Goal: Information Seeking & Learning: Learn about a topic

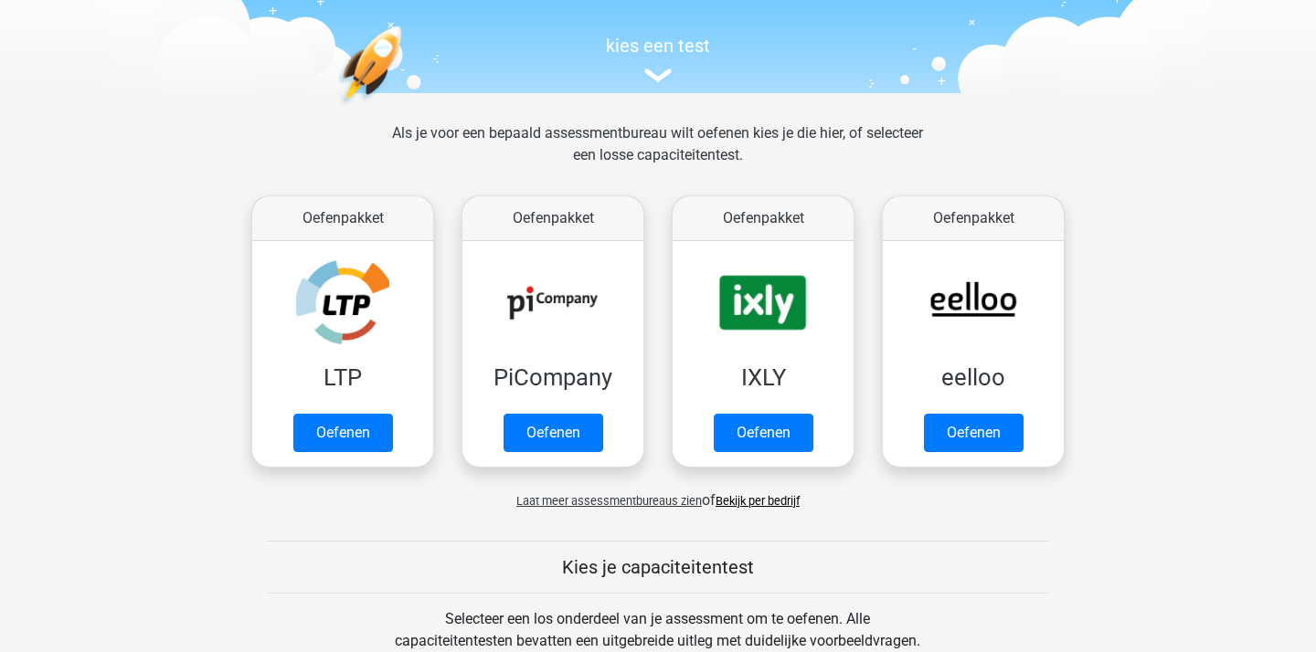
scroll to position [174, 0]
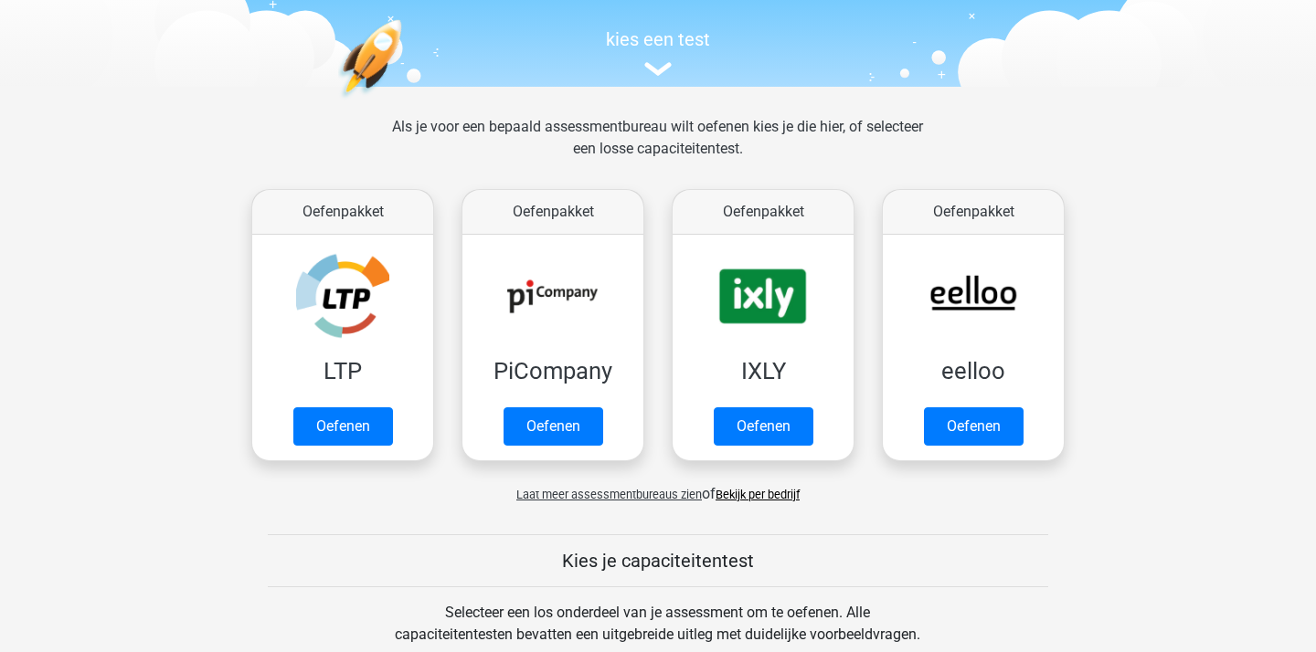
click at [630, 495] on span "Laat meer assessmentbureaus zien" at bounding box center [608, 495] width 185 height 14
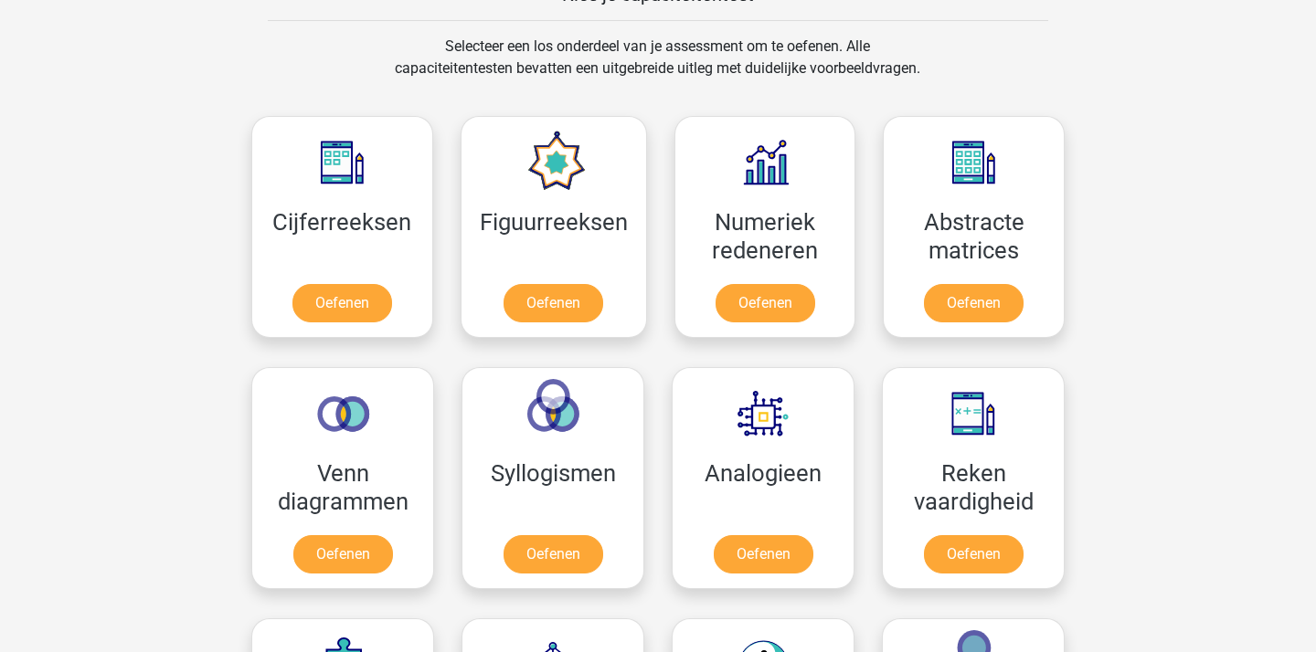
scroll to position [1673, 0]
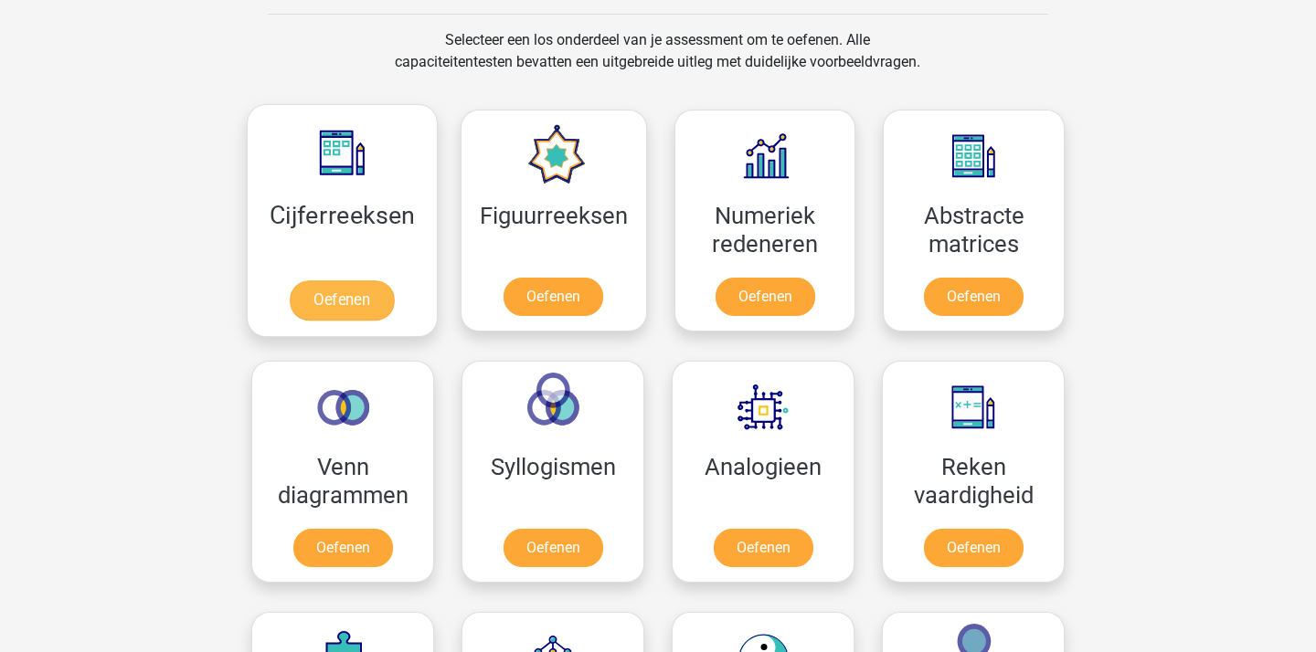
click at [344, 316] on link "Oefenen" at bounding box center [342, 300] width 104 height 40
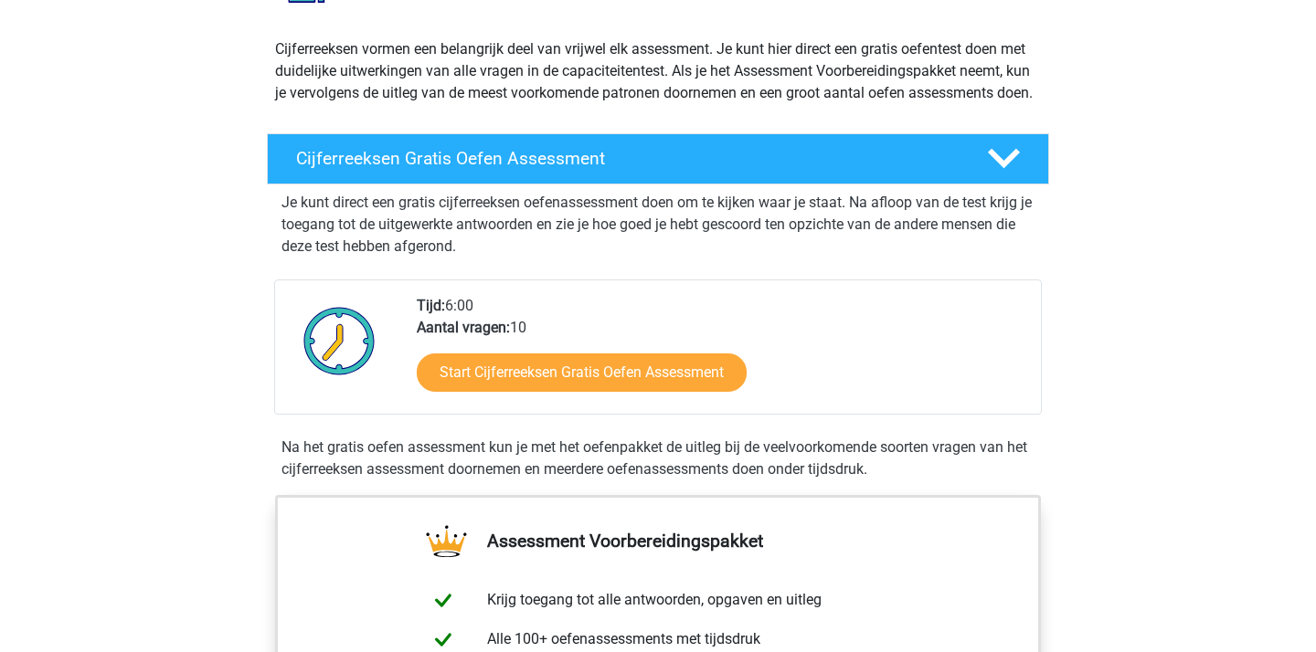
scroll to position [184, 0]
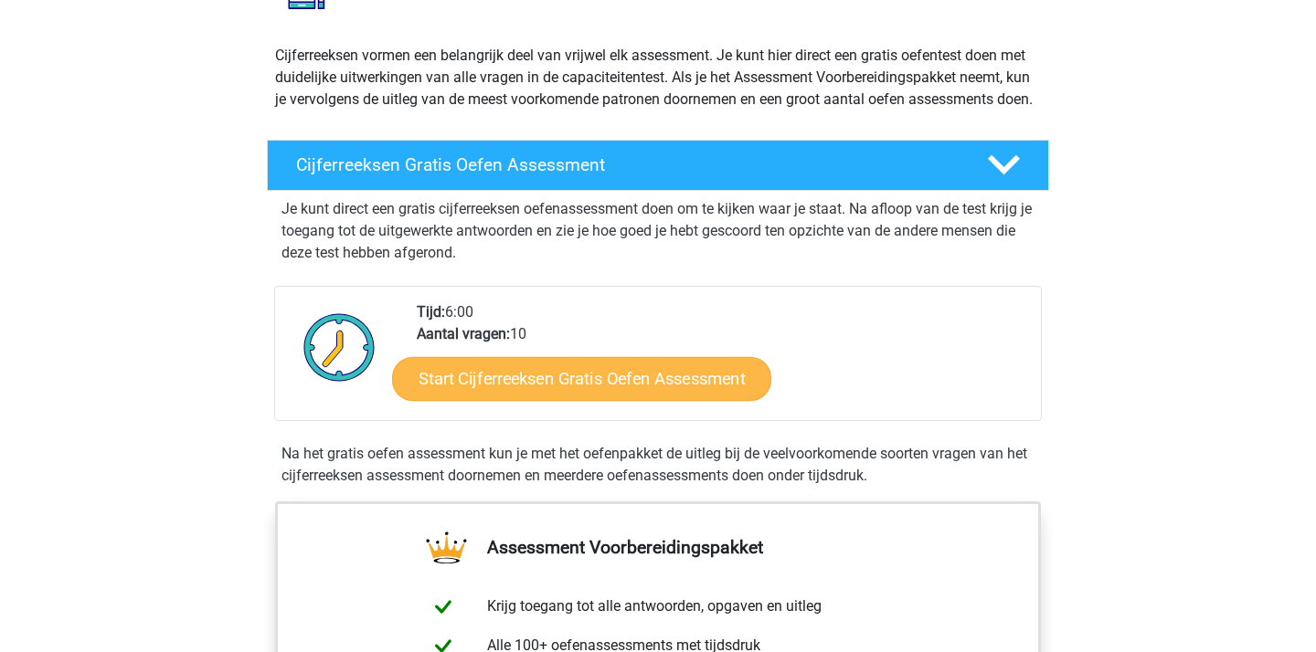
click at [515, 396] on link "Start Cijferreeksen Gratis Oefen Assessment" at bounding box center [581, 378] width 379 height 44
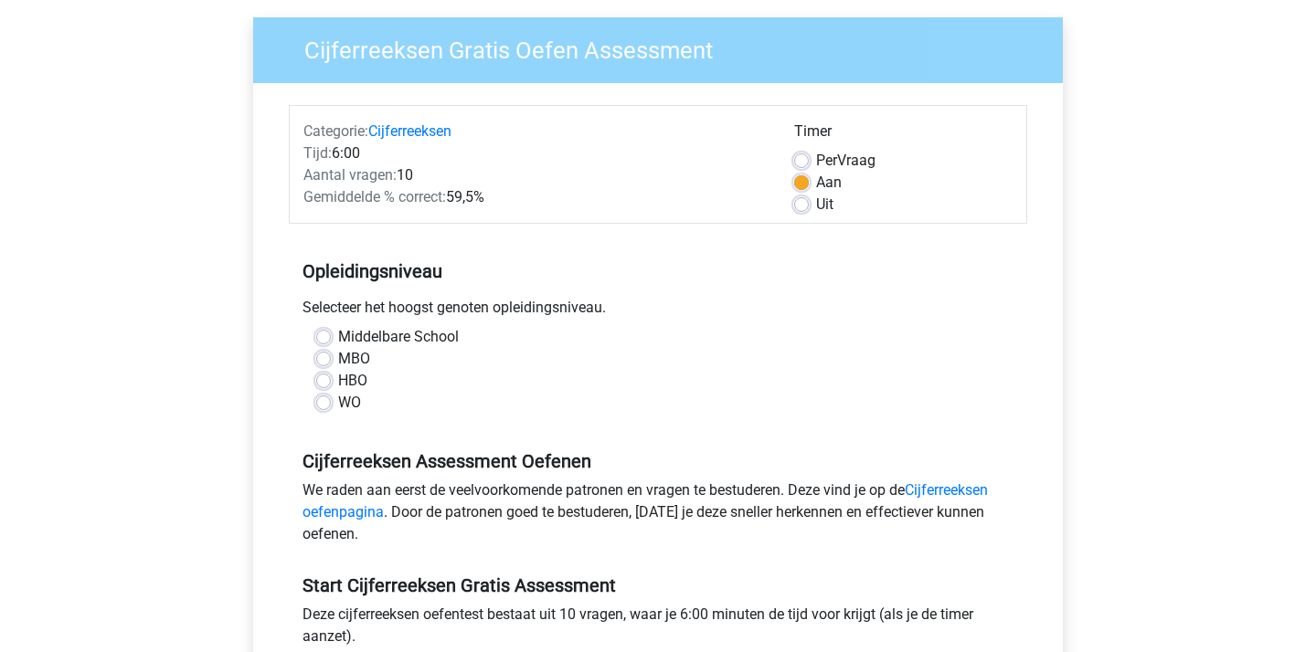
scroll to position [133, 0]
click at [338, 378] on label "HBO" at bounding box center [352, 380] width 29 height 22
click at [324, 378] on input "HBO" at bounding box center [323, 378] width 15 height 18
radio input "true"
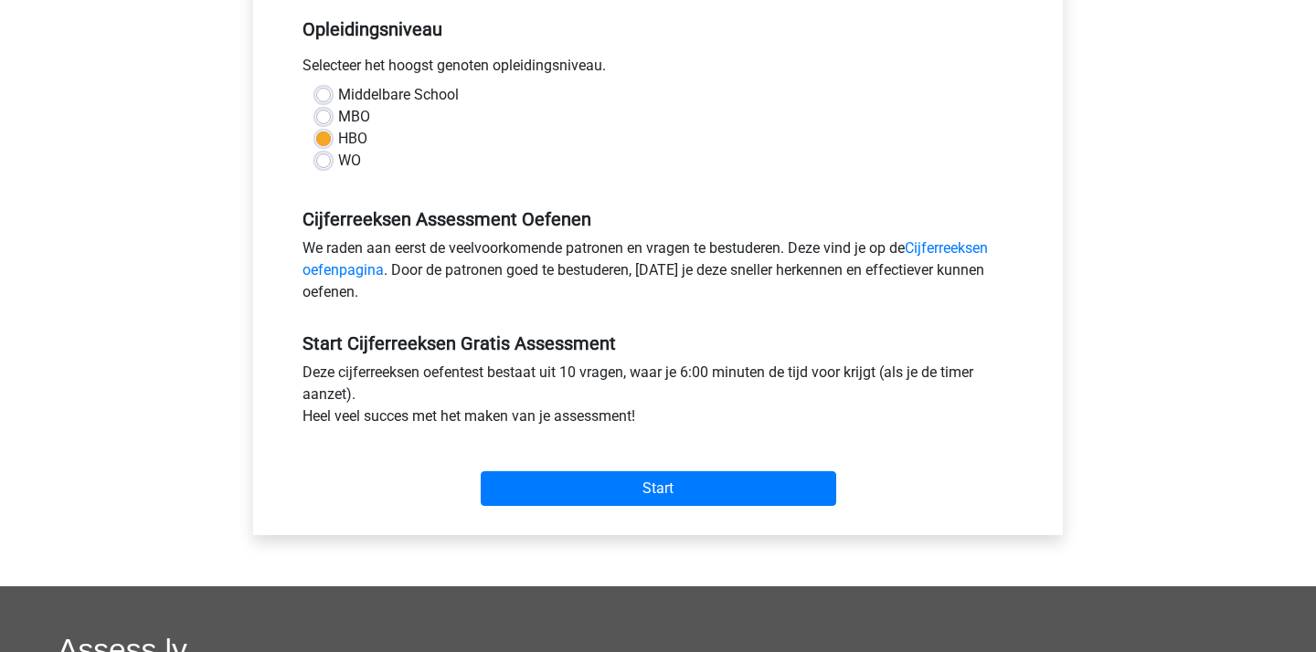
scroll to position [375, 0]
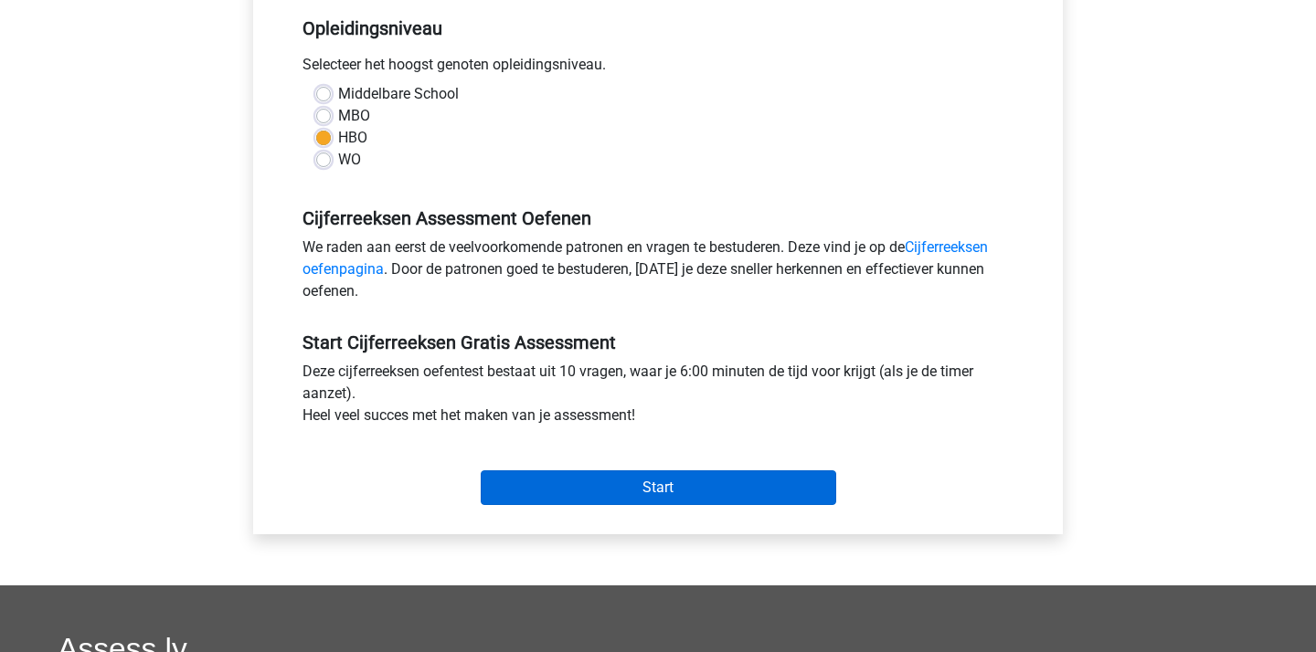
click at [606, 479] on input "Start" at bounding box center [658, 487] width 355 height 35
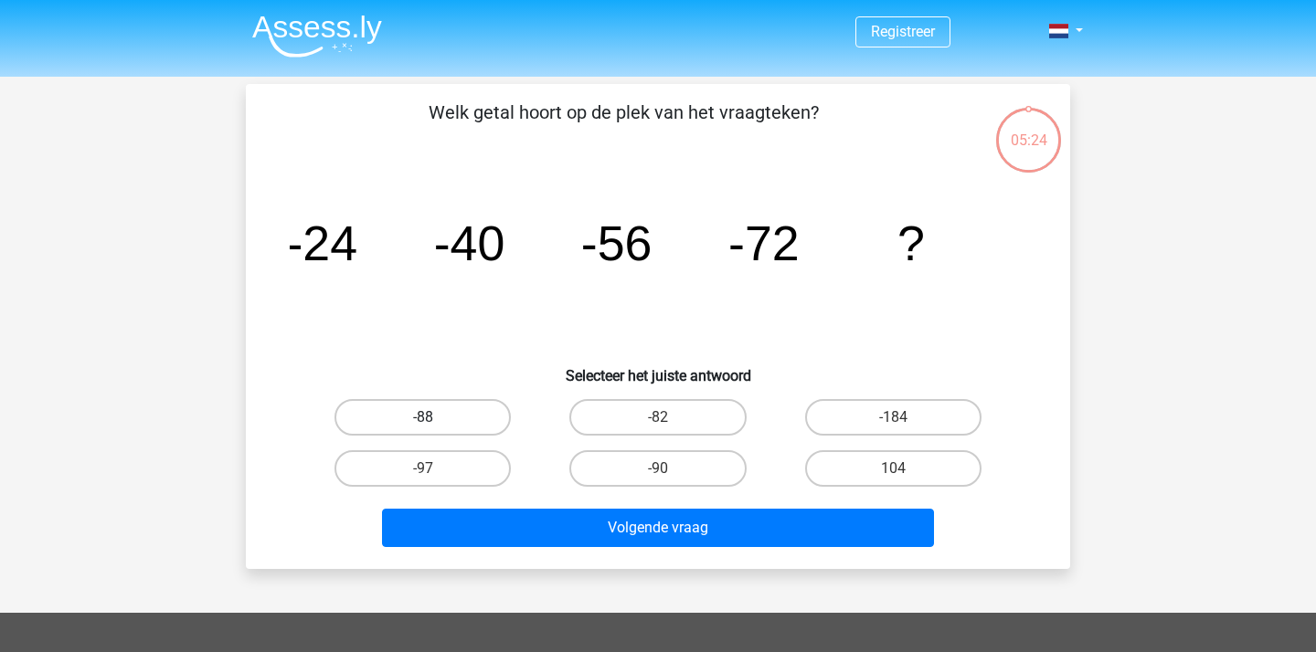
click at [425, 412] on label "-88" at bounding box center [422, 417] width 176 height 37
click at [425, 418] on input "-88" at bounding box center [429, 424] width 12 height 12
radio input "true"
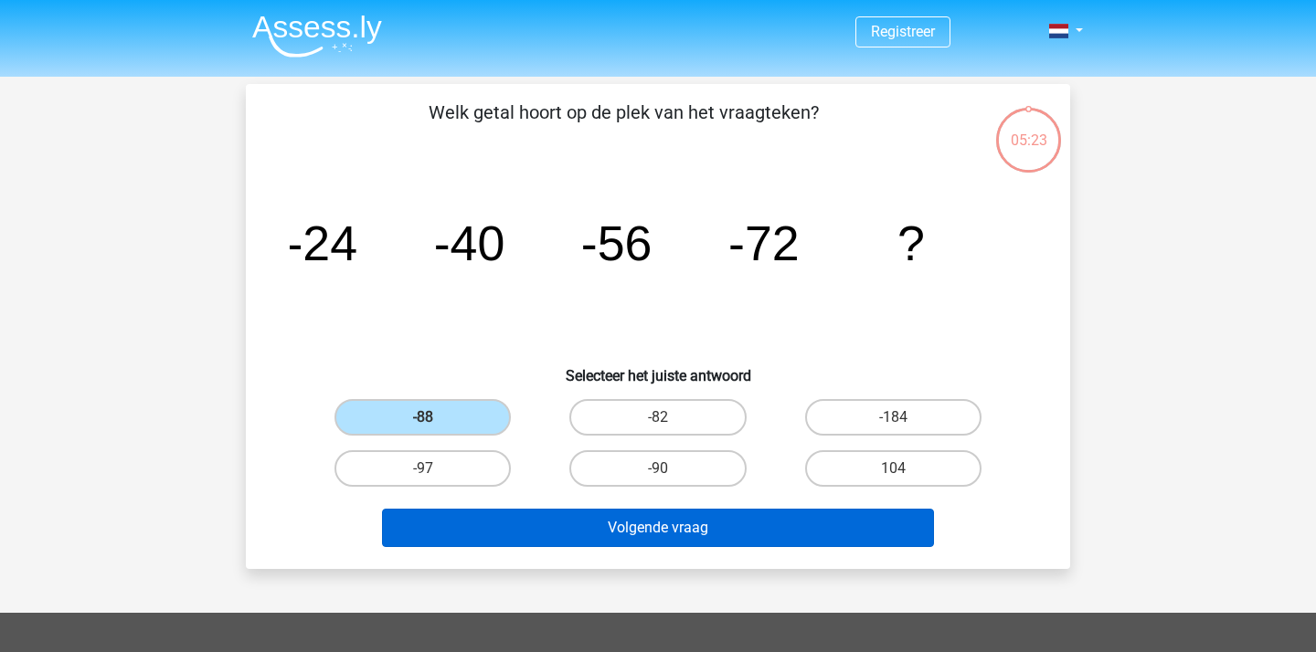
click at [636, 521] on button "Volgende vraag" at bounding box center [658, 528] width 553 height 38
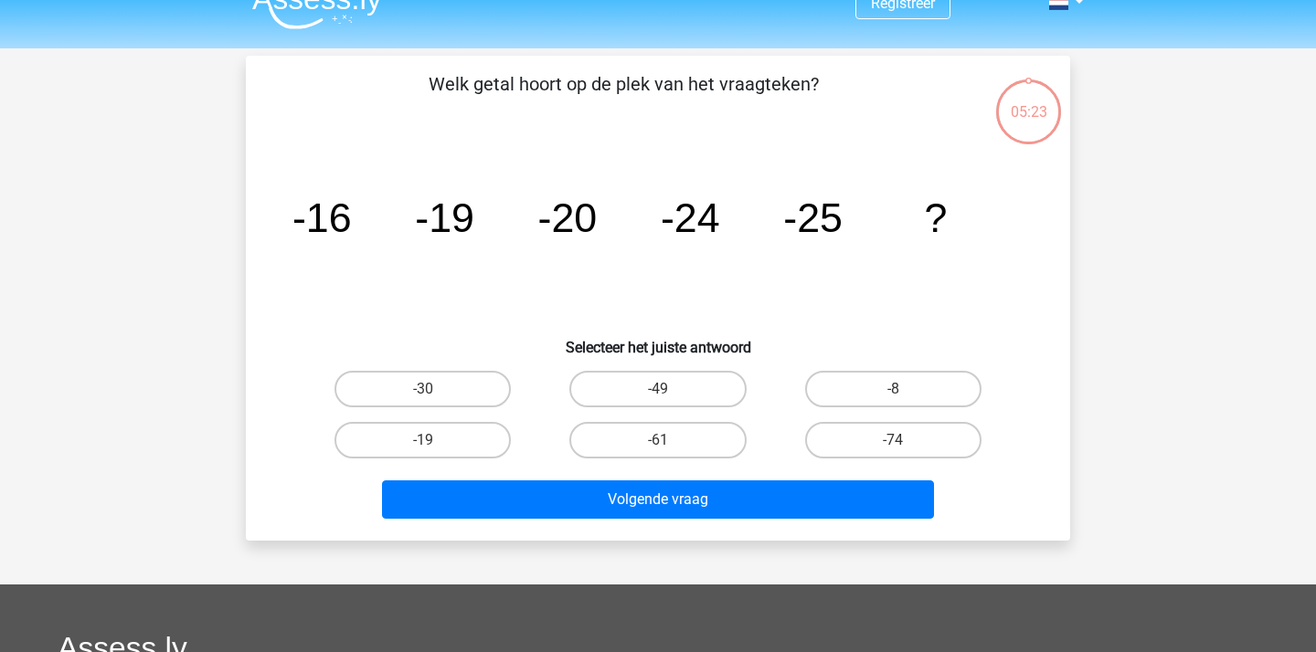
scroll to position [15, 0]
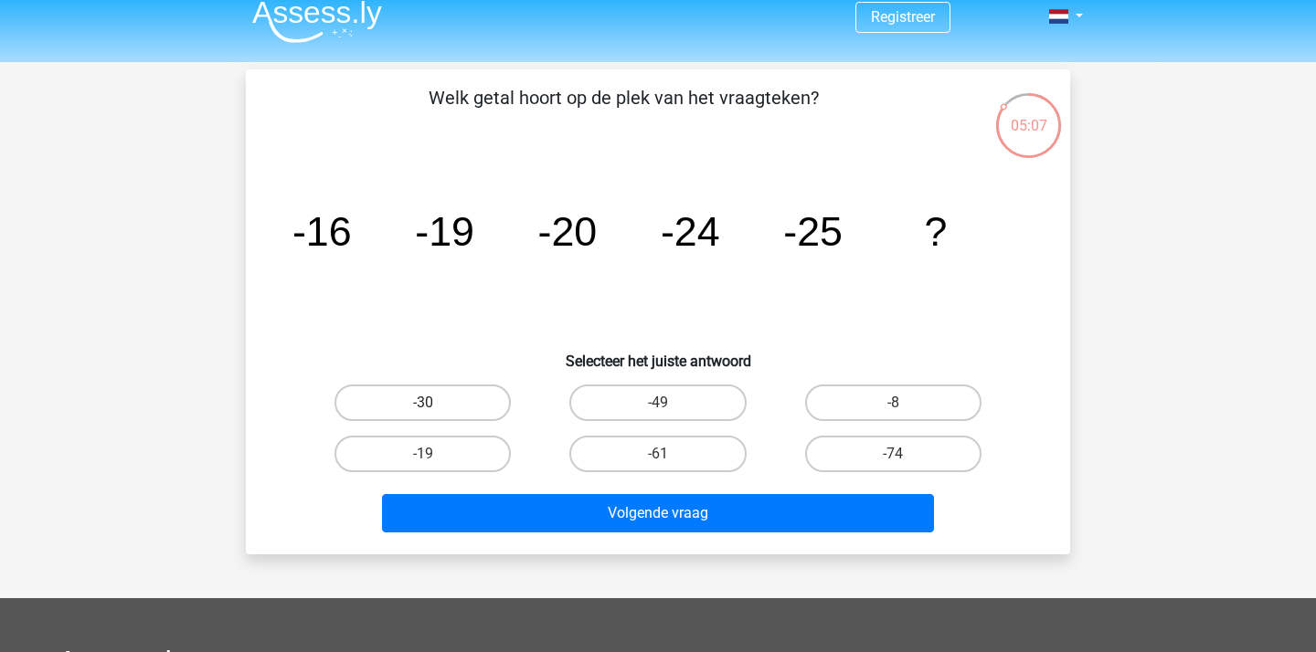
click at [402, 404] on label "-30" at bounding box center [422, 403] width 176 height 37
click at [423, 404] on input "-30" at bounding box center [429, 409] width 12 height 12
radio input "true"
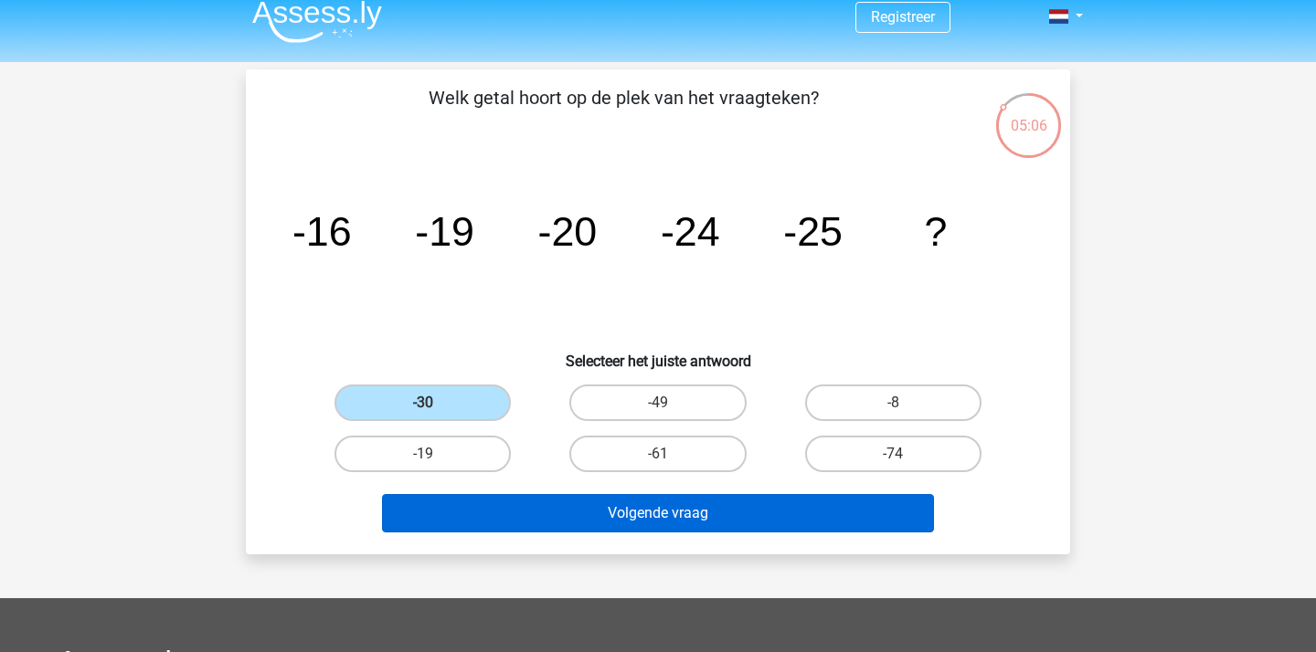
click at [562, 519] on button "Volgende vraag" at bounding box center [658, 513] width 553 height 38
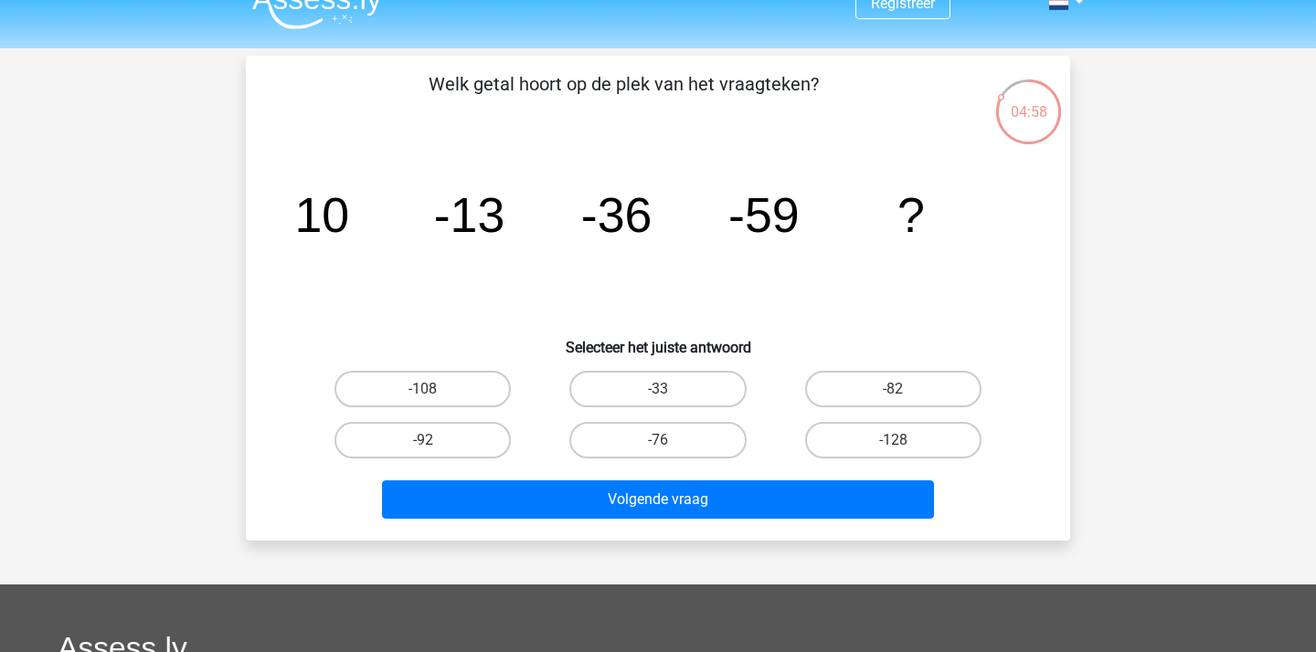
scroll to position [29, 0]
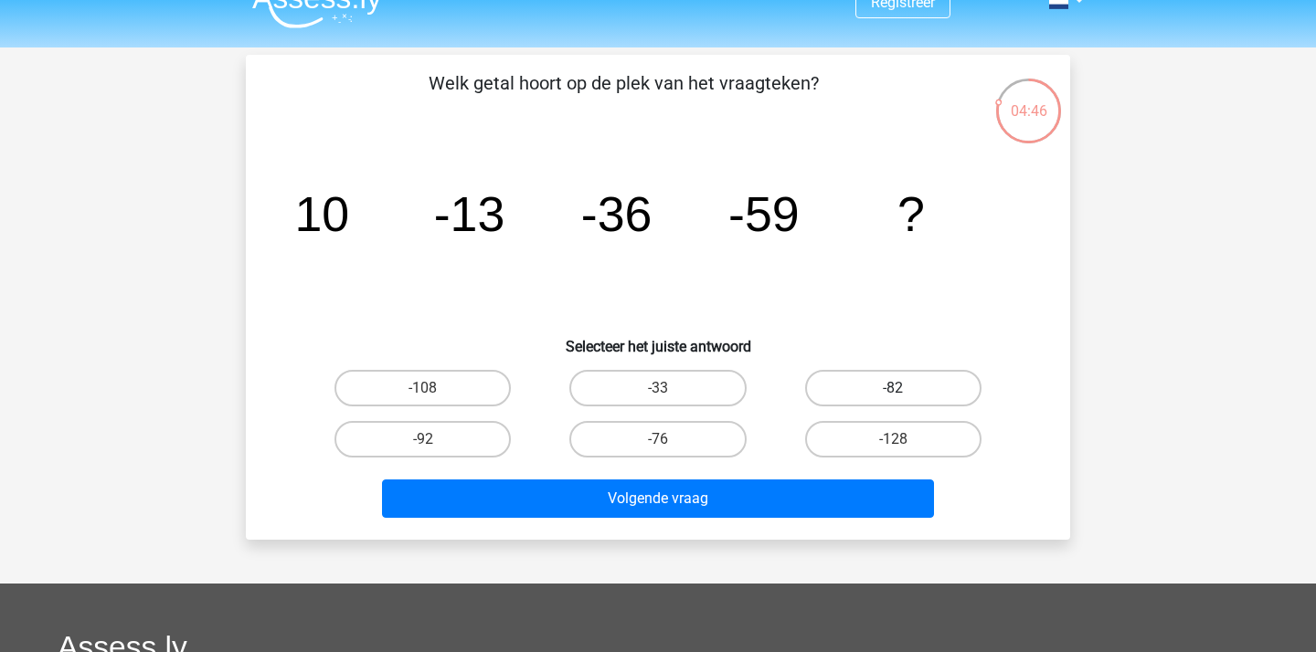
click at [844, 394] on label "-82" at bounding box center [893, 388] width 176 height 37
click at [893, 394] on input "-82" at bounding box center [899, 394] width 12 height 12
radio input "true"
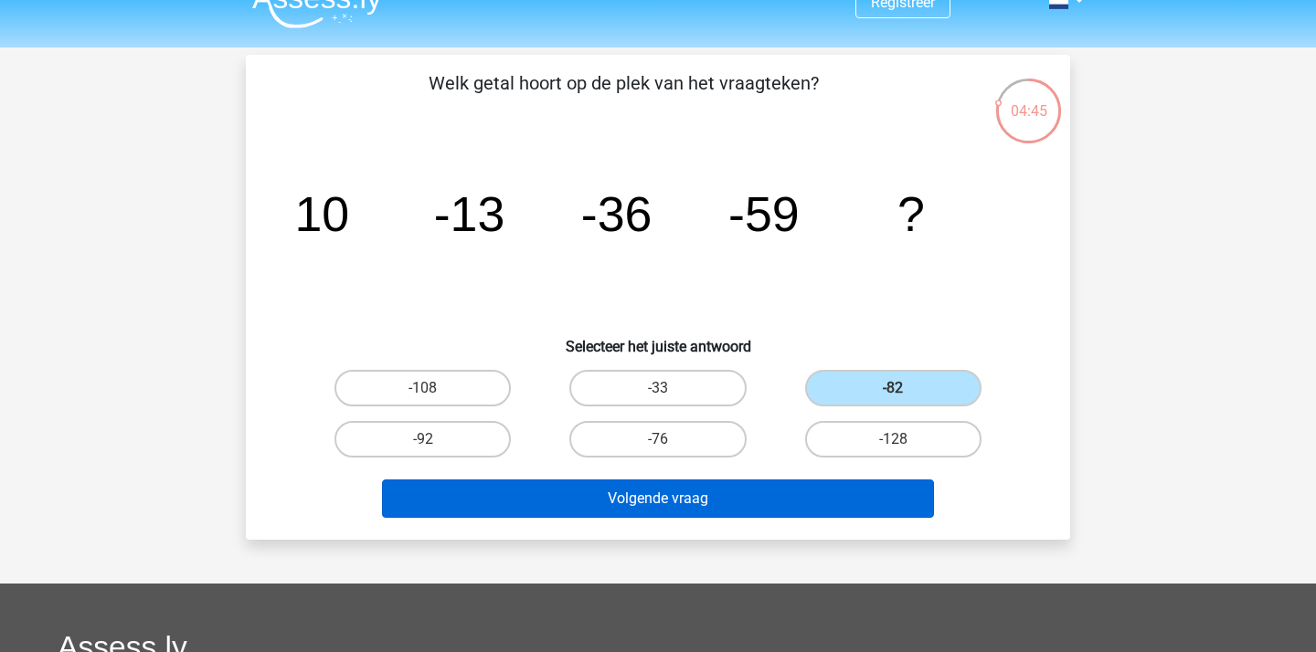
click at [746, 493] on button "Volgende vraag" at bounding box center [658, 499] width 553 height 38
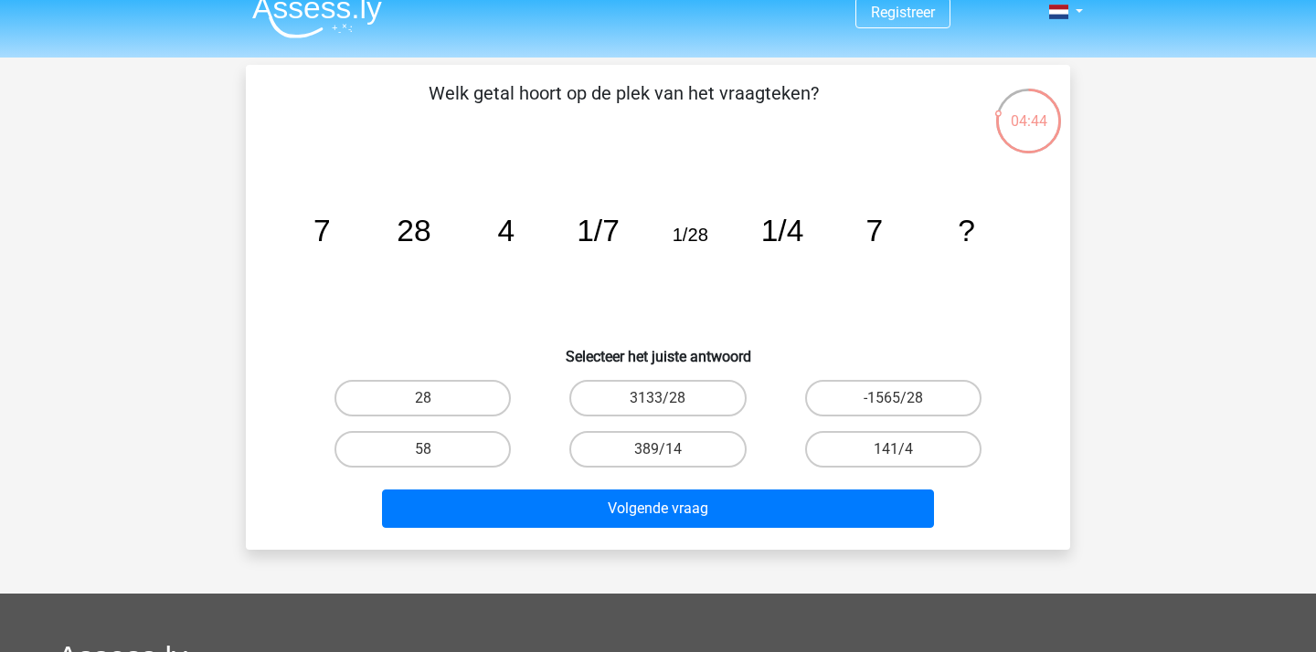
scroll to position [22, 0]
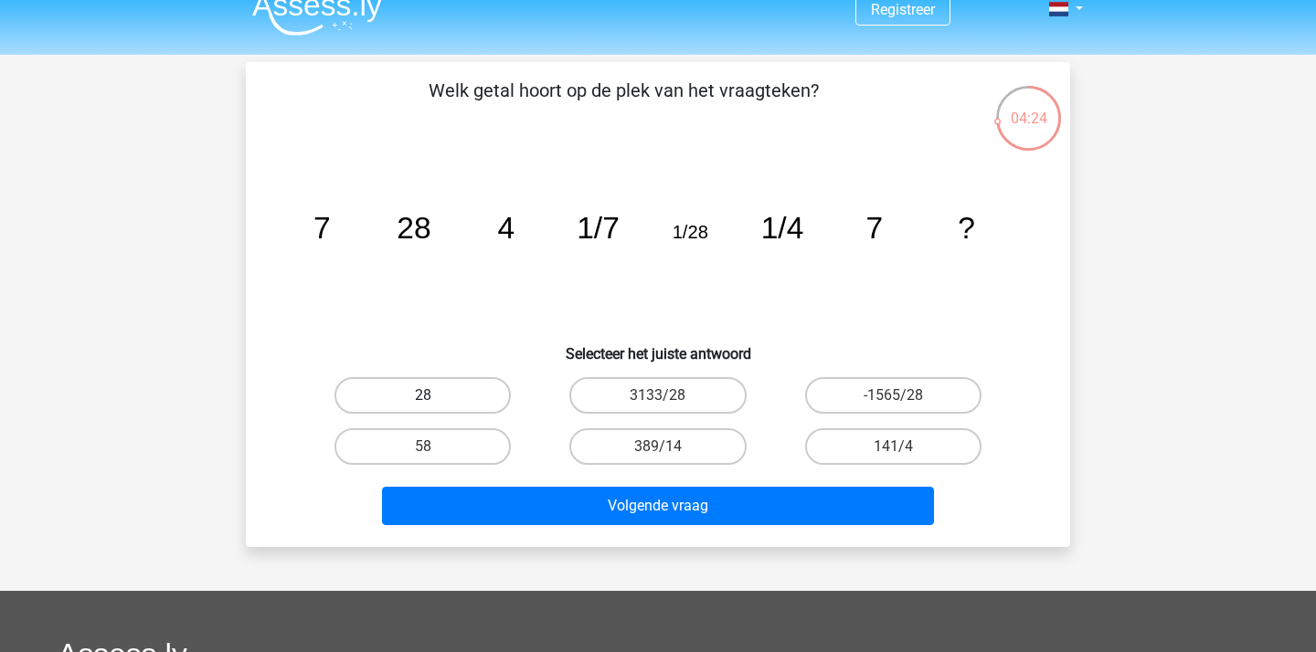
click at [467, 387] on label "28" at bounding box center [422, 395] width 176 height 37
click at [435, 396] on input "28" at bounding box center [429, 402] width 12 height 12
radio input "true"
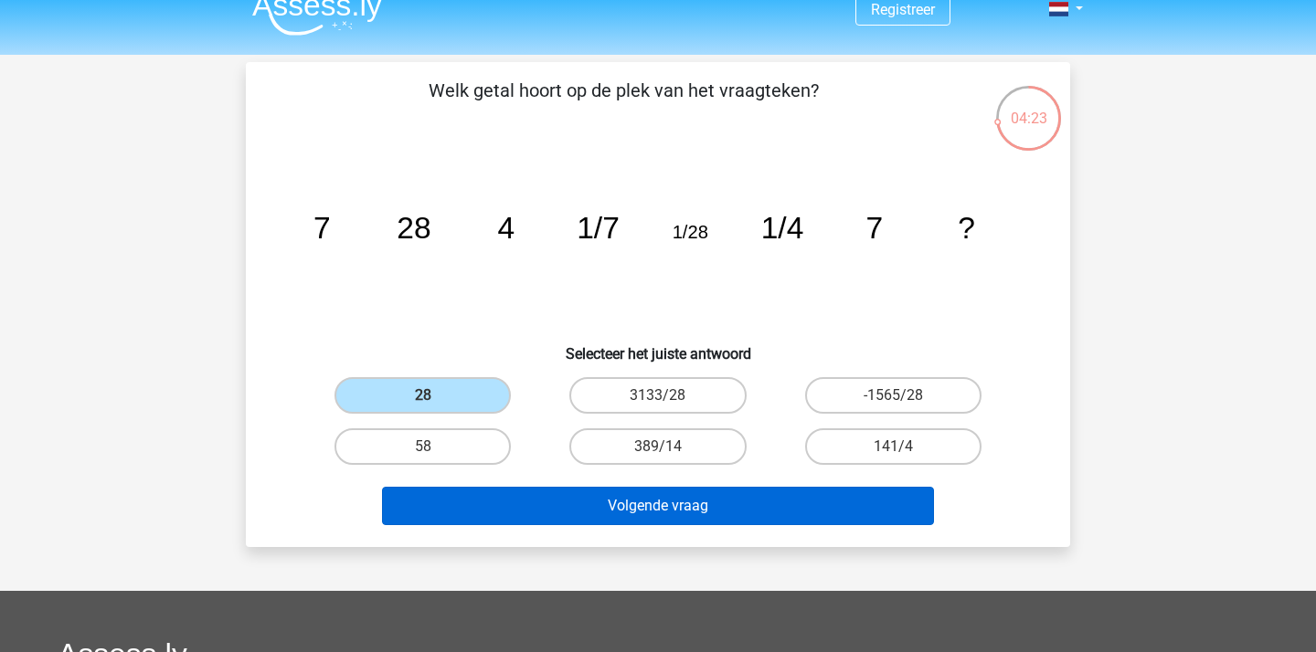
click at [605, 513] on button "Volgende vraag" at bounding box center [658, 506] width 553 height 38
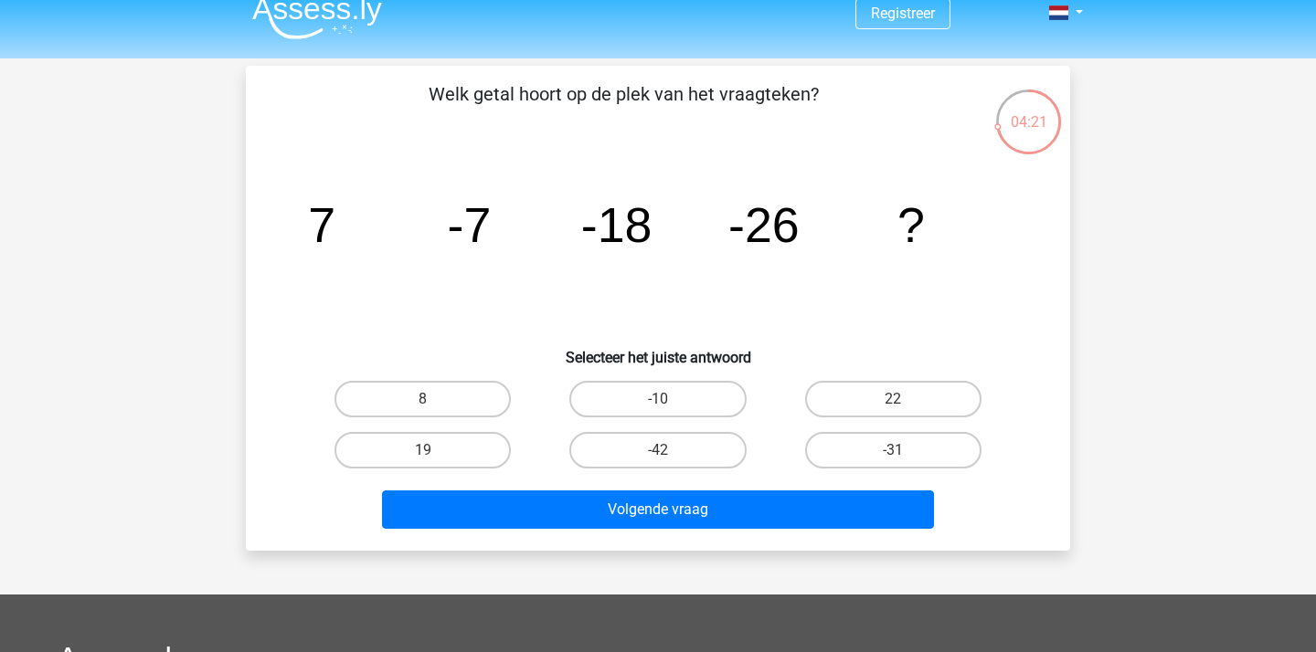
scroll to position [0, 0]
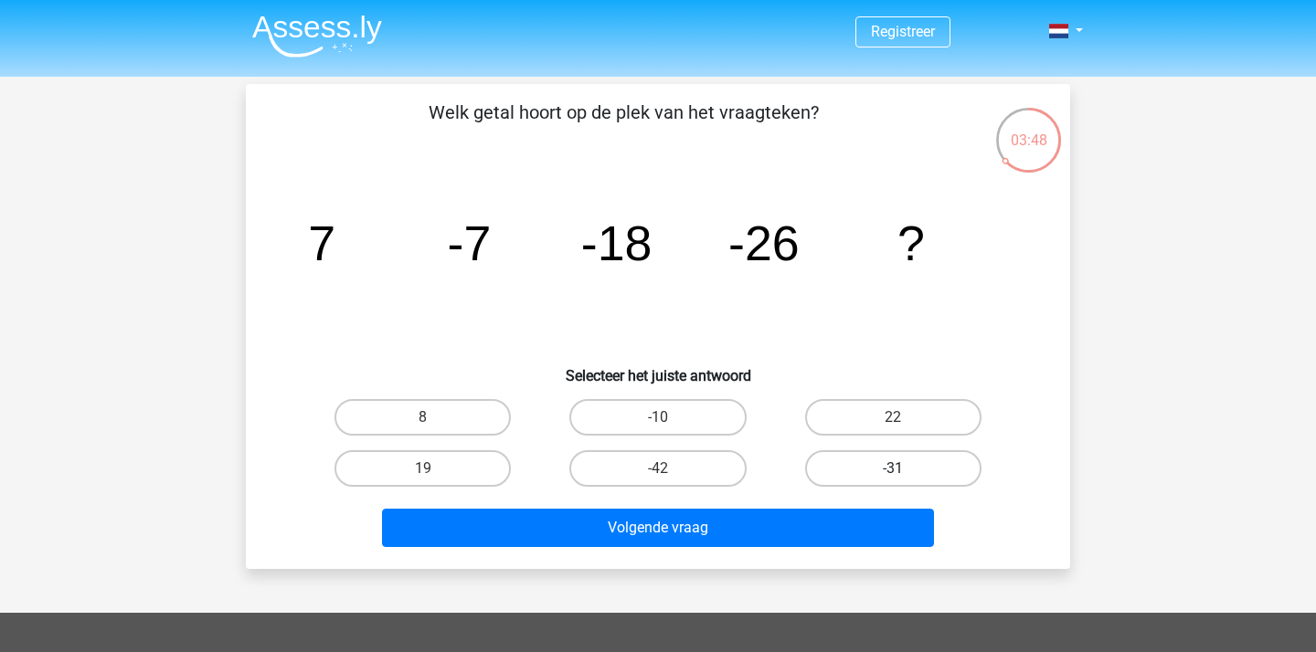
click at [860, 472] on label "-31" at bounding box center [893, 468] width 176 height 37
click at [893, 472] on input "-31" at bounding box center [899, 475] width 12 height 12
radio input "true"
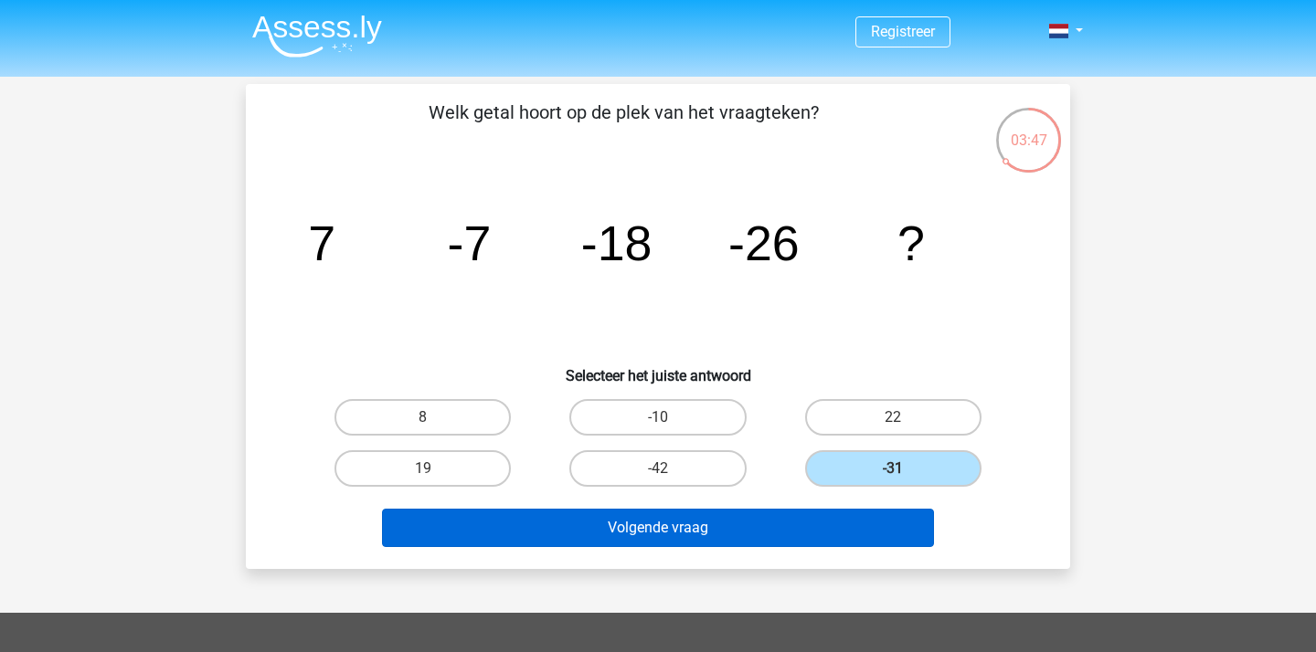
click at [722, 516] on button "Volgende vraag" at bounding box center [658, 528] width 553 height 38
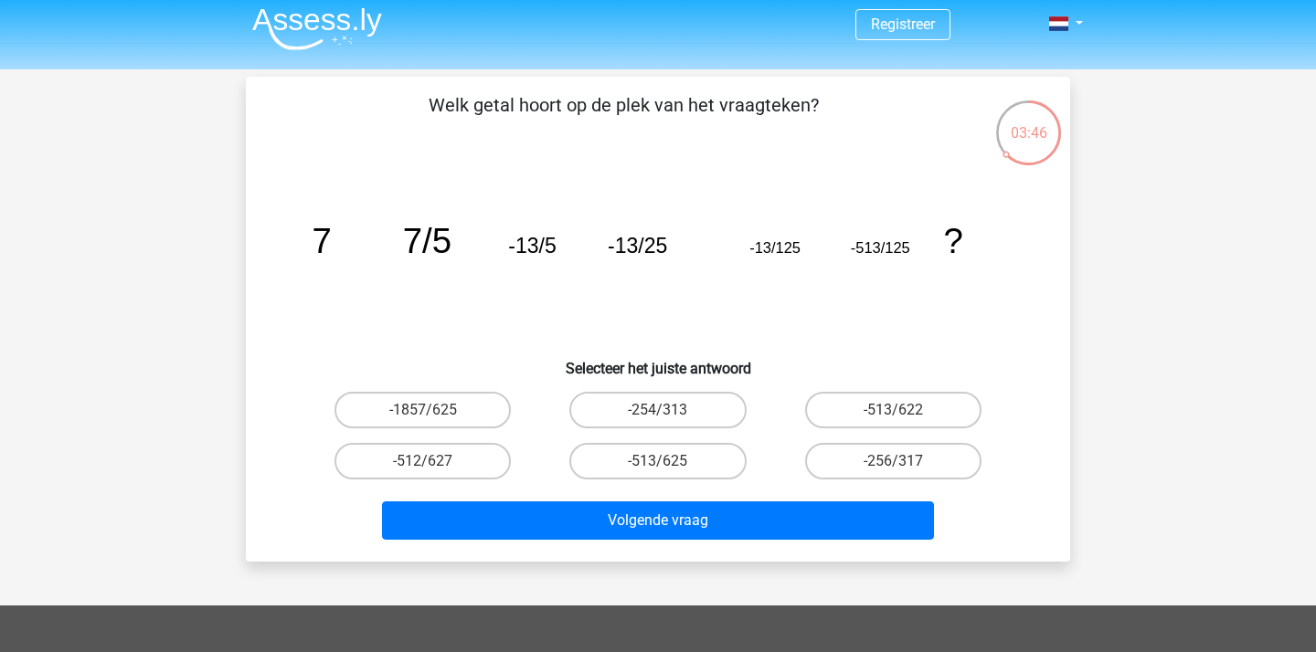
scroll to position [4, 0]
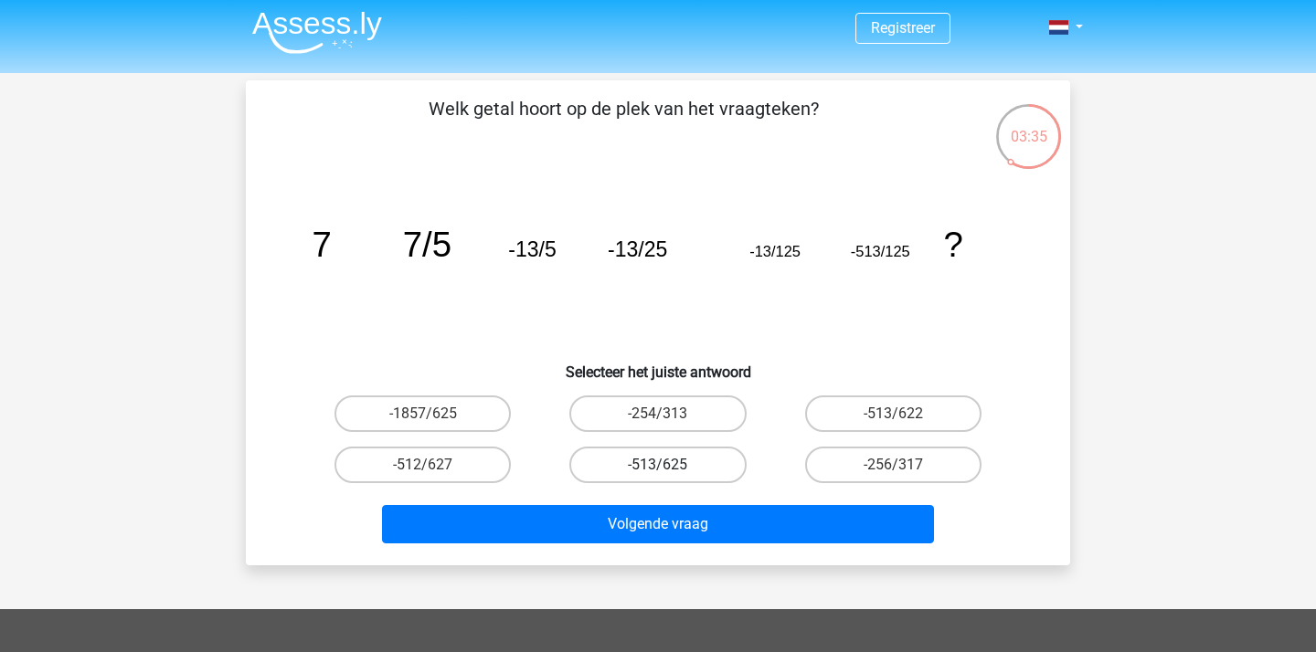
click at [653, 462] on label "-513/625" at bounding box center [657, 465] width 176 height 37
click at [658, 465] on input "-513/625" at bounding box center [664, 471] width 12 height 12
radio input "true"
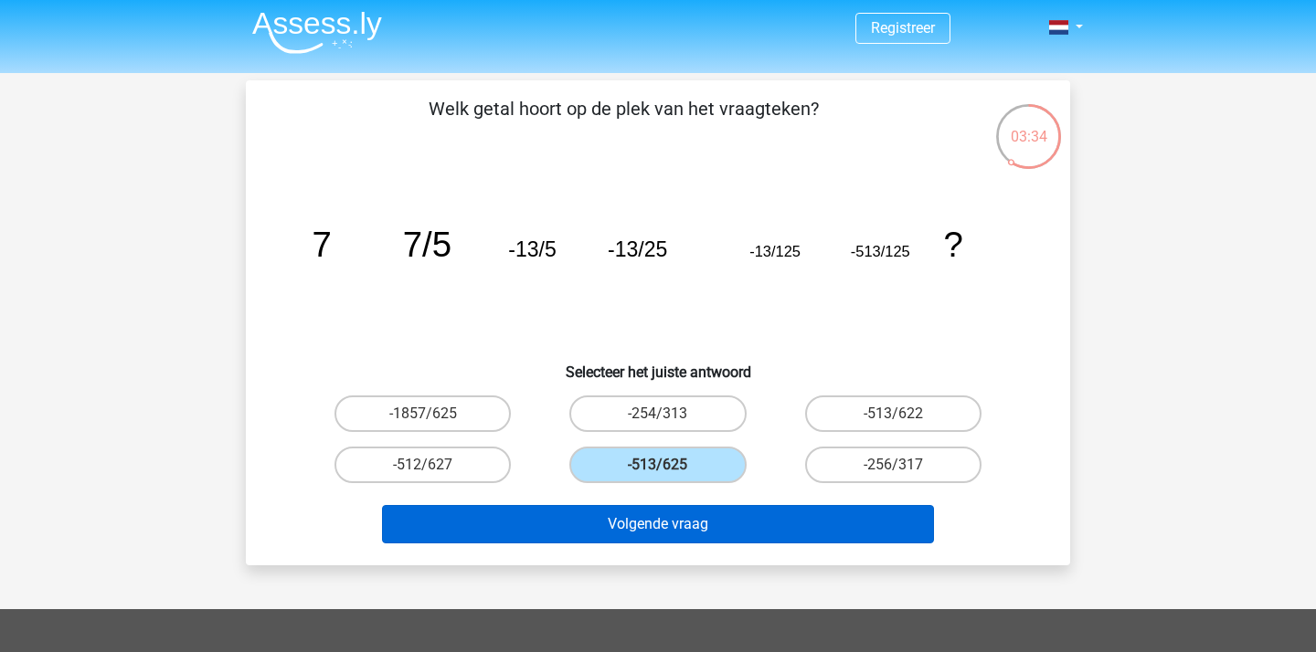
click at [647, 530] on button "Volgende vraag" at bounding box center [658, 524] width 553 height 38
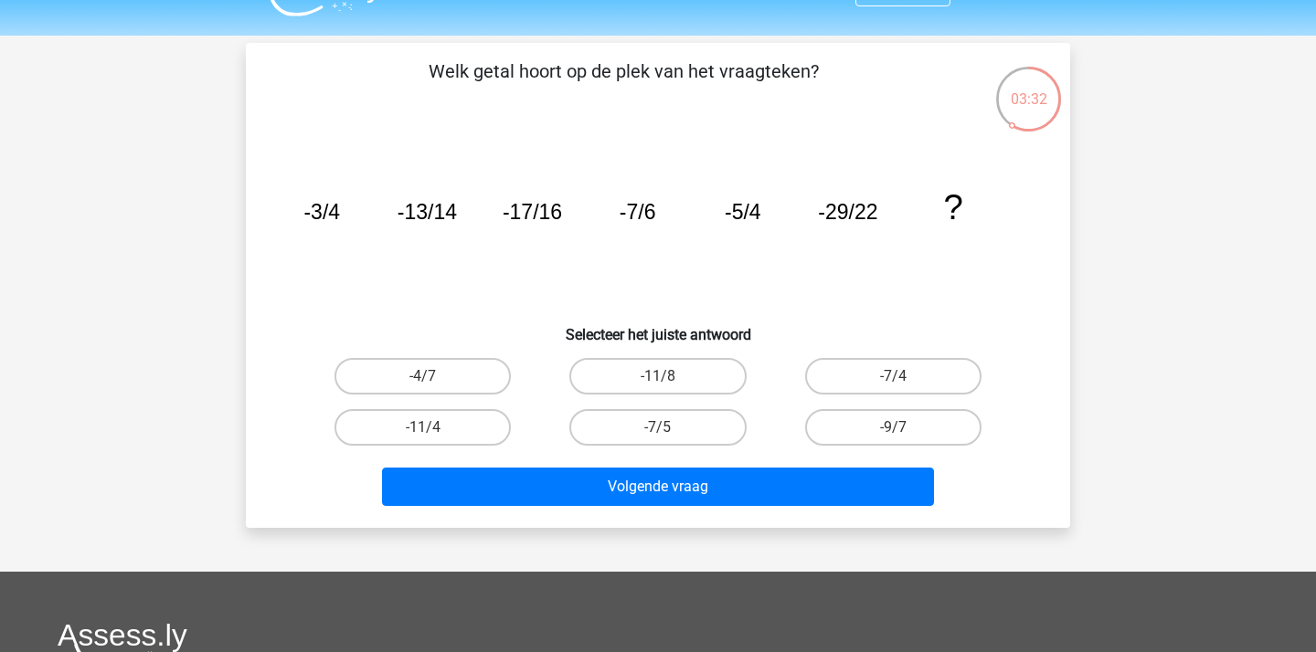
scroll to position [24, 0]
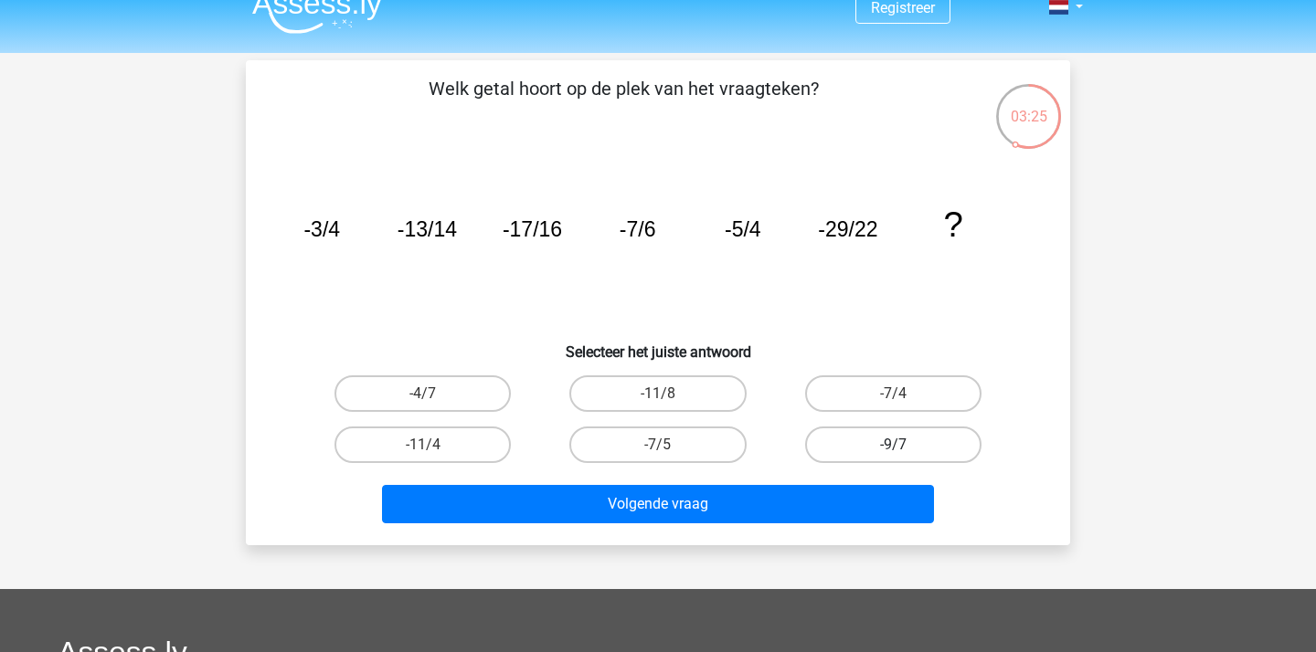
click at [867, 439] on label "-9/7" at bounding box center [893, 445] width 176 height 37
click at [893, 445] on input "-9/7" at bounding box center [899, 451] width 12 height 12
radio input "true"
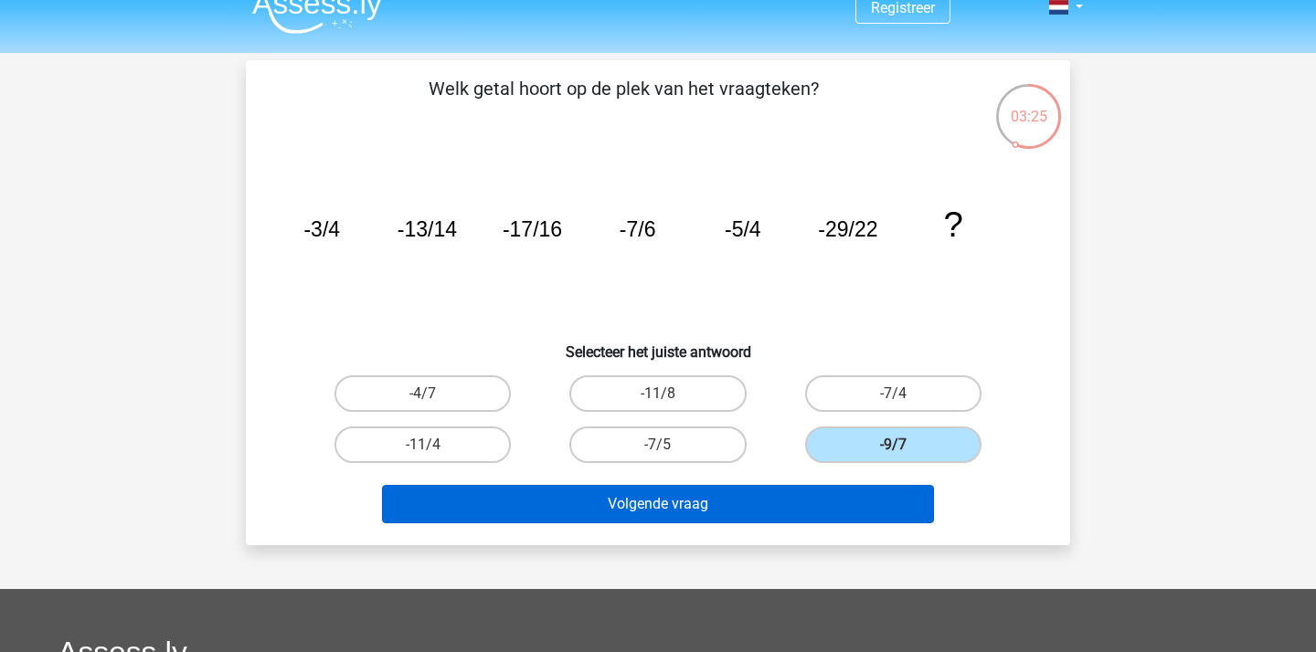
click at [688, 512] on button "Volgende vraag" at bounding box center [658, 504] width 553 height 38
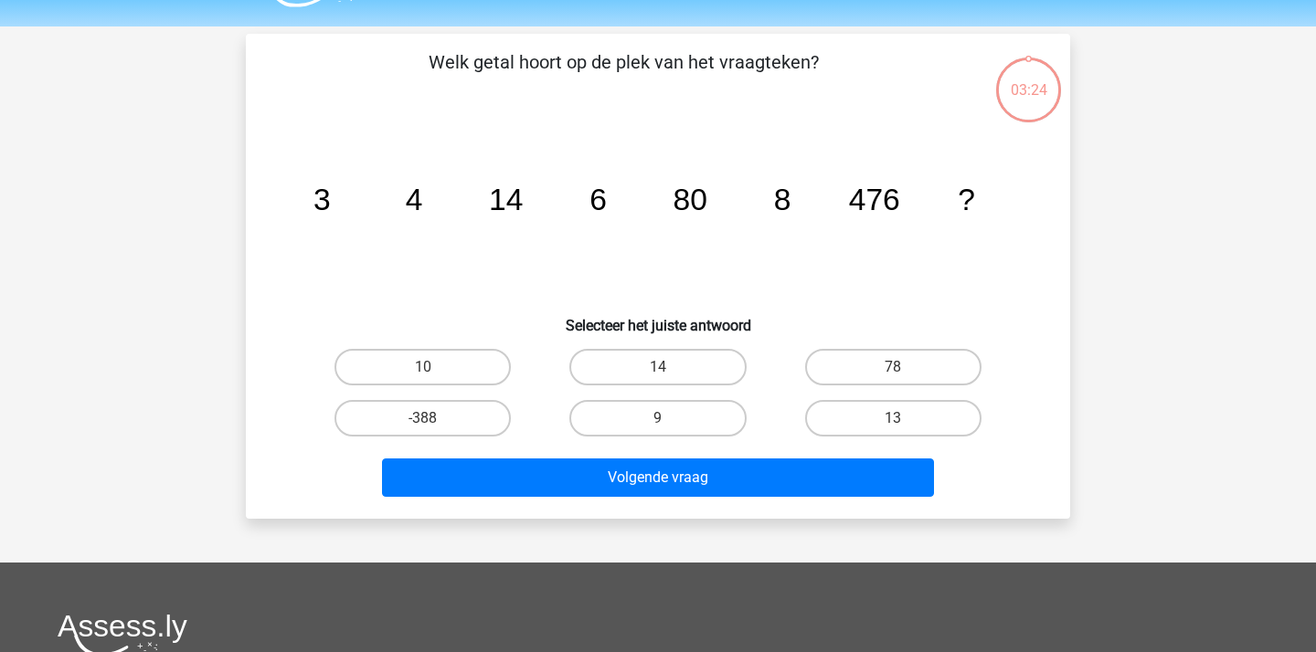
scroll to position [48, 0]
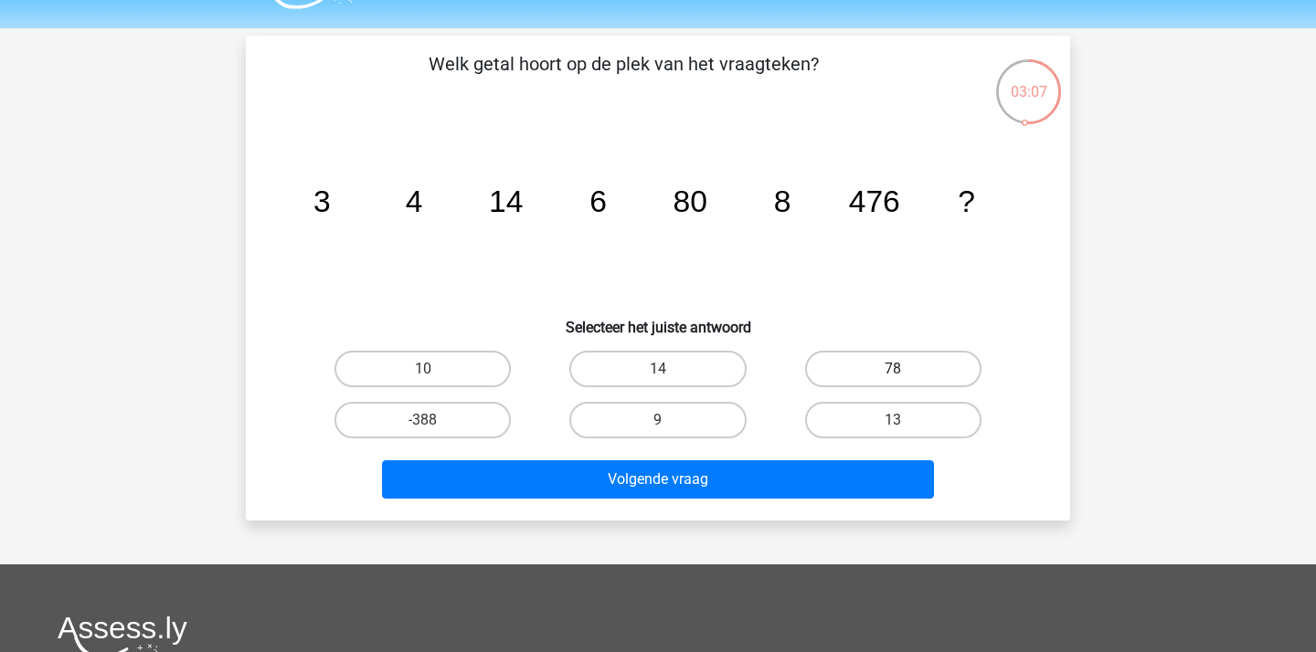
click at [856, 374] on label "78" at bounding box center [893, 369] width 176 height 37
click at [893, 374] on input "78" at bounding box center [899, 375] width 12 height 12
radio input "true"
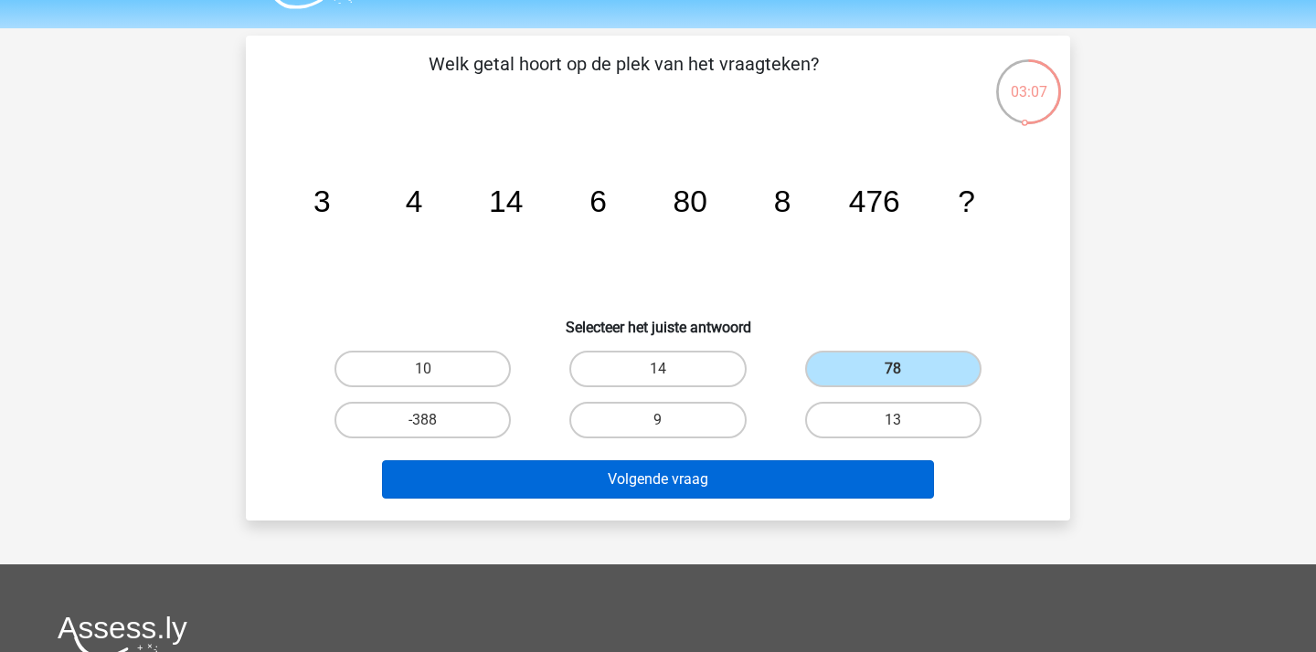
click at [713, 481] on button "Volgende vraag" at bounding box center [658, 479] width 553 height 38
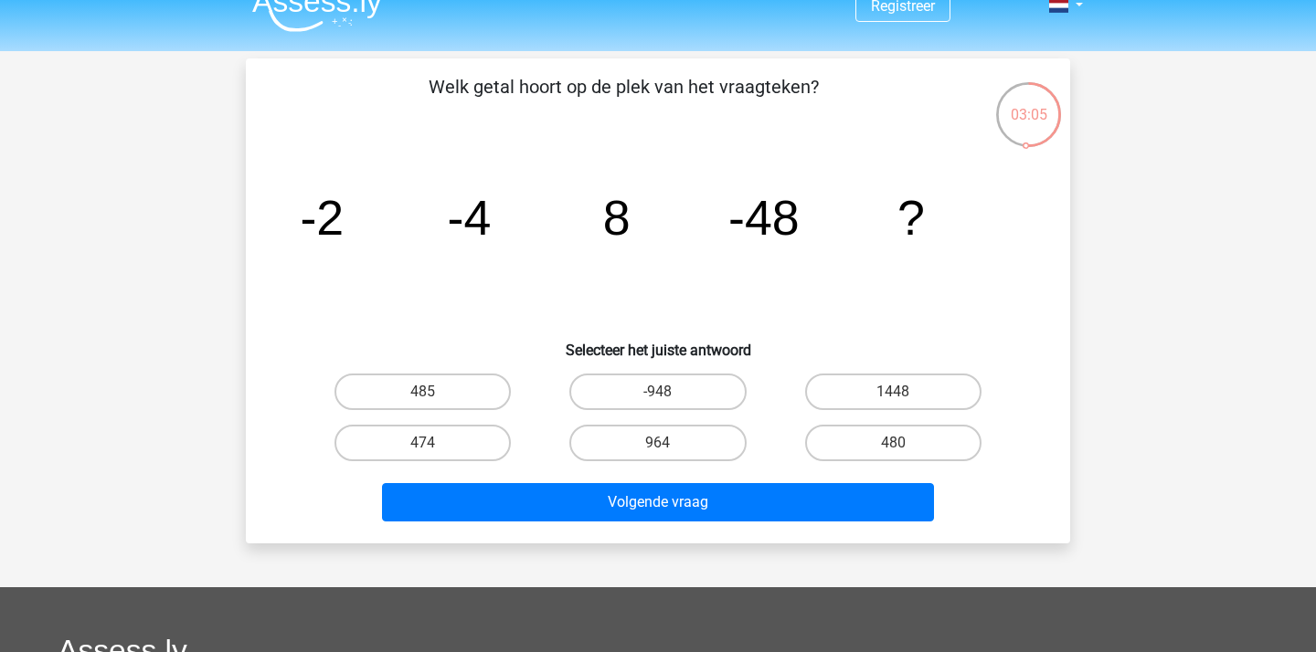
scroll to position [23, 0]
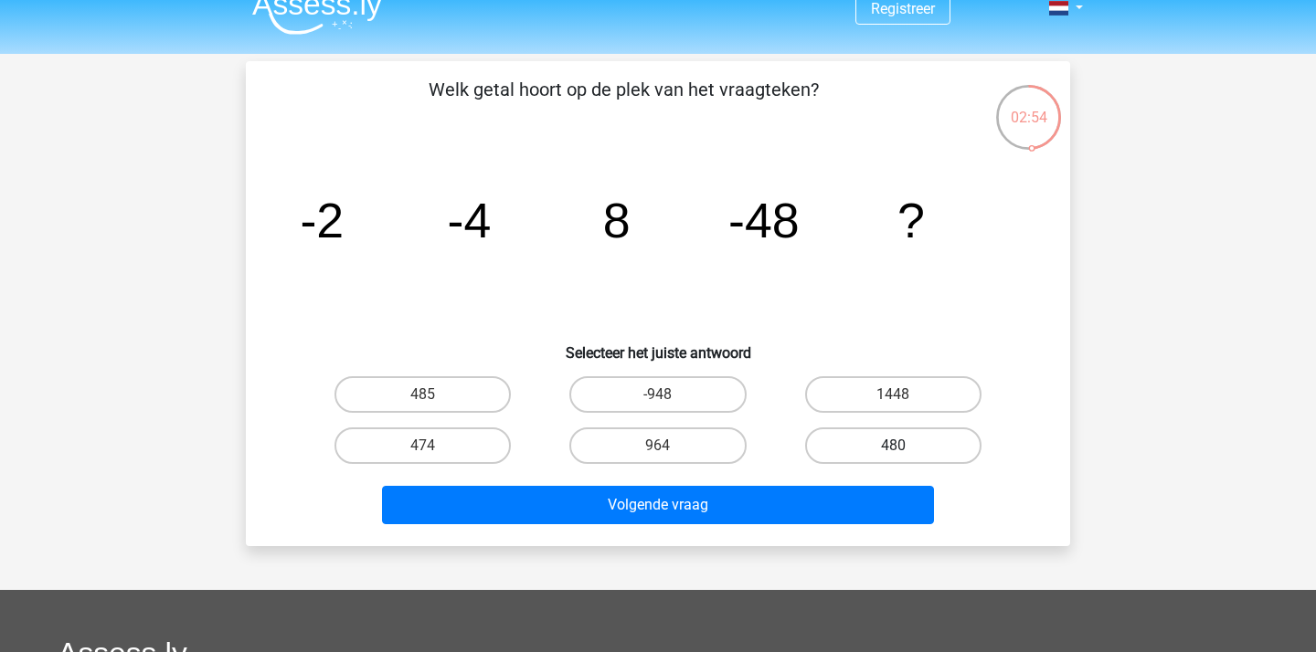
click at [855, 451] on label "480" at bounding box center [893, 446] width 176 height 37
click at [893, 451] on input "480" at bounding box center [899, 452] width 12 height 12
radio input "true"
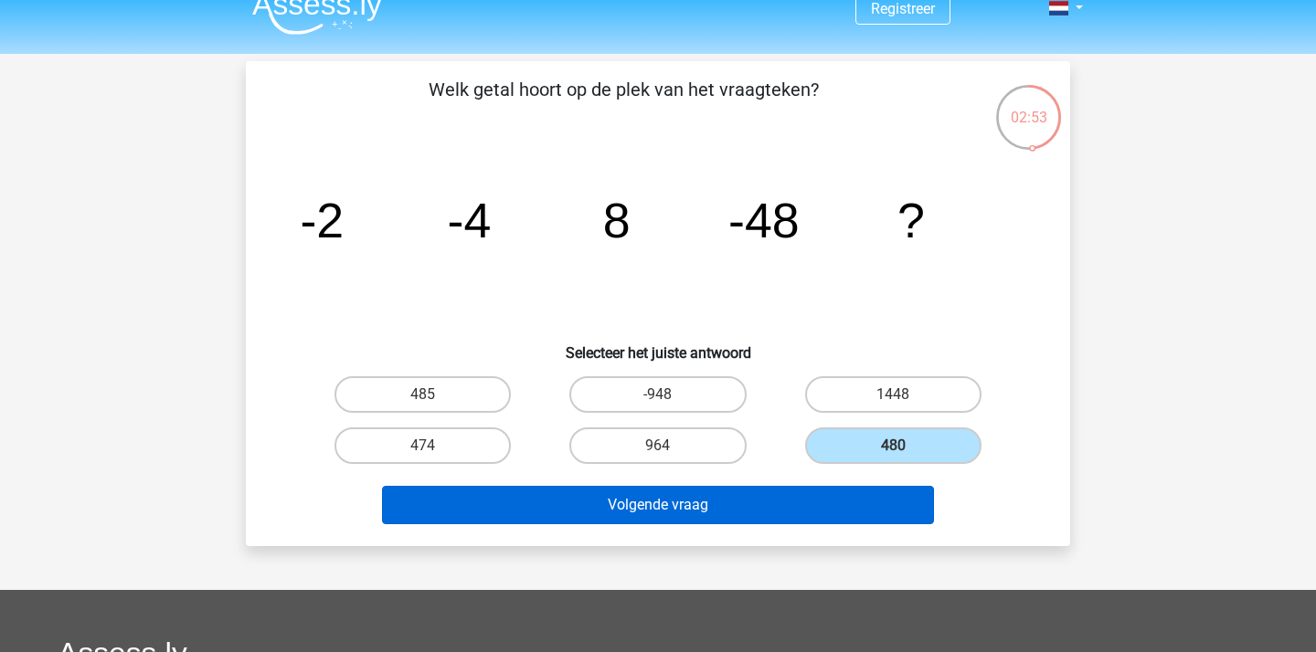
click at [683, 512] on button "Volgende vraag" at bounding box center [658, 505] width 553 height 38
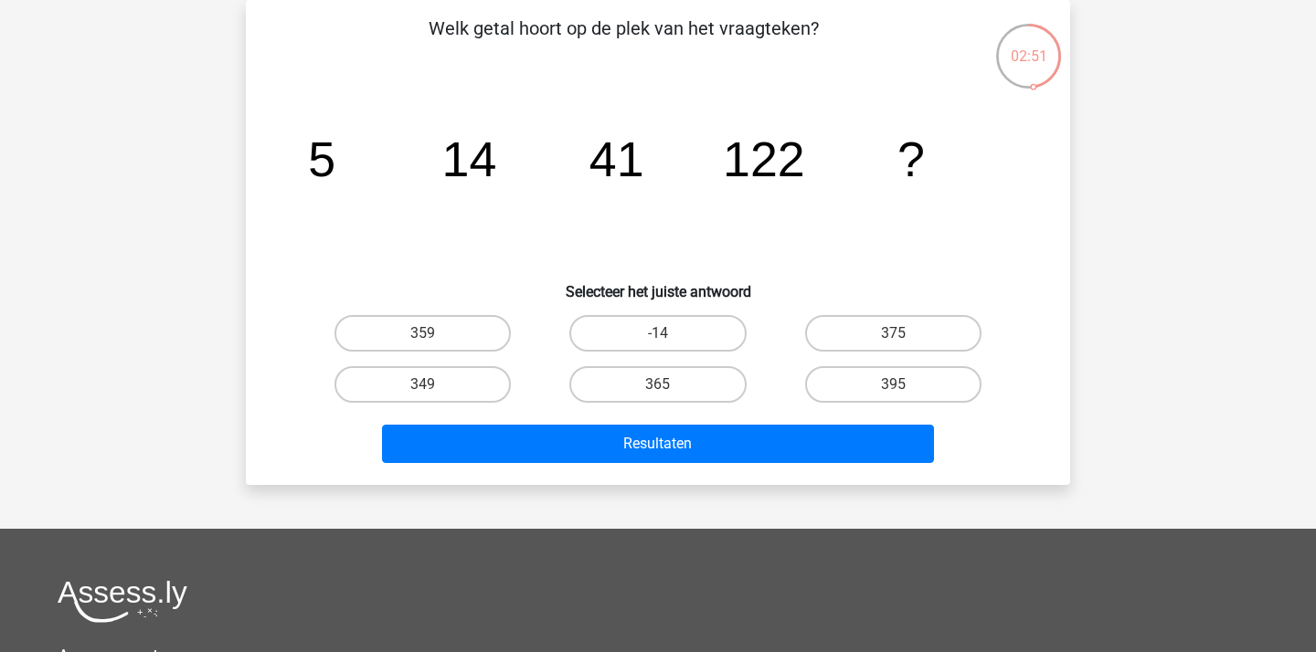
scroll to position [3, 0]
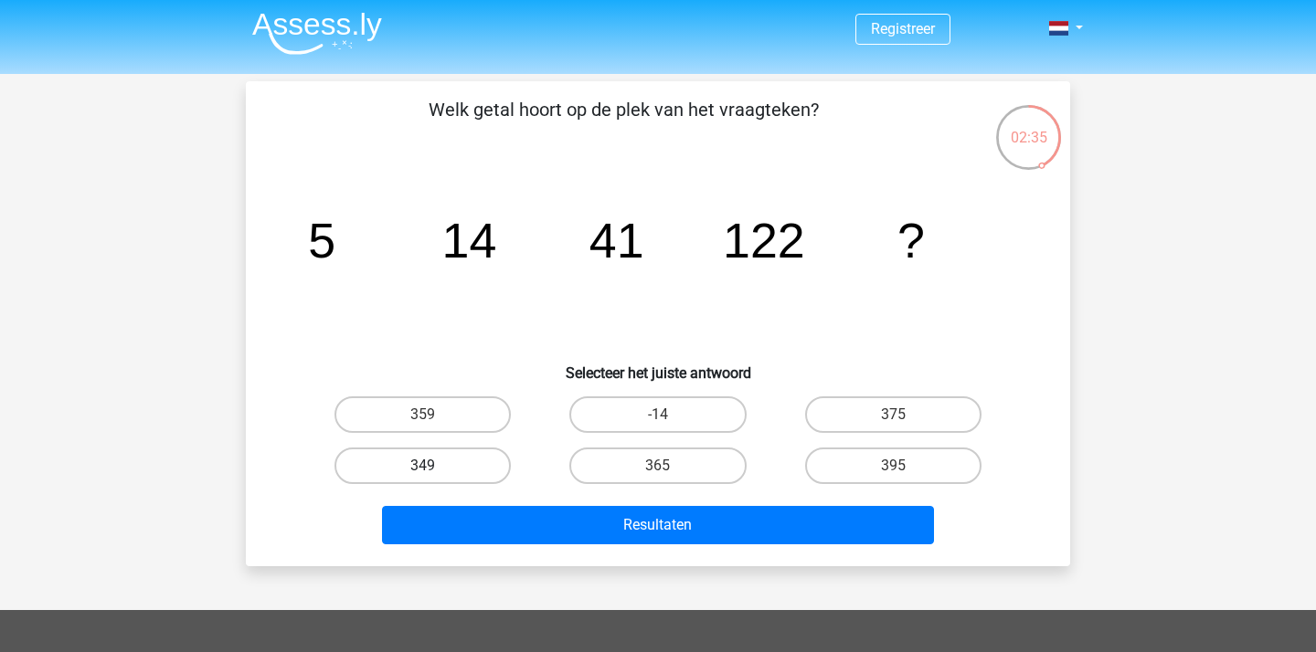
click at [482, 469] on label "349" at bounding box center [422, 466] width 176 height 37
click at [435, 469] on input "349" at bounding box center [429, 472] width 12 height 12
radio input "true"
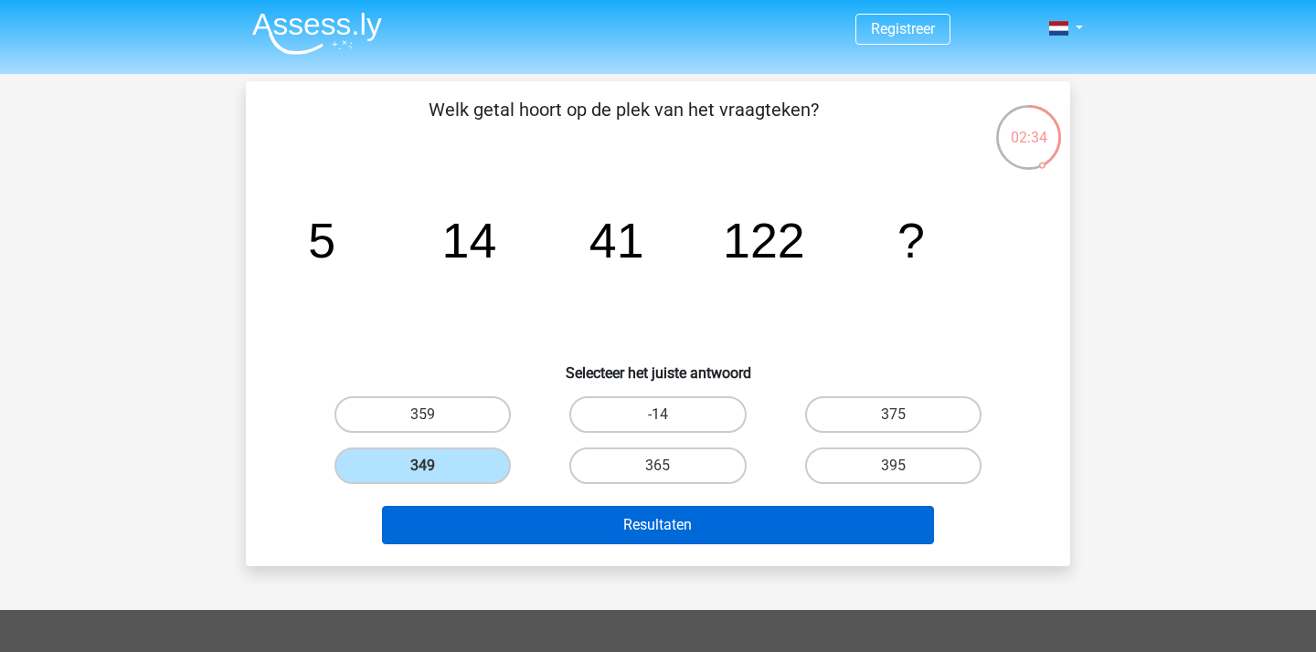
click at [653, 536] on button "Resultaten" at bounding box center [658, 525] width 553 height 38
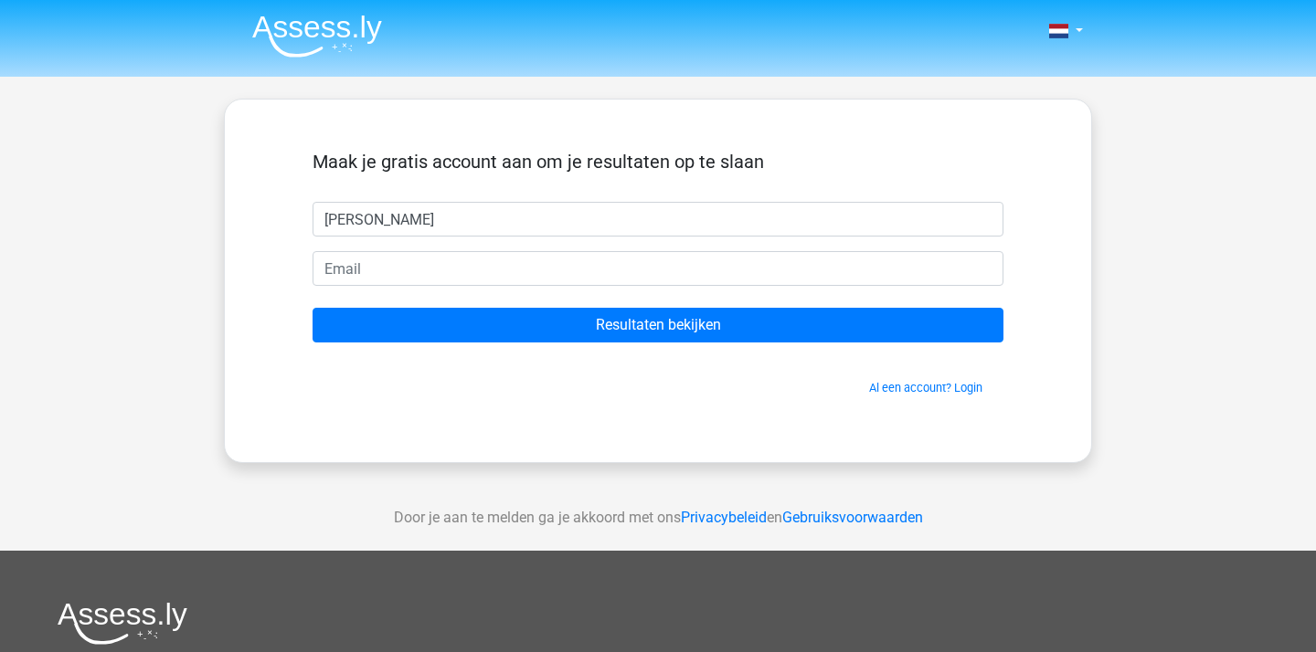
type input "[PERSON_NAME]"
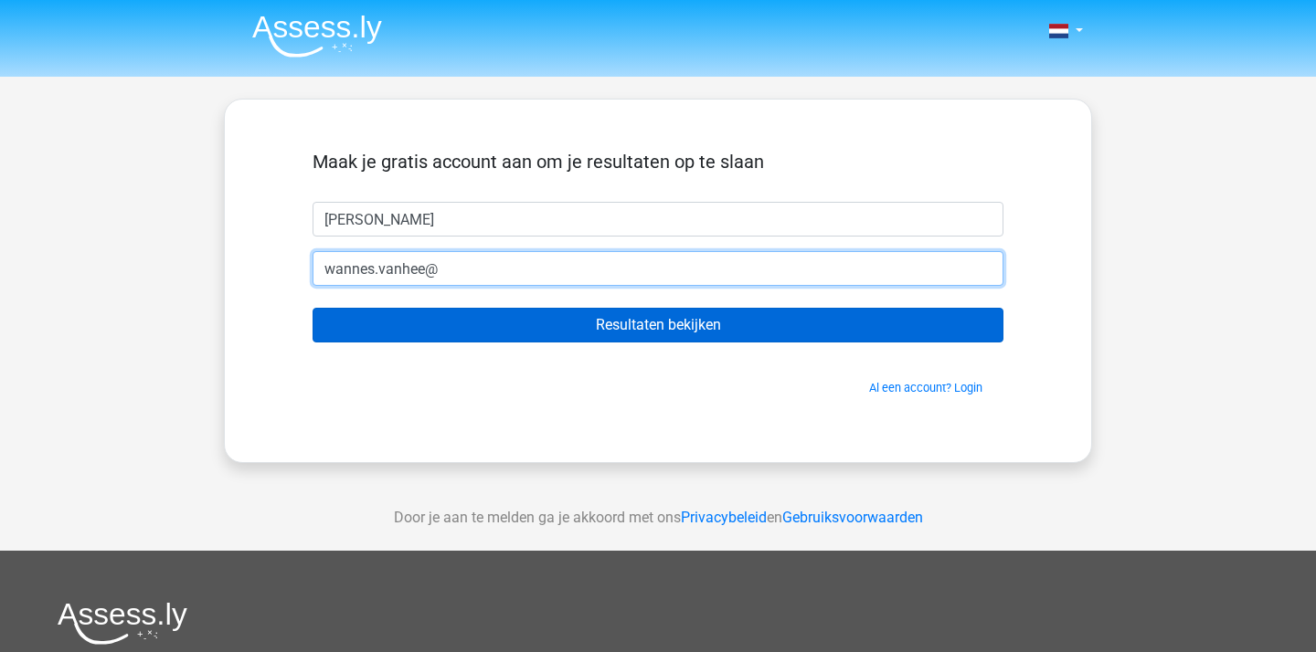
type input "[EMAIL_ADDRESS][DOMAIN_NAME]"
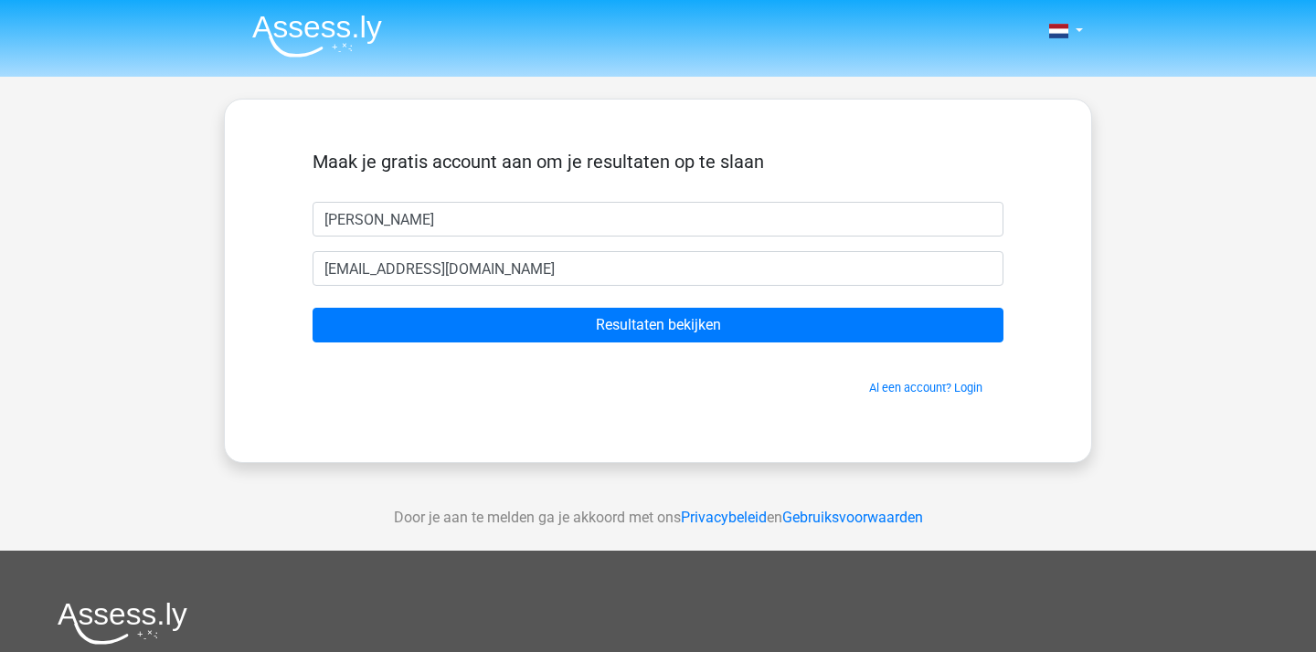
click at [541, 345] on form "Maak je gratis account aan om je resultaten op te slaan [PERSON_NAME] [EMAIL_AD…" at bounding box center [657, 274] width 691 height 246
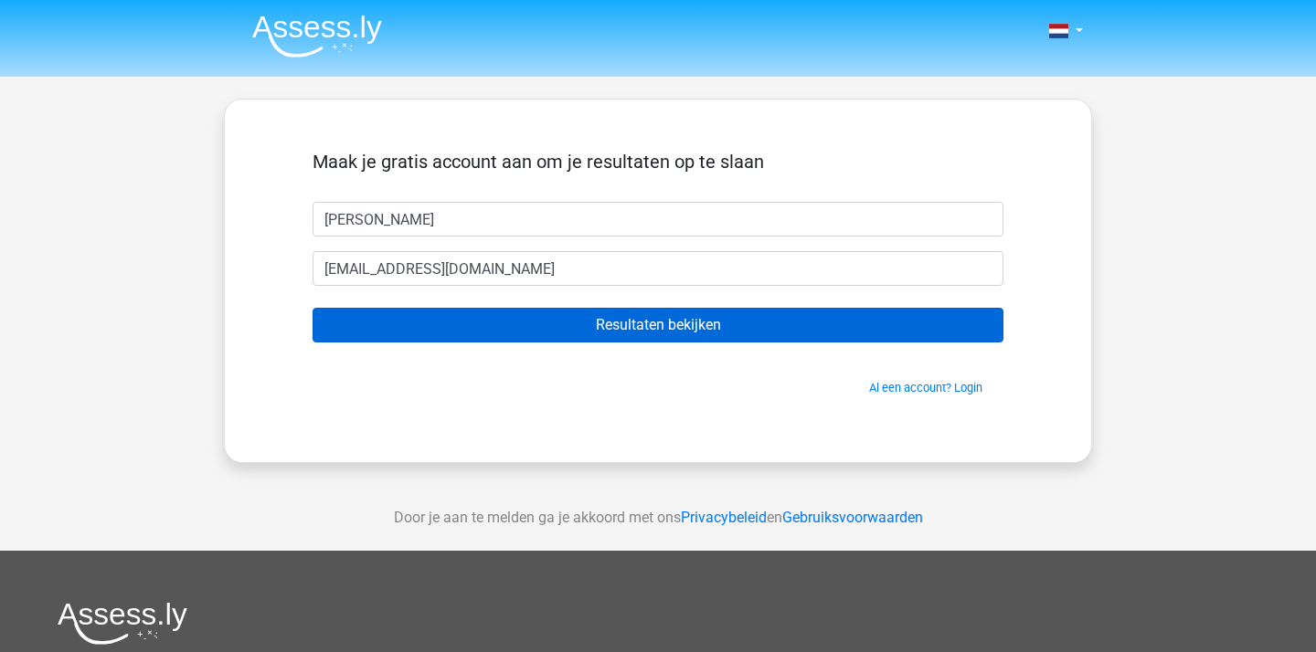
click at [561, 324] on input "Resultaten bekijken" at bounding box center [657, 325] width 691 height 35
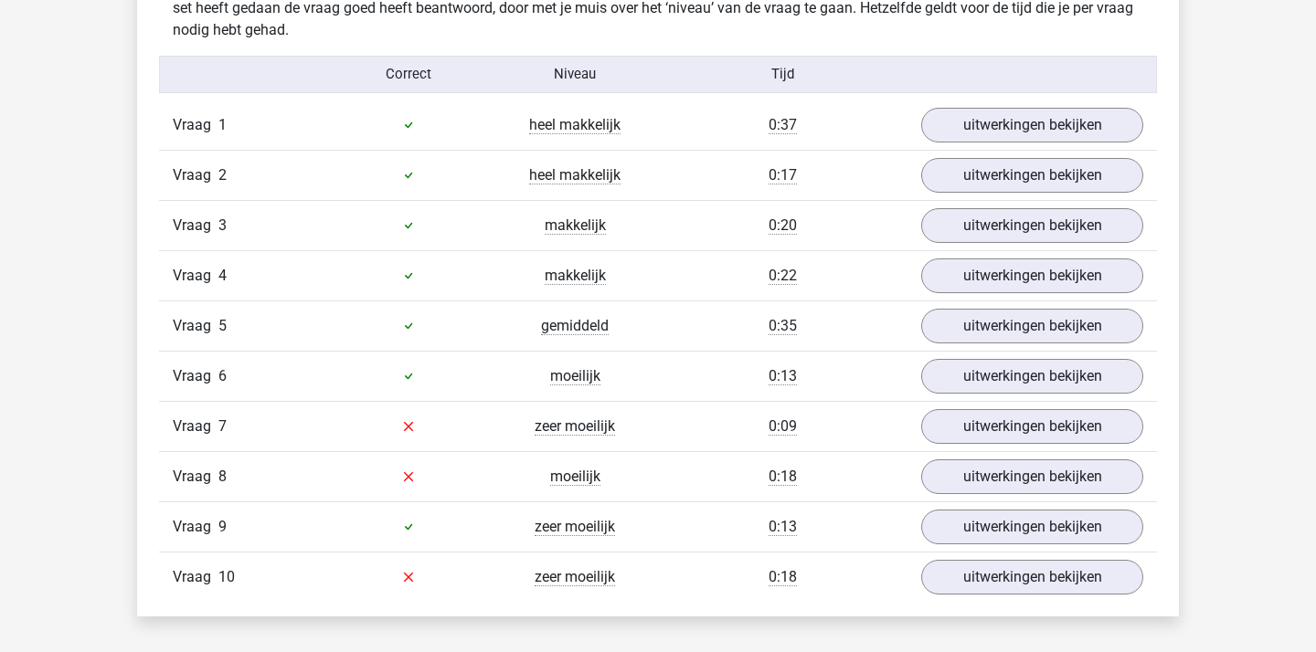
scroll to position [1476, 0]
click at [1032, 181] on link "uitwerkingen bekijken" at bounding box center [1031, 175] width 255 height 40
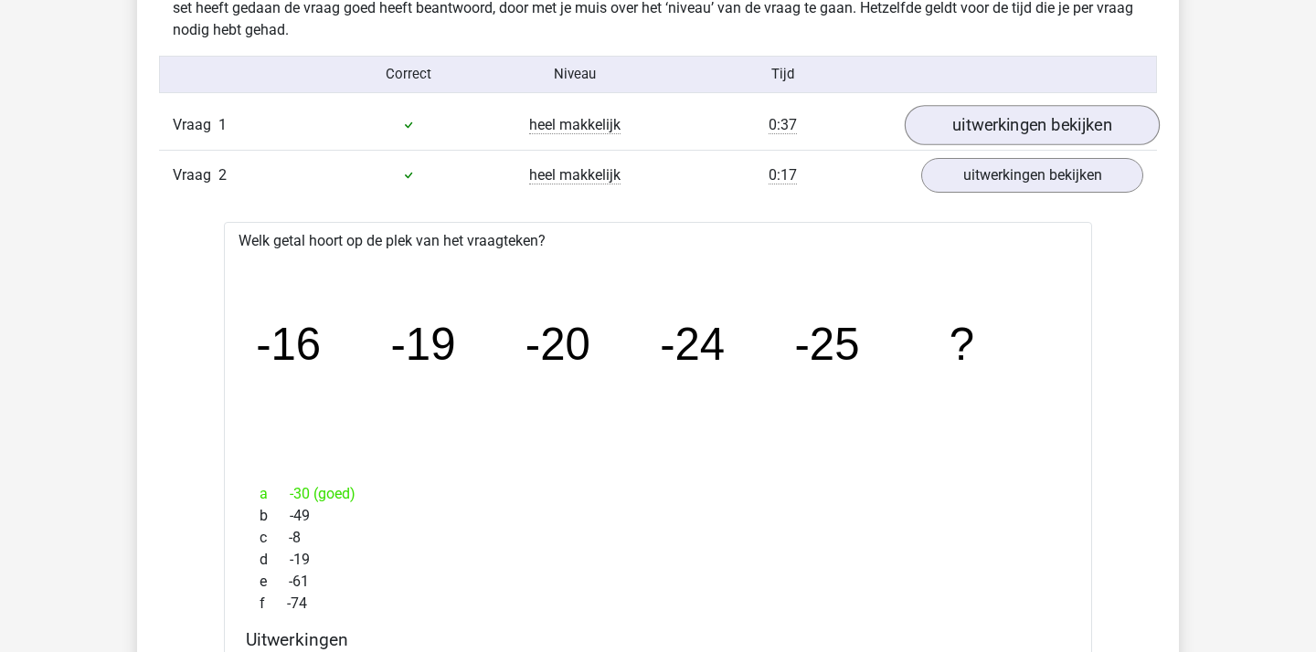
click at [1094, 122] on link "uitwerkingen bekijken" at bounding box center [1031, 125] width 255 height 40
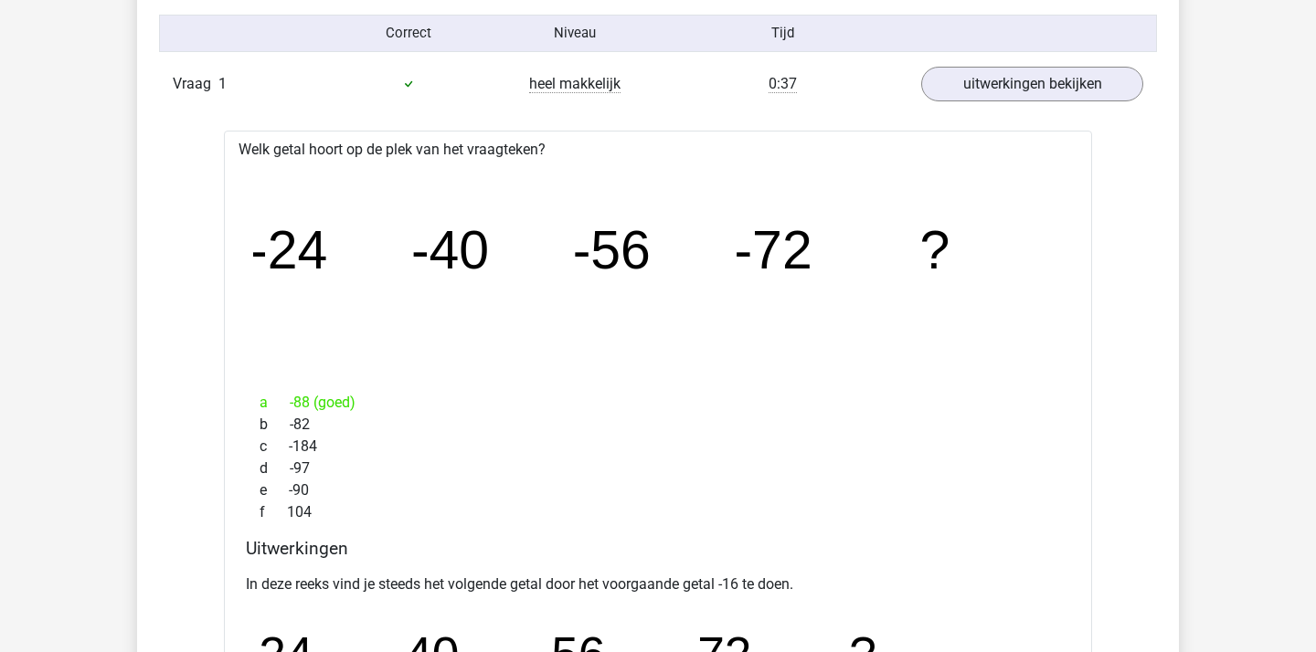
scroll to position [1479, 0]
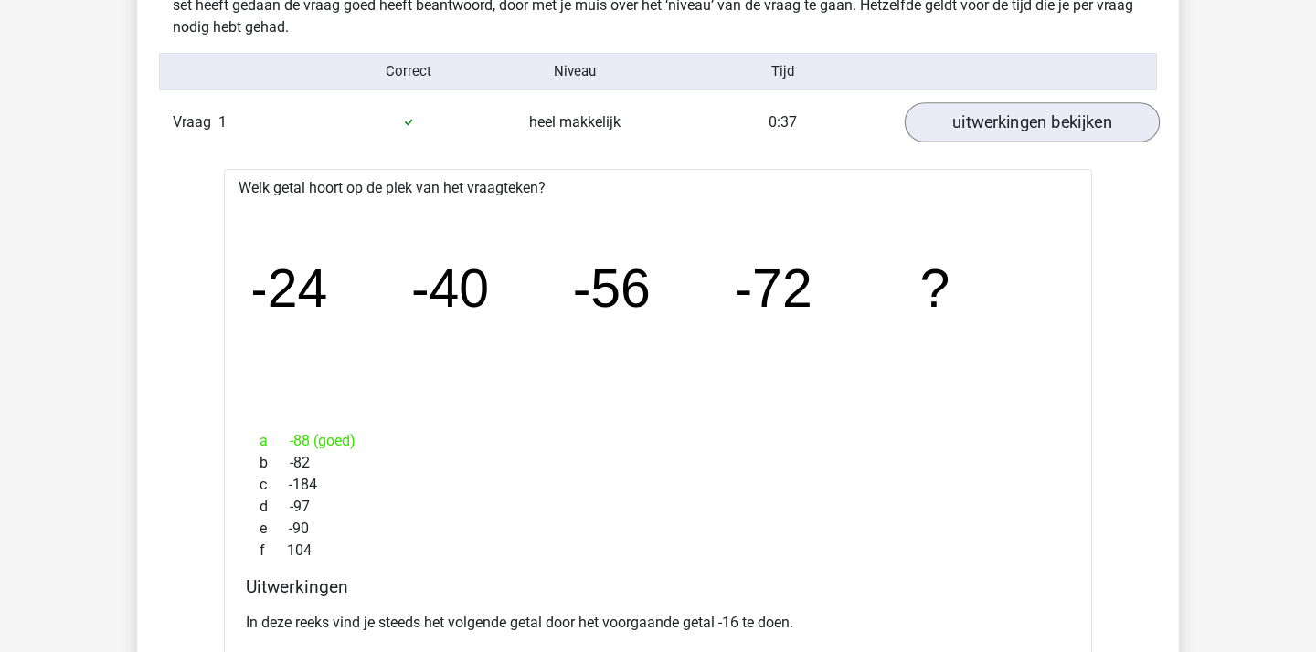
click at [1053, 117] on link "uitwerkingen bekijken" at bounding box center [1031, 122] width 255 height 40
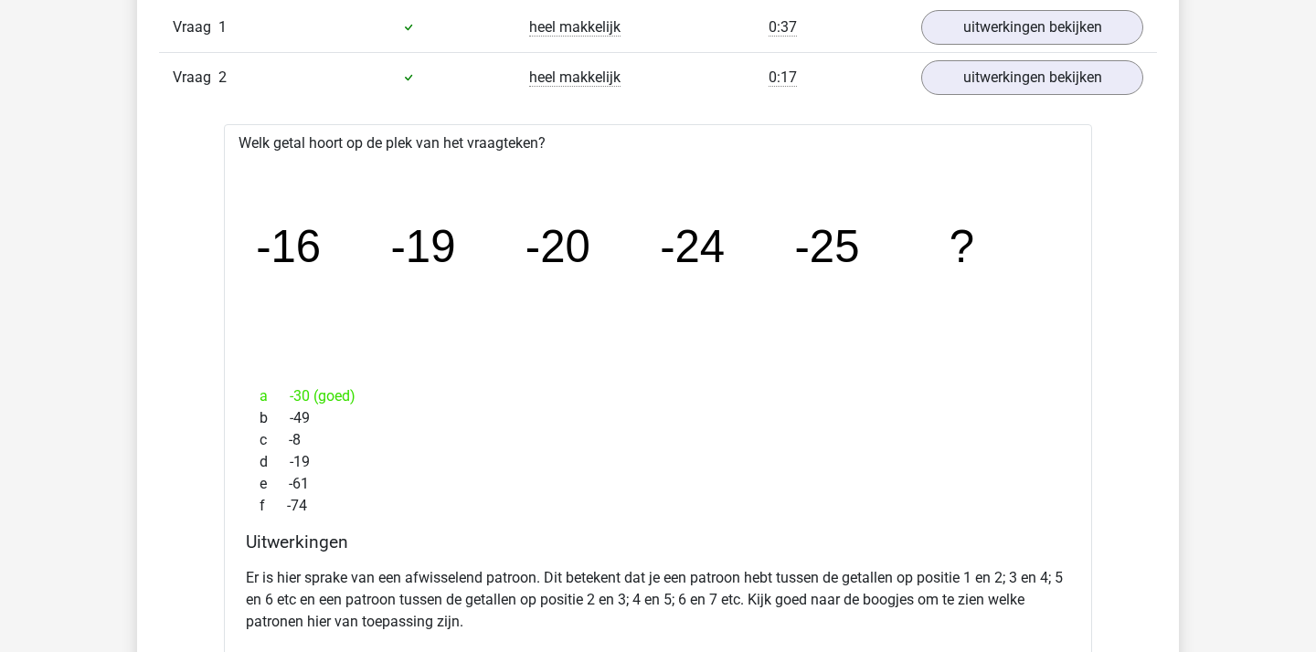
scroll to position [1575, 0]
click at [1031, 76] on link "uitwerkingen bekijken" at bounding box center [1031, 77] width 255 height 40
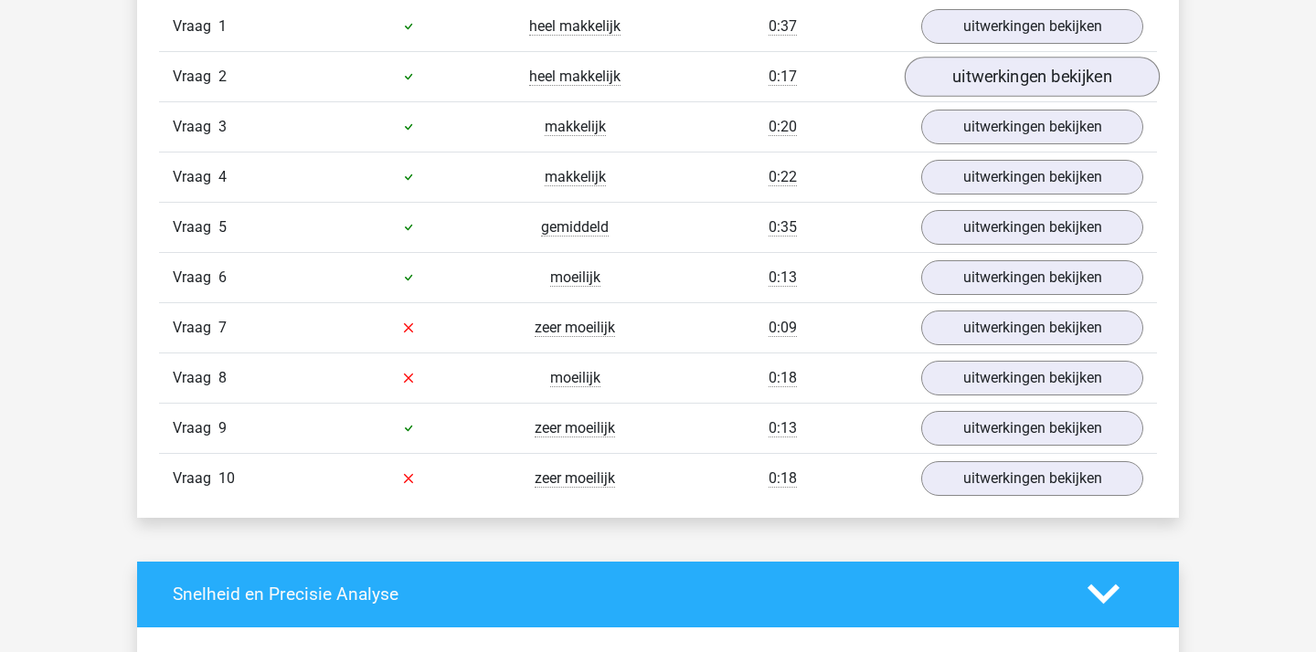
click at [1043, 84] on link "uitwerkingen bekijken" at bounding box center [1031, 77] width 255 height 40
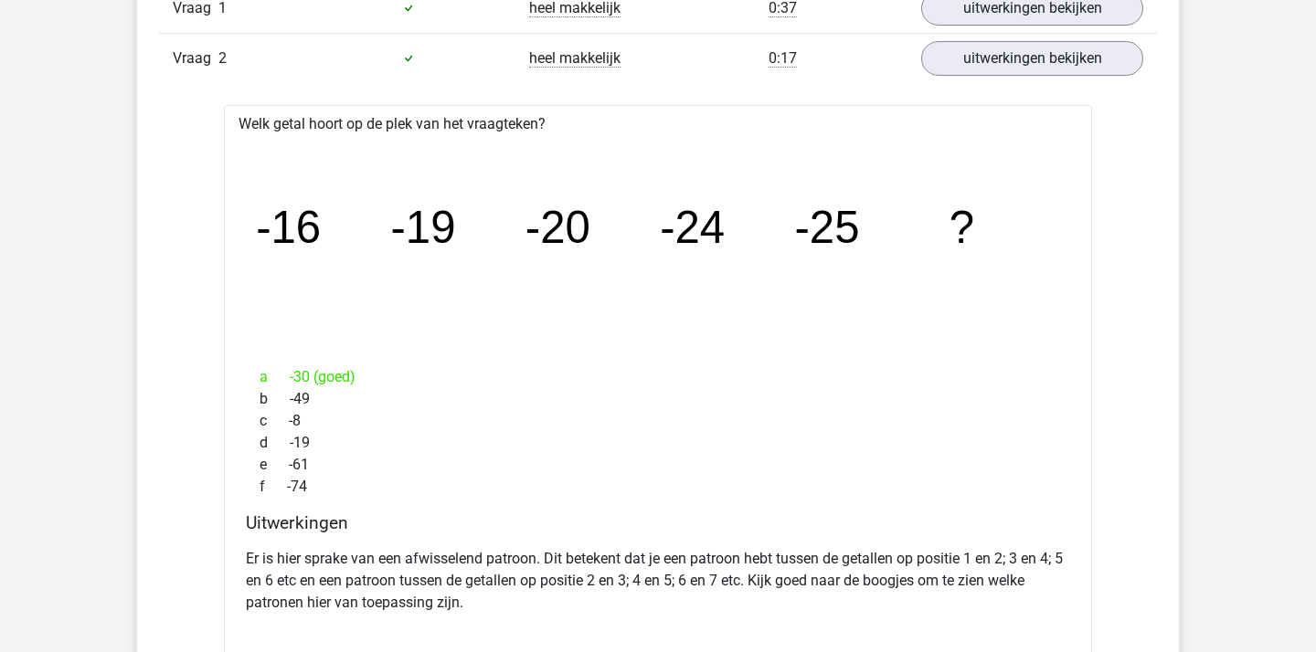
scroll to position [1535, 0]
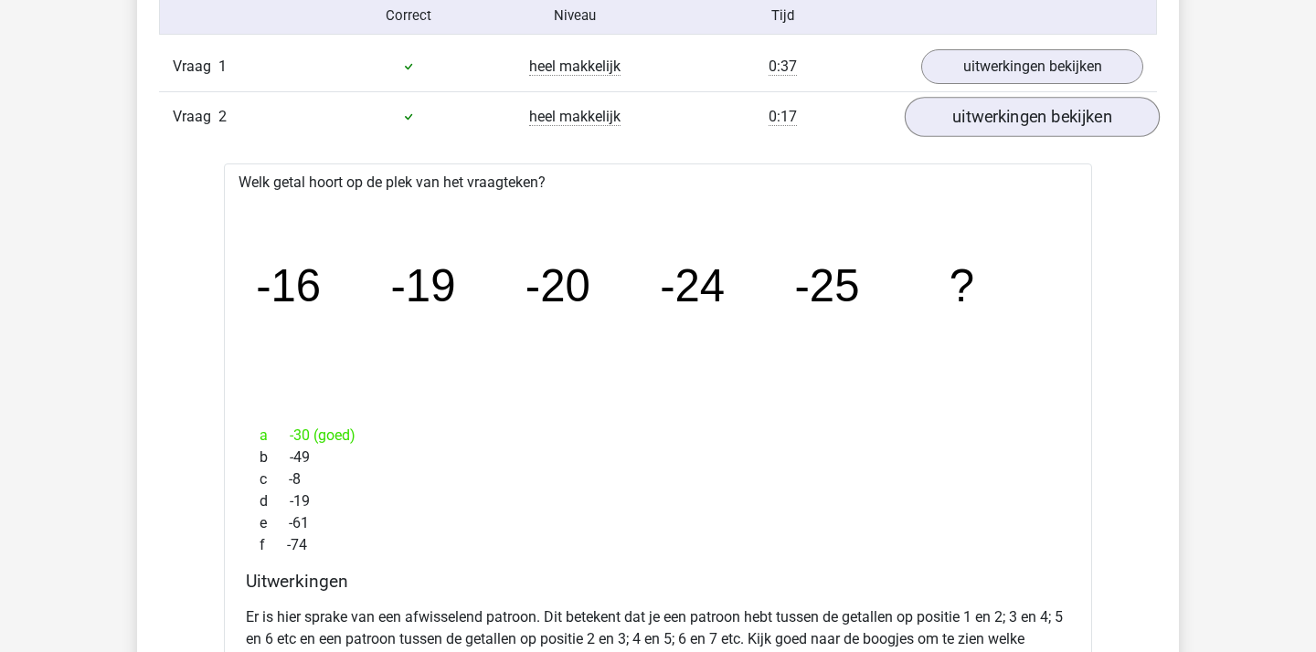
click at [1057, 110] on link "uitwerkingen bekijken" at bounding box center [1031, 117] width 255 height 40
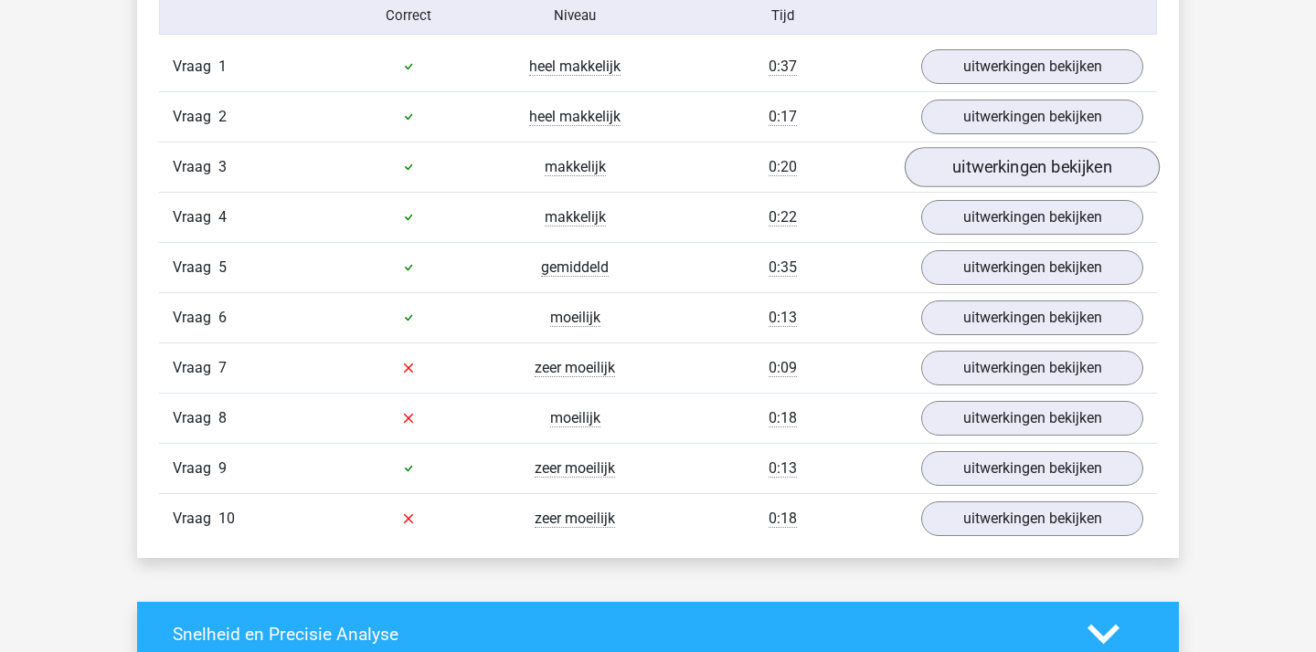
click at [1054, 173] on link "uitwerkingen bekijken" at bounding box center [1031, 167] width 255 height 40
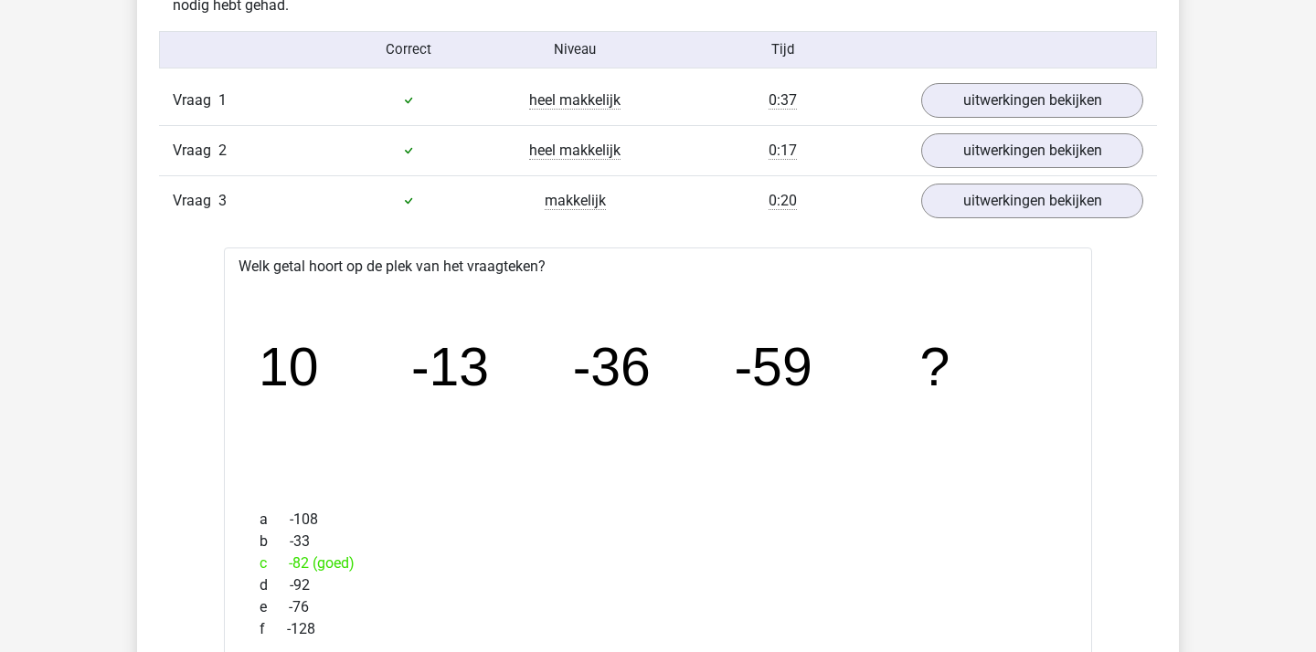
scroll to position [1501, 0]
click at [1029, 204] on link "uitwerkingen bekijken" at bounding box center [1031, 201] width 255 height 40
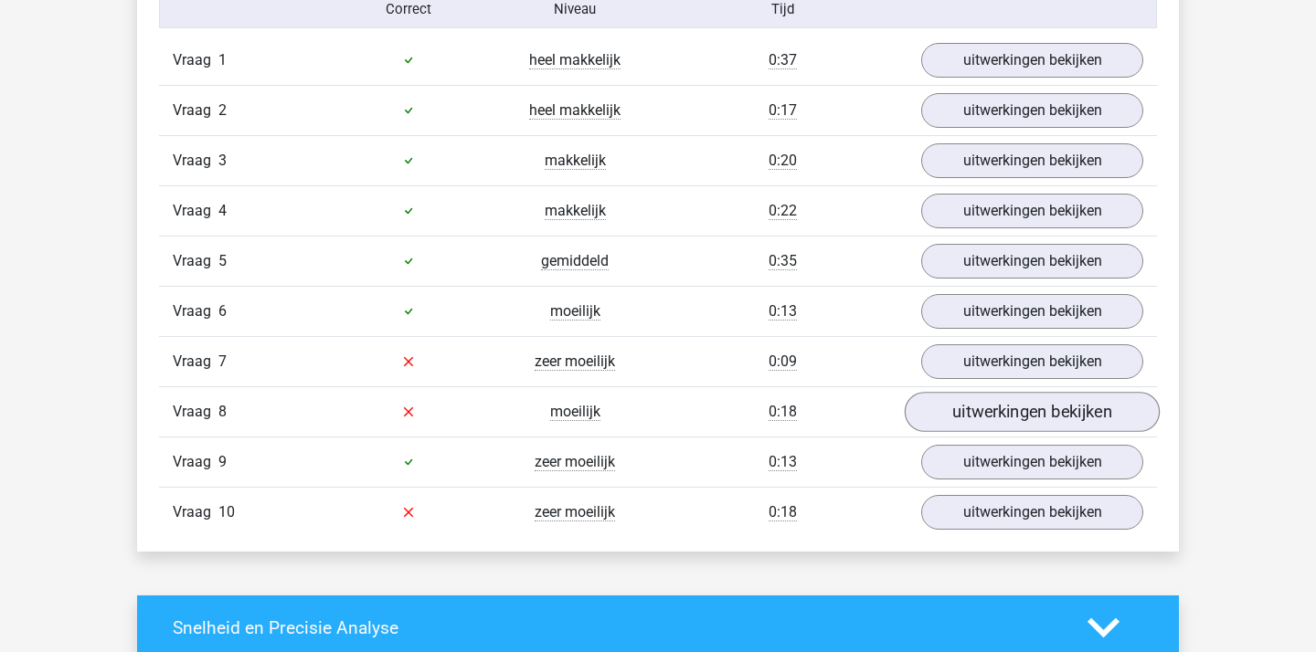
scroll to position [1545, 0]
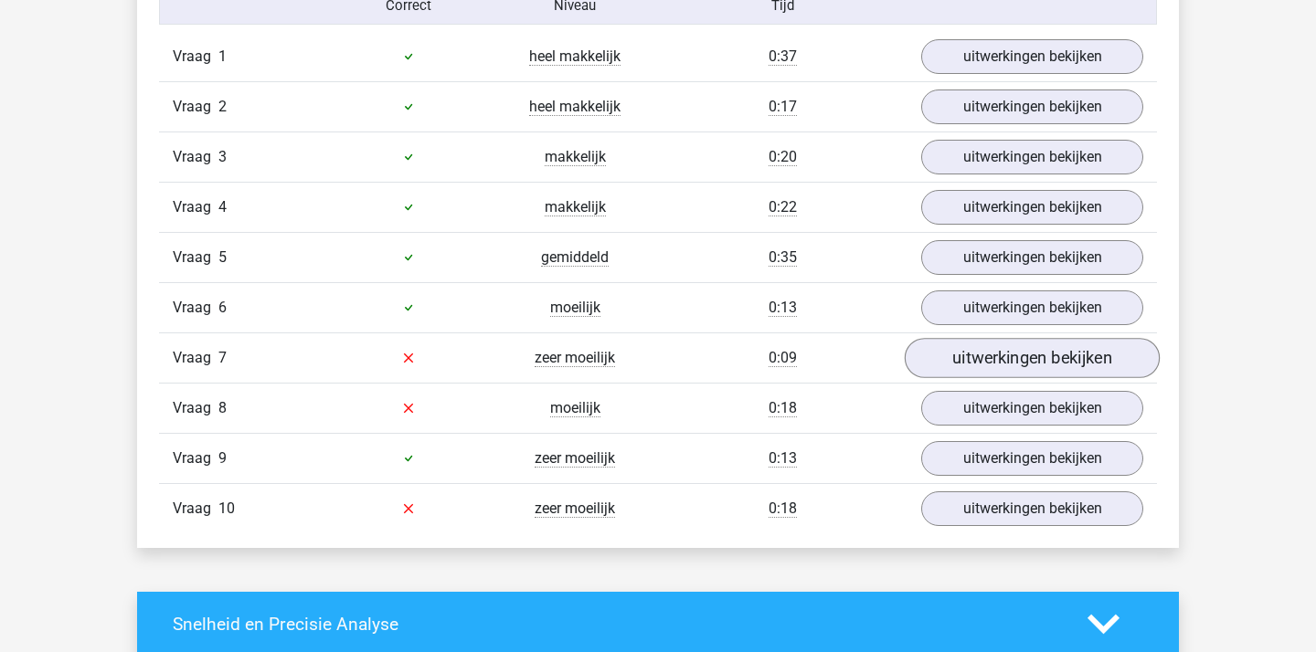
click at [1012, 357] on link "uitwerkingen bekijken" at bounding box center [1031, 358] width 255 height 40
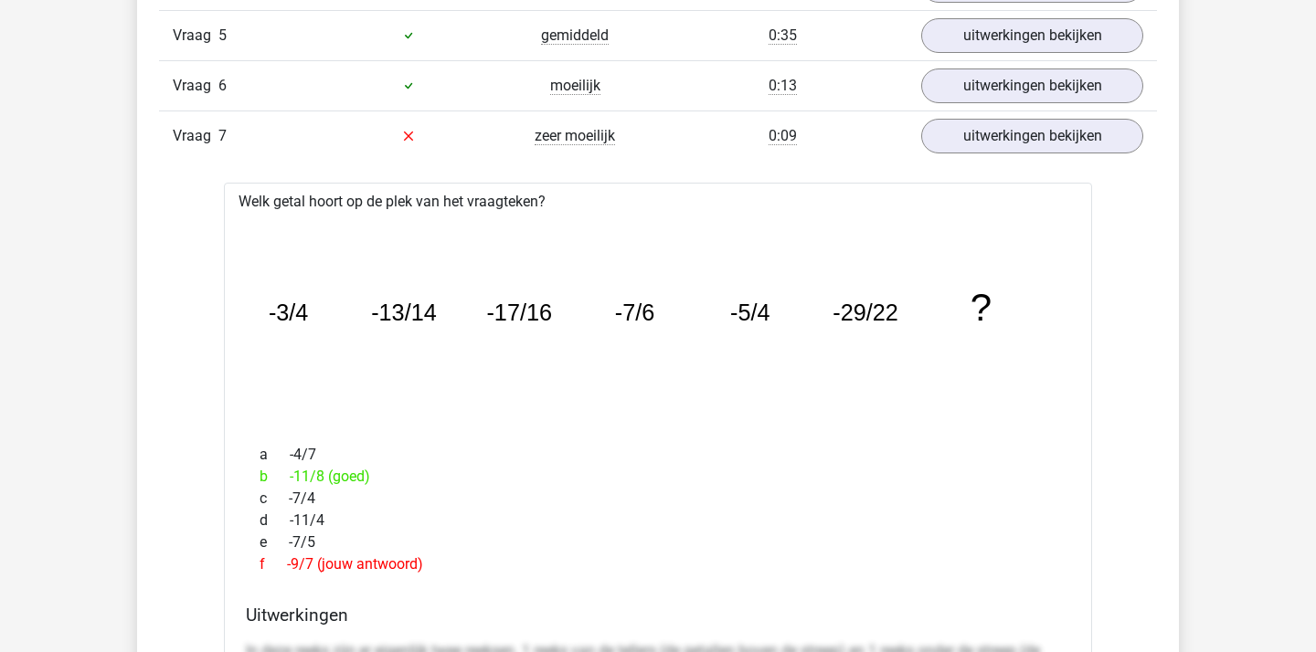
scroll to position [1758, 0]
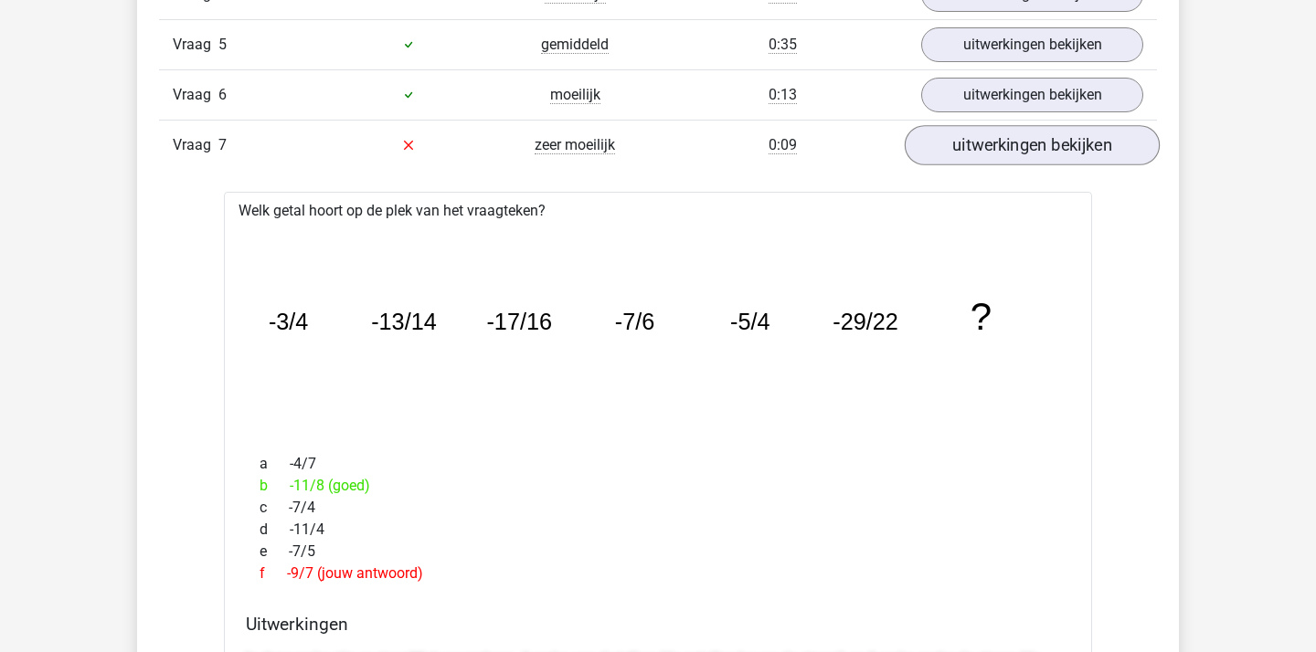
click at [1096, 160] on link "uitwerkingen bekijken" at bounding box center [1031, 145] width 255 height 40
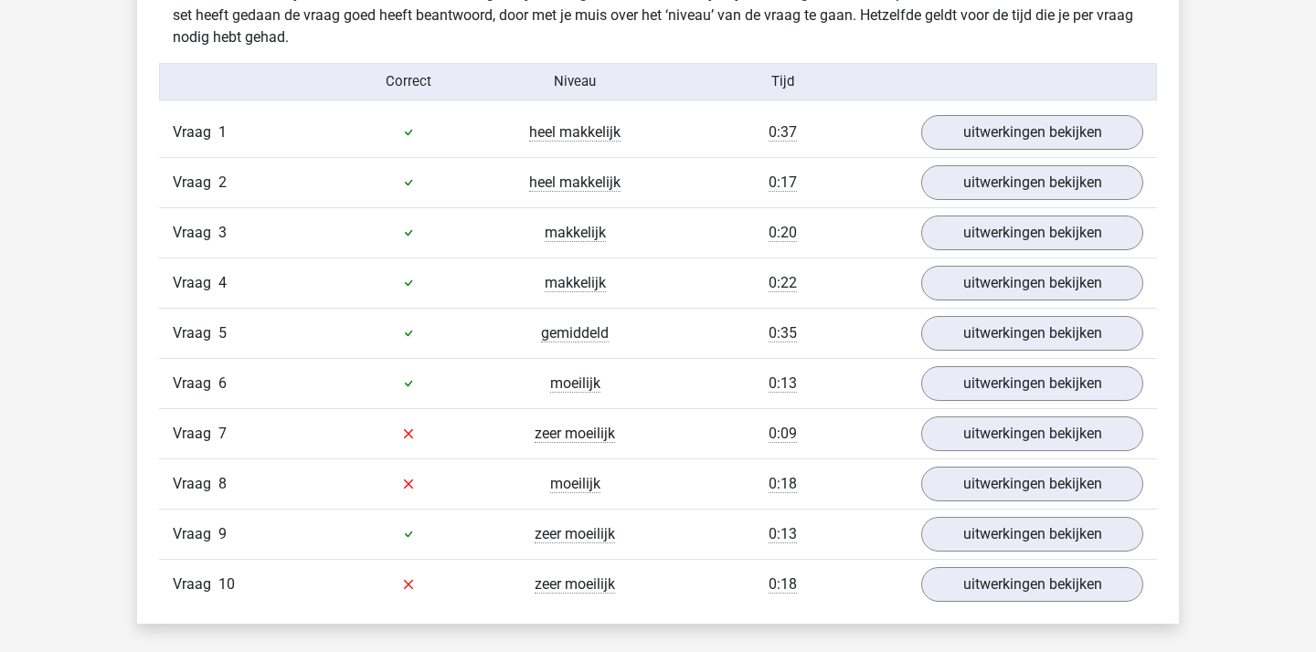
scroll to position [1469, 0]
click at [1042, 591] on link "uitwerkingen bekijken" at bounding box center [1031, 585] width 255 height 40
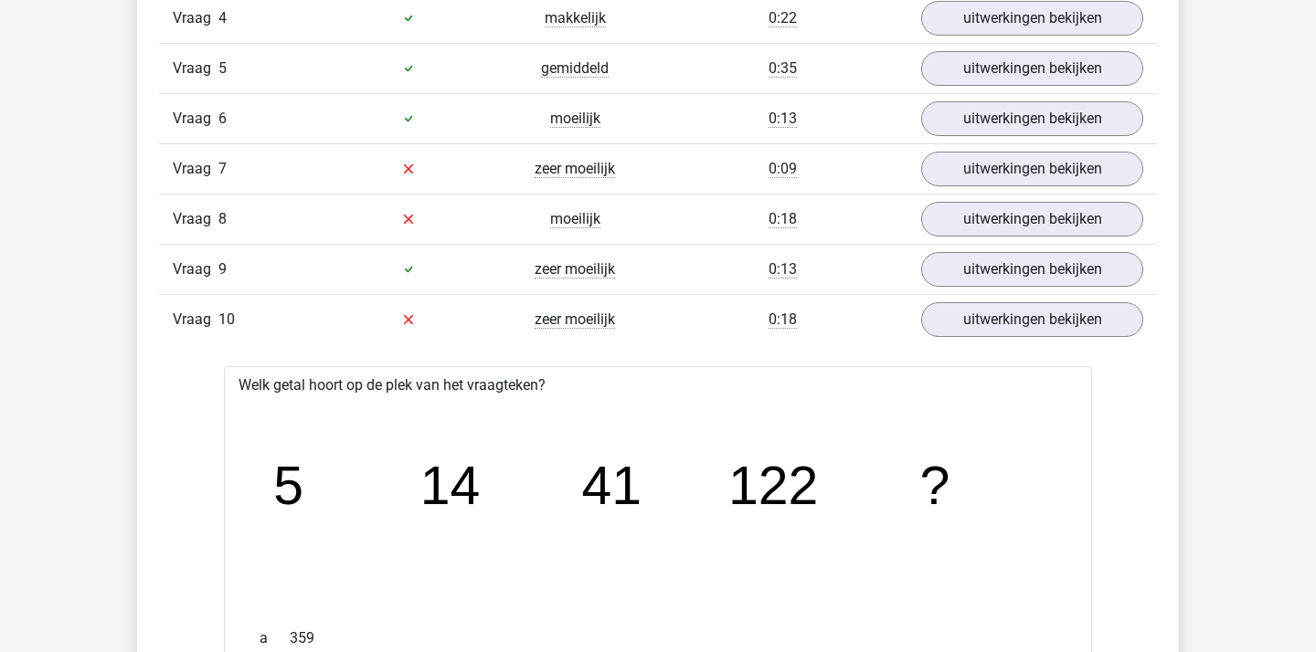
scroll to position [1747, 0]
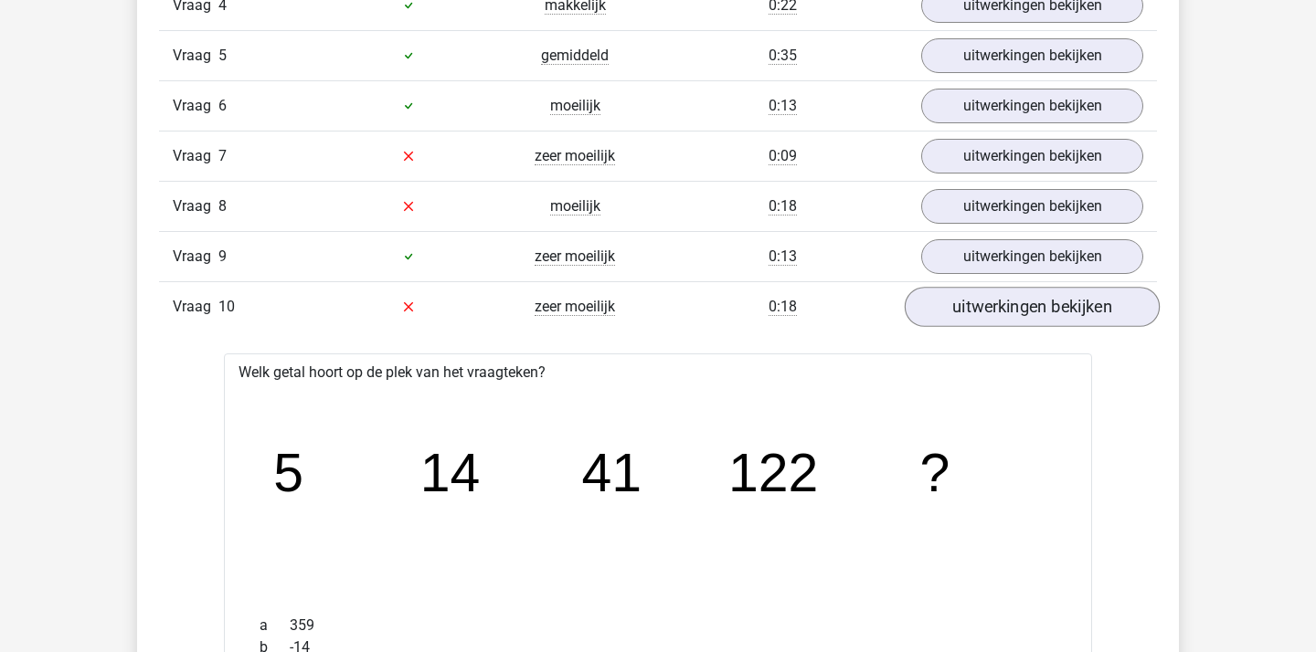
click at [986, 307] on link "uitwerkingen bekijken" at bounding box center [1031, 307] width 255 height 40
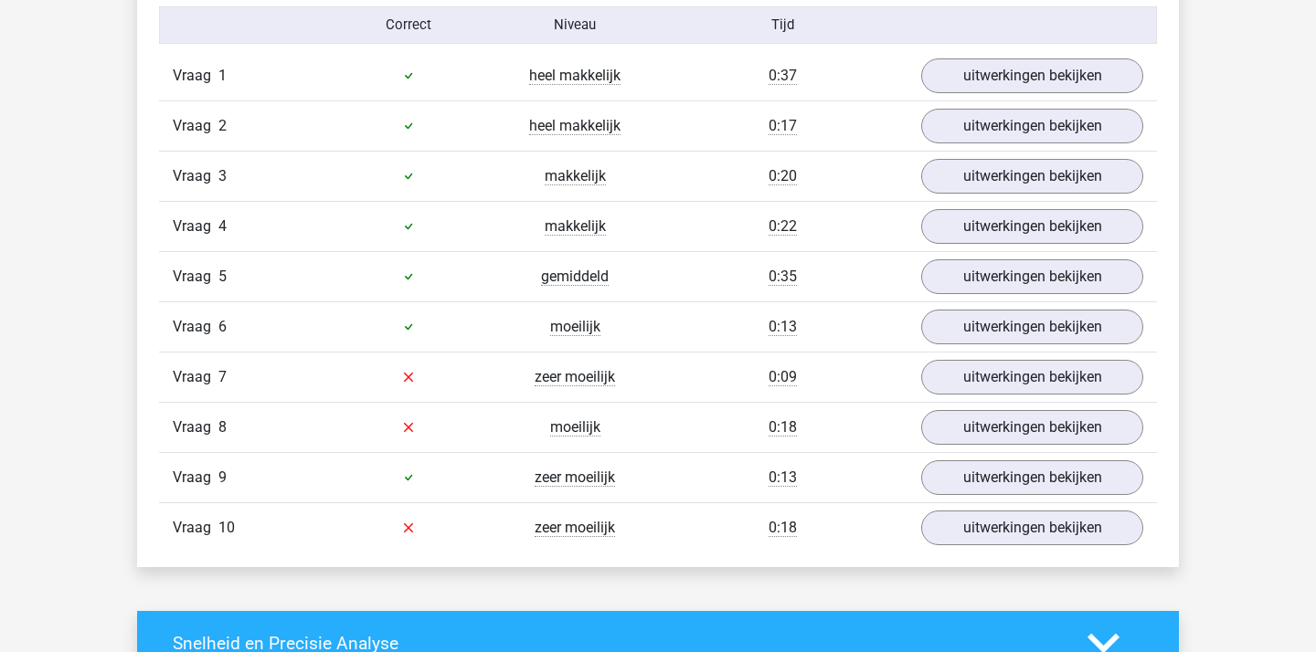
scroll to position [1522, 0]
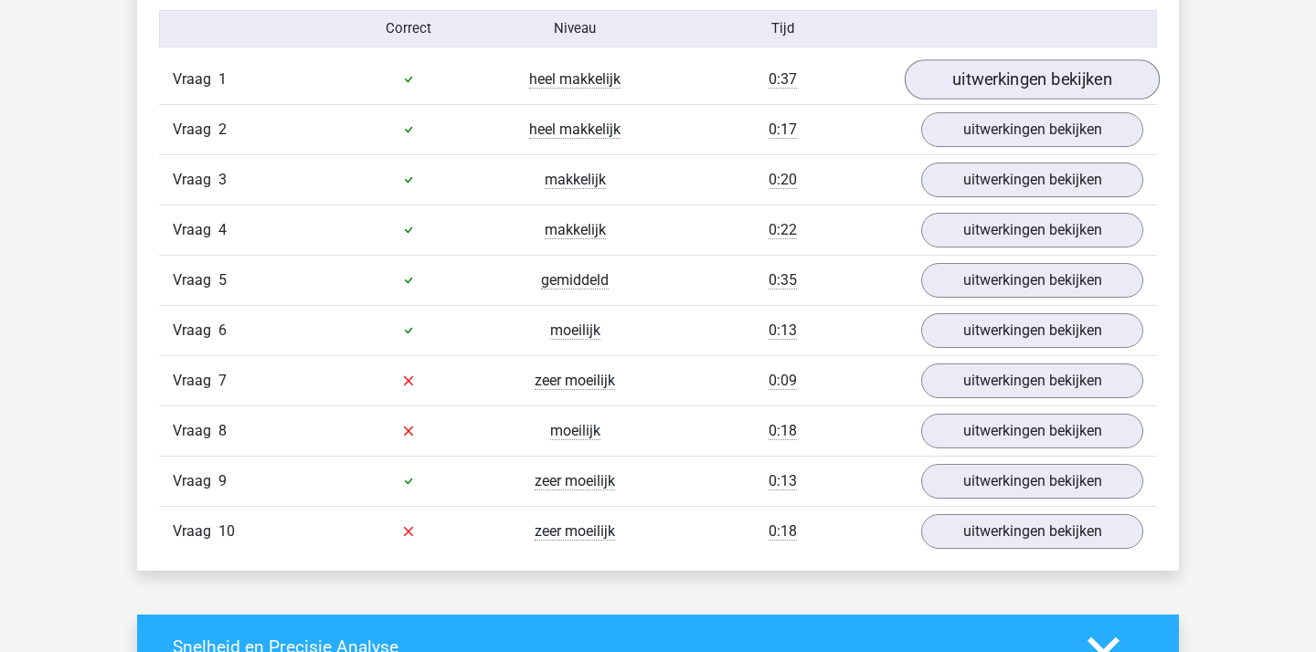
click at [1000, 74] on link "uitwerkingen bekijken" at bounding box center [1031, 79] width 255 height 40
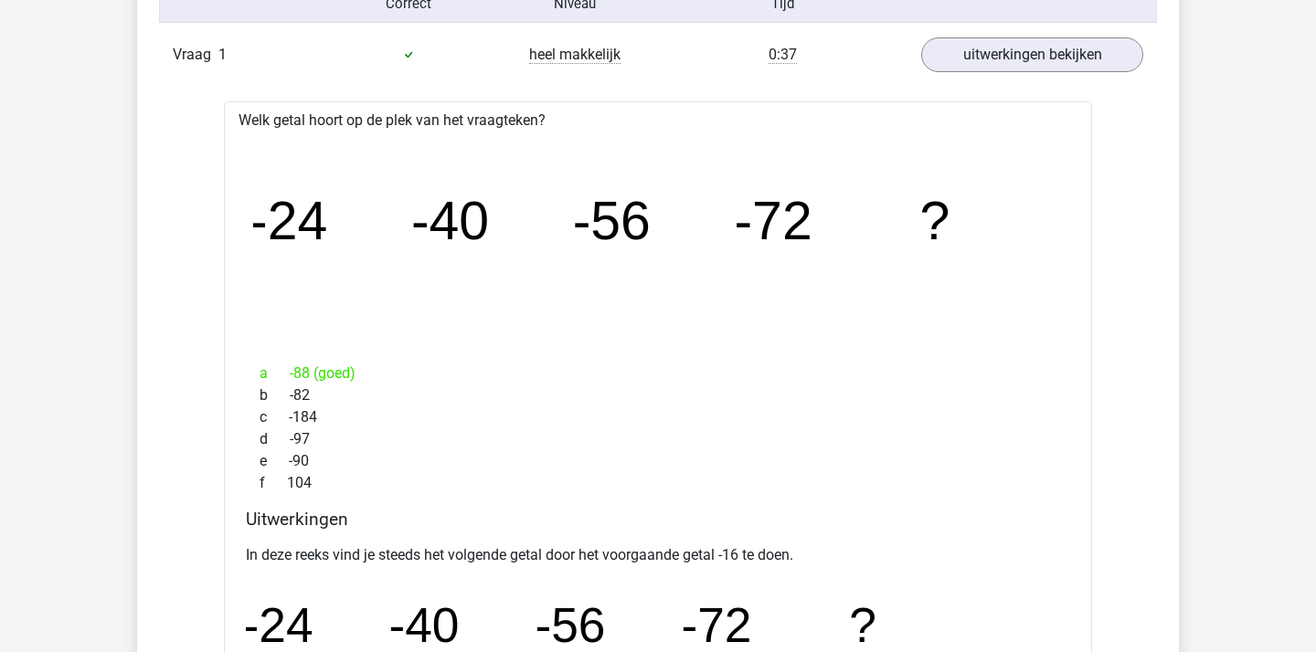
scroll to position [1544, 0]
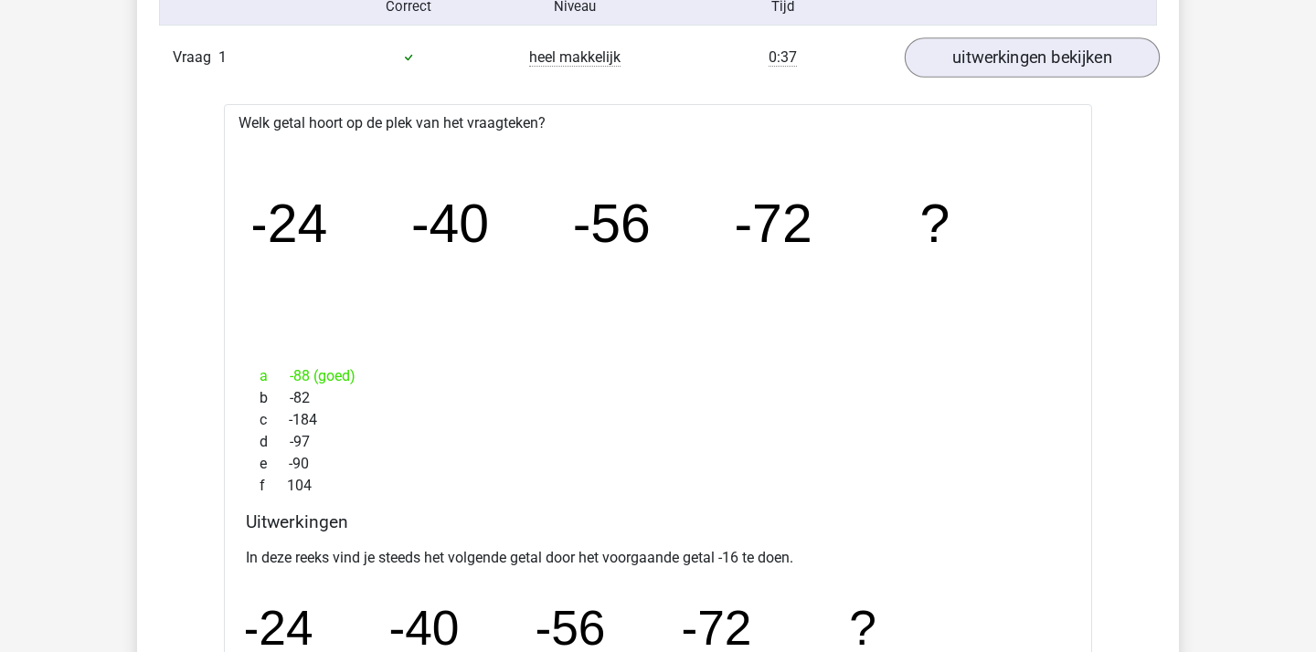
click at [1071, 49] on link "uitwerkingen bekijken" at bounding box center [1031, 57] width 255 height 40
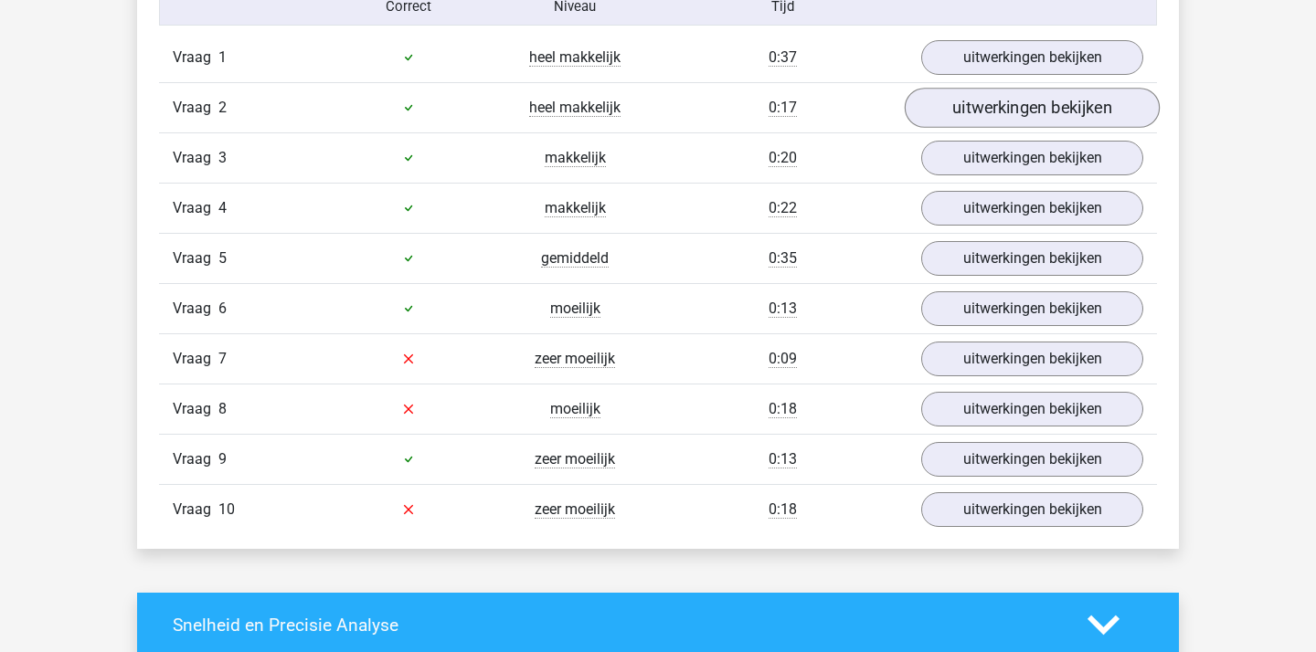
click at [992, 101] on link "uitwerkingen bekijken" at bounding box center [1031, 108] width 255 height 40
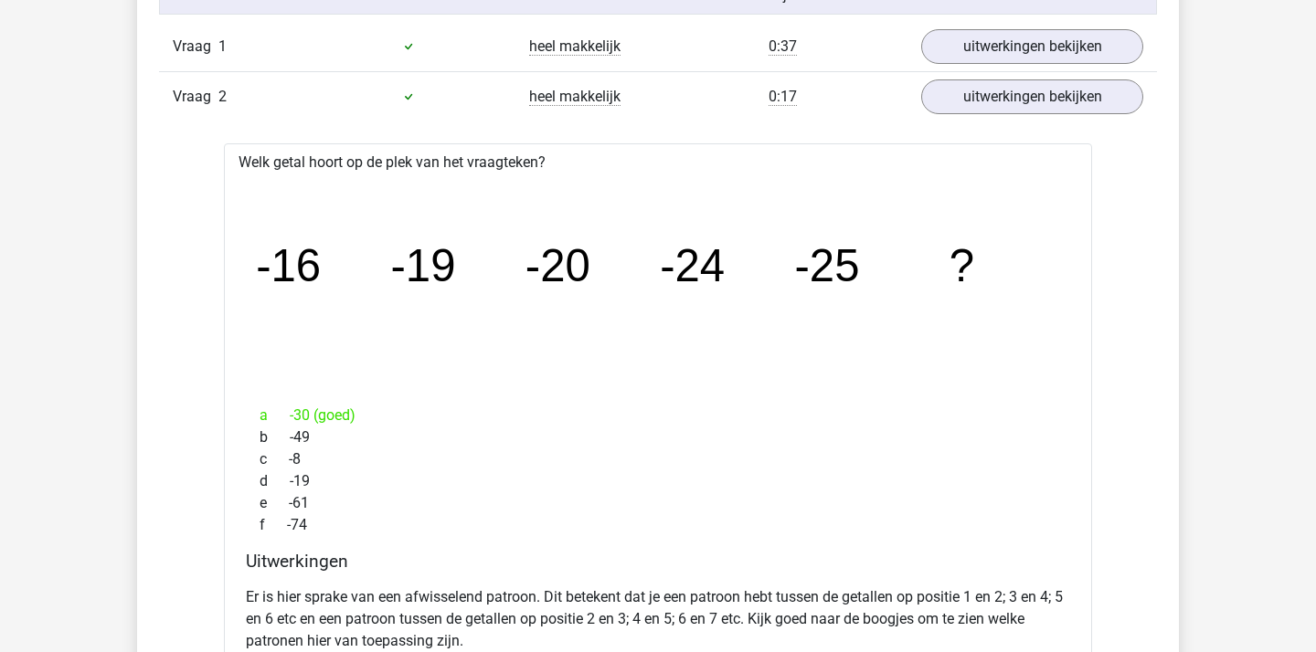
scroll to position [1533, 0]
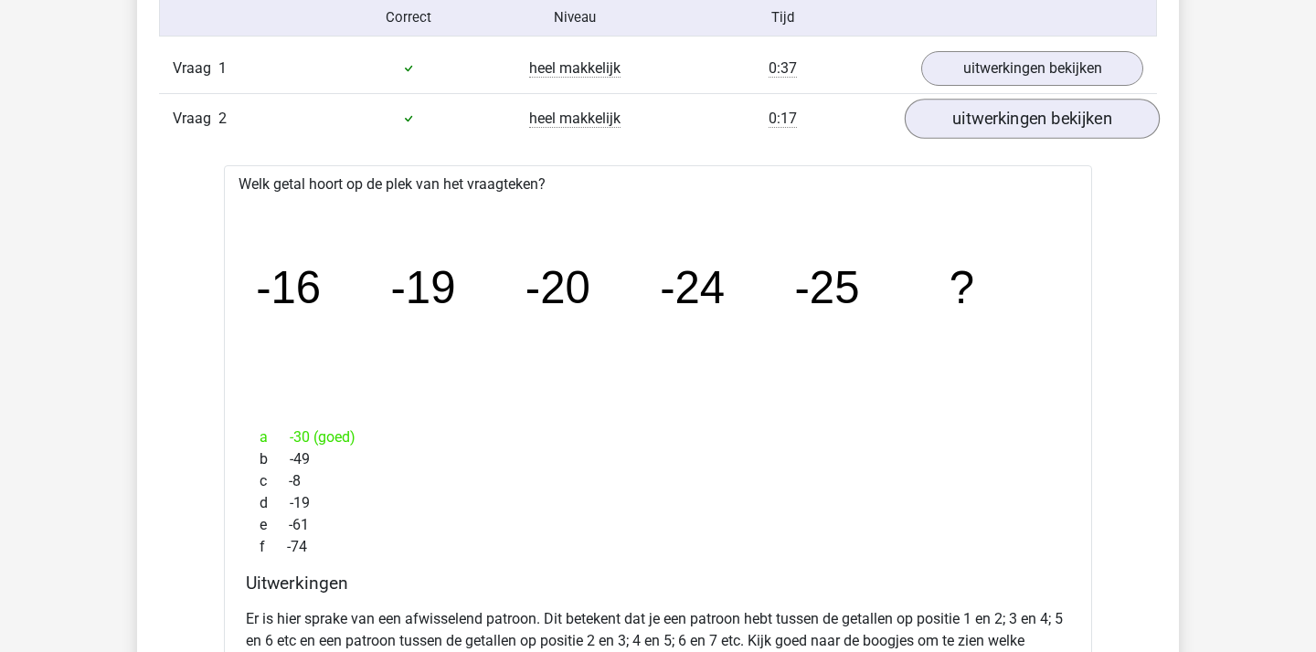
click at [1060, 125] on link "uitwerkingen bekijken" at bounding box center [1031, 119] width 255 height 40
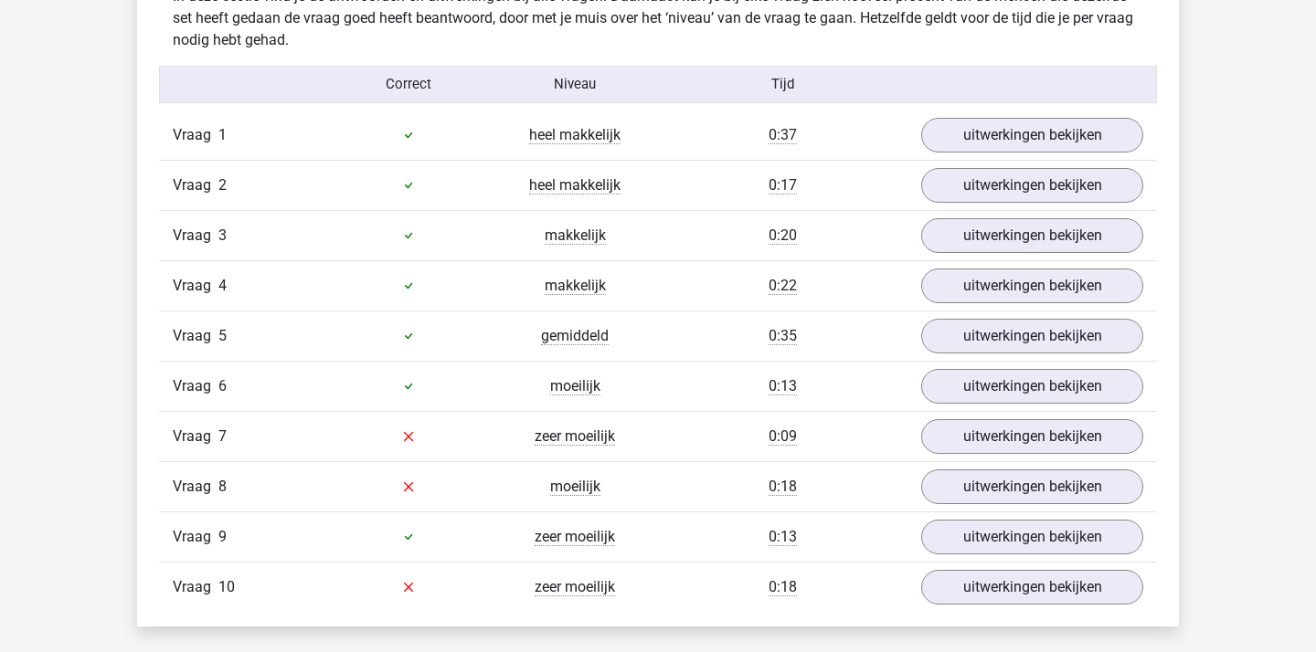
scroll to position [1490, 0]
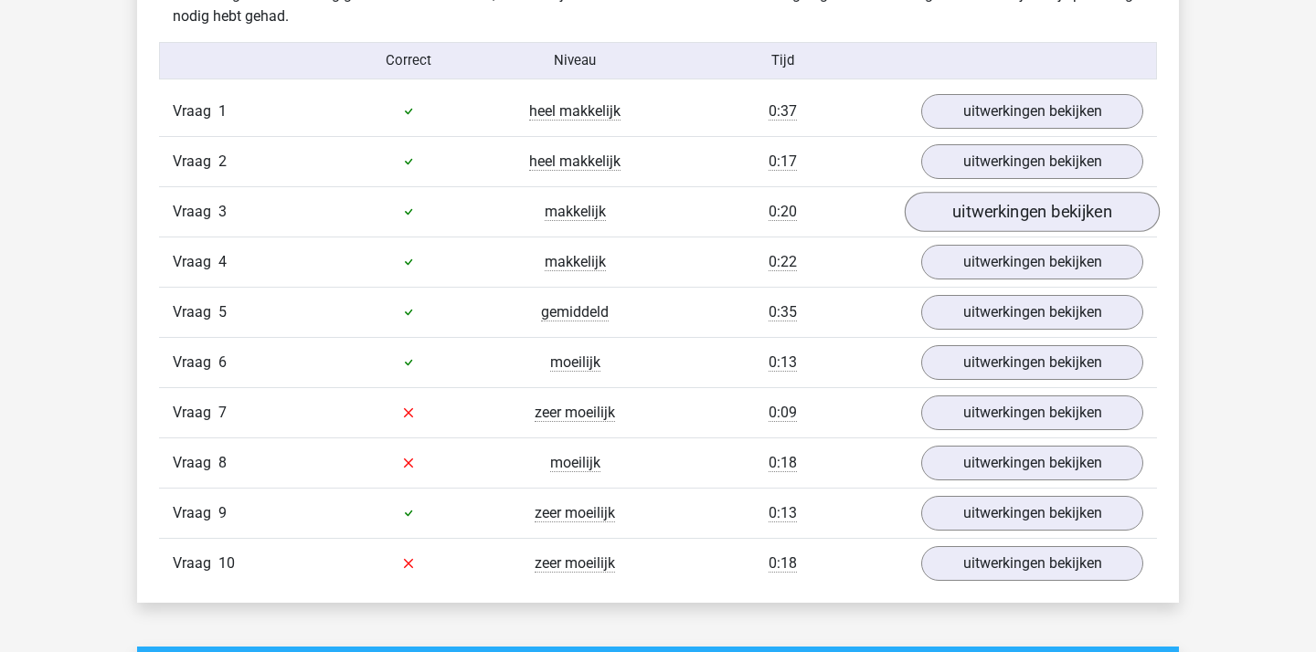
click at [1064, 224] on link "uitwerkingen bekijken" at bounding box center [1031, 212] width 255 height 40
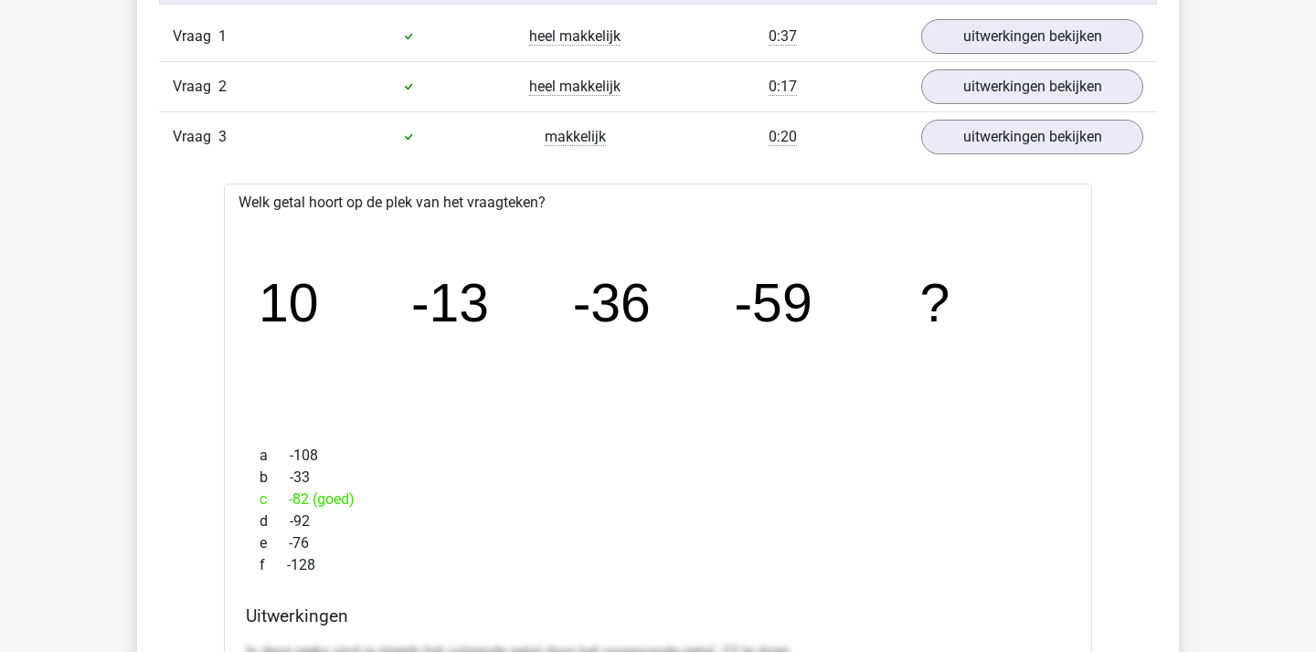
scroll to position [1565, 0]
click at [1105, 130] on link "uitwerkingen bekijken" at bounding box center [1031, 137] width 255 height 40
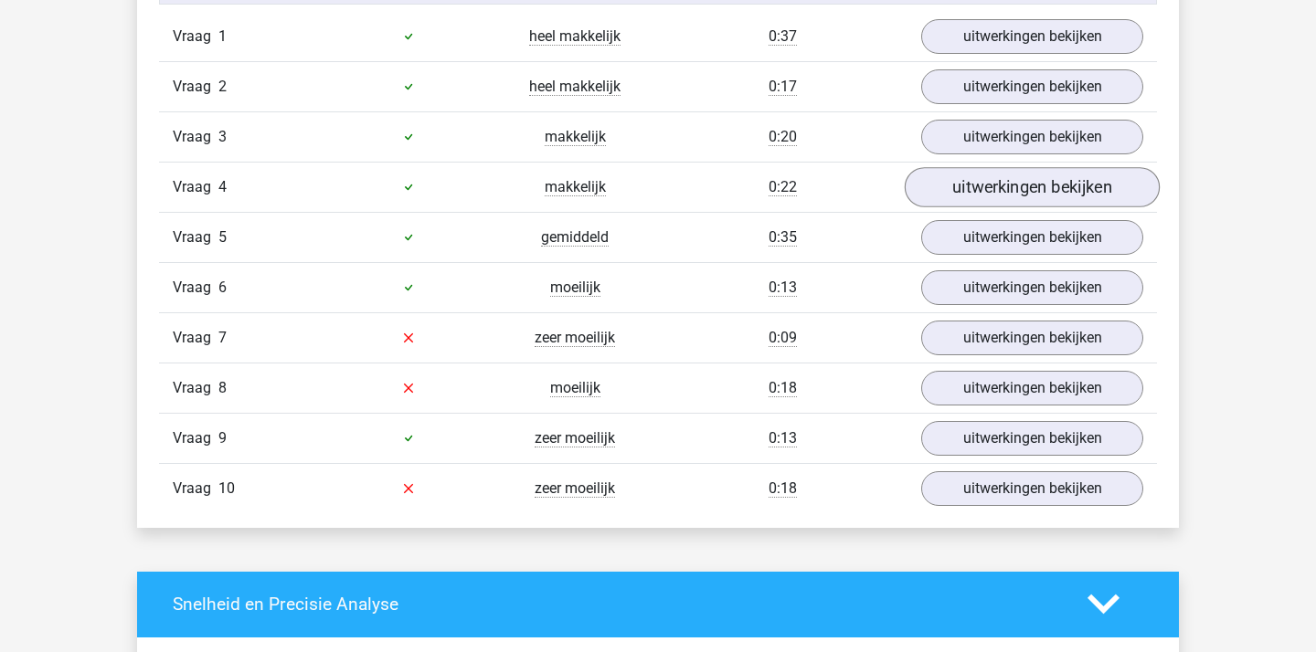
click at [1085, 185] on link "uitwerkingen bekijken" at bounding box center [1031, 187] width 255 height 40
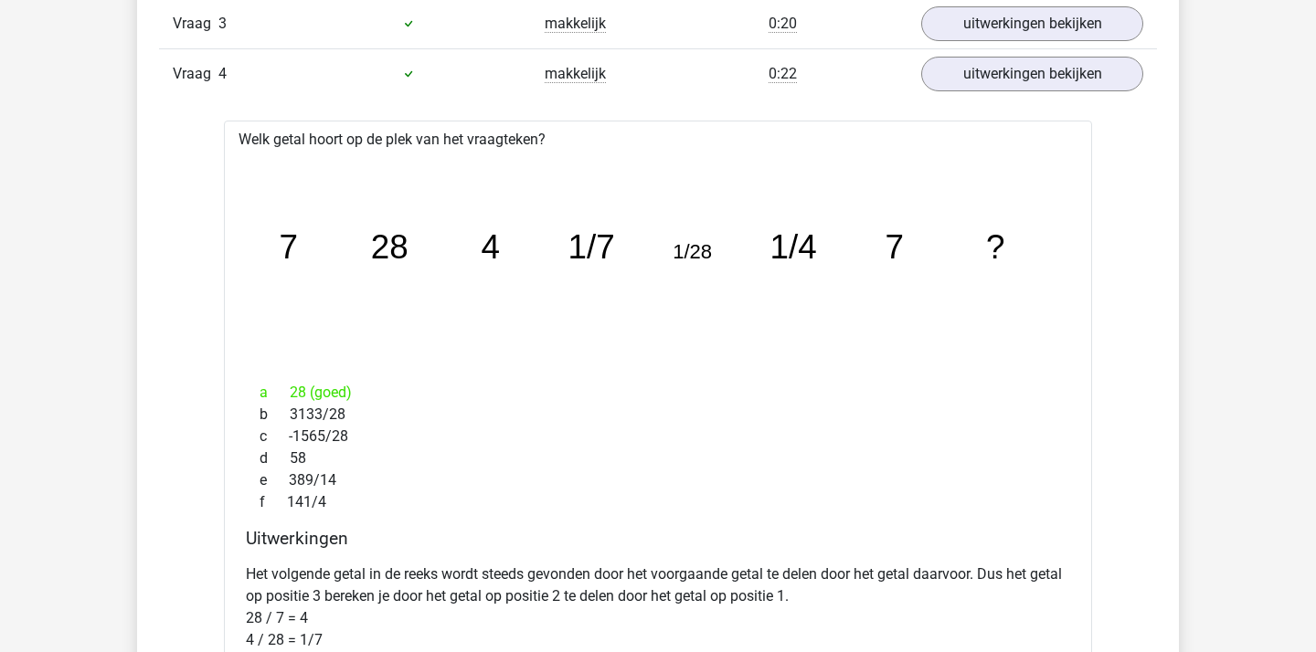
scroll to position [1597, 0]
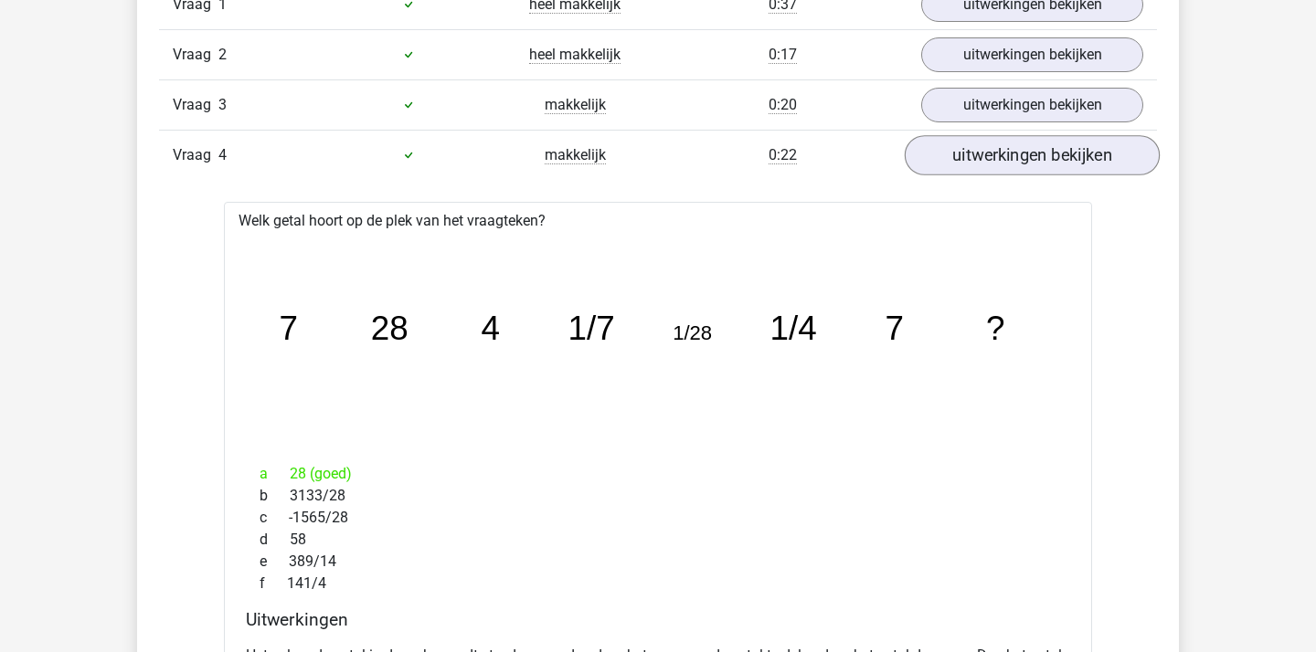
click at [1021, 167] on link "uitwerkingen bekijken" at bounding box center [1031, 155] width 255 height 40
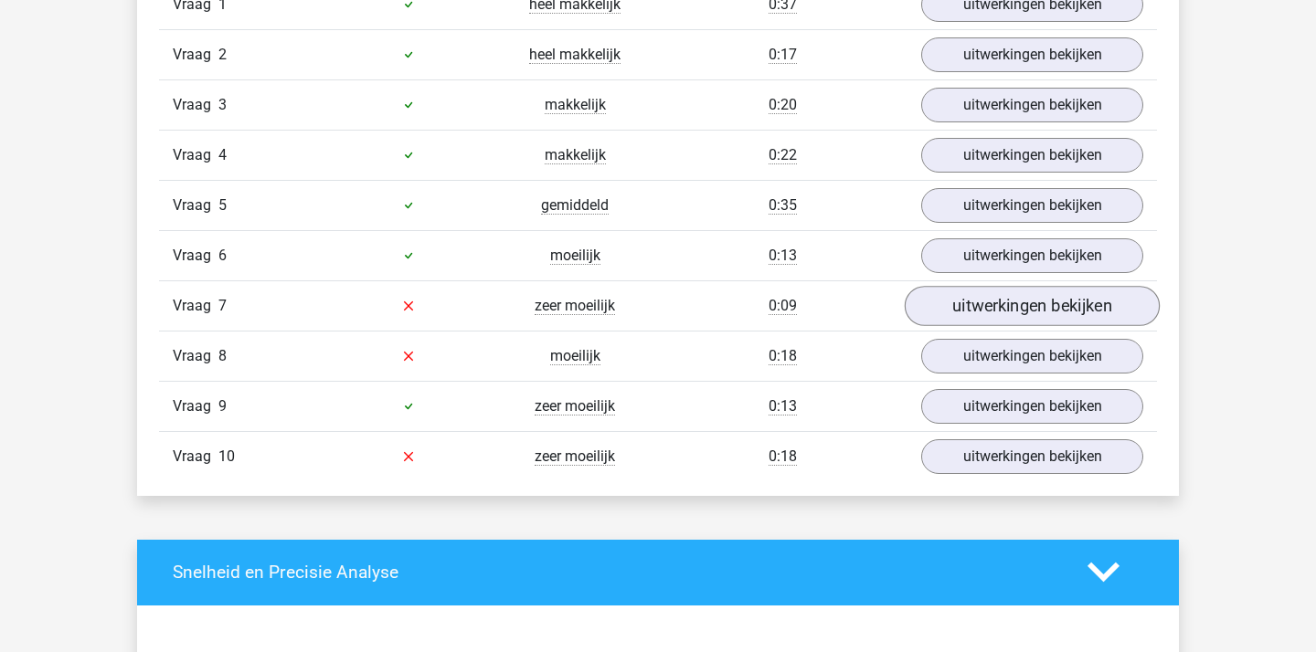
click at [1083, 304] on link "uitwerkingen bekijken" at bounding box center [1031, 306] width 255 height 40
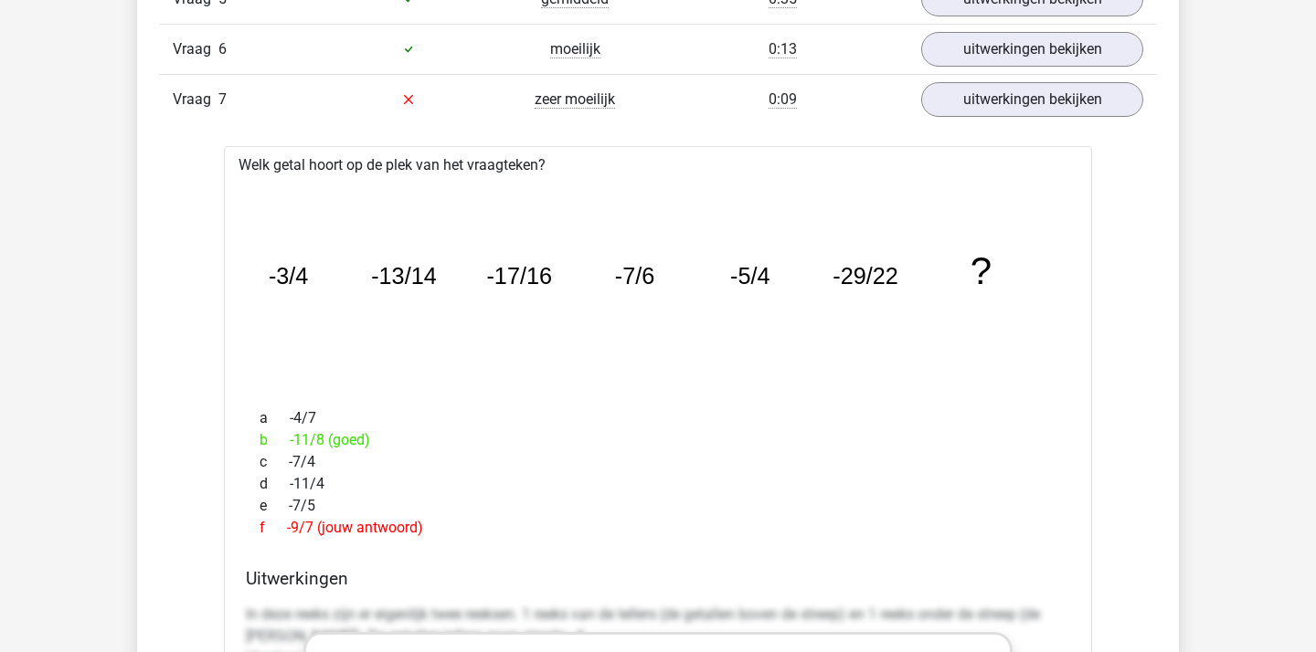
scroll to position [1799, 0]
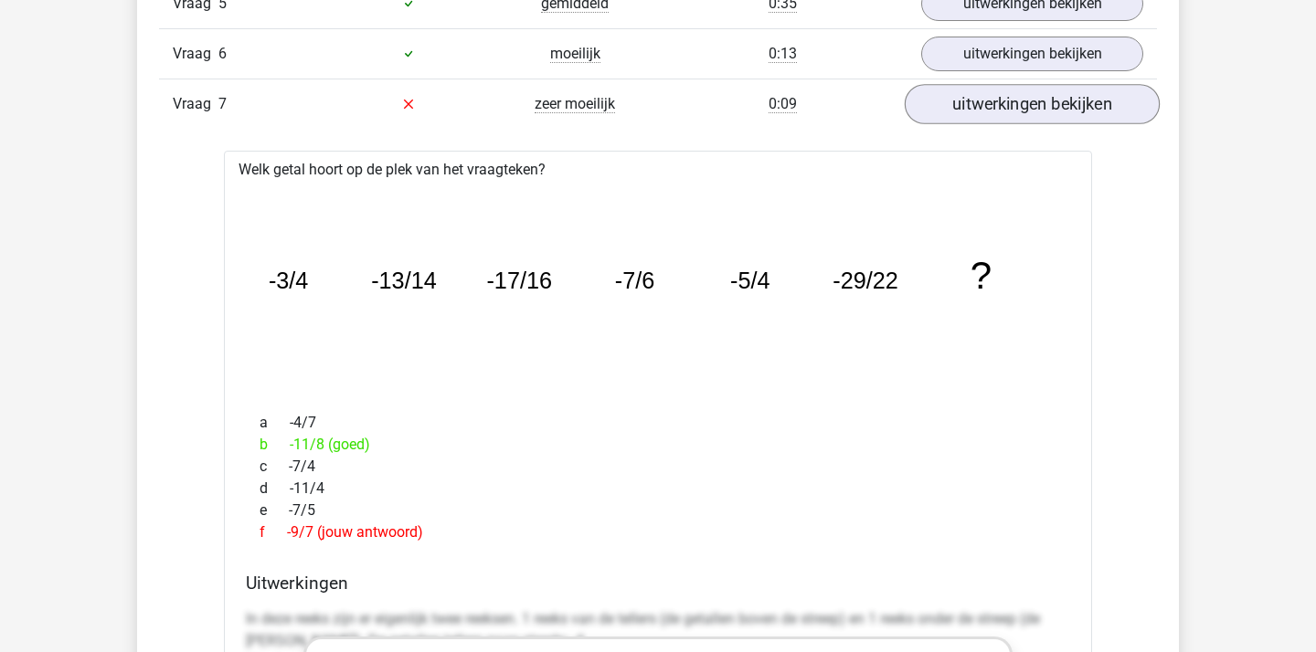
click at [999, 111] on link "uitwerkingen bekijken" at bounding box center [1031, 104] width 255 height 40
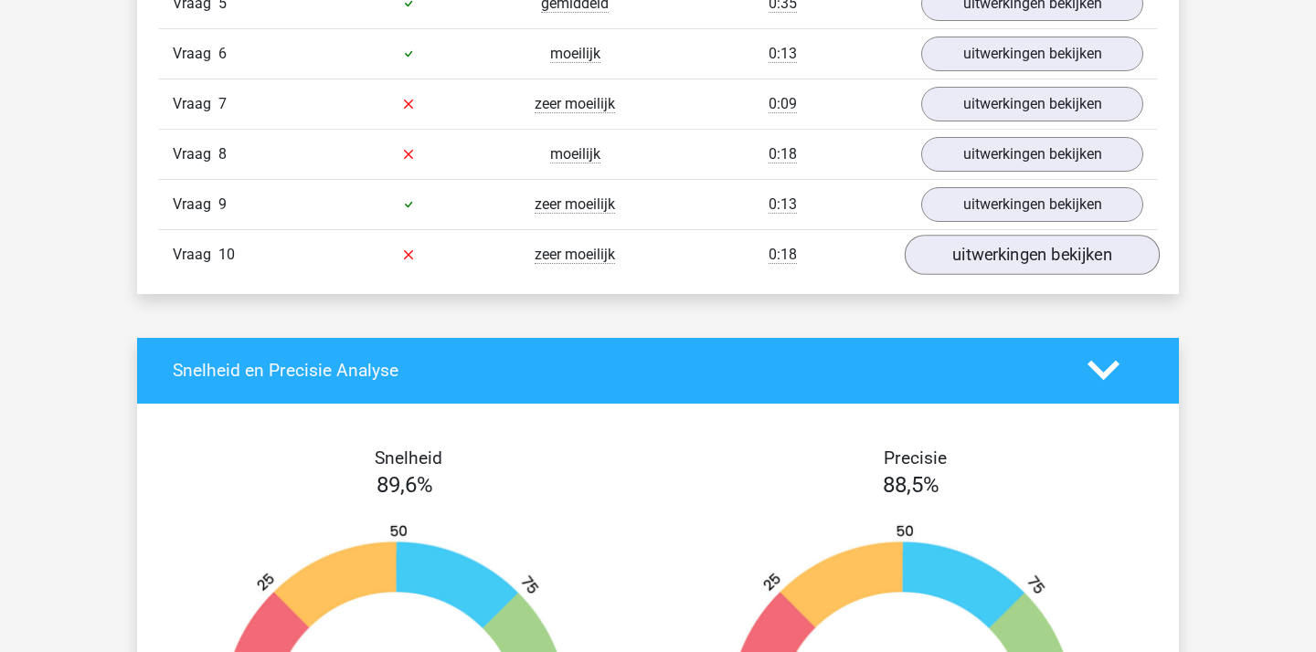
click at [1020, 268] on link "uitwerkingen bekijken" at bounding box center [1031, 255] width 255 height 40
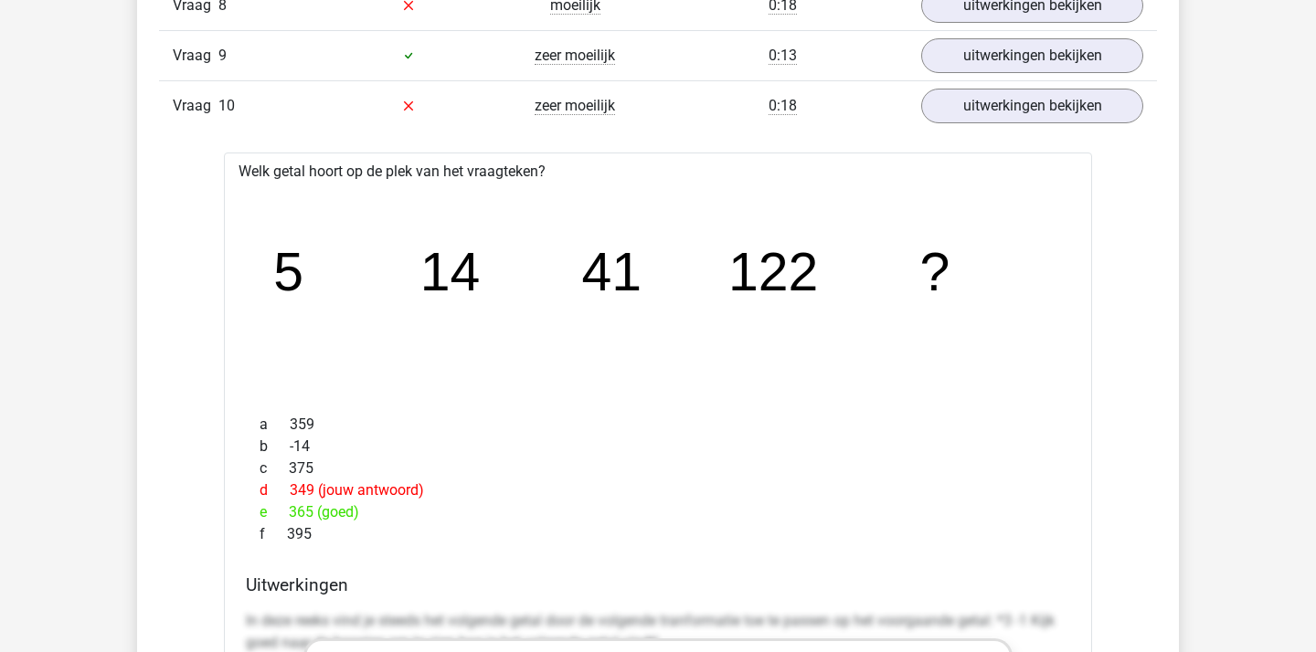
scroll to position [1948, 0]
click at [1039, 106] on link "uitwerkingen bekijken" at bounding box center [1031, 106] width 255 height 40
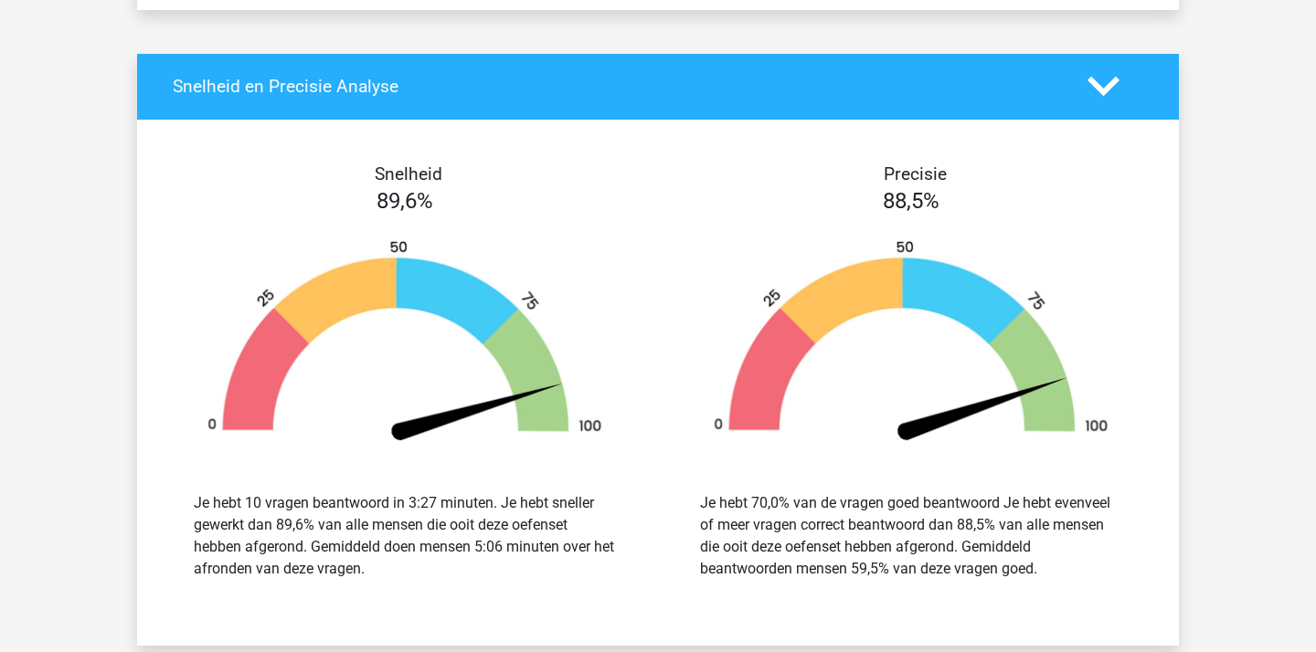
scroll to position [2082, 0]
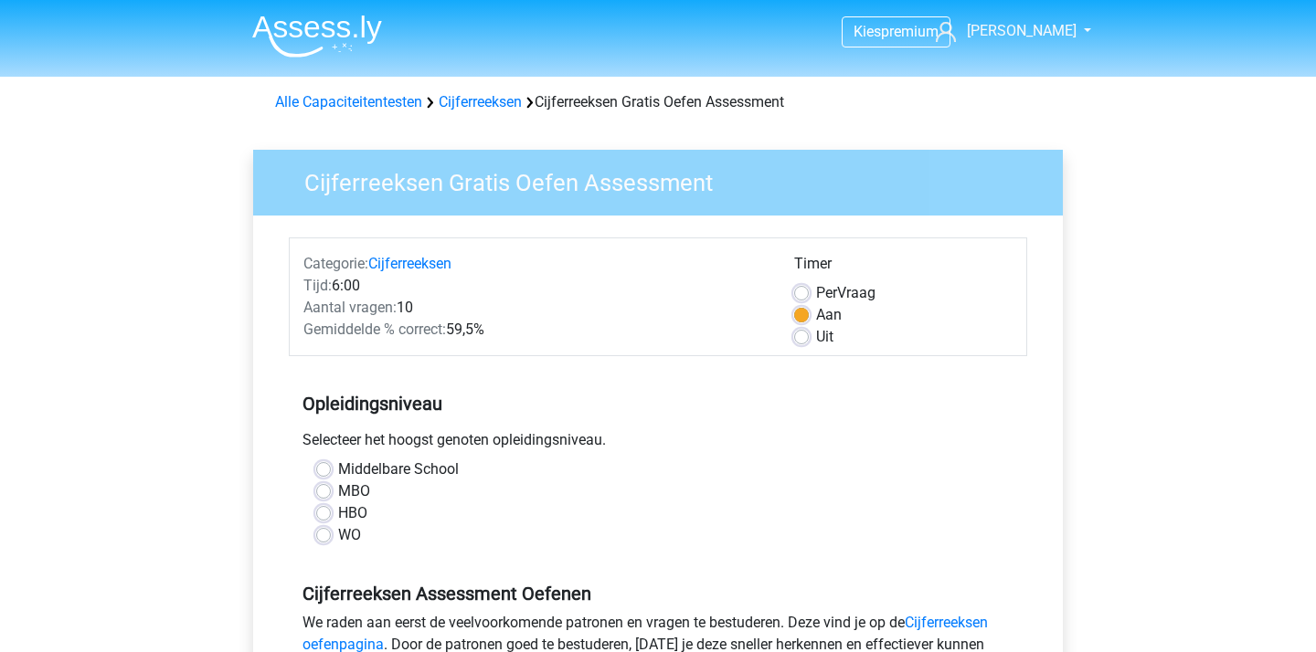
scroll to position [375, 0]
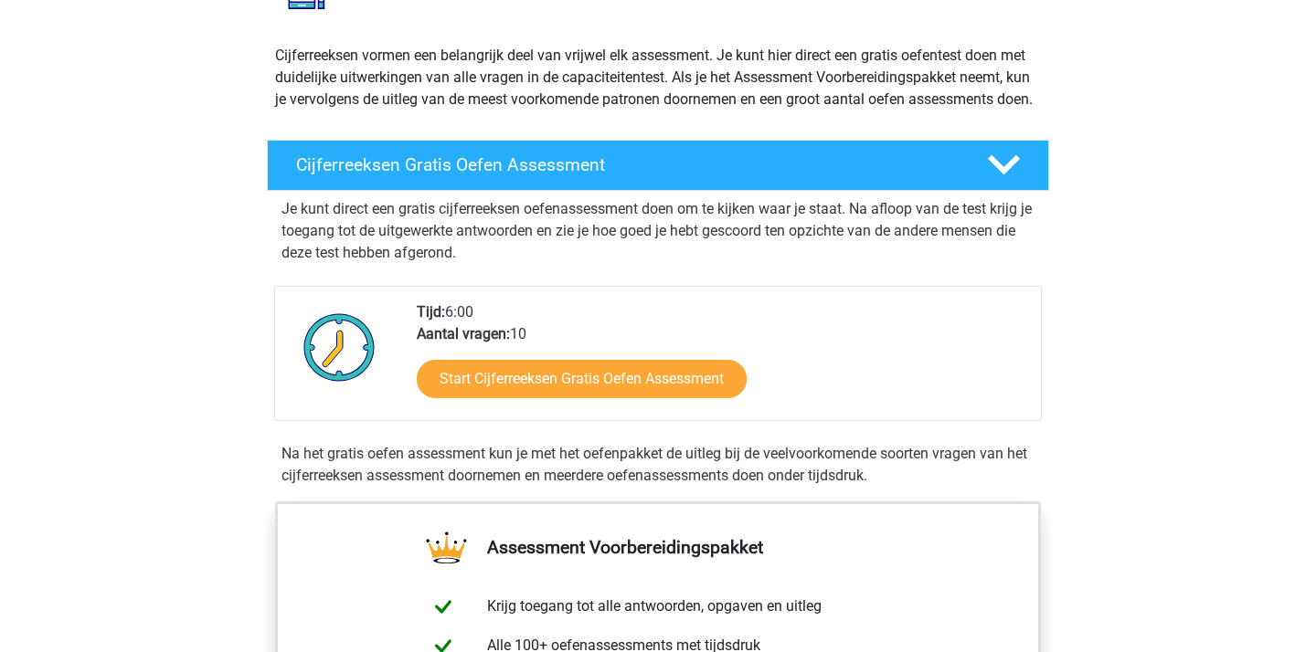
scroll to position [184, 0]
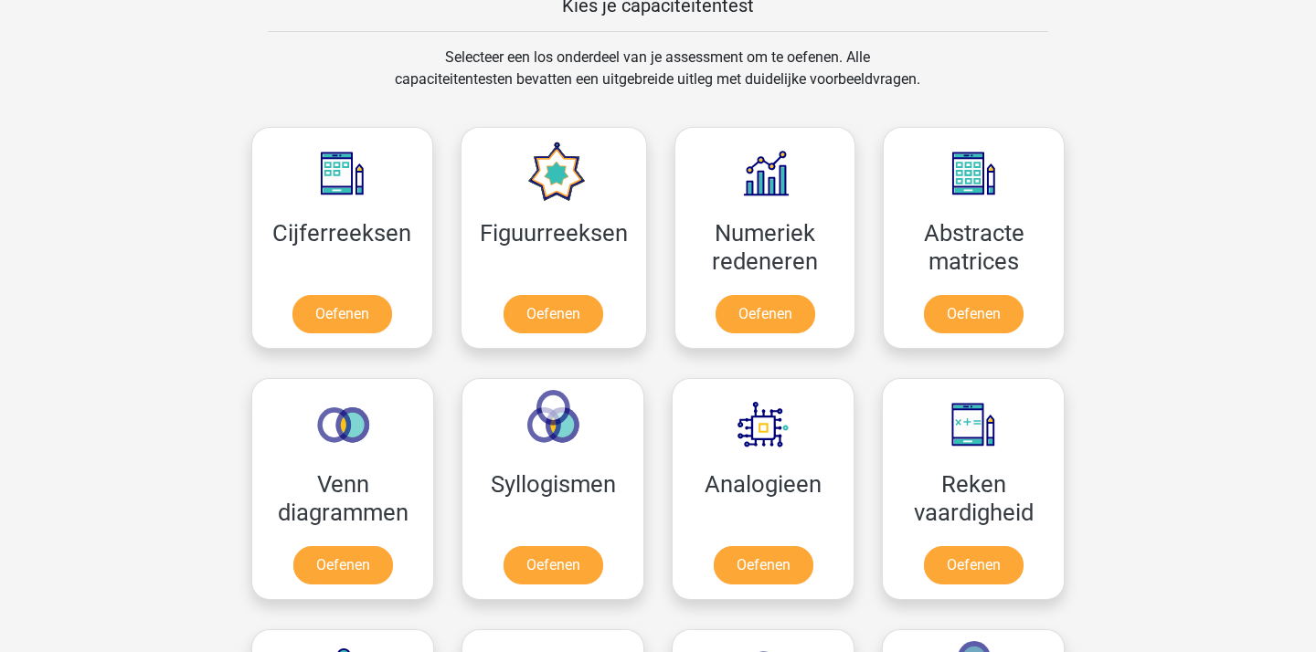
scroll to position [657, 0]
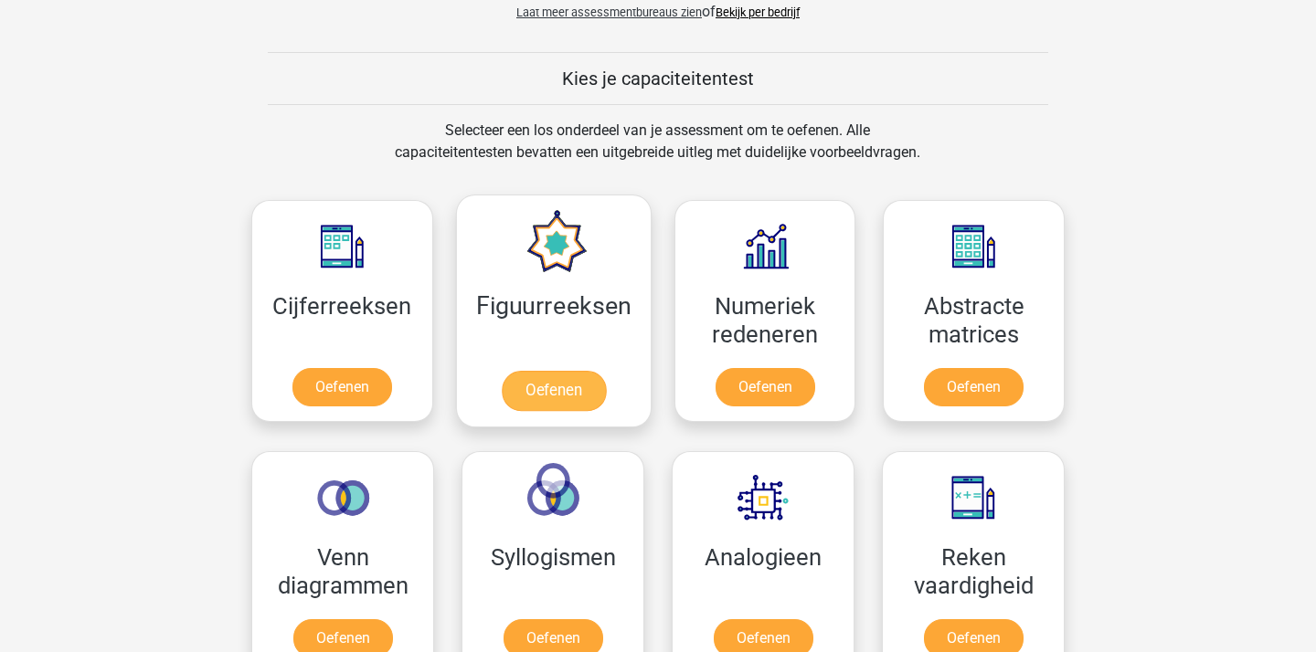
click at [576, 387] on link "Oefenen" at bounding box center [553, 391] width 104 height 40
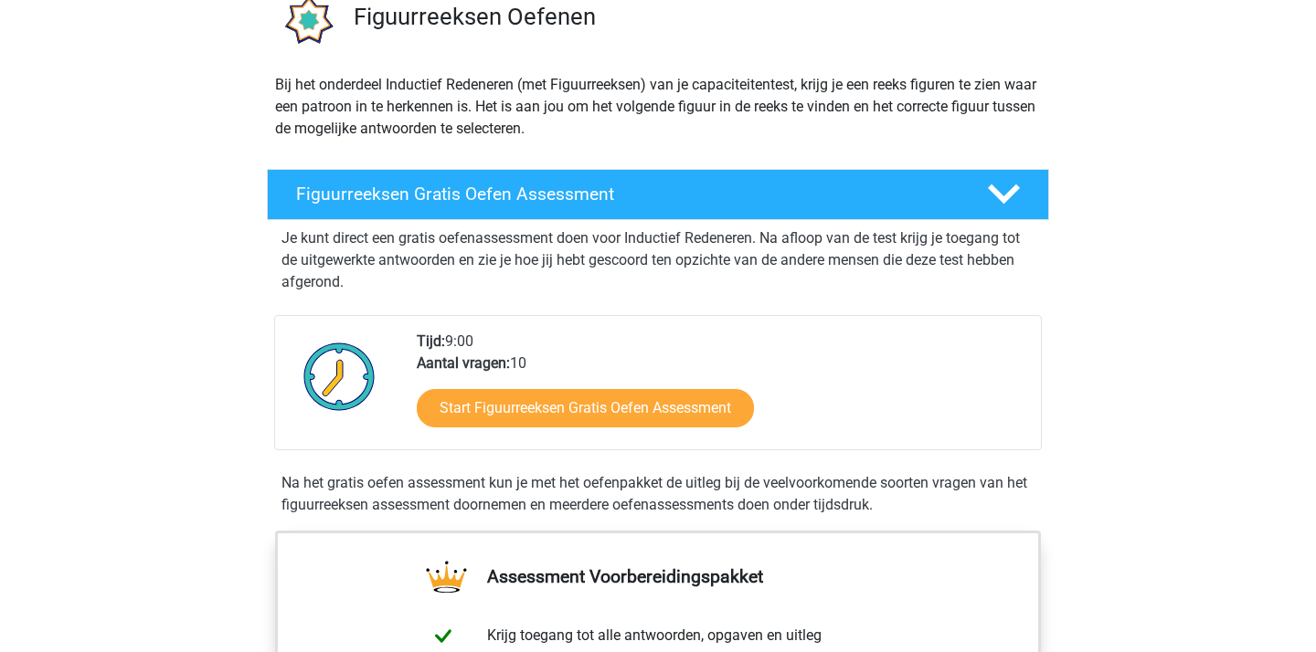
scroll to position [164, 0]
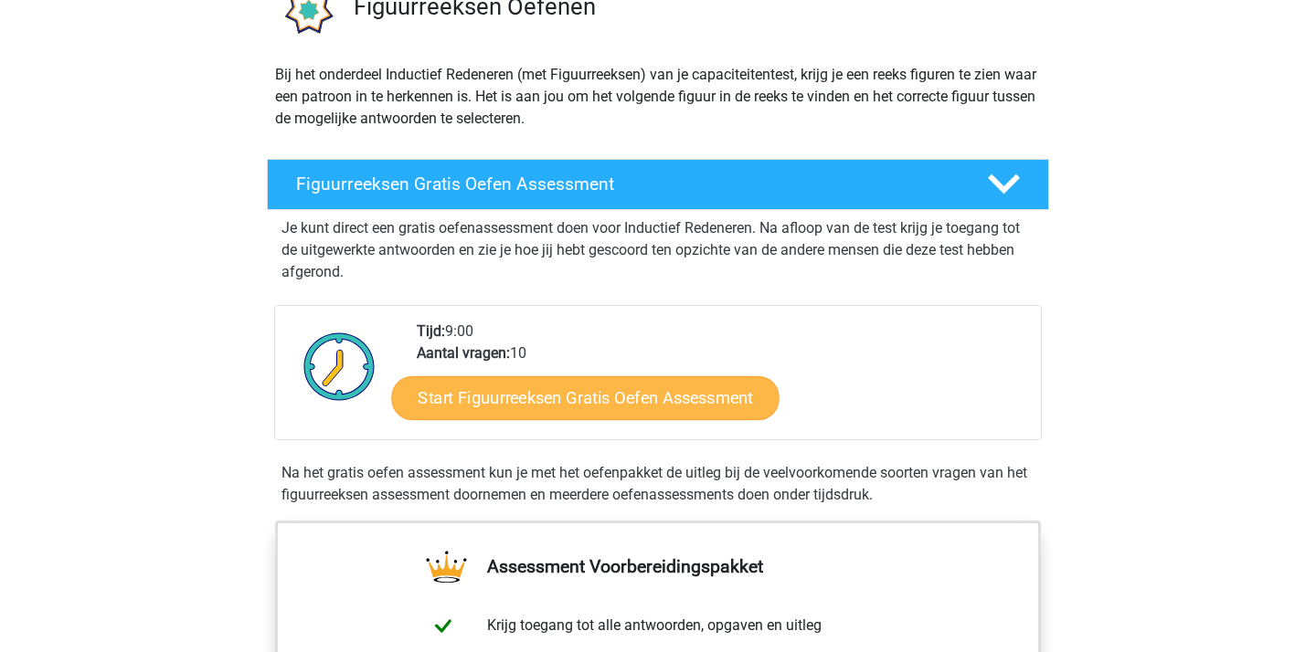
click at [544, 413] on link "Start Figuurreeksen Gratis Oefen Assessment" at bounding box center [585, 397] width 387 height 44
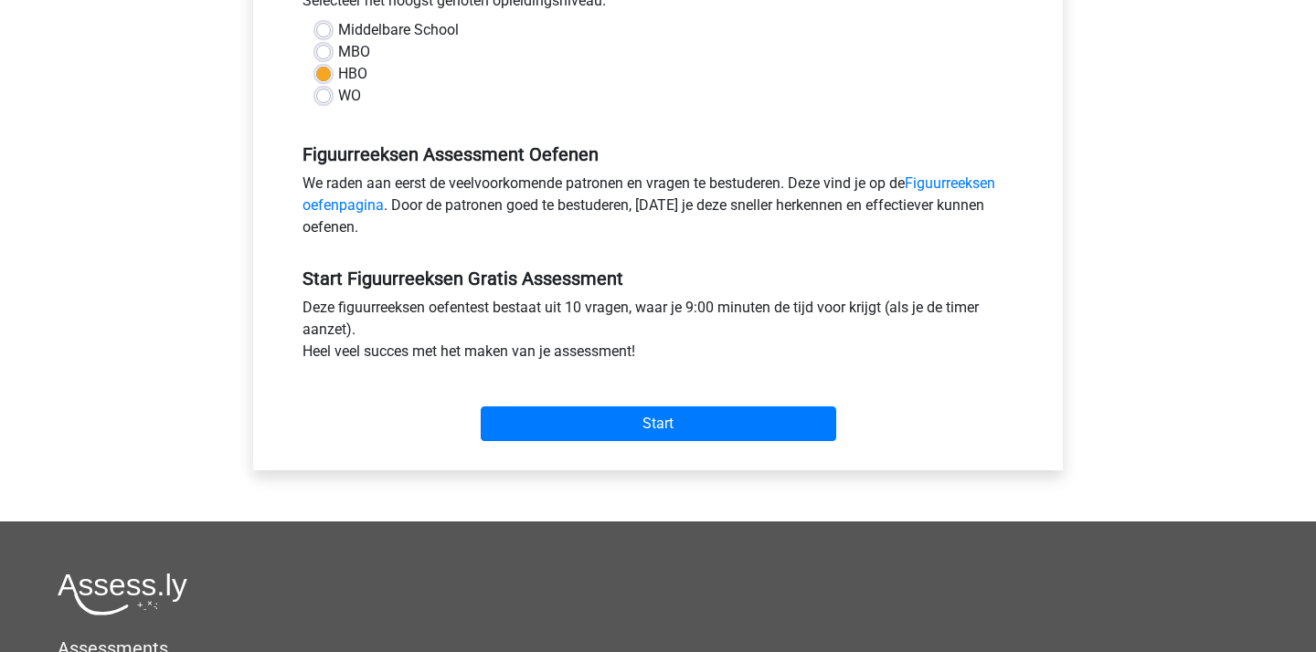
scroll to position [446, 0]
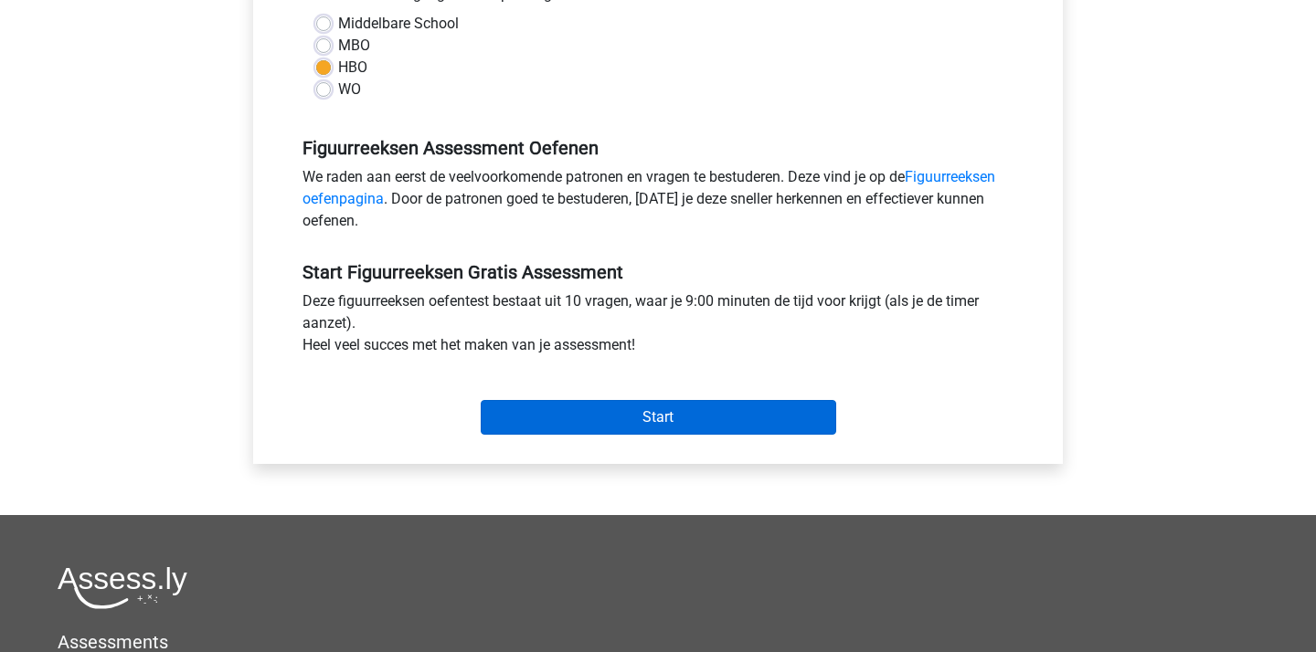
click at [642, 410] on input "Start" at bounding box center [658, 417] width 355 height 35
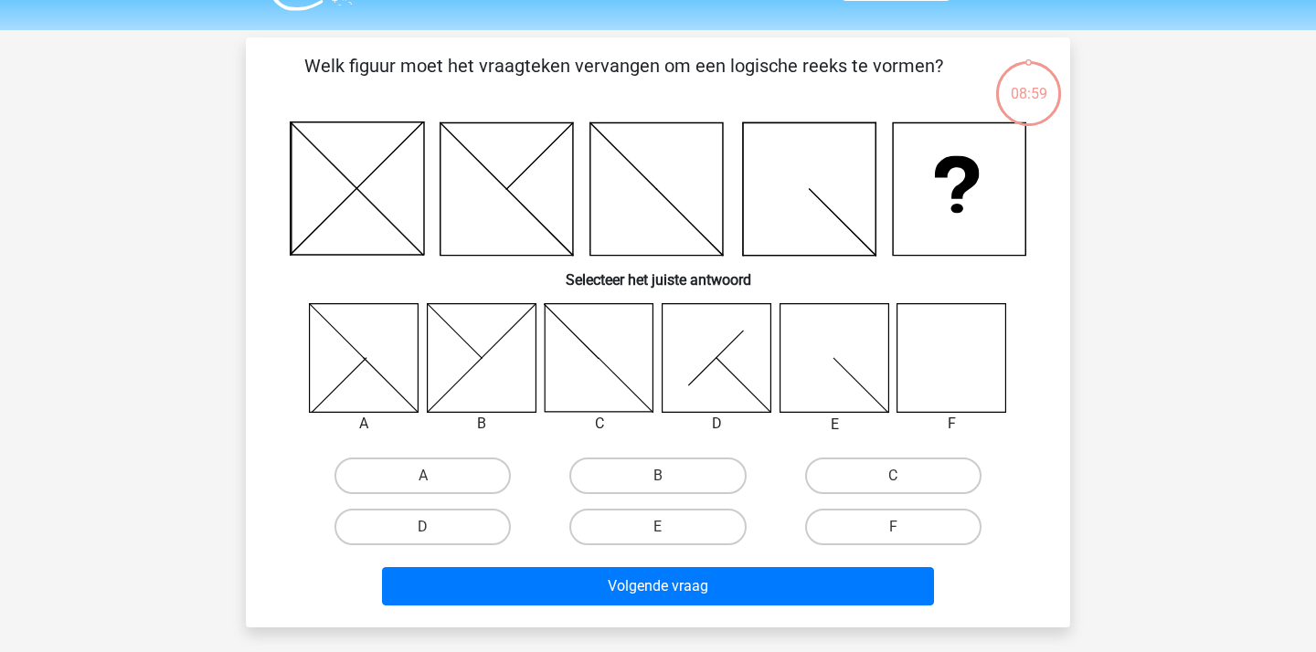
scroll to position [37, 0]
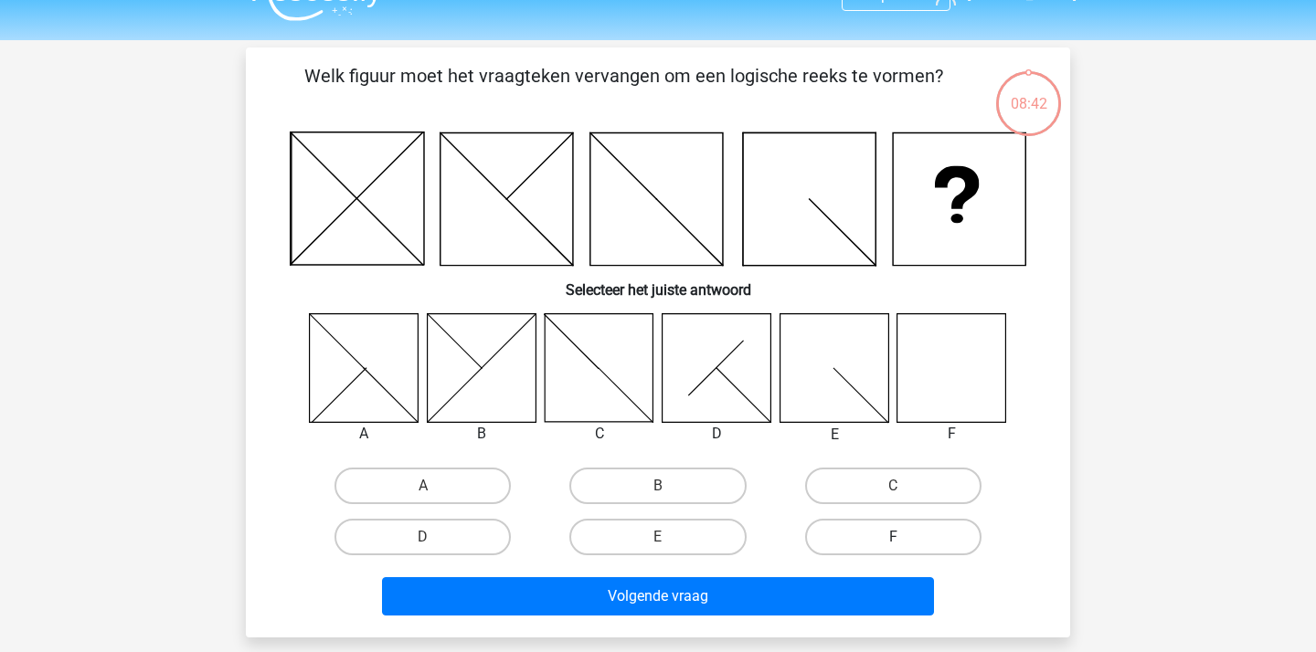
click at [890, 534] on label "F" at bounding box center [893, 537] width 176 height 37
click at [893, 537] on input "F" at bounding box center [899, 543] width 12 height 12
radio input "true"
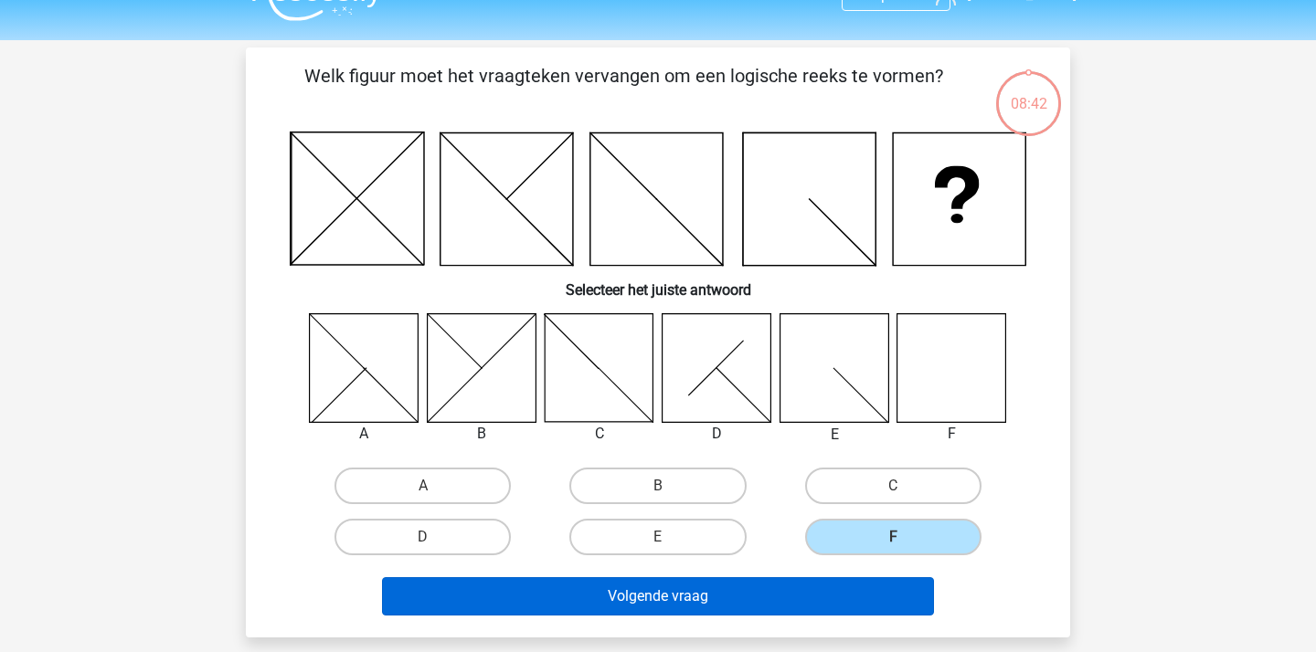
click at [723, 590] on button "Volgende vraag" at bounding box center [658, 596] width 553 height 38
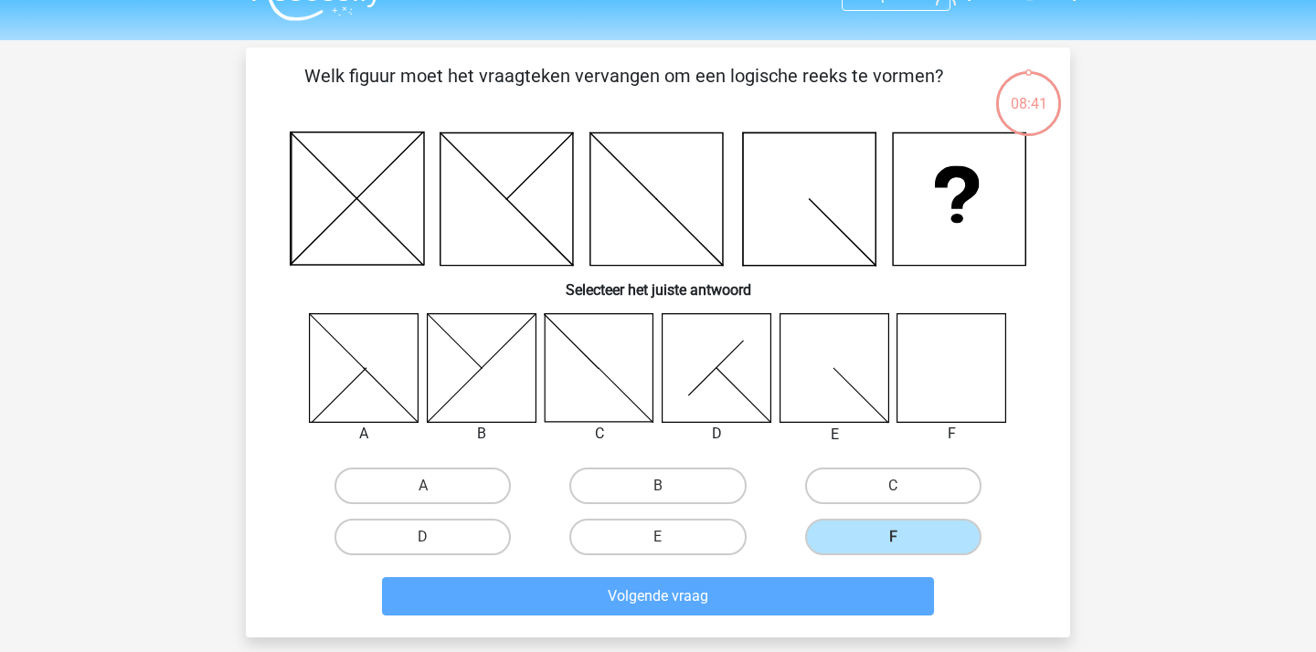
scroll to position [84, 0]
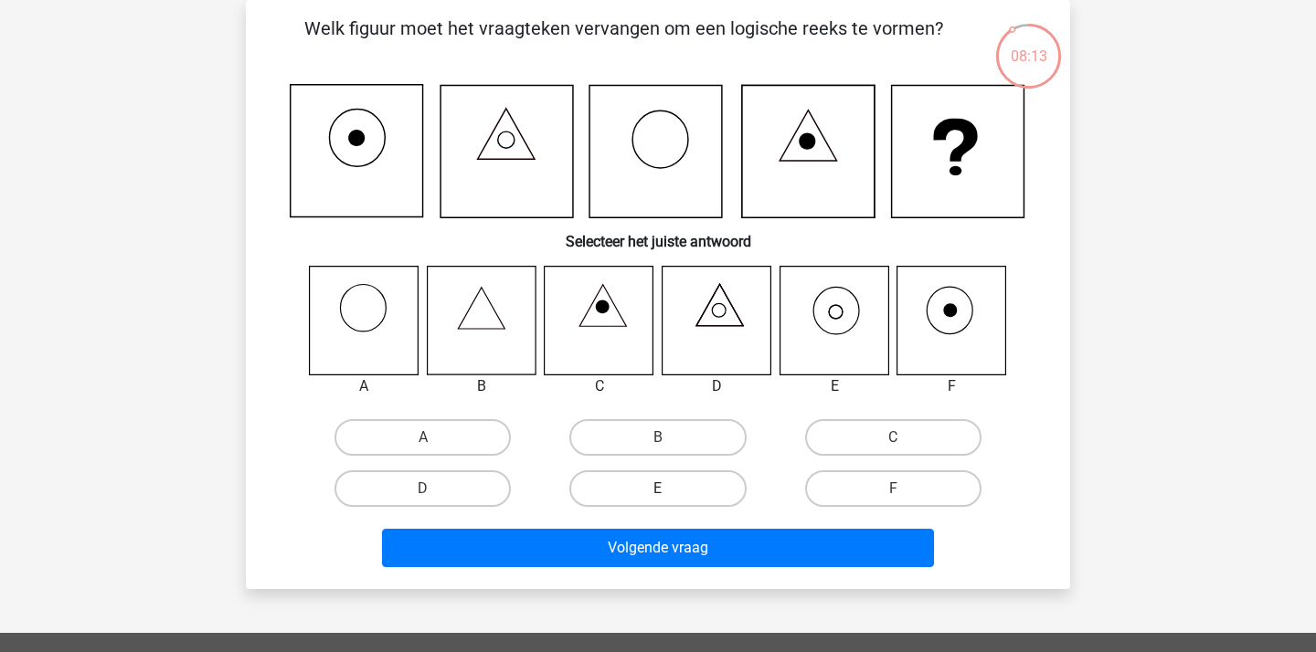
click at [674, 500] on label "E" at bounding box center [657, 488] width 176 height 37
click at [670, 500] on input "E" at bounding box center [664, 495] width 12 height 12
radio input "true"
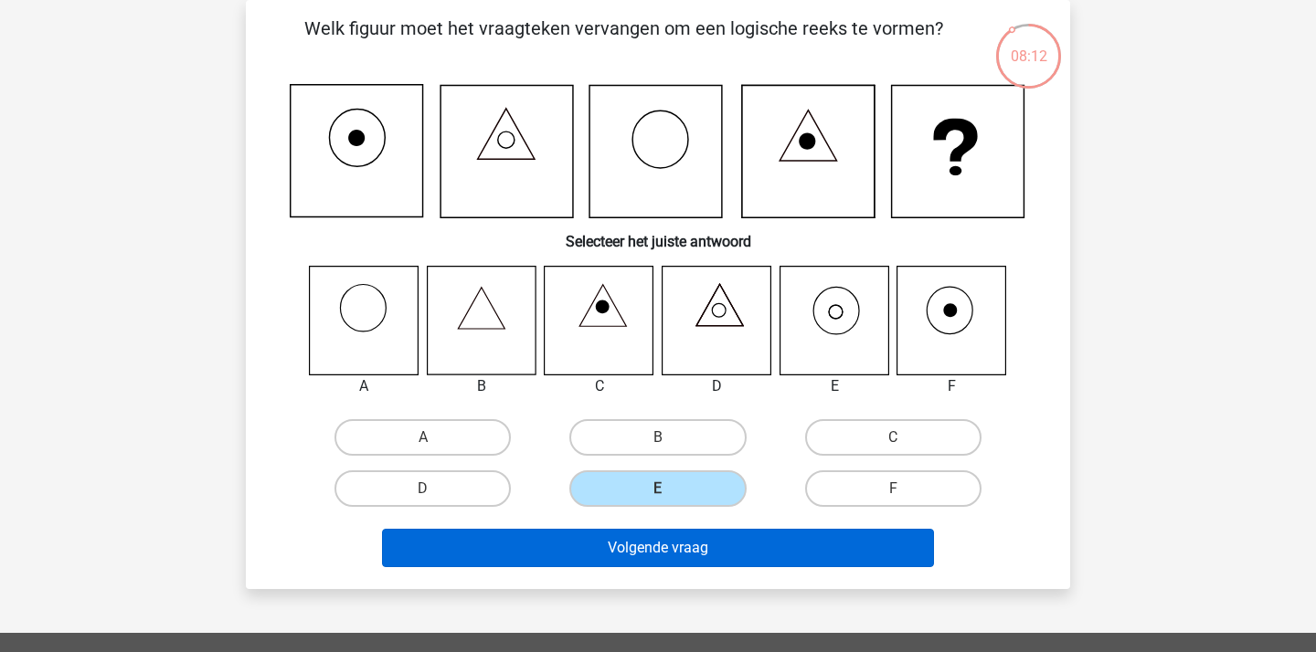
click at [682, 559] on button "Volgende vraag" at bounding box center [658, 548] width 553 height 38
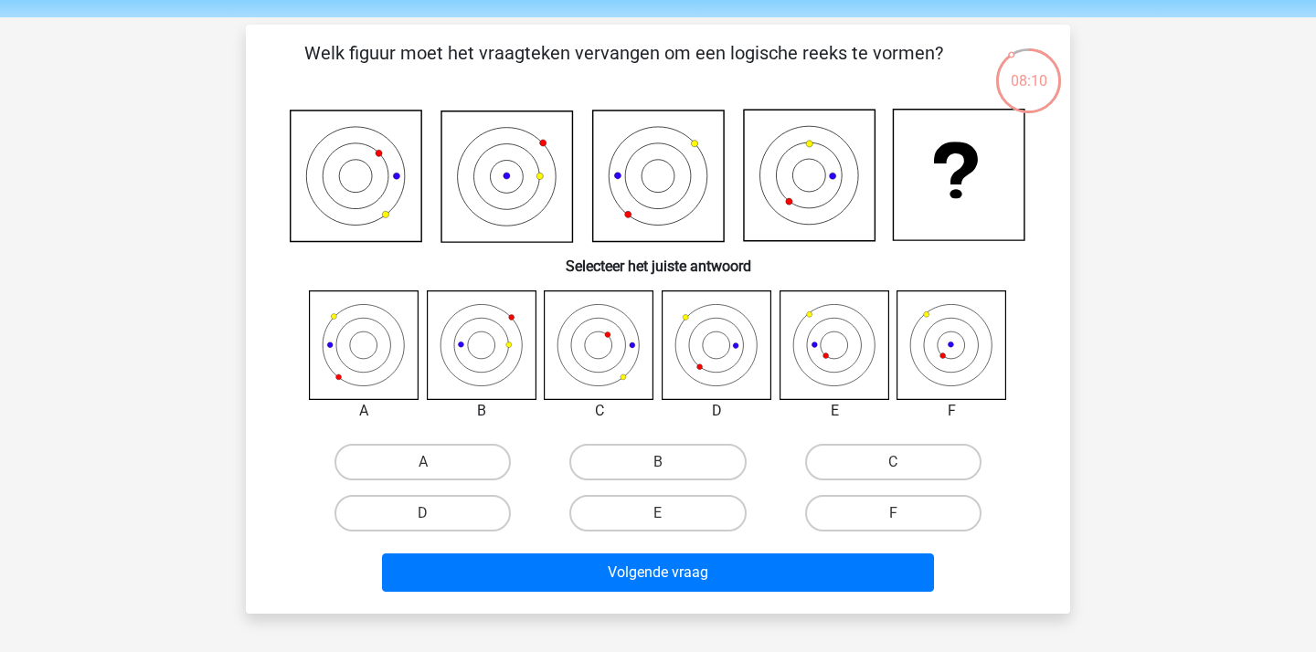
scroll to position [56, 0]
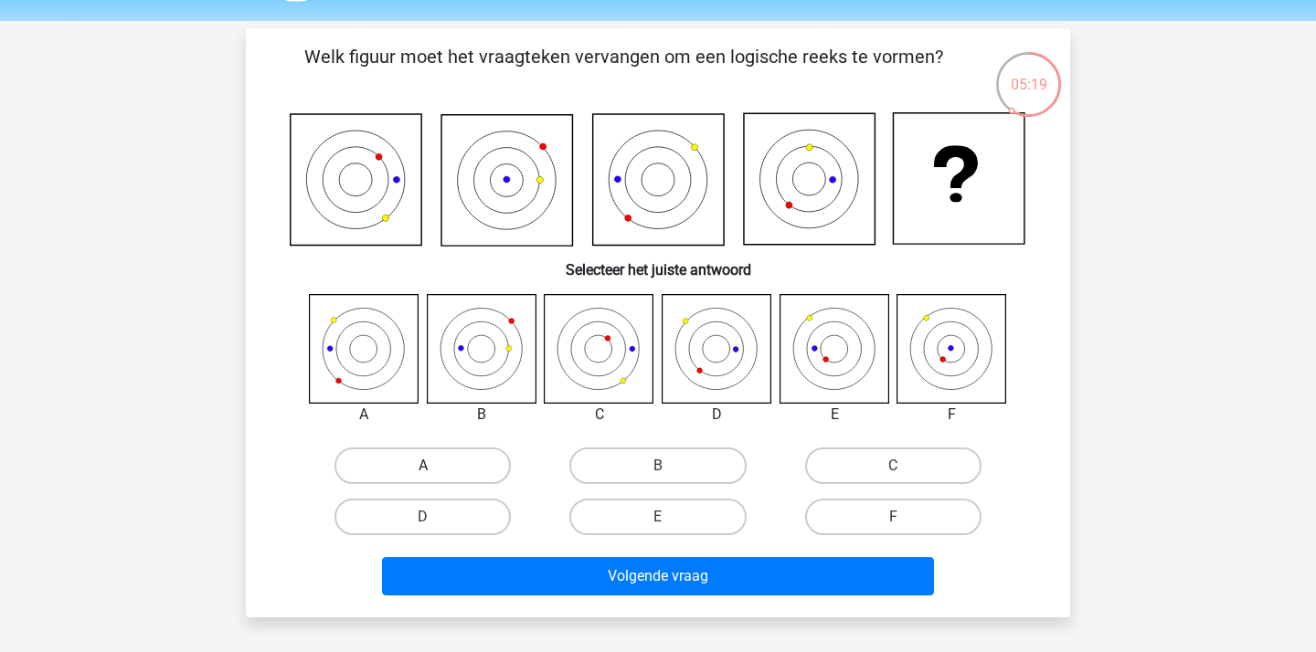
click at [414, 460] on label "A" at bounding box center [422, 466] width 176 height 37
click at [423, 466] on input "A" at bounding box center [429, 472] width 12 height 12
radio input "true"
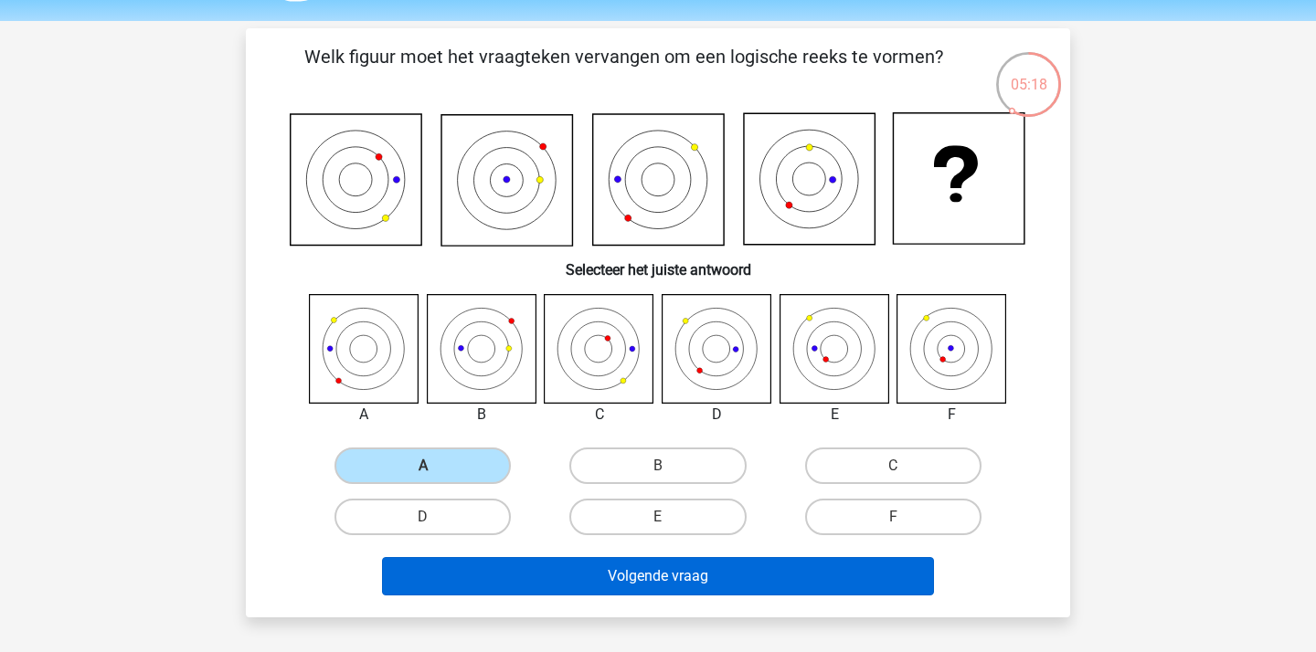
click at [657, 573] on button "Volgende vraag" at bounding box center [658, 576] width 553 height 38
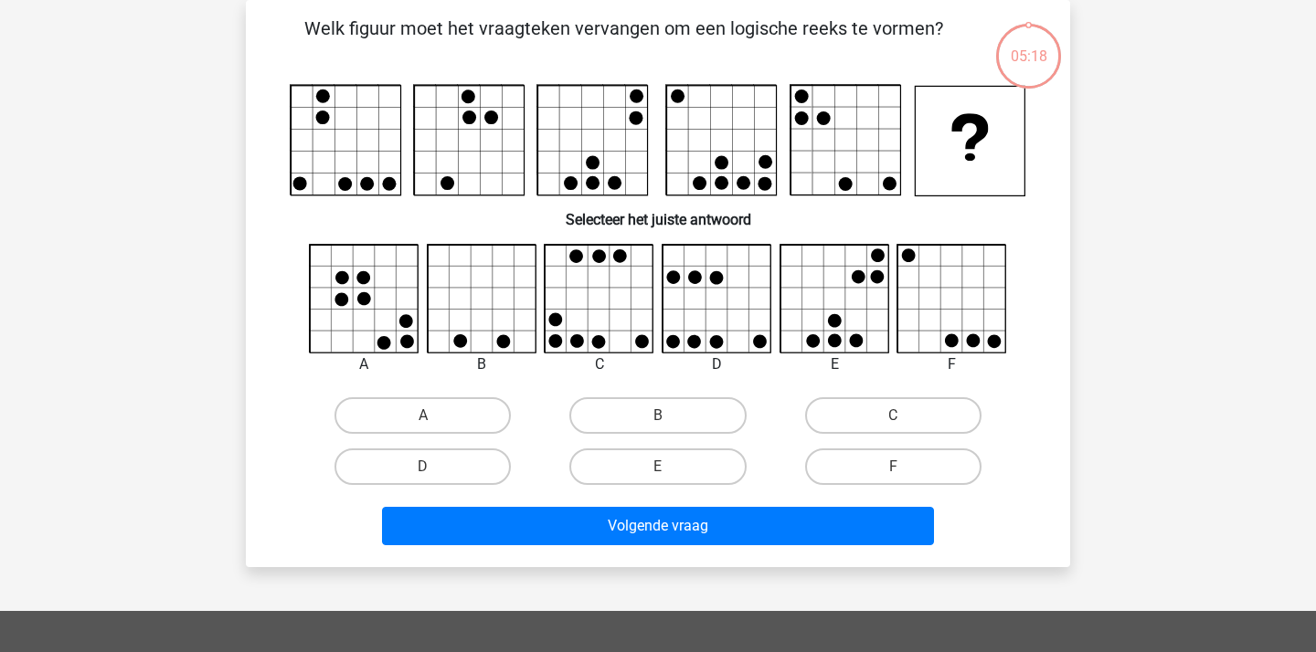
scroll to position [43, 0]
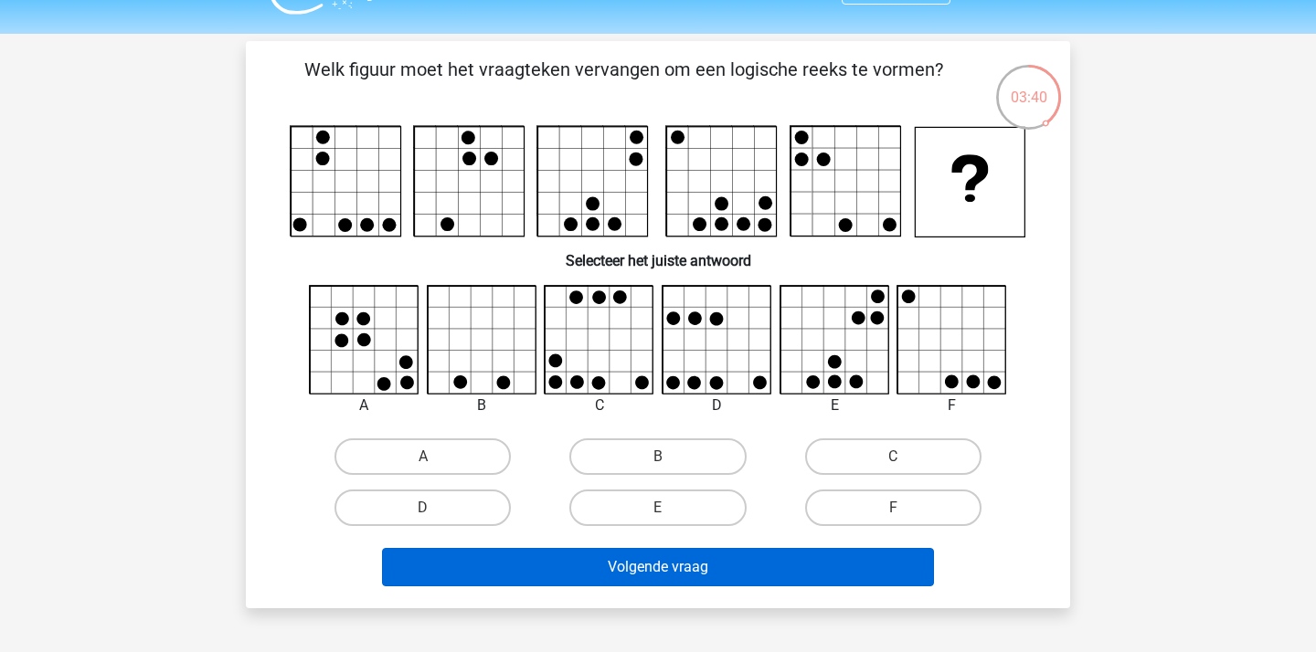
click at [728, 563] on button "Volgende vraag" at bounding box center [658, 567] width 553 height 38
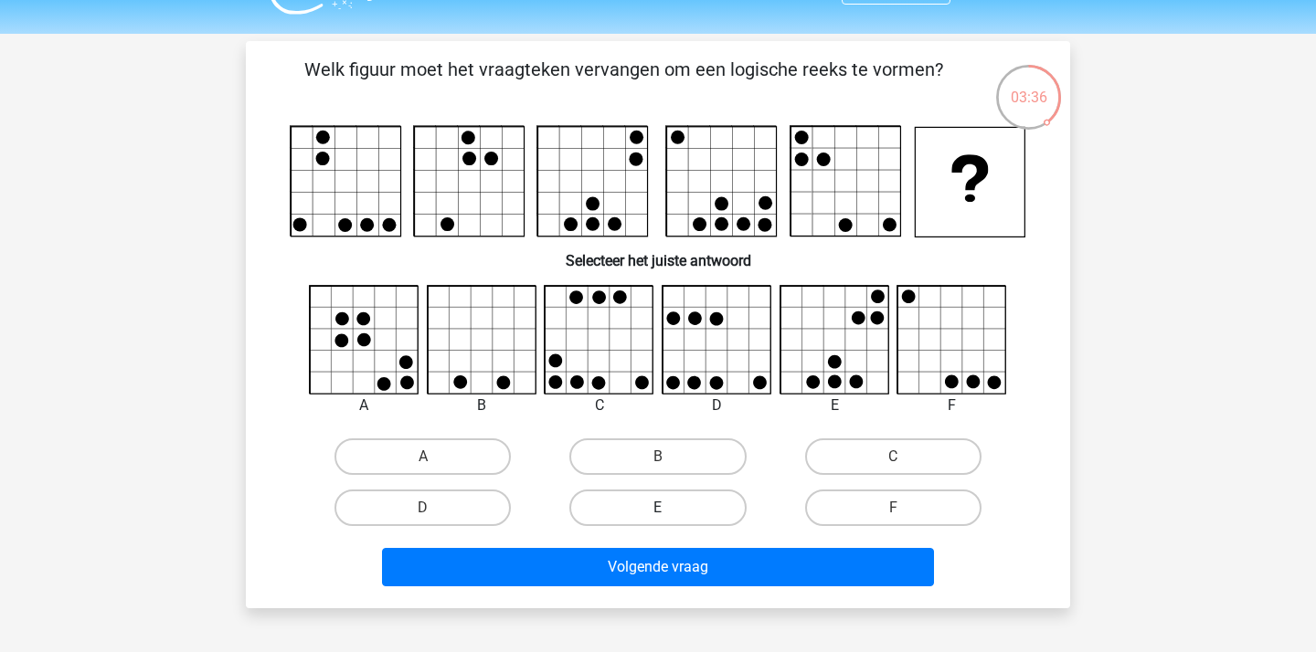
click at [671, 499] on label "E" at bounding box center [657, 508] width 176 height 37
click at [670, 508] on input "E" at bounding box center [664, 514] width 12 height 12
radio input "true"
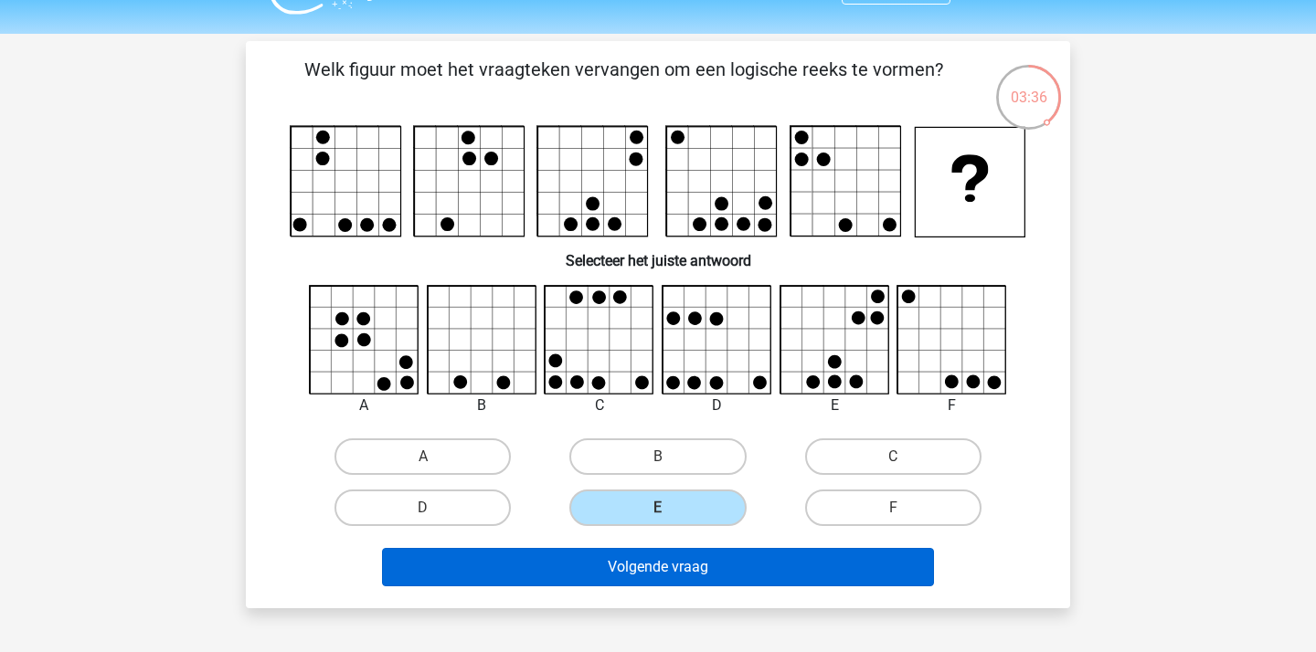
click at [715, 564] on button "Volgende vraag" at bounding box center [658, 567] width 553 height 38
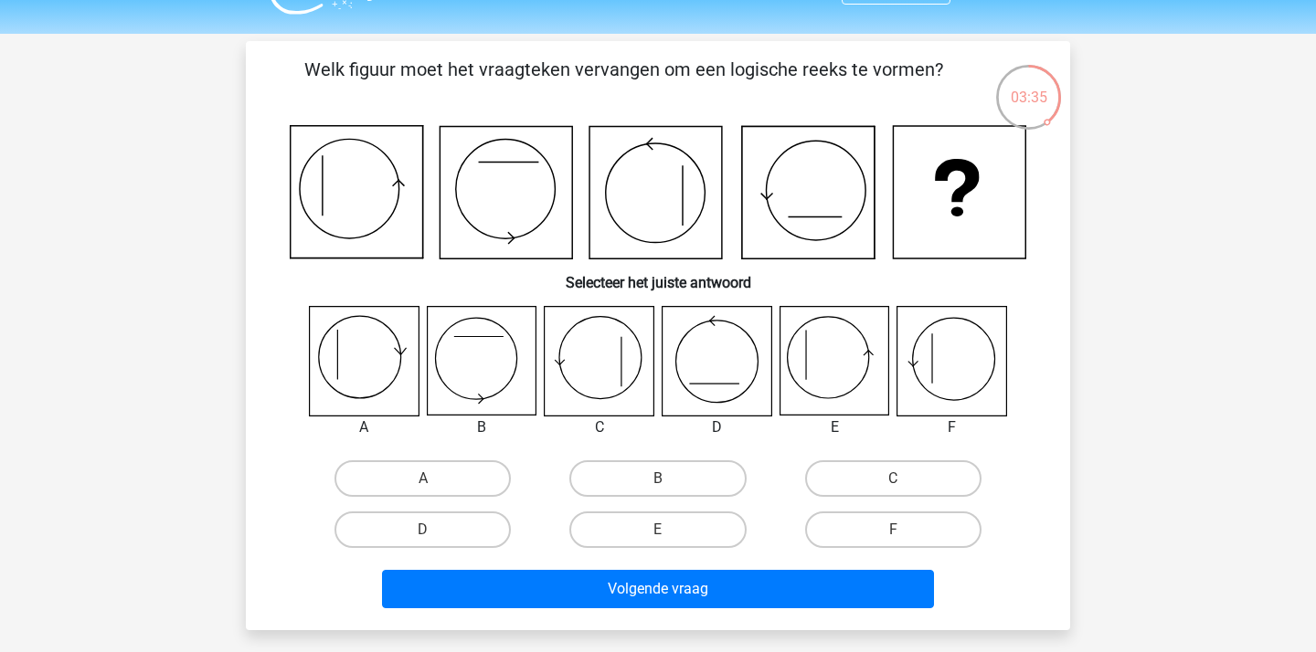
scroll to position [84, 0]
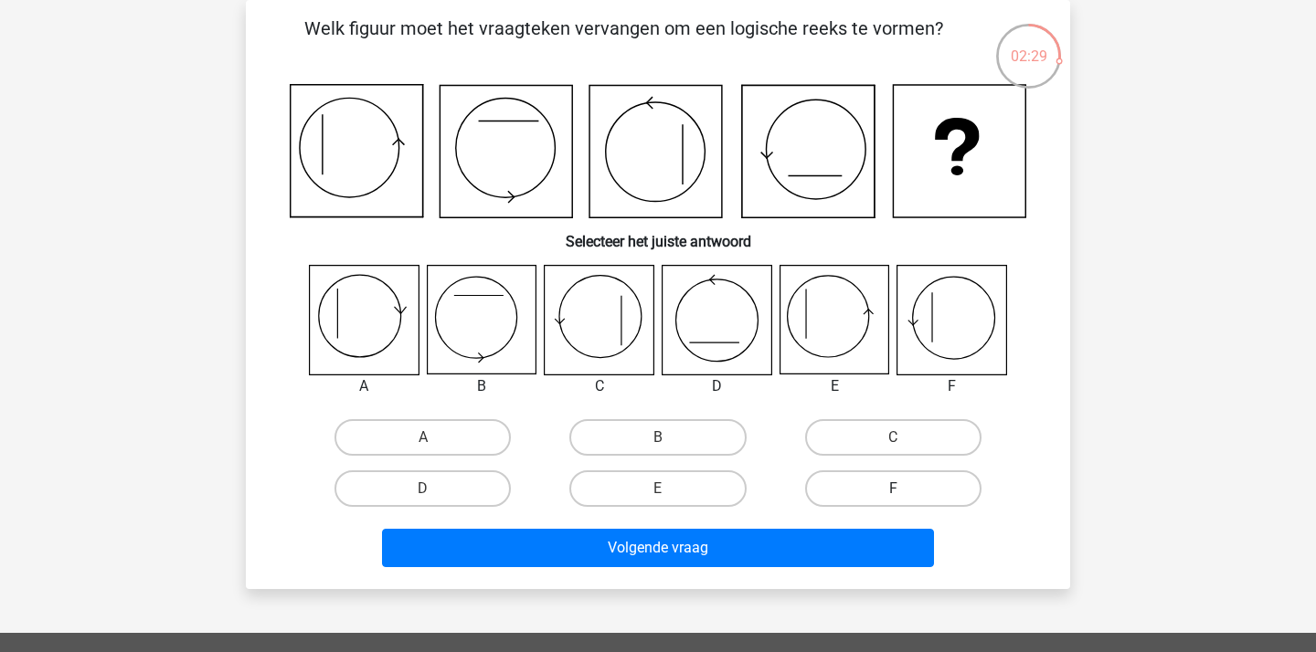
click at [919, 479] on label "F" at bounding box center [893, 488] width 176 height 37
click at [904, 489] on input "F" at bounding box center [899, 495] width 12 height 12
radio input "true"
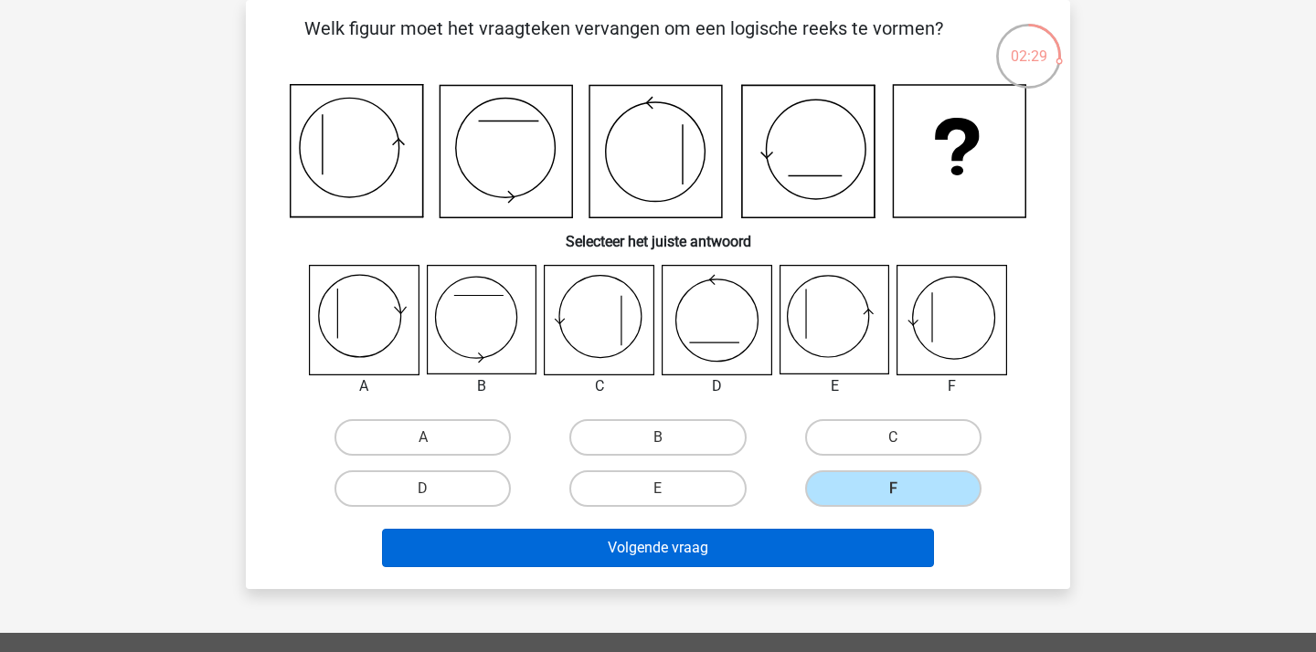
click at [724, 553] on button "Volgende vraag" at bounding box center [658, 548] width 553 height 38
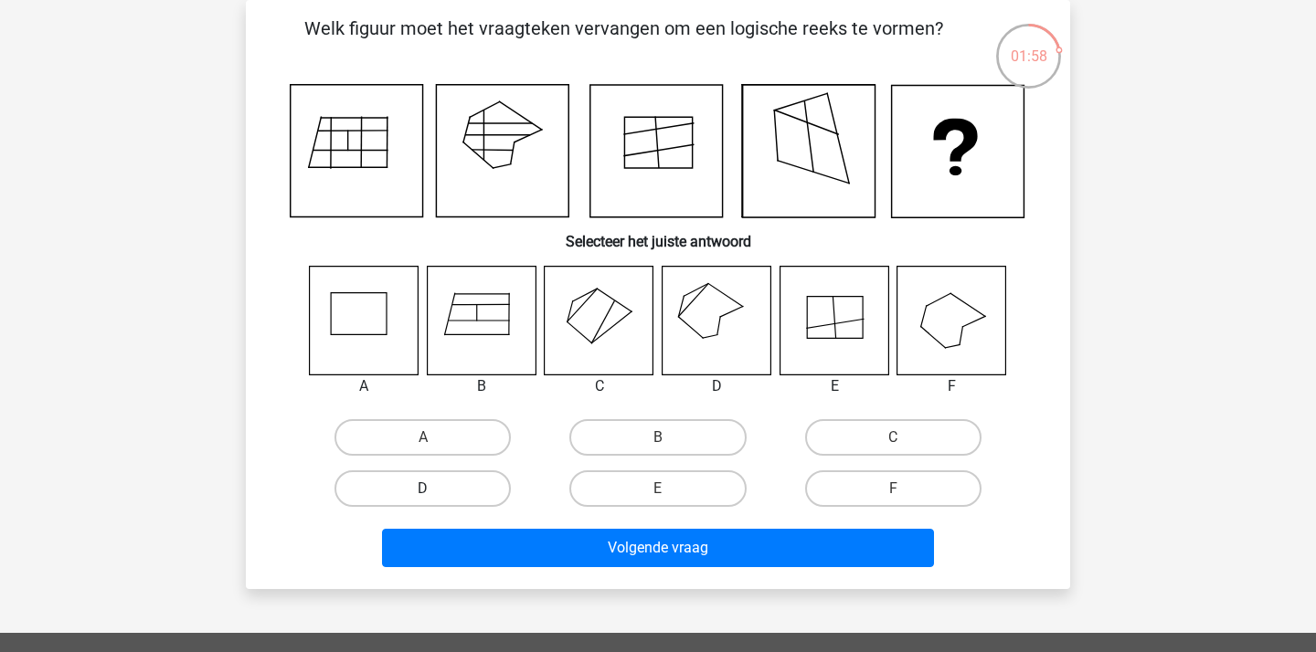
click at [460, 496] on label "D" at bounding box center [422, 488] width 176 height 37
click at [435, 496] on input "D" at bounding box center [429, 495] width 12 height 12
radio input "true"
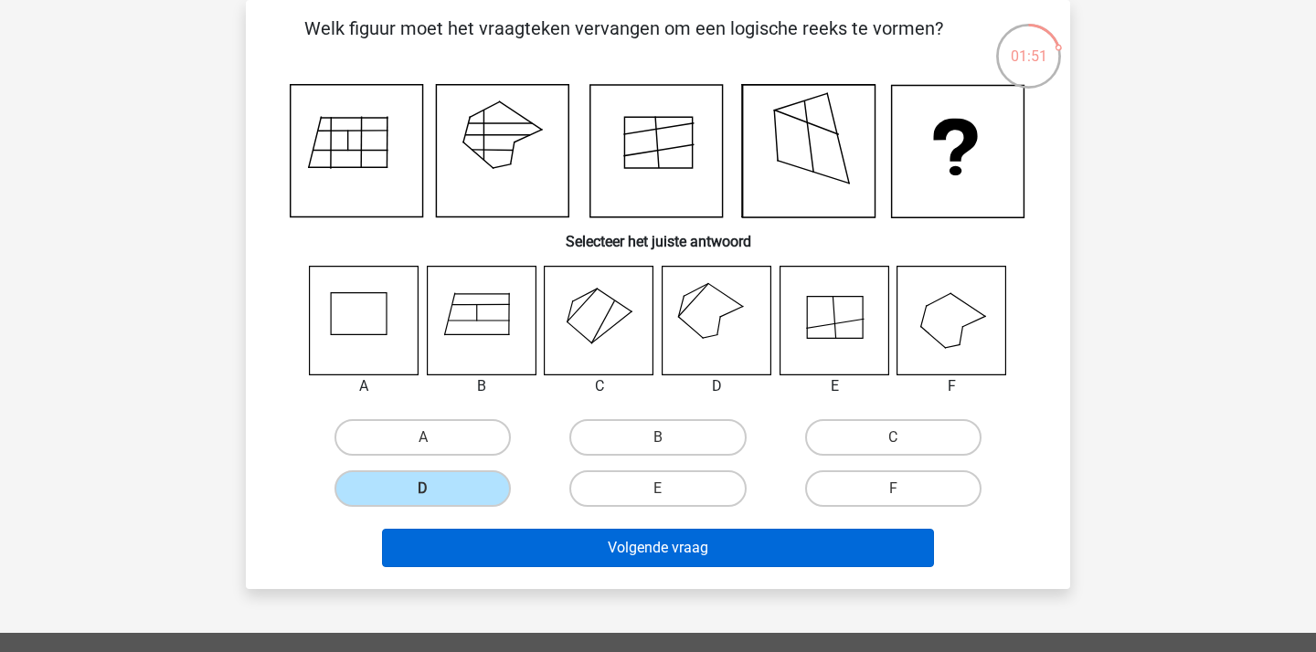
click at [694, 550] on button "Volgende vraag" at bounding box center [658, 548] width 553 height 38
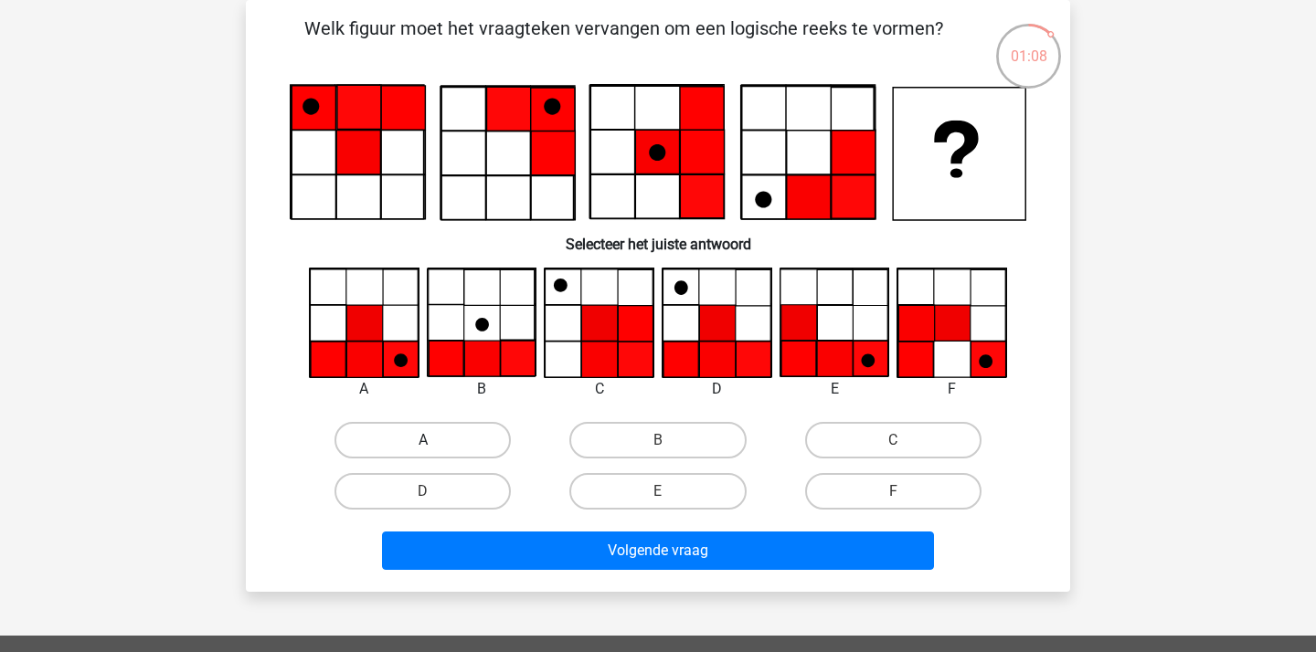
click at [377, 437] on label "A" at bounding box center [422, 440] width 176 height 37
click at [423, 440] on input "A" at bounding box center [429, 446] width 12 height 12
radio input "true"
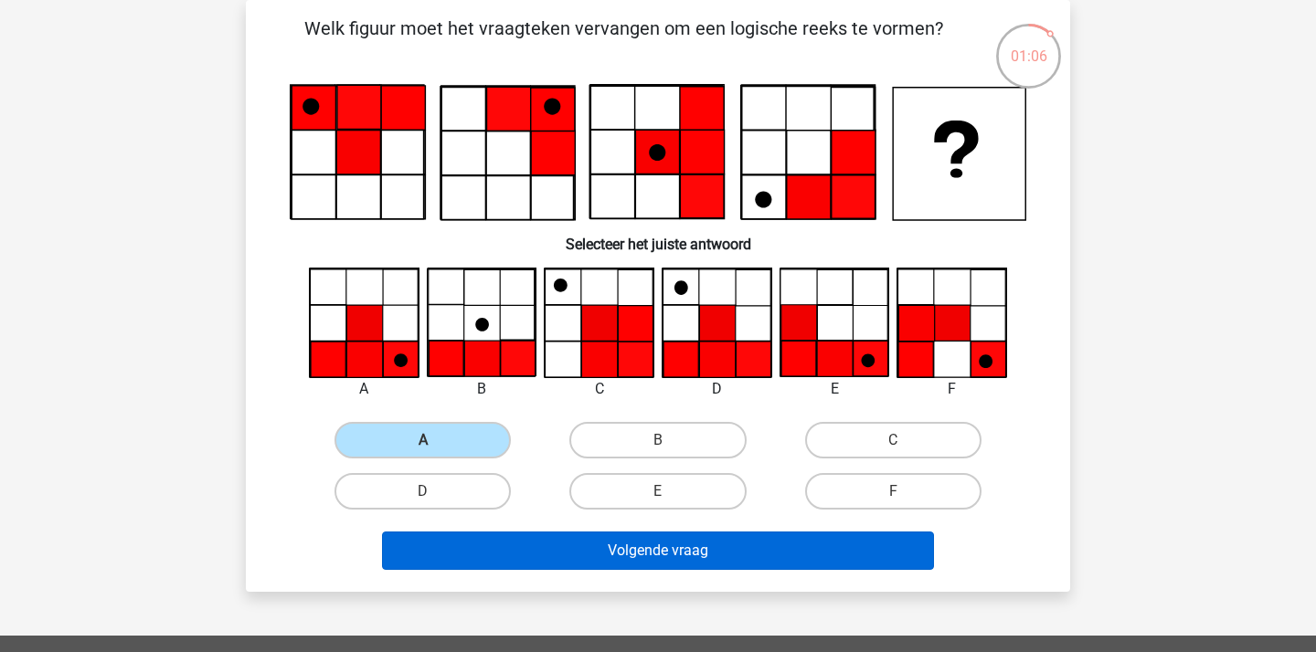
click at [825, 559] on button "Volgende vraag" at bounding box center [658, 551] width 553 height 38
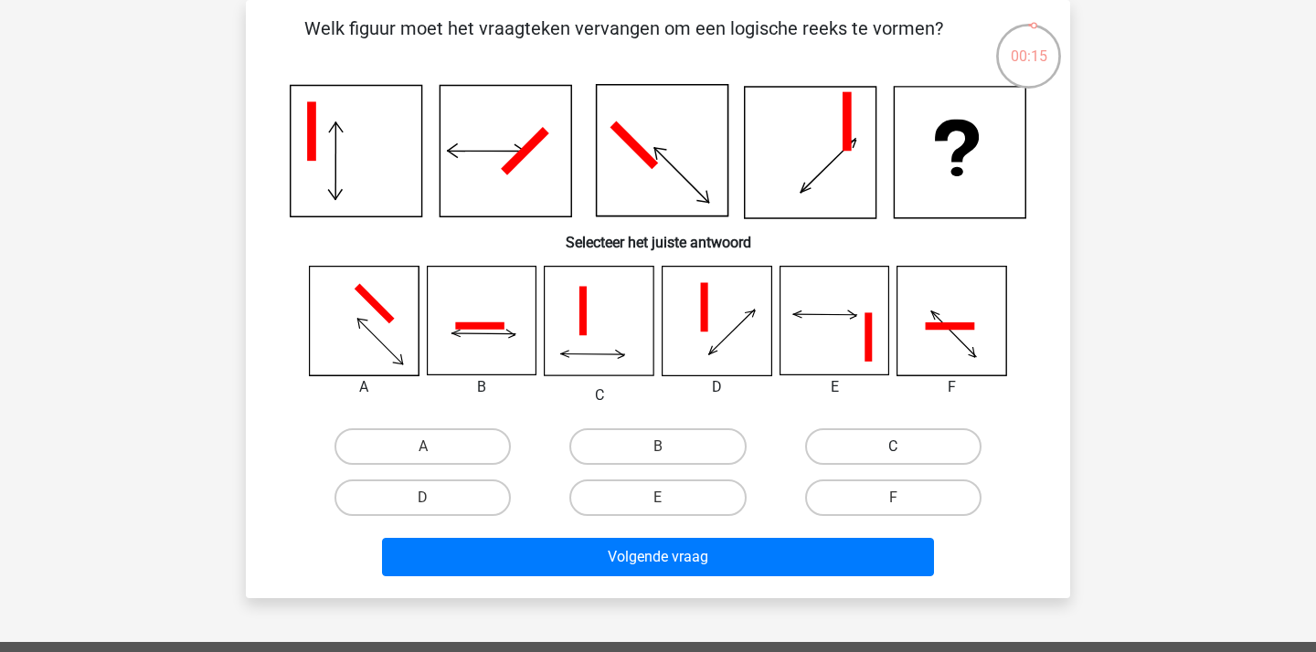
click at [863, 445] on label "C" at bounding box center [893, 446] width 176 height 37
click at [893, 447] on input "C" at bounding box center [899, 453] width 12 height 12
radio input "true"
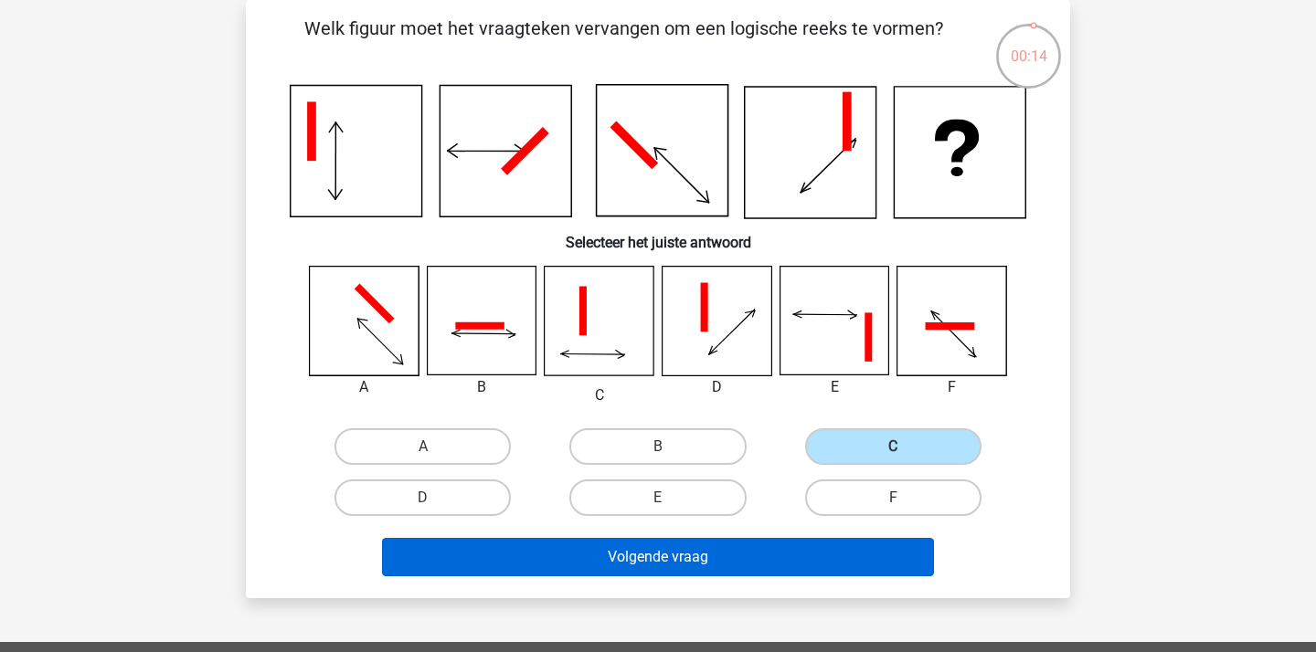
click at [696, 553] on button "Volgende vraag" at bounding box center [658, 557] width 553 height 38
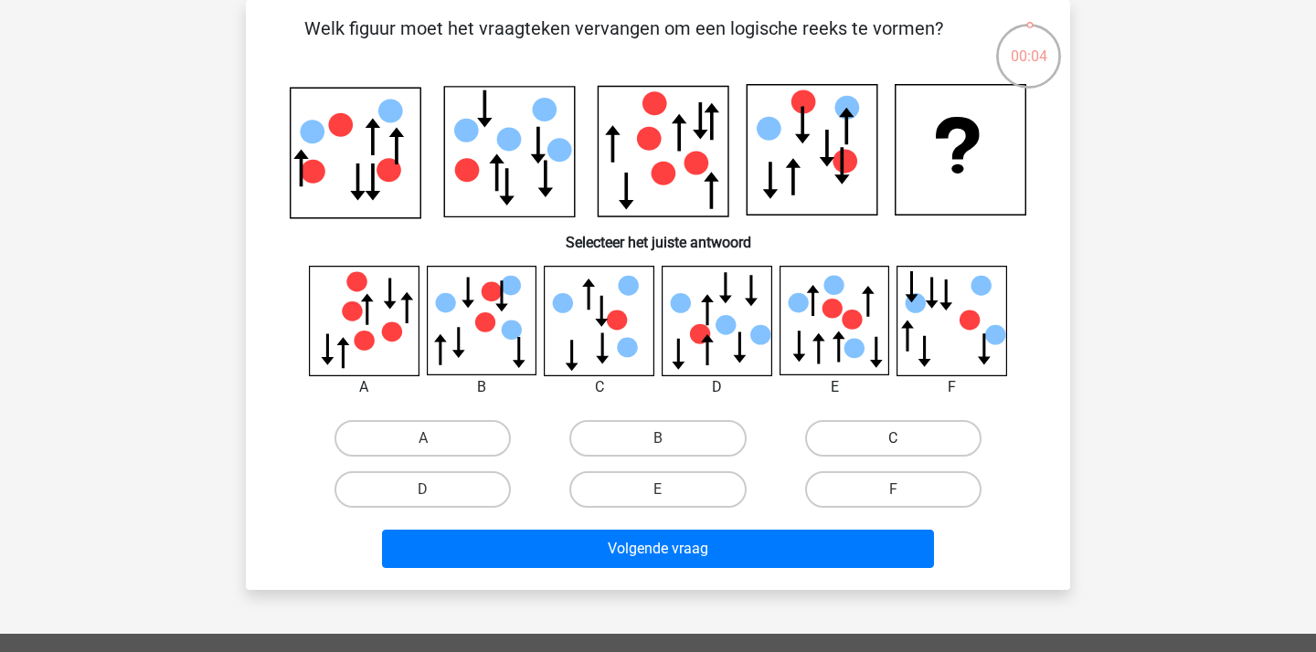
click at [891, 433] on label "C" at bounding box center [893, 438] width 176 height 37
click at [893, 439] on input "C" at bounding box center [899, 445] width 12 height 12
radio input "true"
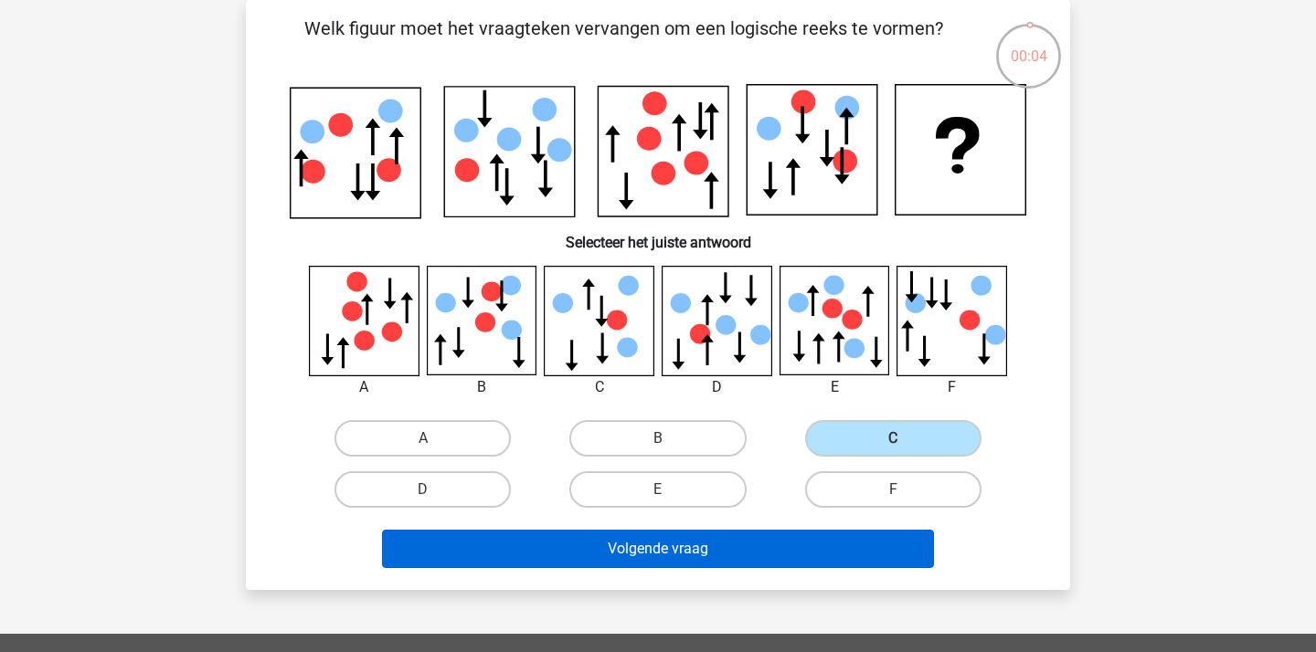
click at [784, 549] on button "Volgende vraag" at bounding box center [658, 549] width 553 height 38
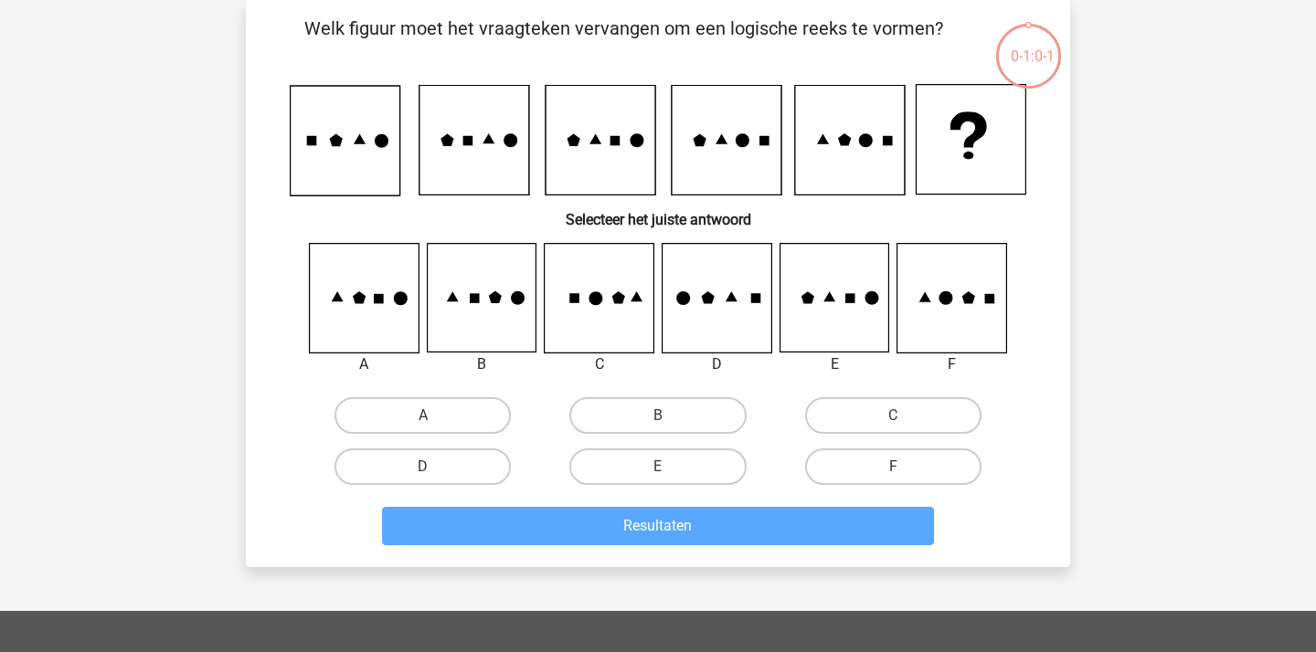
scroll to position [55, 0]
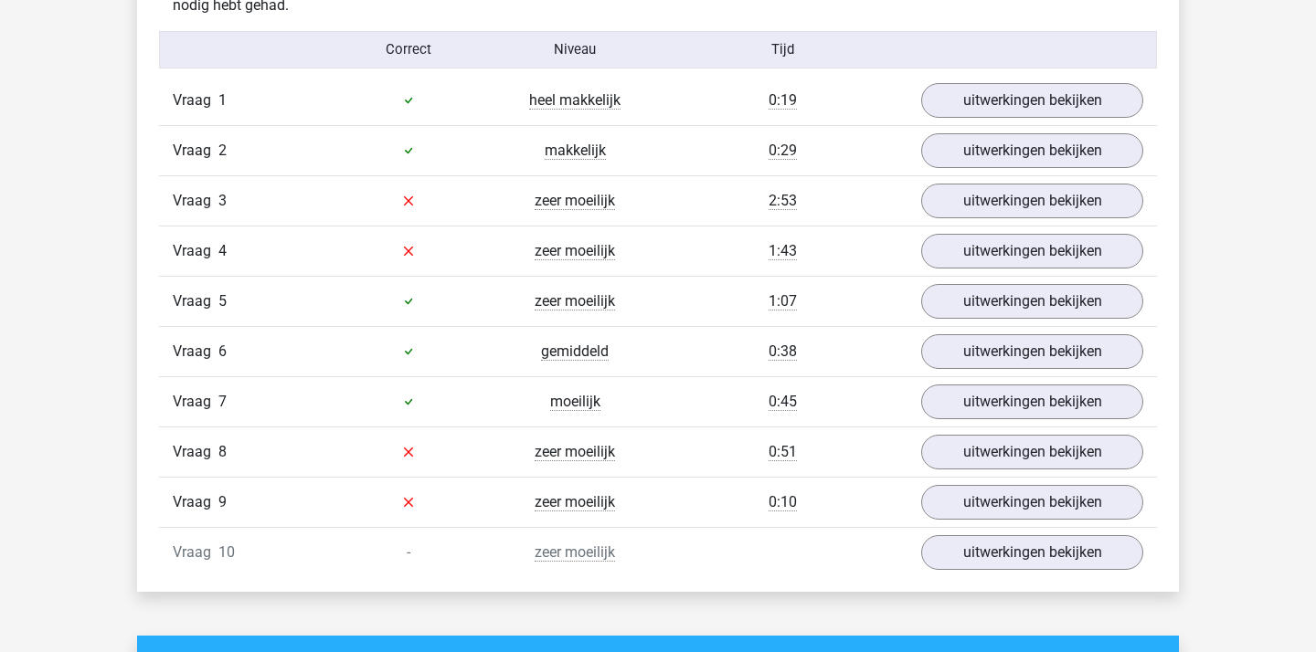
scroll to position [1510, 0]
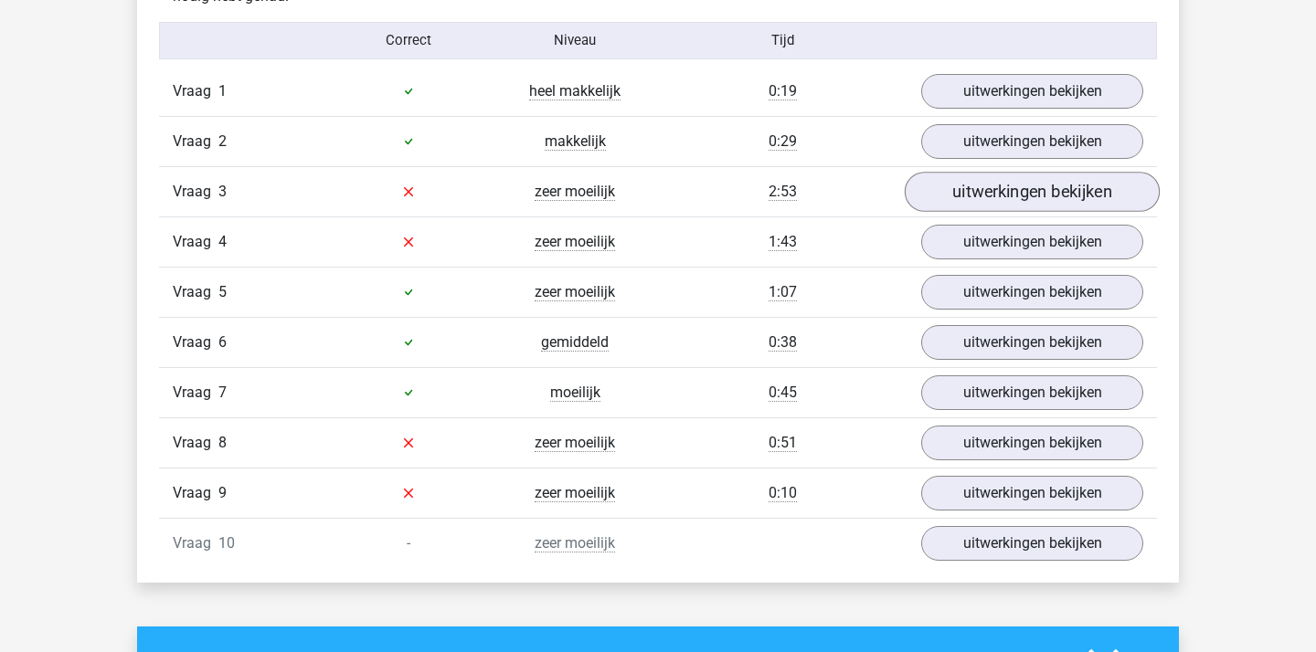
click at [1005, 184] on link "uitwerkingen bekijken" at bounding box center [1031, 192] width 255 height 40
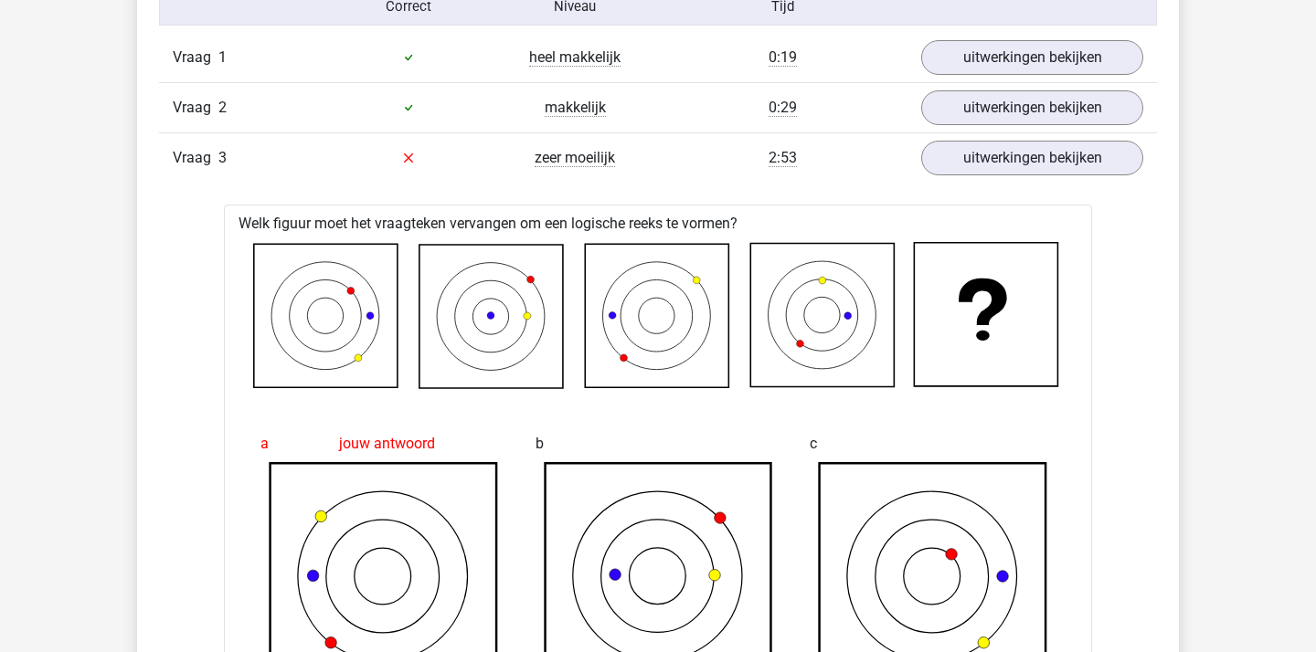
scroll to position [1537, 0]
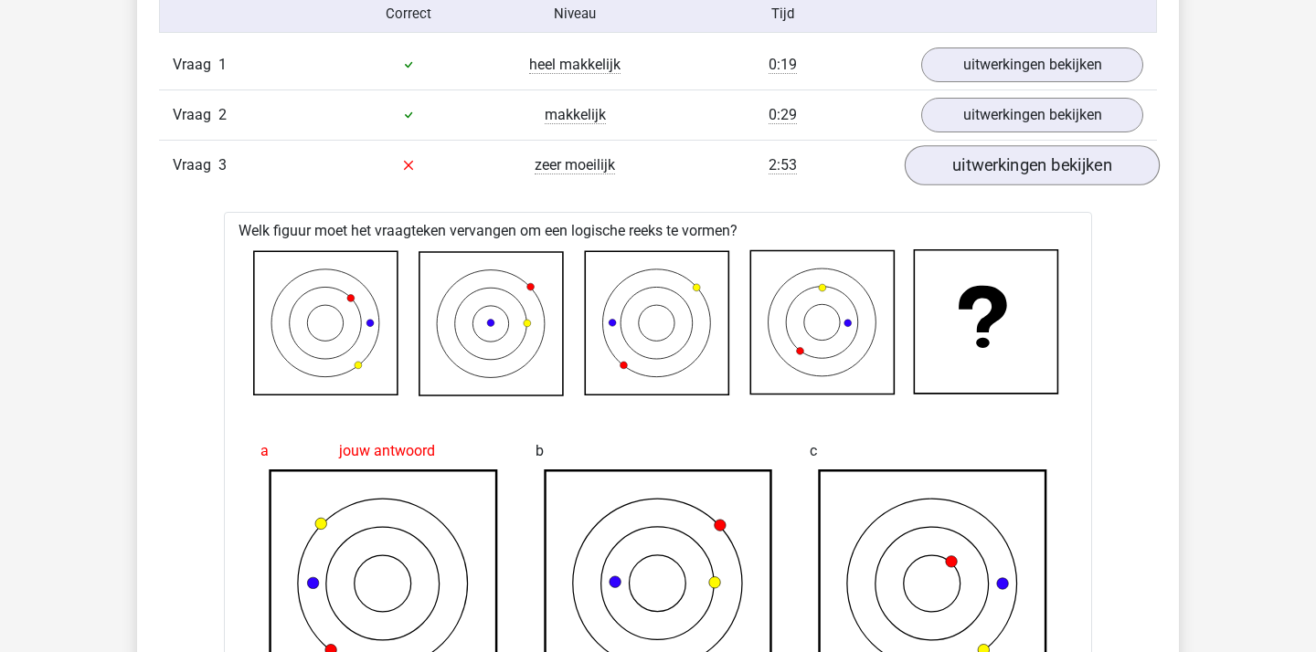
click at [1024, 161] on link "uitwerkingen bekijken" at bounding box center [1031, 165] width 255 height 40
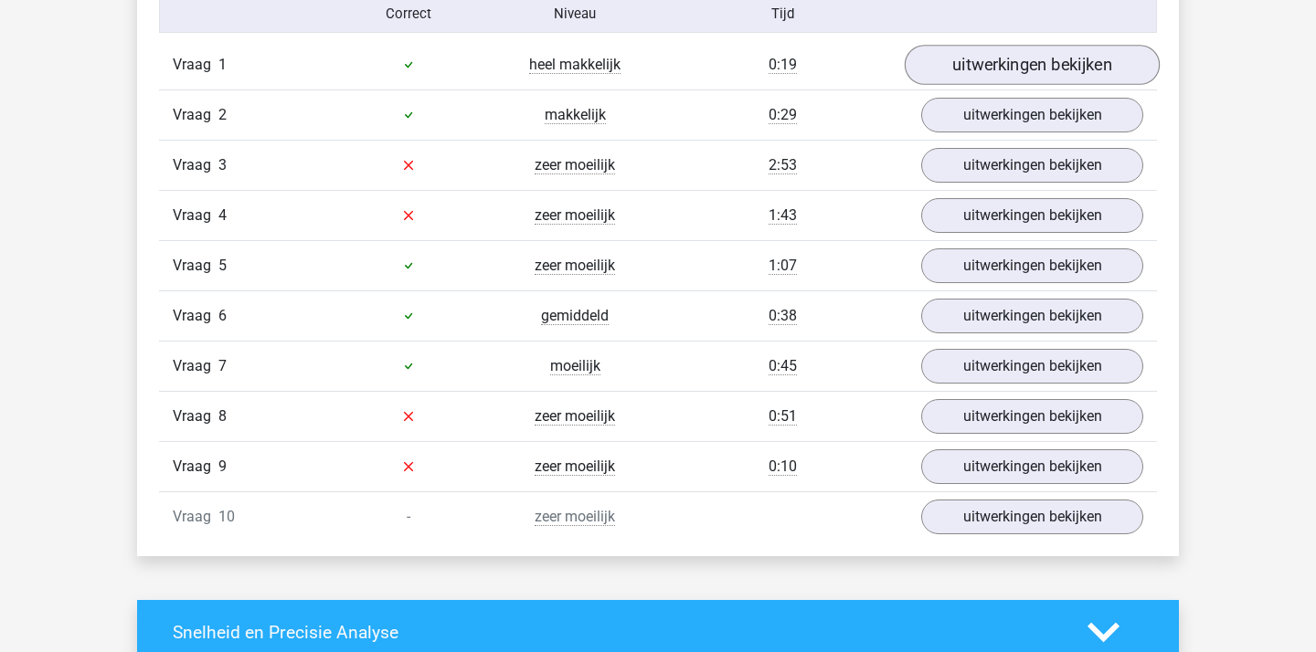
click at [1037, 64] on link "uitwerkingen bekijken" at bounding box center [1031, 65] width 255 height 40
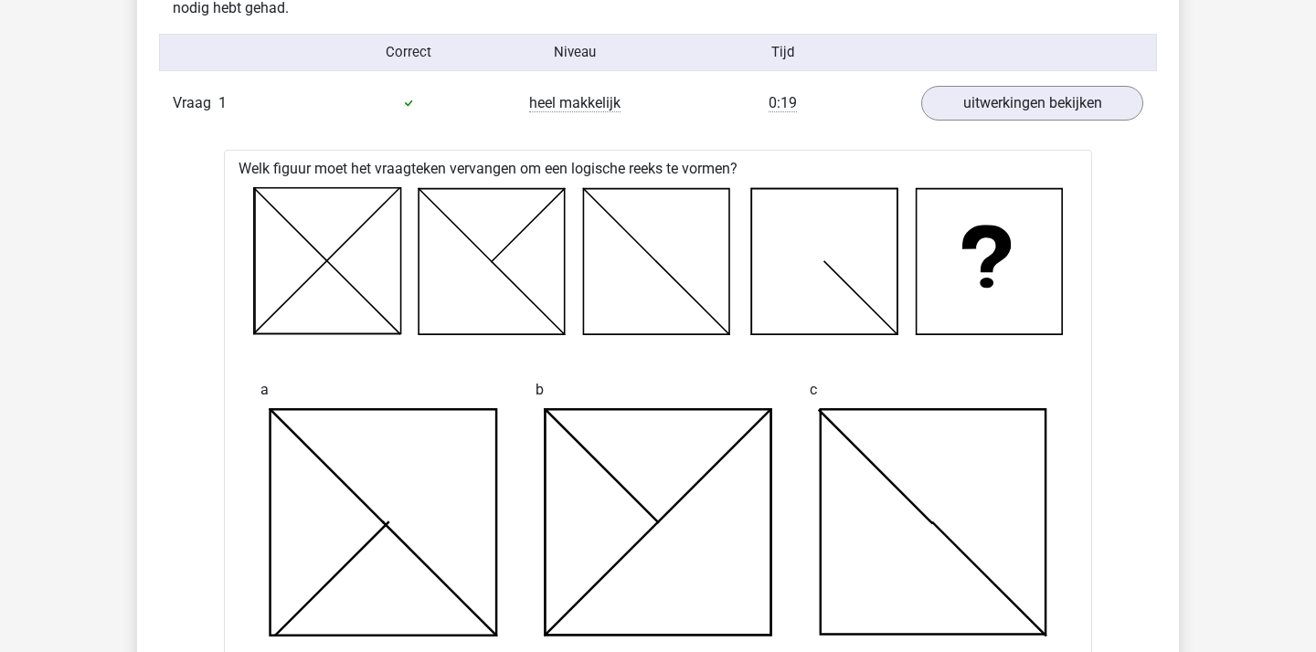
scroll to position [1492, 0]
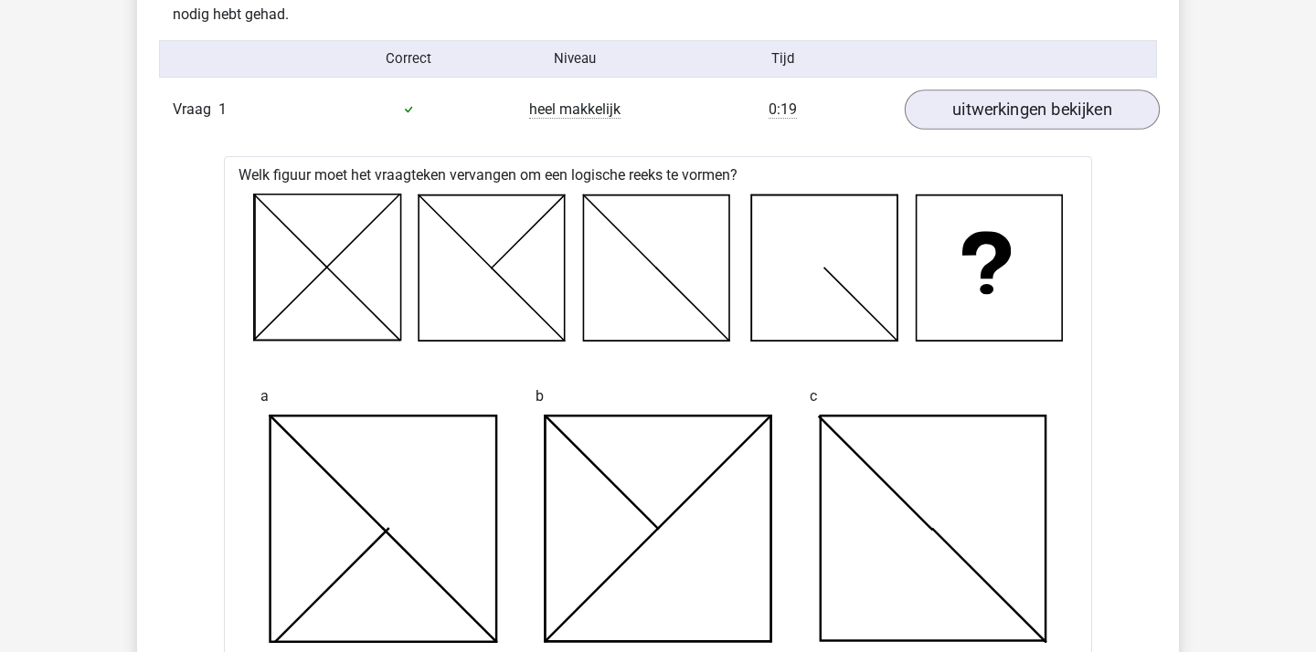
click at [1090, 112] on link "uitwerkingen bekijken" at bounding box center [1031, 110] width 255 height 40
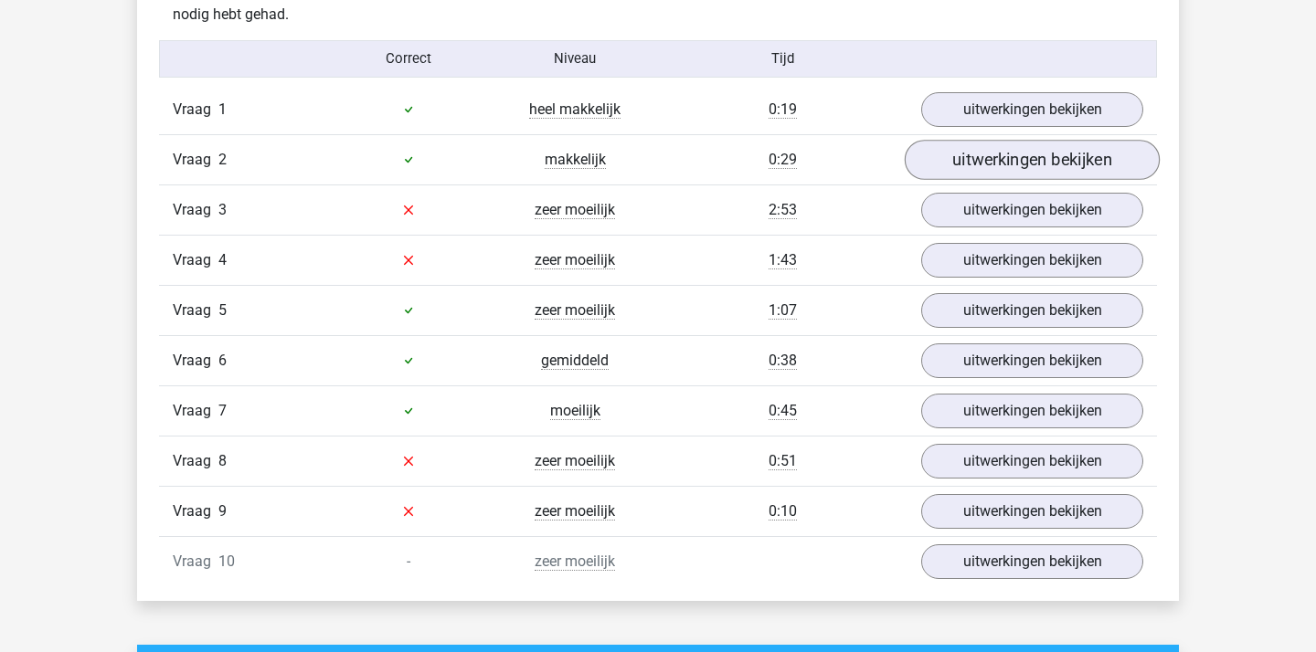
click at [1044, 151] on link "uitwerkingen bekijken" at bounding box center [1031, 160] width 255 height 40
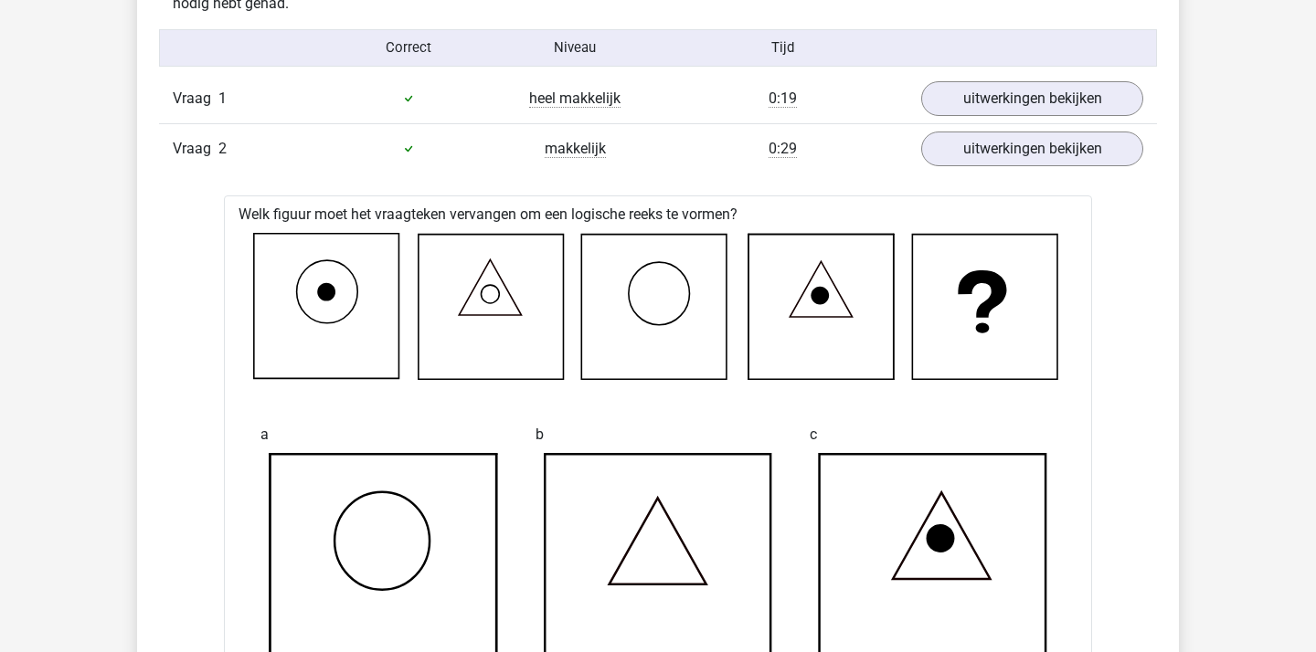
scroll to position [1406, 0]
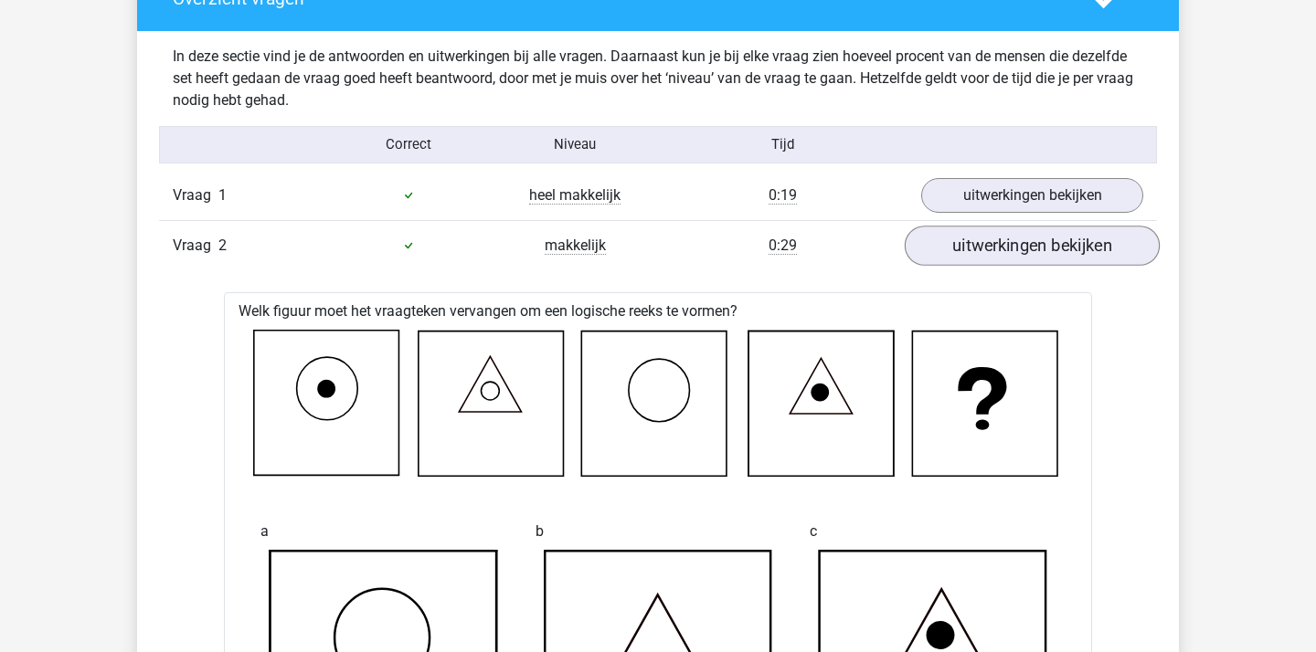
click at [1084, 248] on link "uitwerkingen bekijken" at bounding box center [1031, 246] width 255 height 40
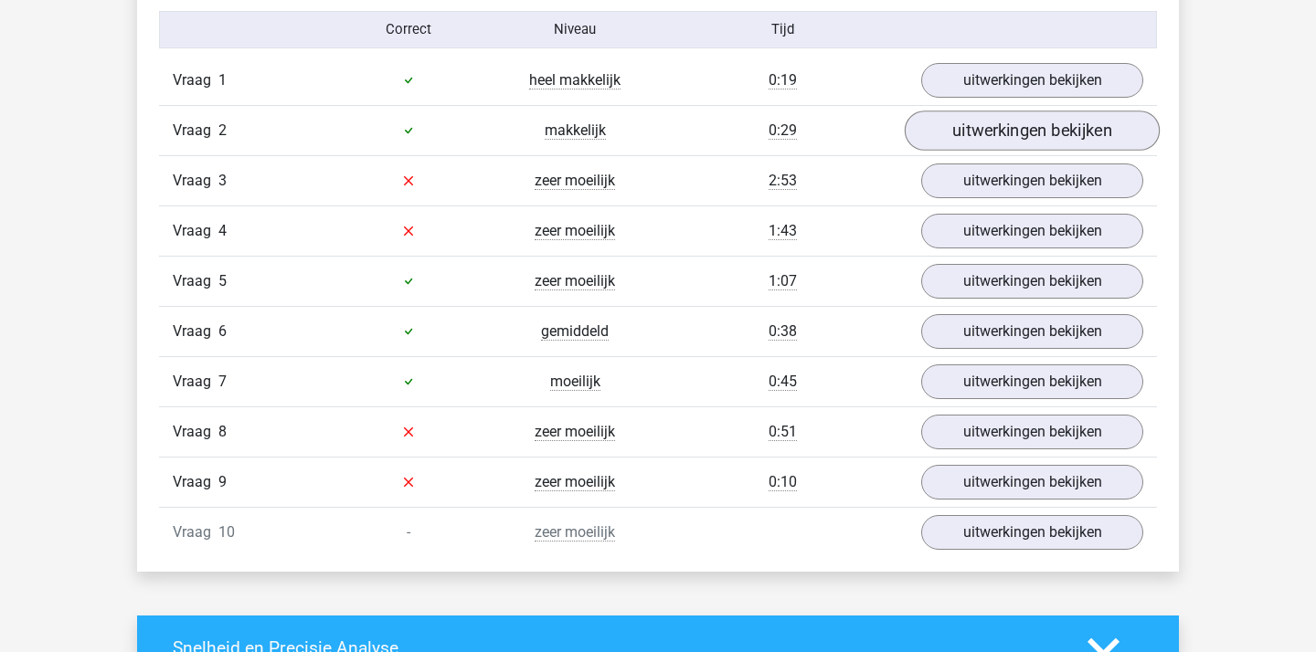
scroll to position [1545, 0]
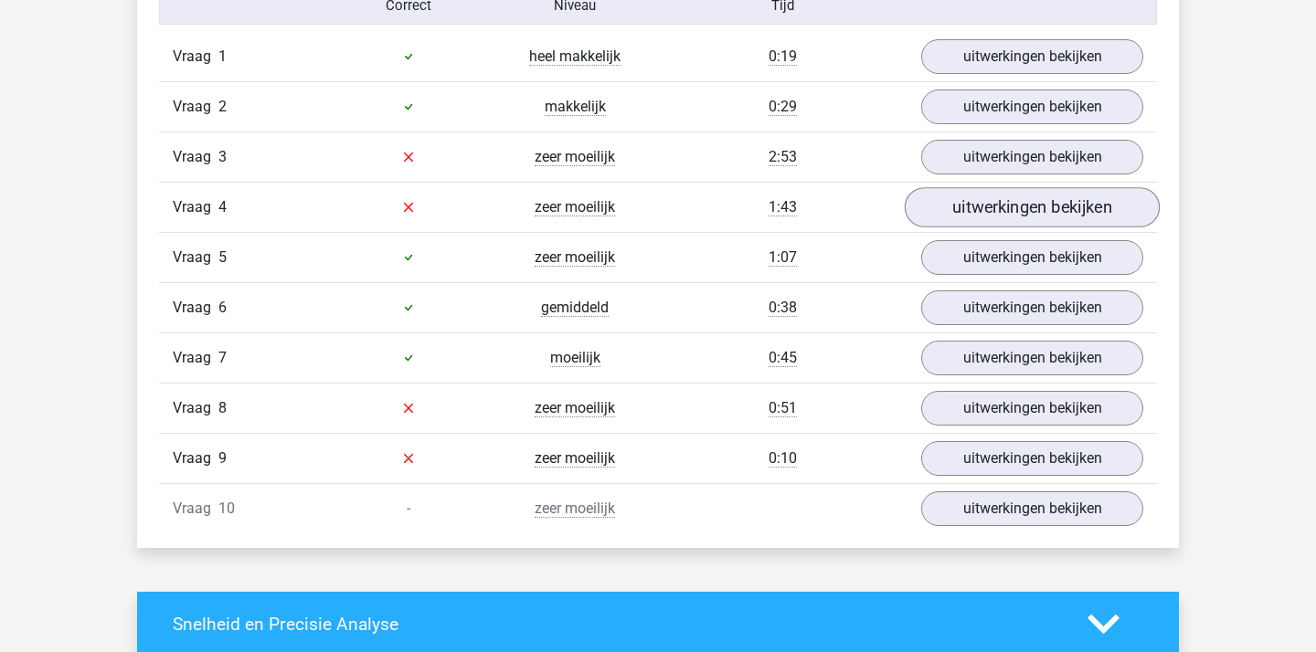
click at [1034, 217] on link "uitwerkingen bekijken" at bounding box center [1031, 207] width 255 height 40
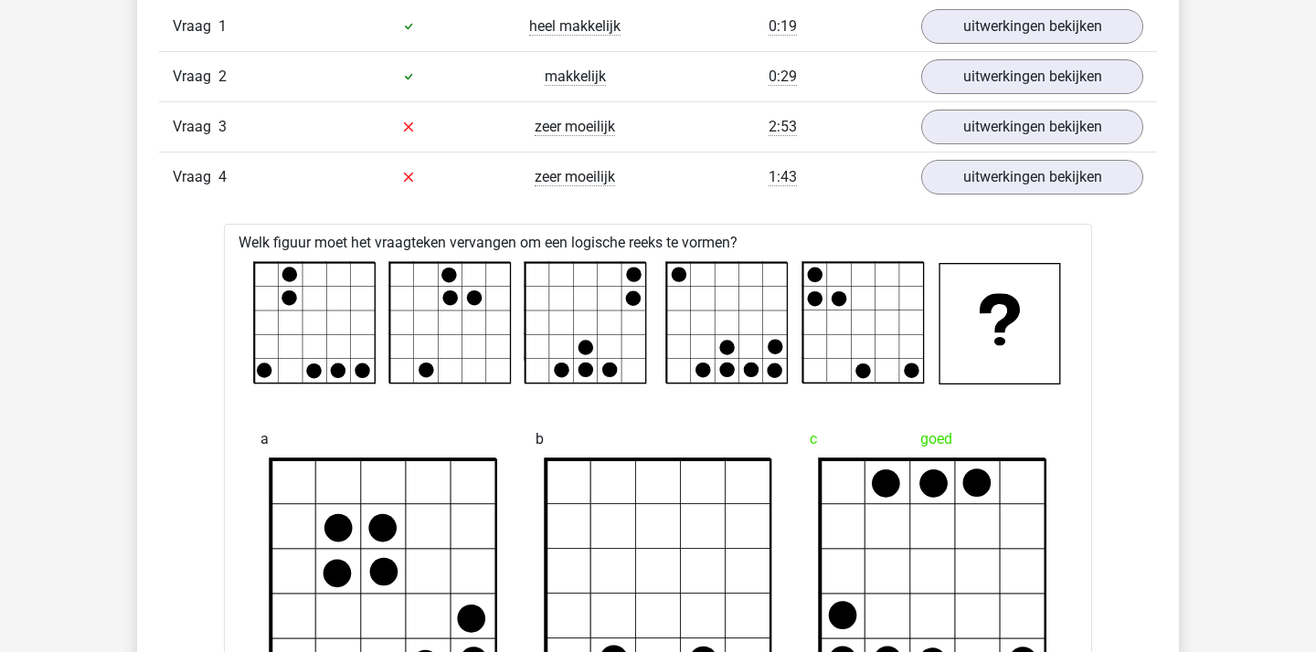
scroll to position [1546, 0]
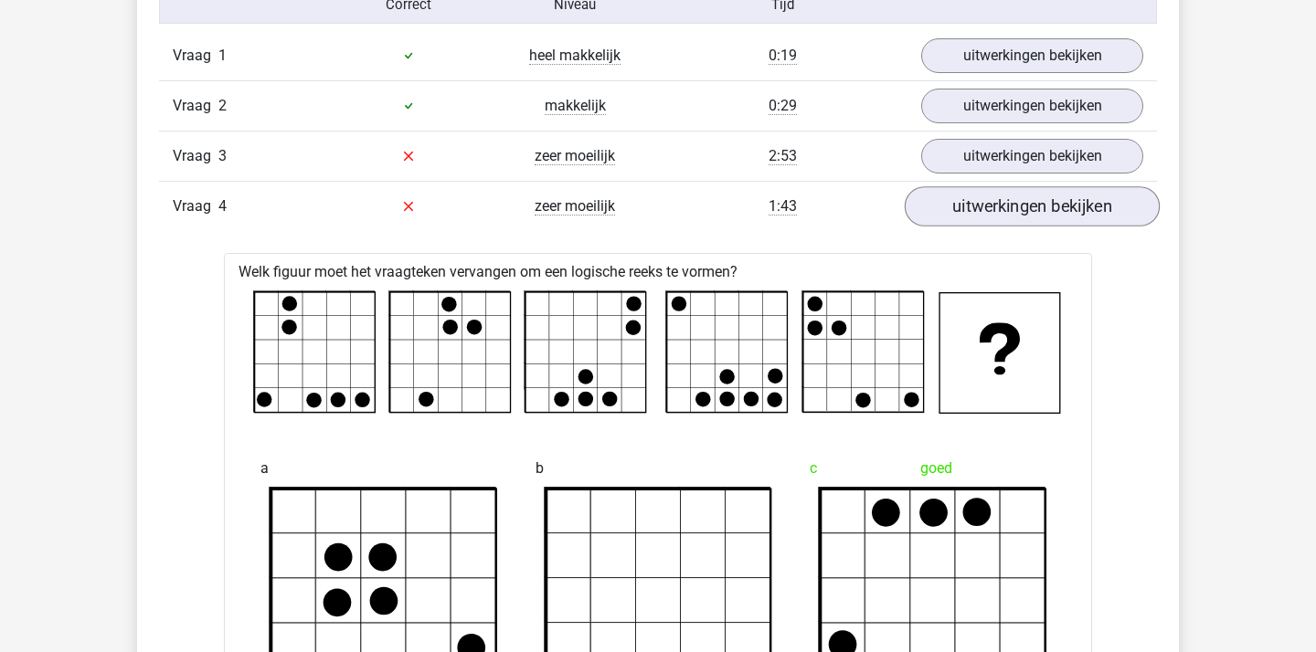
click at [1044, 216] on link "uitwerkingen bekijken" at bounding box center [1031, 206] width 255 height 40
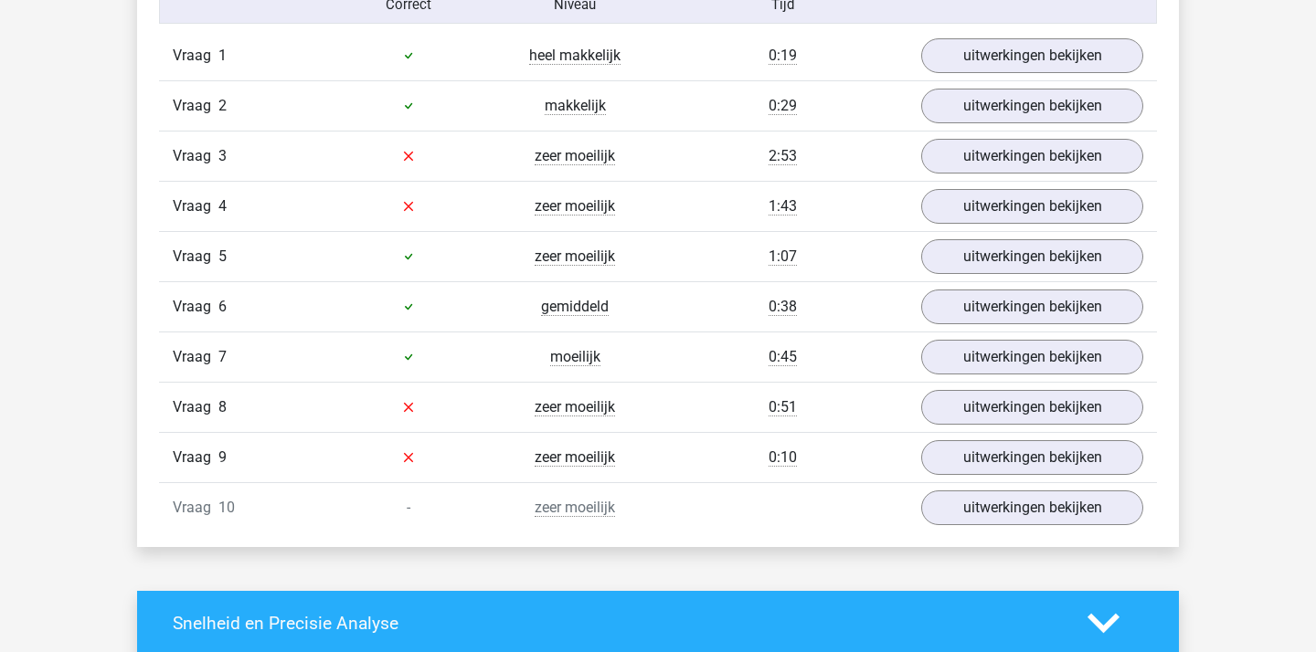
scroll to position [1682, 0]
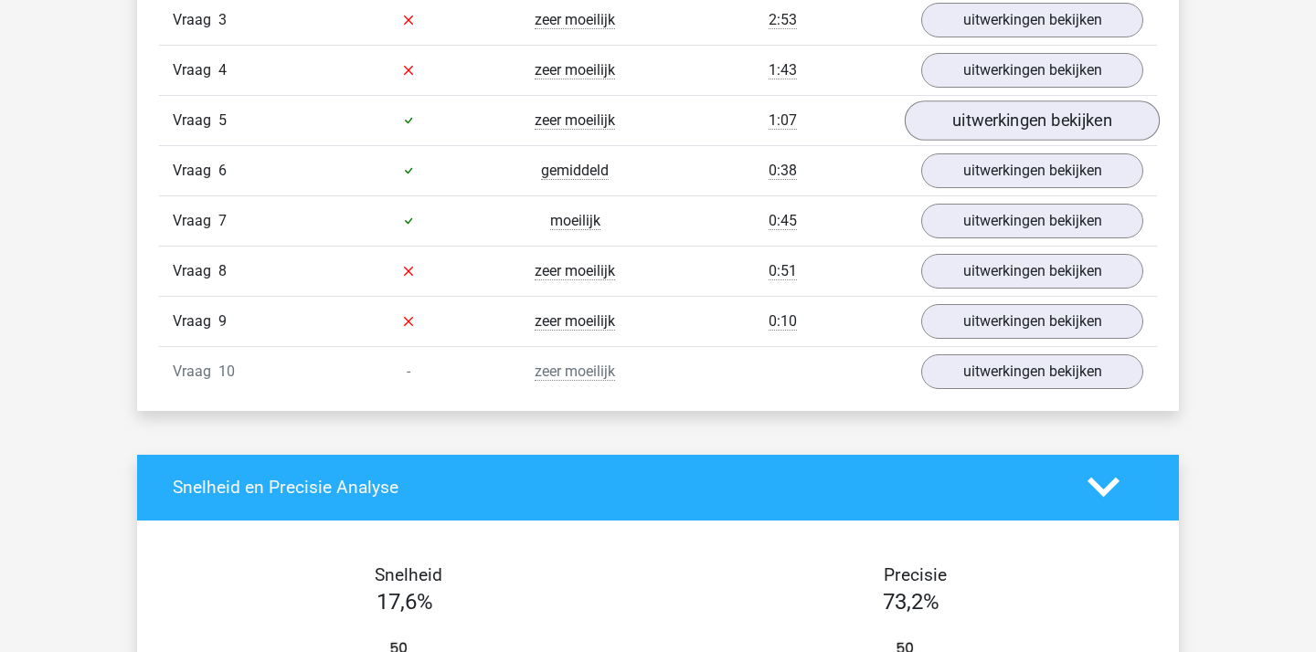
click at [1010, 121] on link "uitwerkingen bekijken" at bounding box center [1031, 120] width 255 height 40
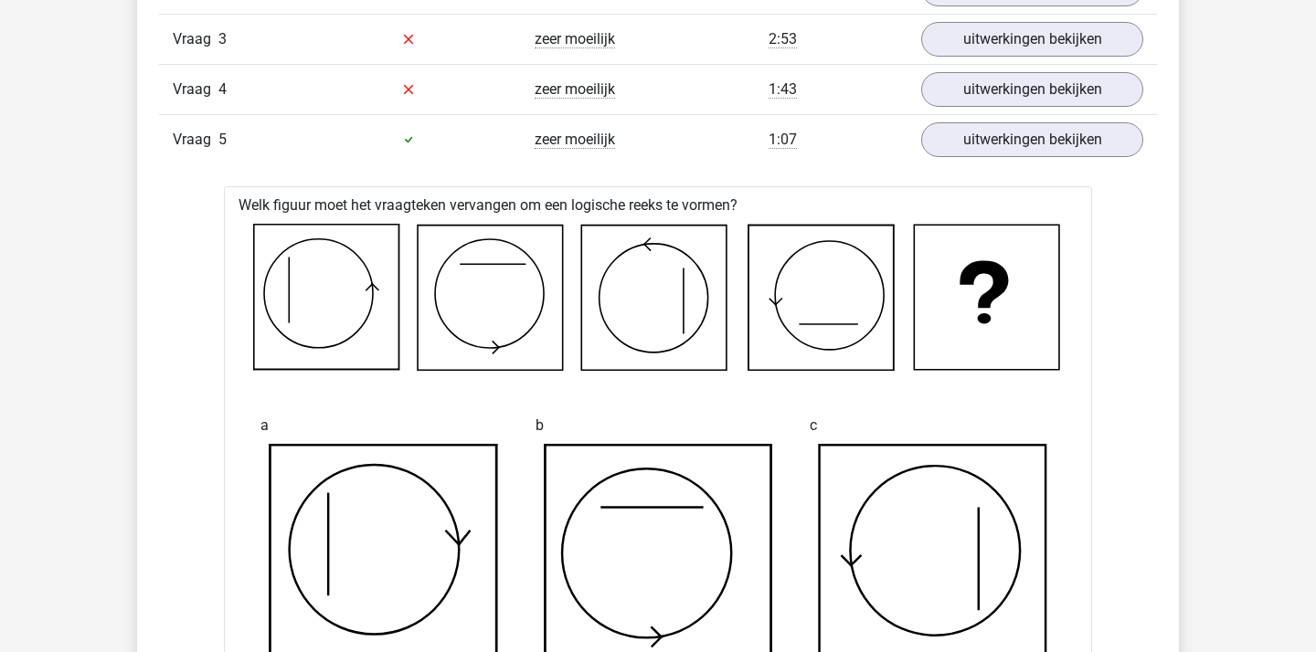
scroll to position [1645, 0]
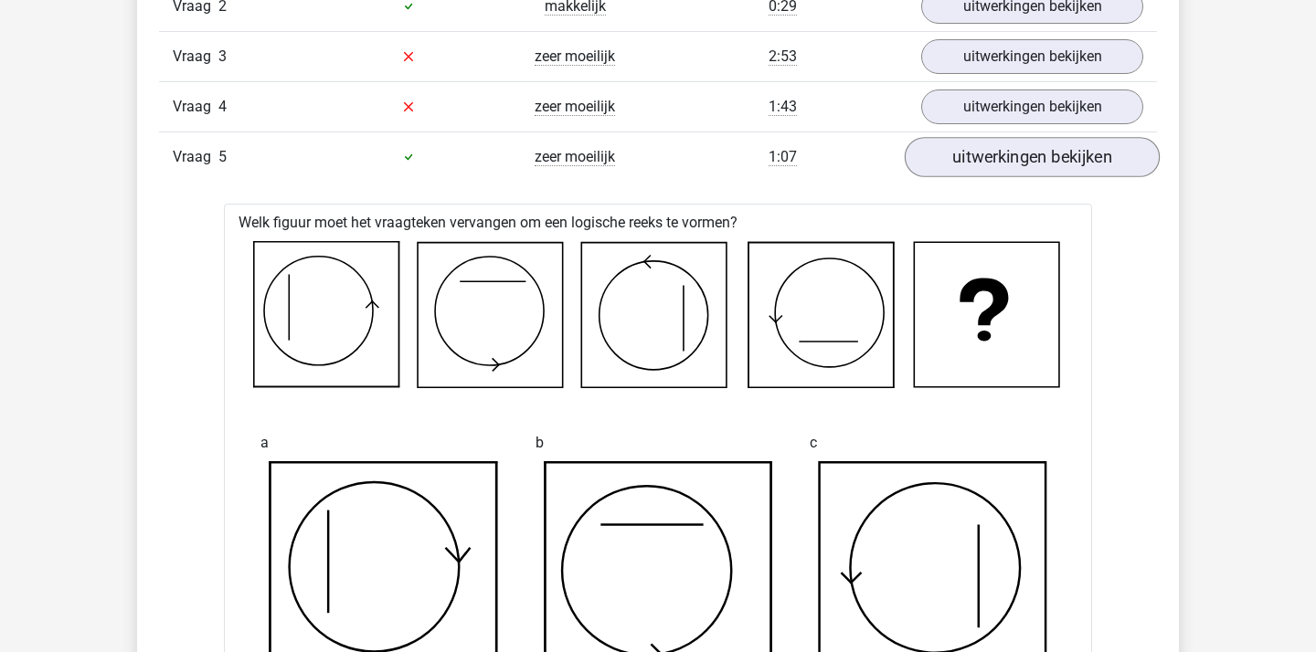
click at [1016, 157] on link "uitwerkingen bekijken" at bounding box center [1031, 157] width 255 height 40
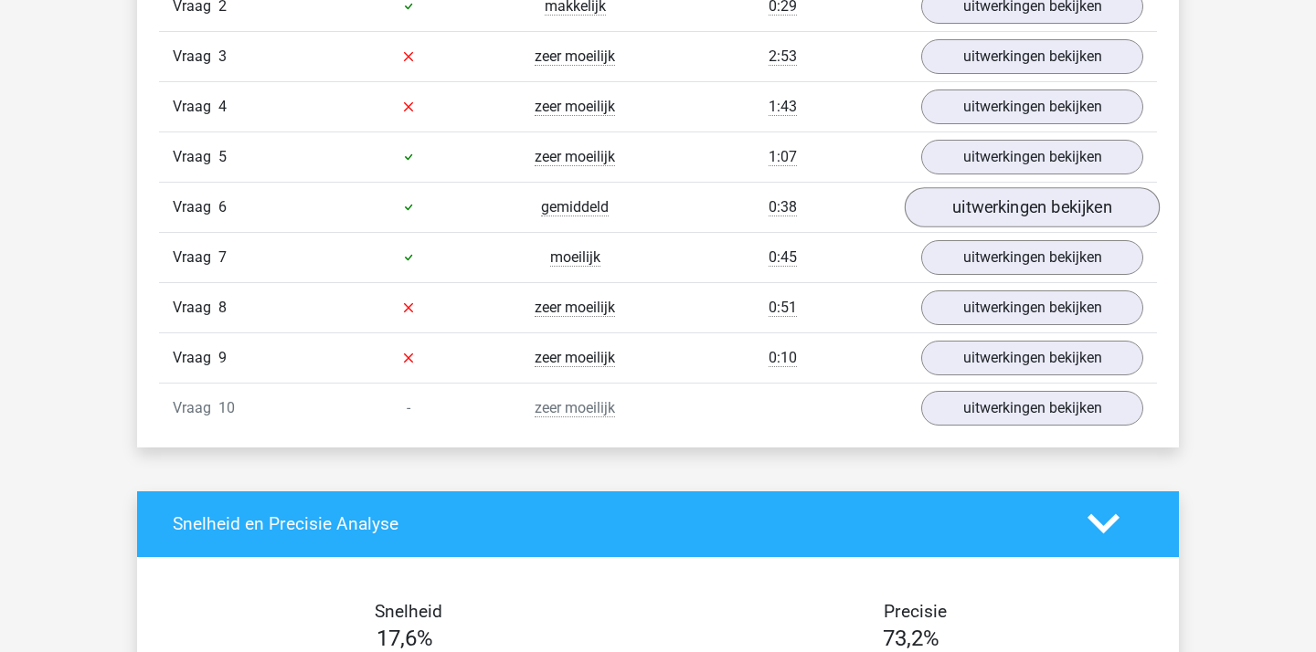
click at [1007, 210] on link "uitwerkingen bekijken" at bounding box center [1031, 207] width 255 height 40
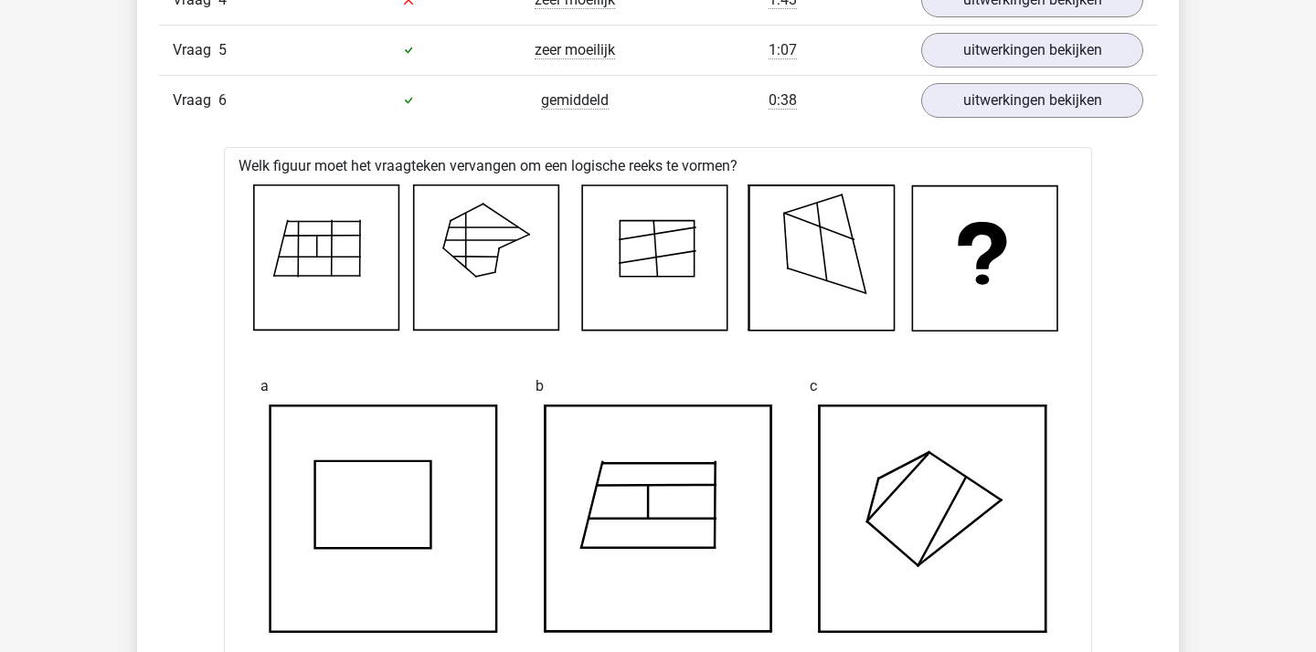
scroll to position [1725, 0]
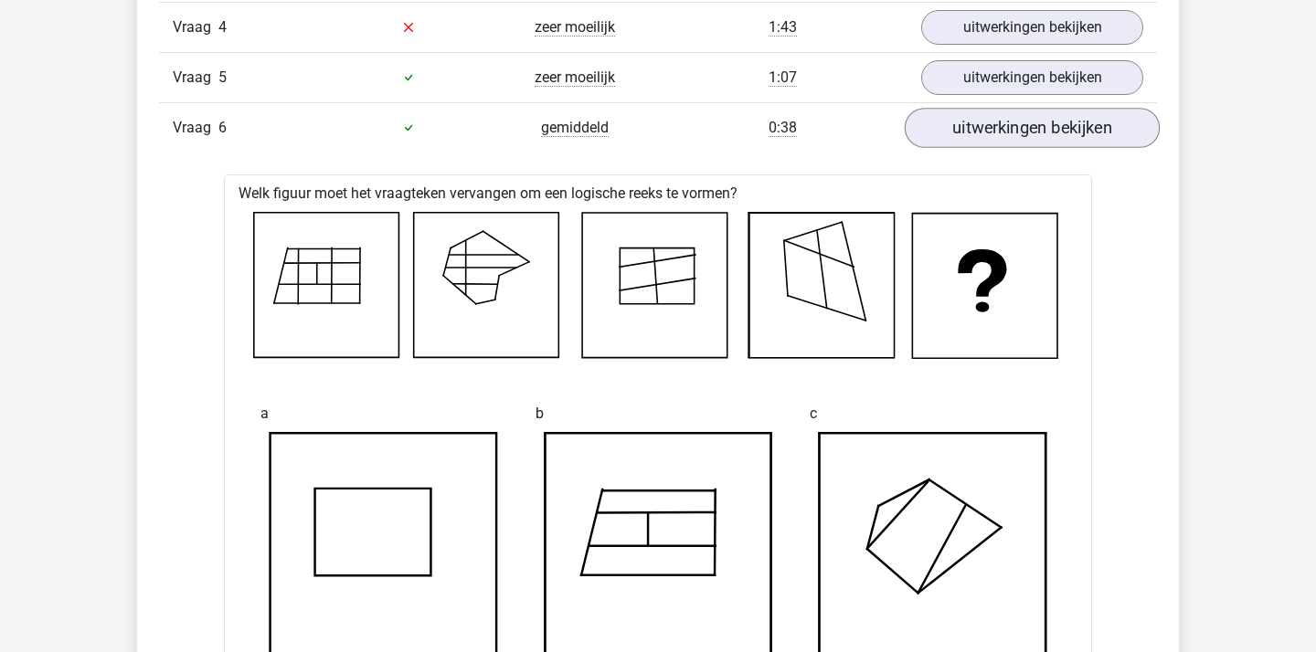
click at [1010, 125] on link "uitwerkingen bekijken" at bounding box center [1031, 128] width 255 height 40
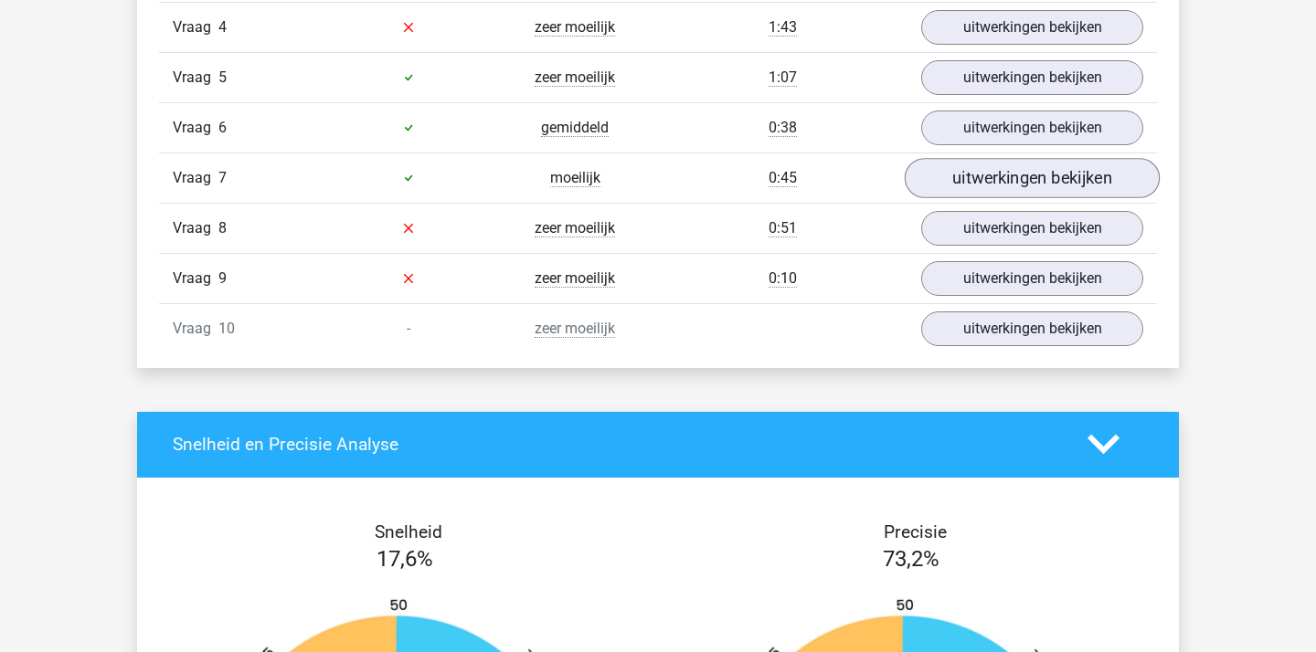
click at [1031, 187] on link "uitwerkingen bekijken" at bounding box center [1031, 178] width 255 height 40
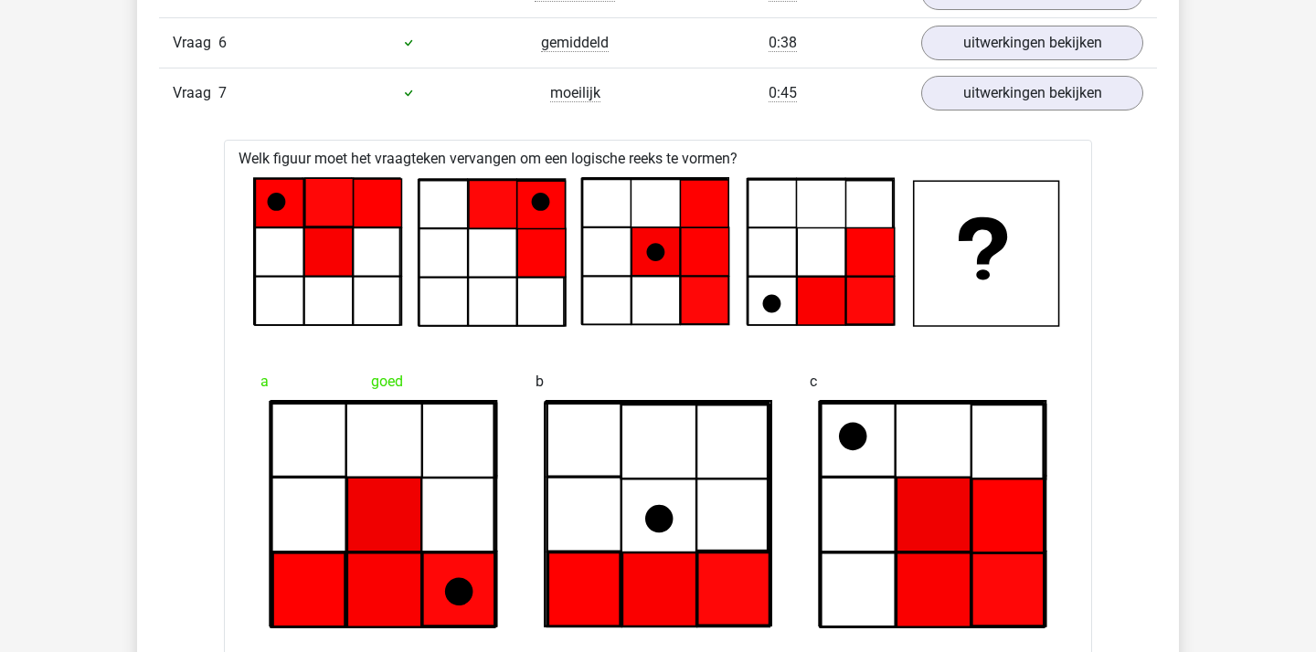
scroll to position [1793, 0]
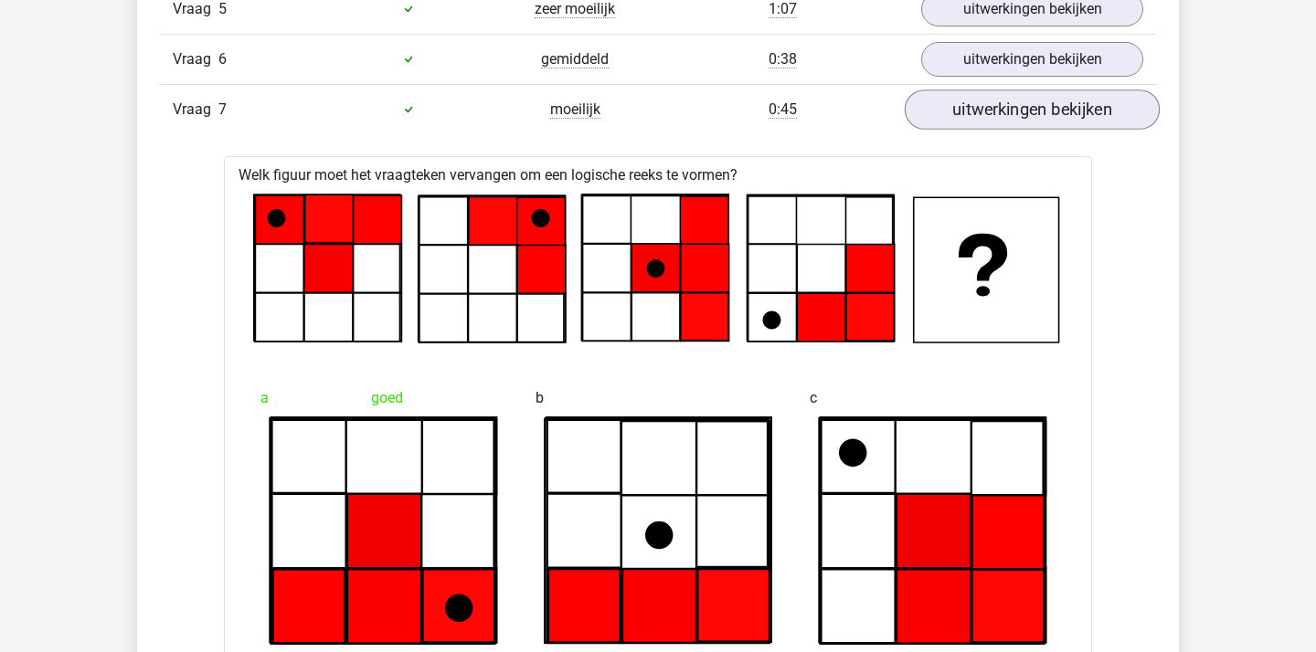
click at [1036, 122] on link "uitwerkingen bekijken" at bounding box center [1031, 110] width 255 height 40
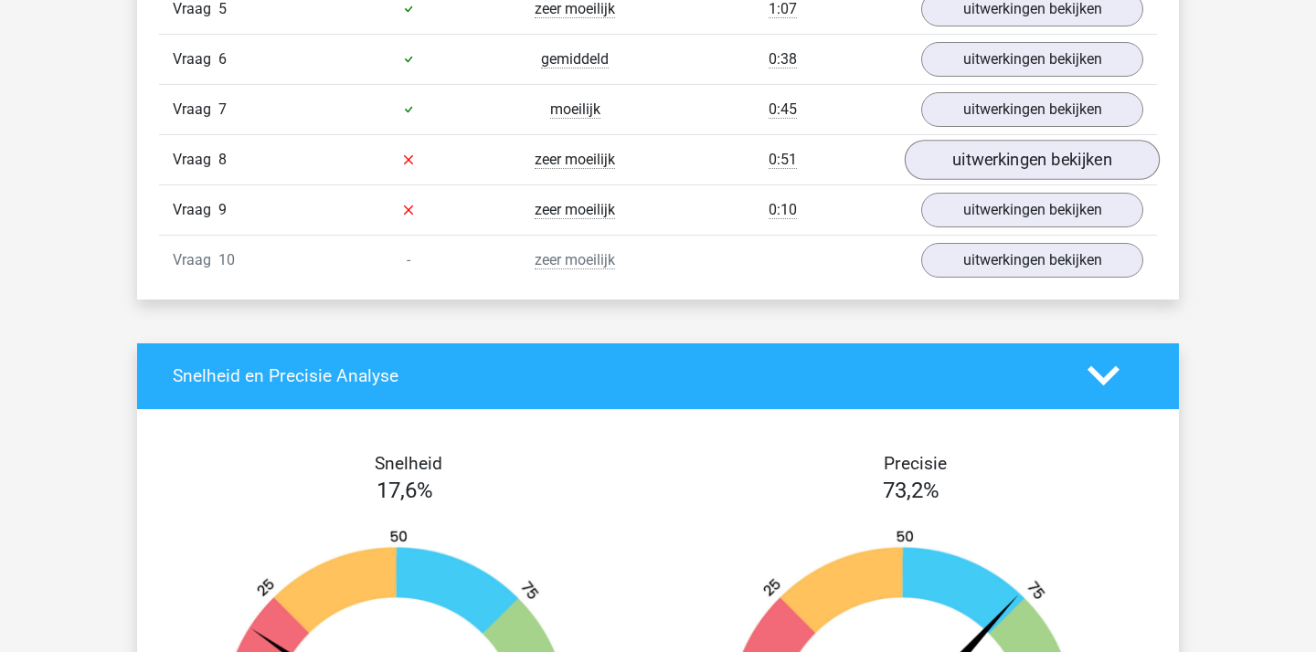
click at [1017, 146] on link "uitwerkingen bekijken" at bounding box center [1031, 160] width 255 height 40
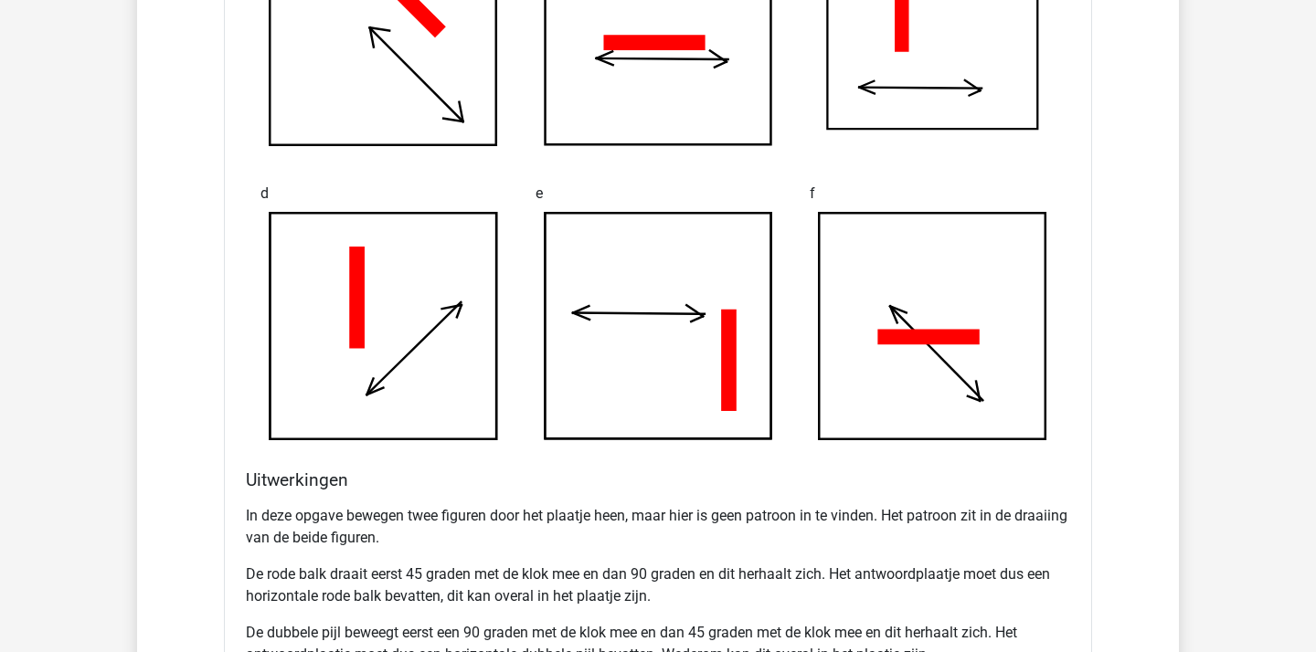
scroll to position [1799, 0]
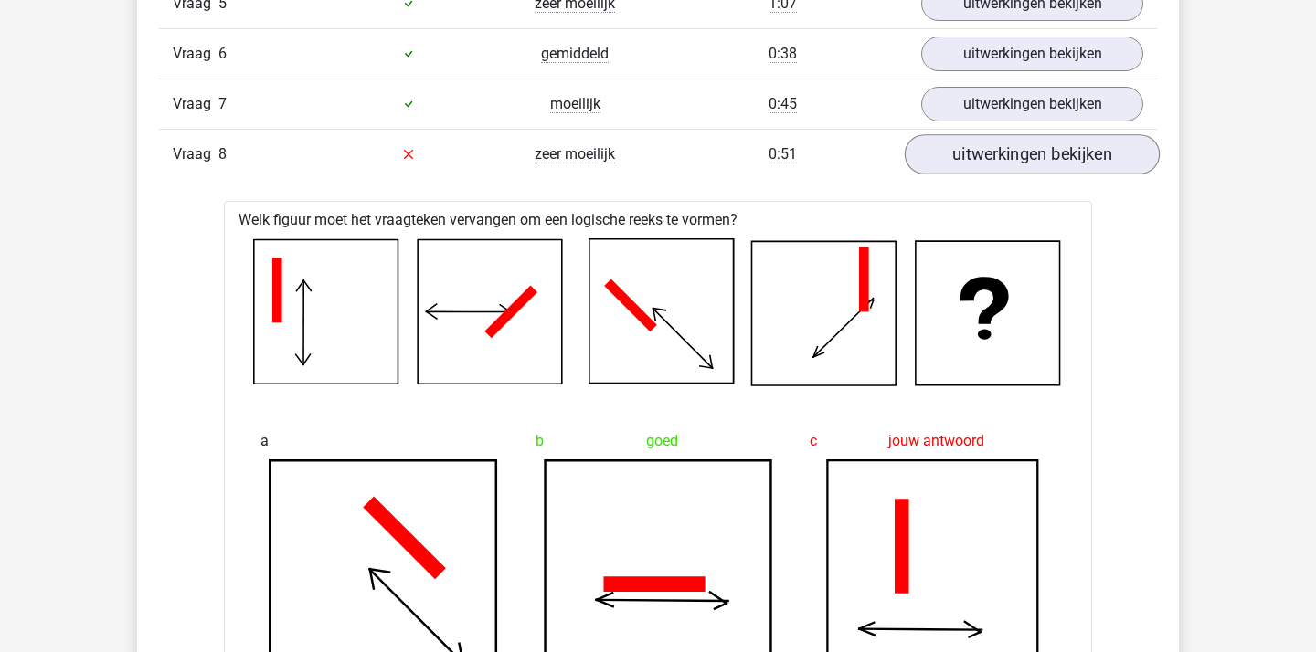
click at [1060, 152] on link "uitwerkingen bekijken" at bounding box center [1031, 154] width 255 height 40
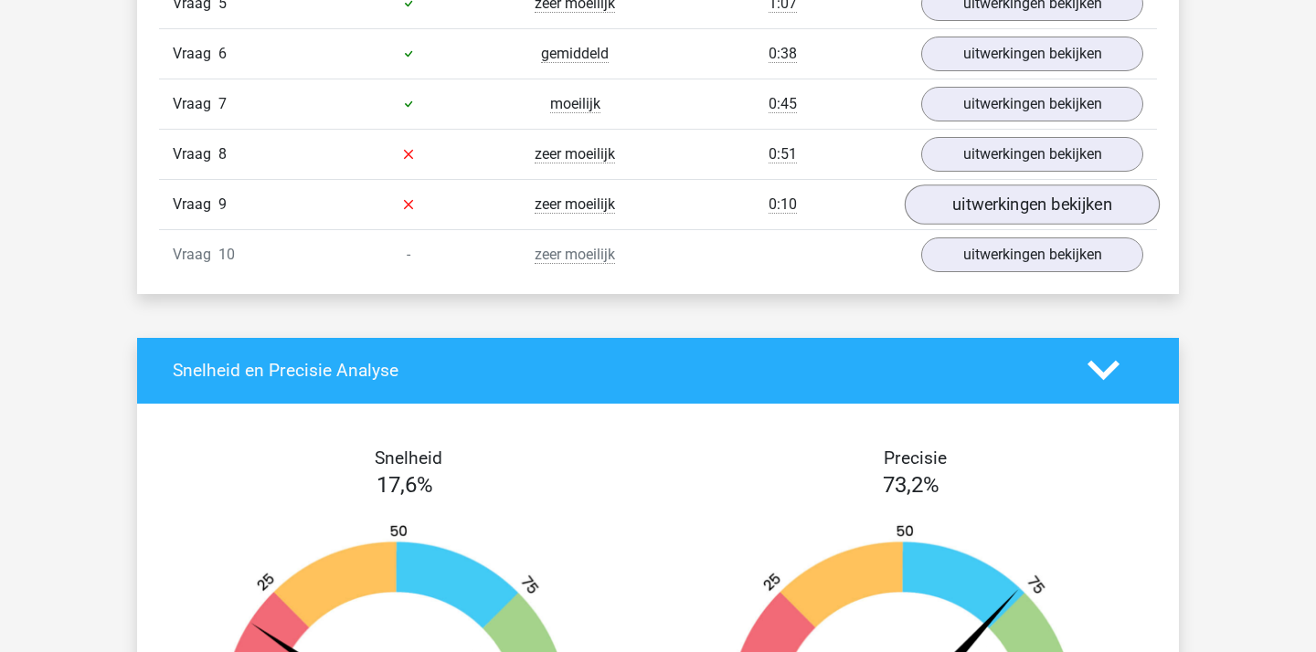
click at [1015, 206] on link "uitwerkingen bekijken" at bounding box center [1031, 205] width 255 height 40
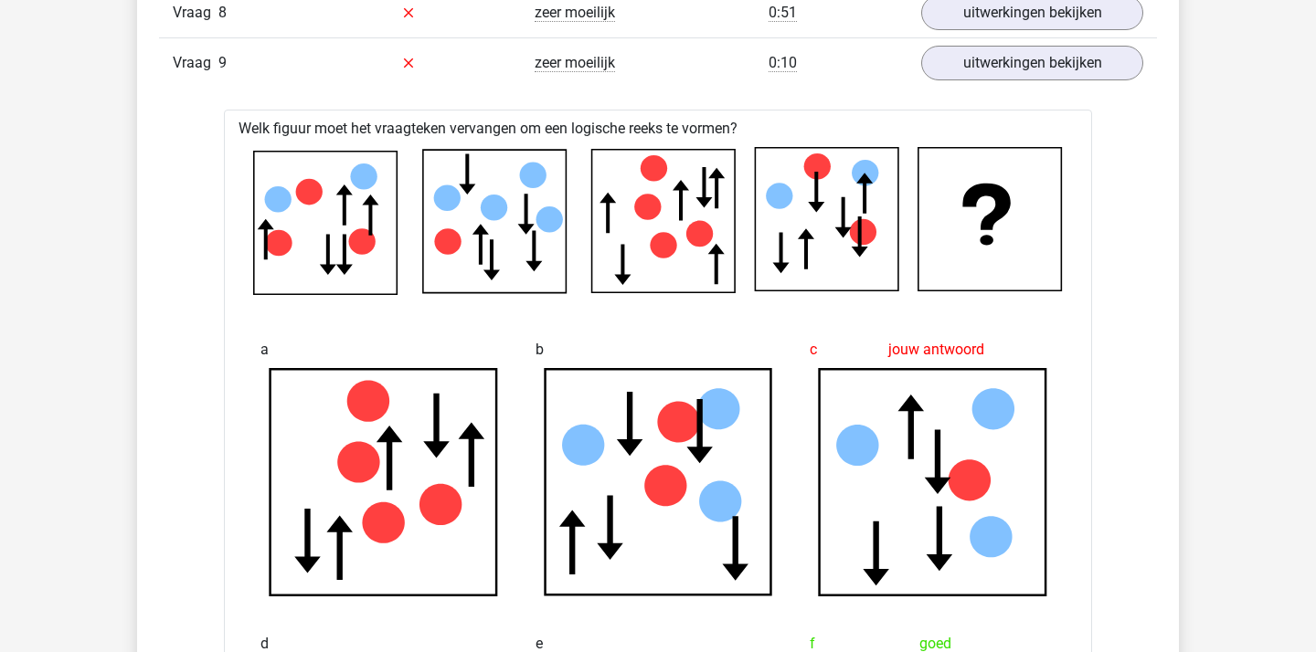
scroll to position [1881, 0]
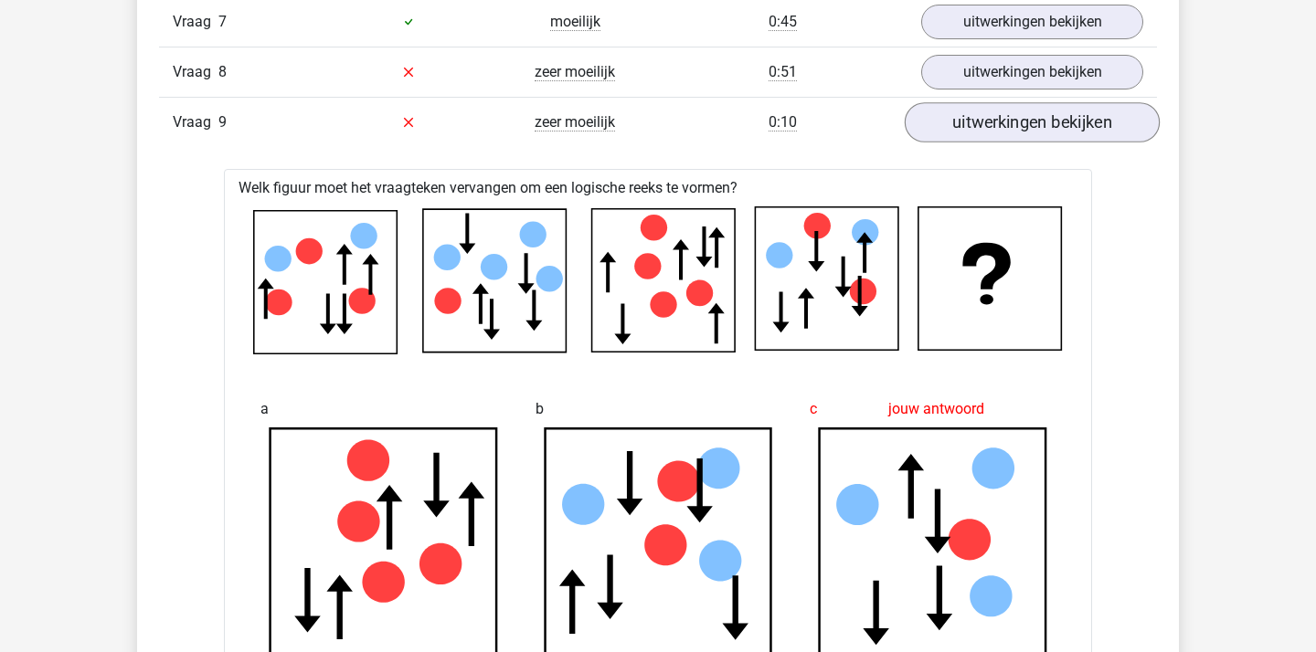
click at [1003, 116] on link "uitwerkingen bekijken" at bounding box center [1031, 122] width 255 height 40
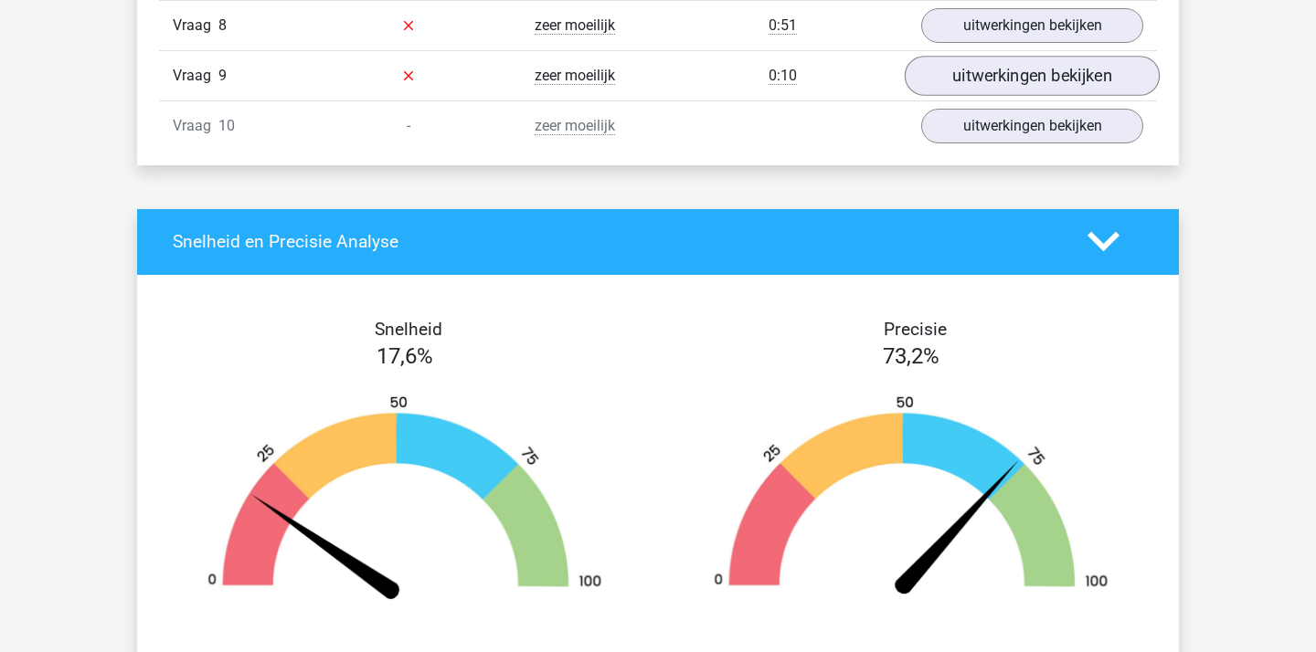
scroll to position [1937, 0]
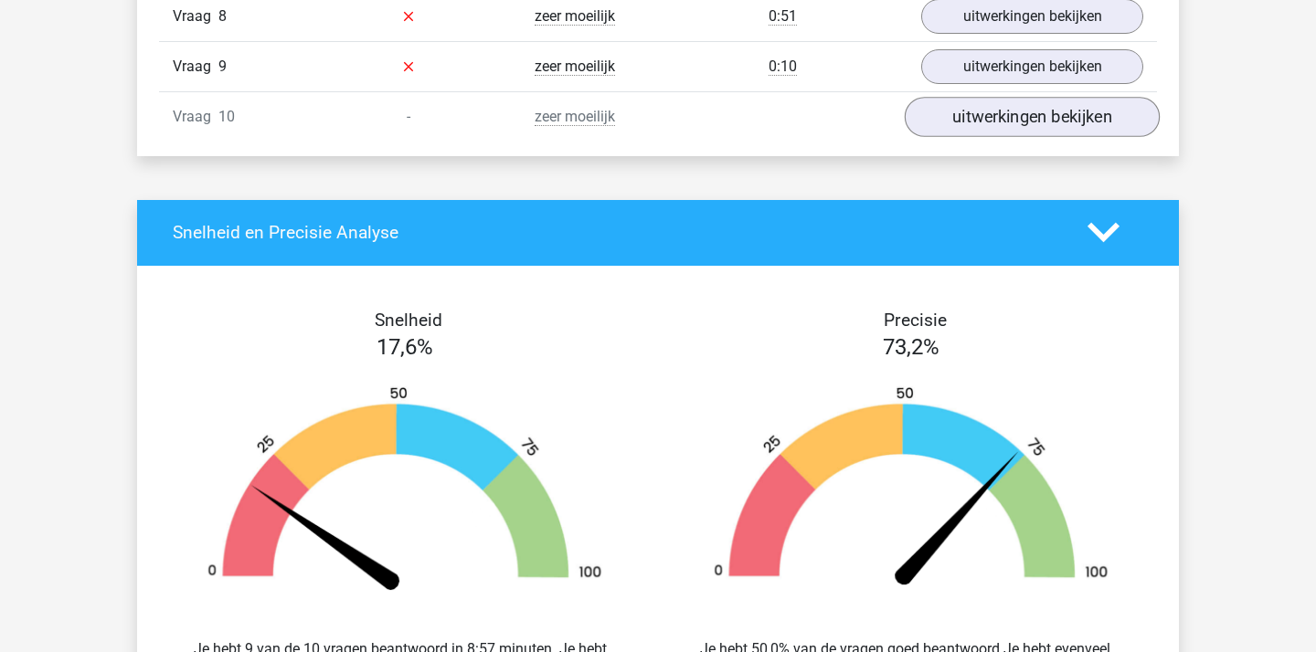
click at [1010, 111] on link "uitwerkingen bekijken" at bounding box center [1031, 117] width 255 height 40
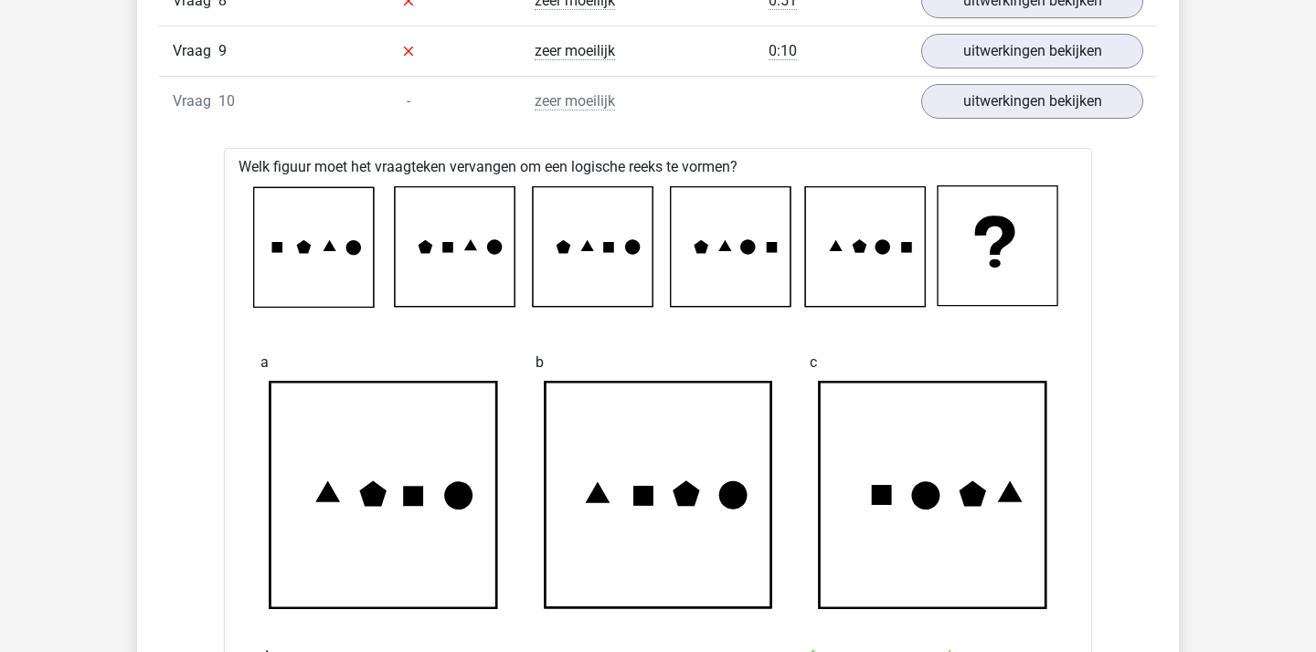
scroll to position [1950, 0]
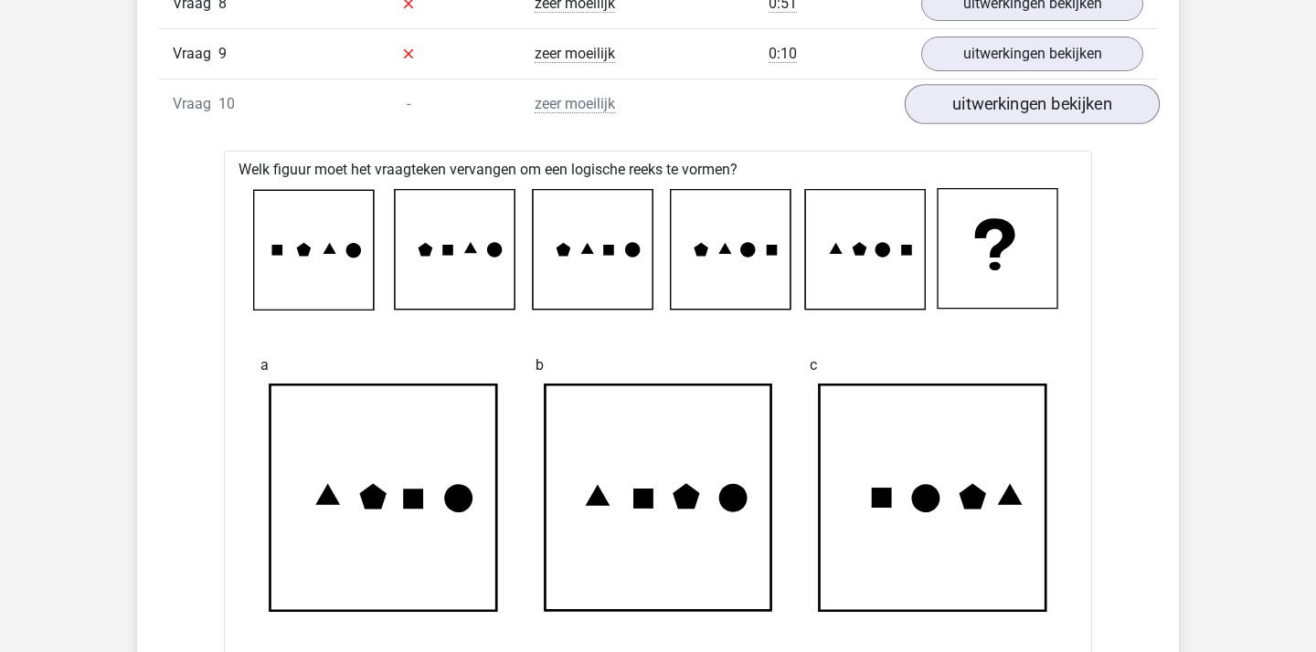
click at [1000, 101] on link "uitwerkingen bekijken" at bounding box center [1031, 104] width 255 height 40
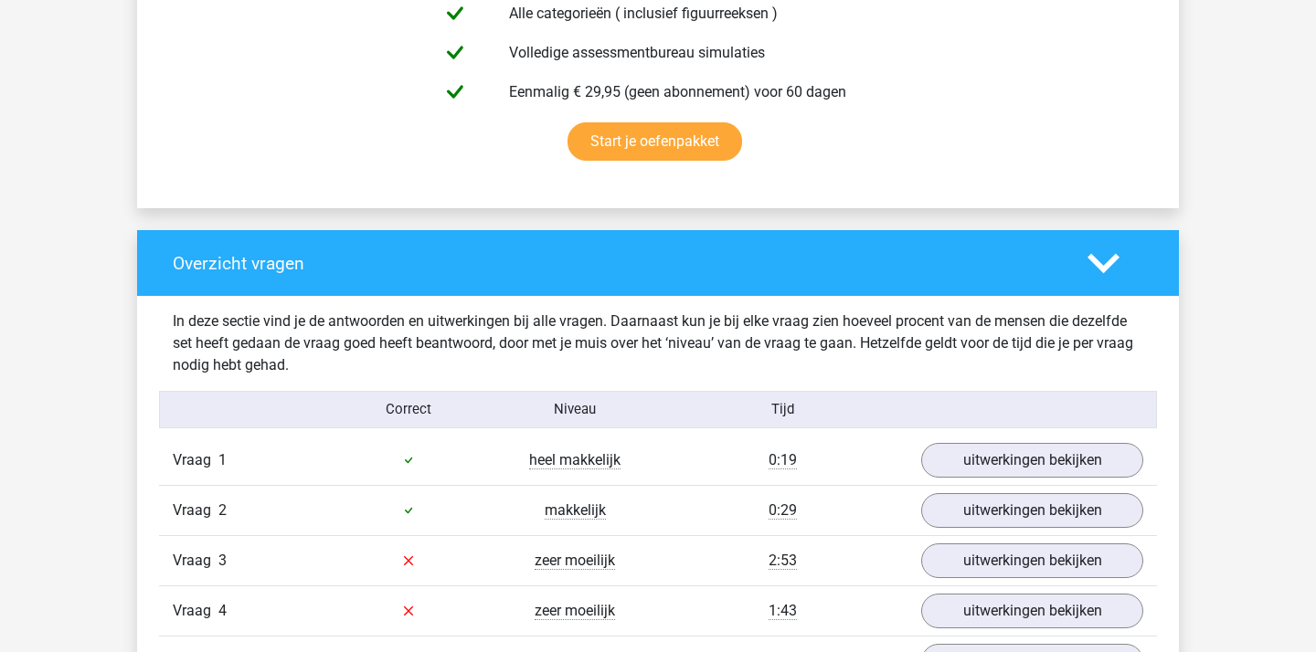
scroll to position [1076, 0]
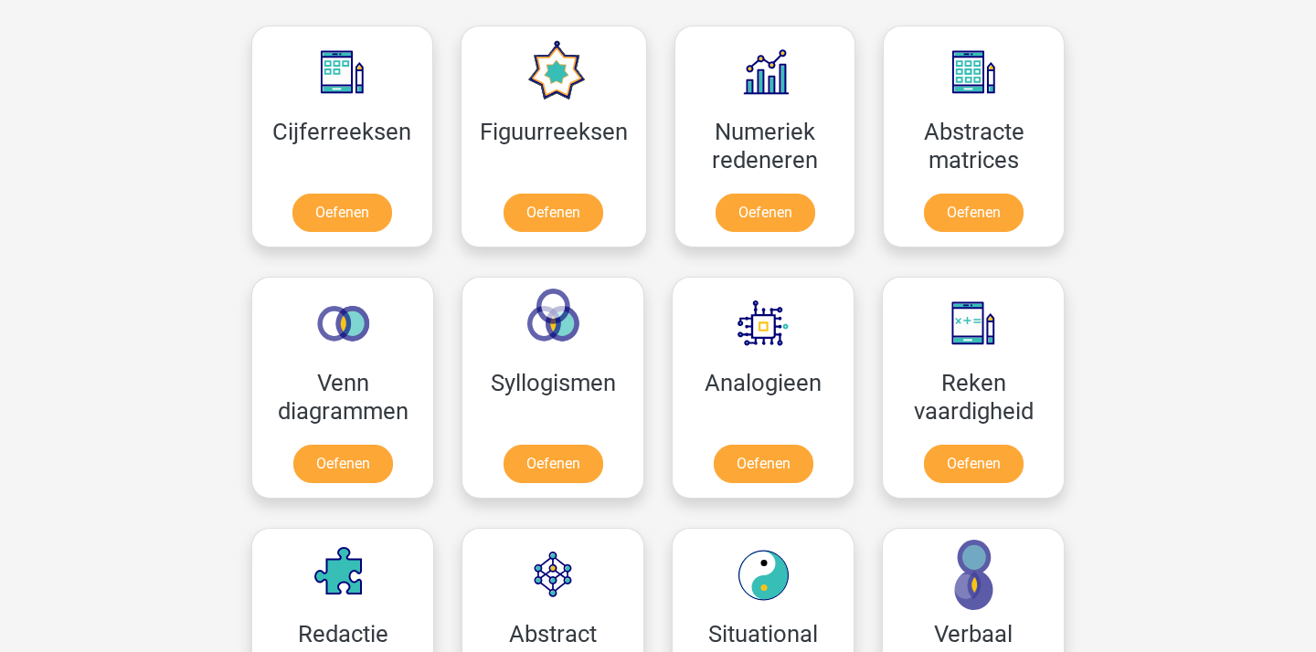
scroll to position [833, 0]
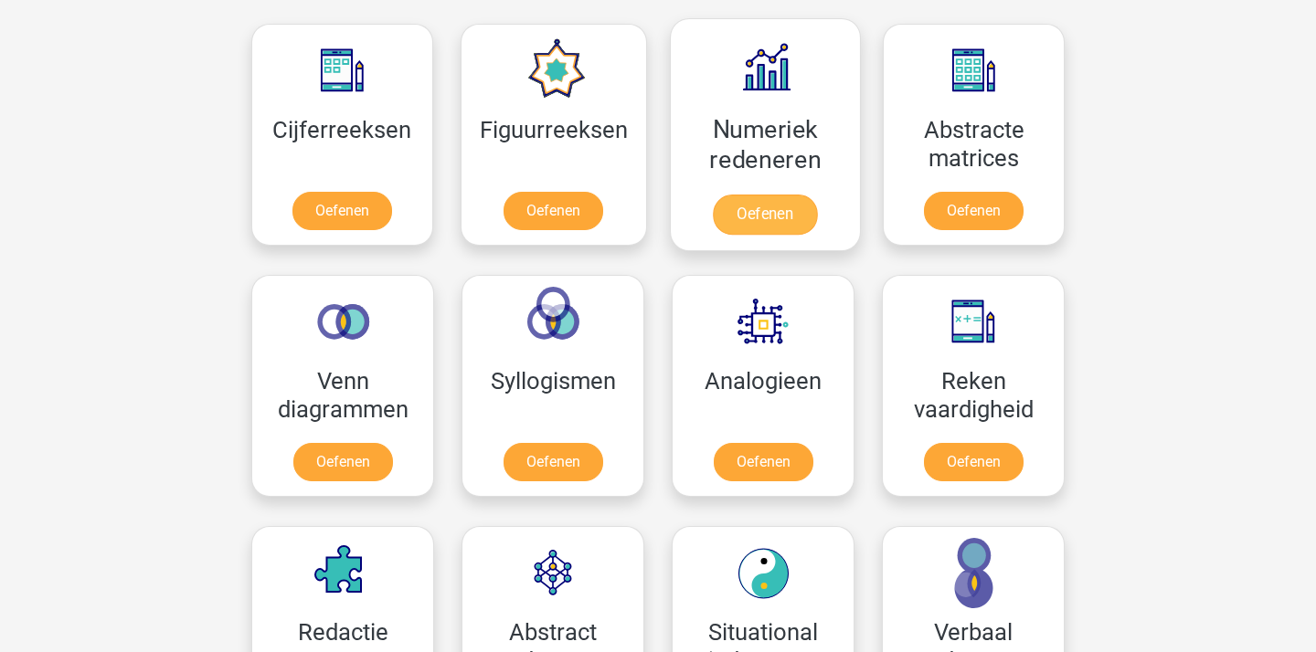
click at [769, 213] on link "Oefenen" at bounding box center [765, 215] width 104 height 40
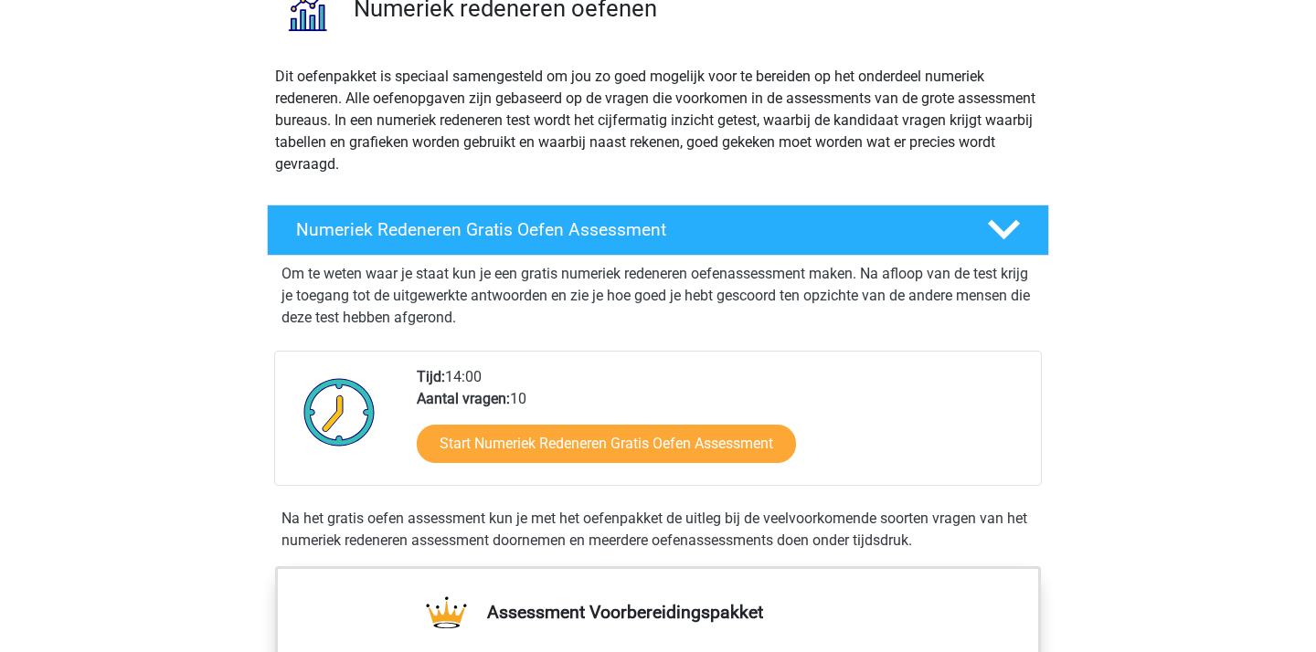
scroll to position [185, 0]
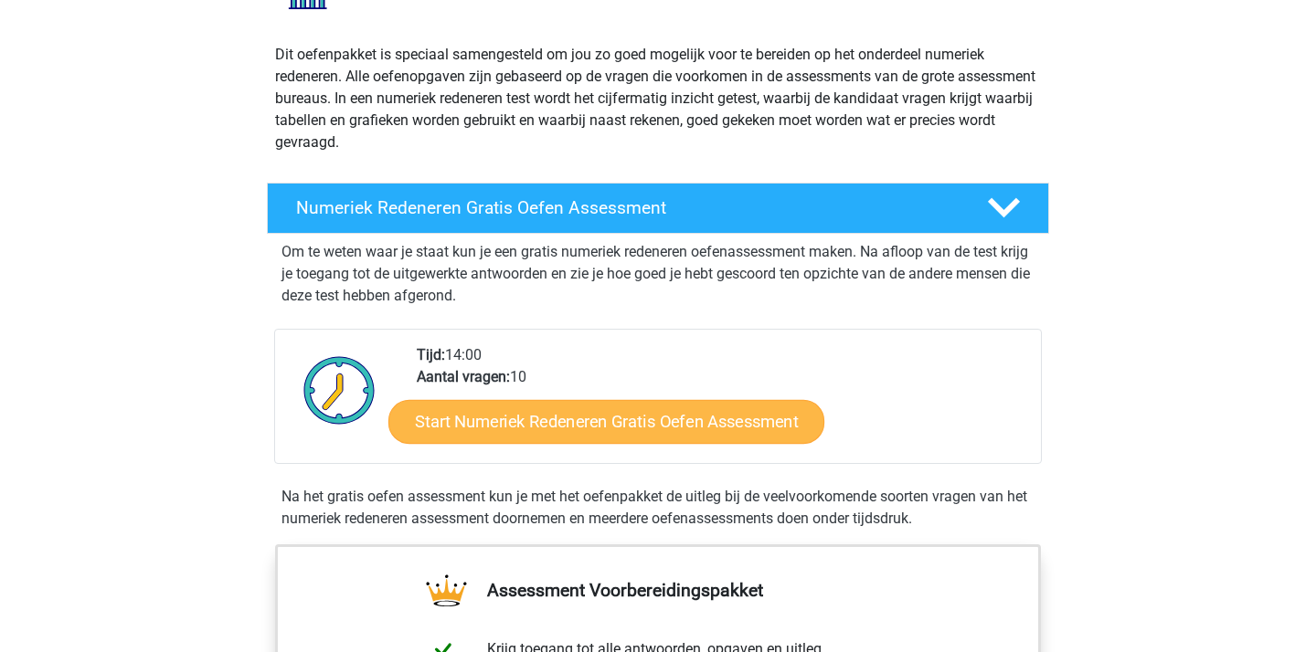
click at [502, 411] on link "Start Numeriek Redeneren Gratis Oefen Assessment" at bounding box center [606, 421] width 436 height 44
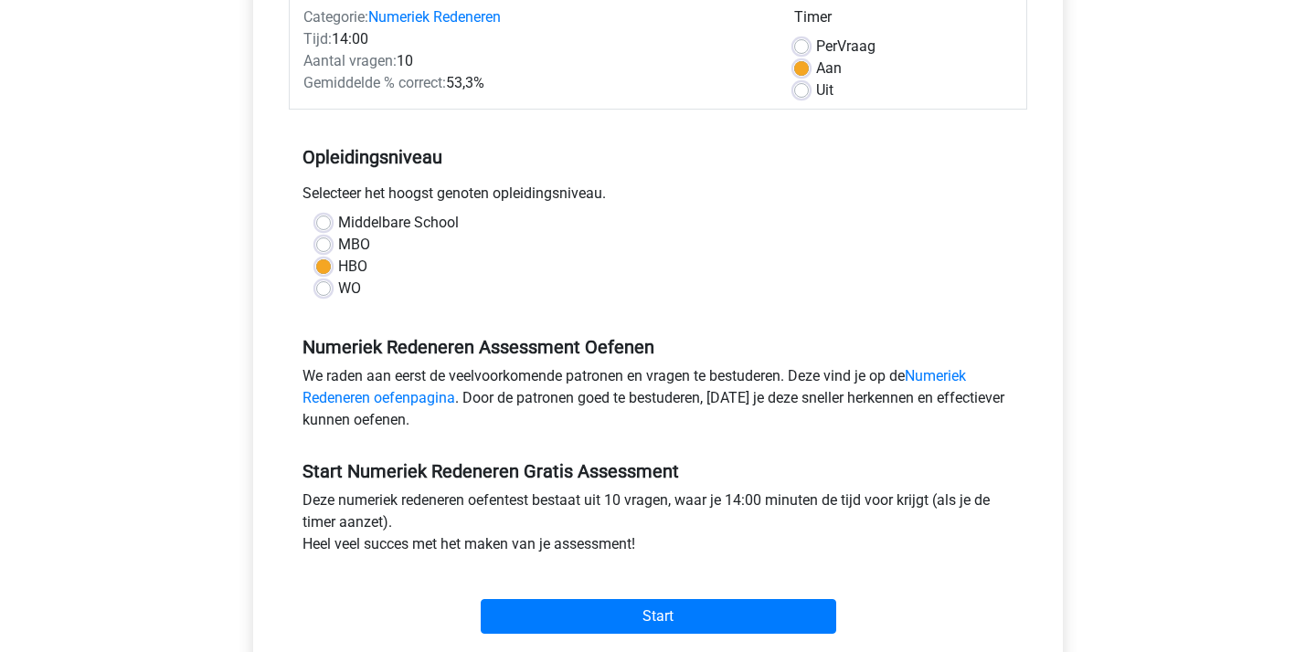
scroll to position [301, 0]
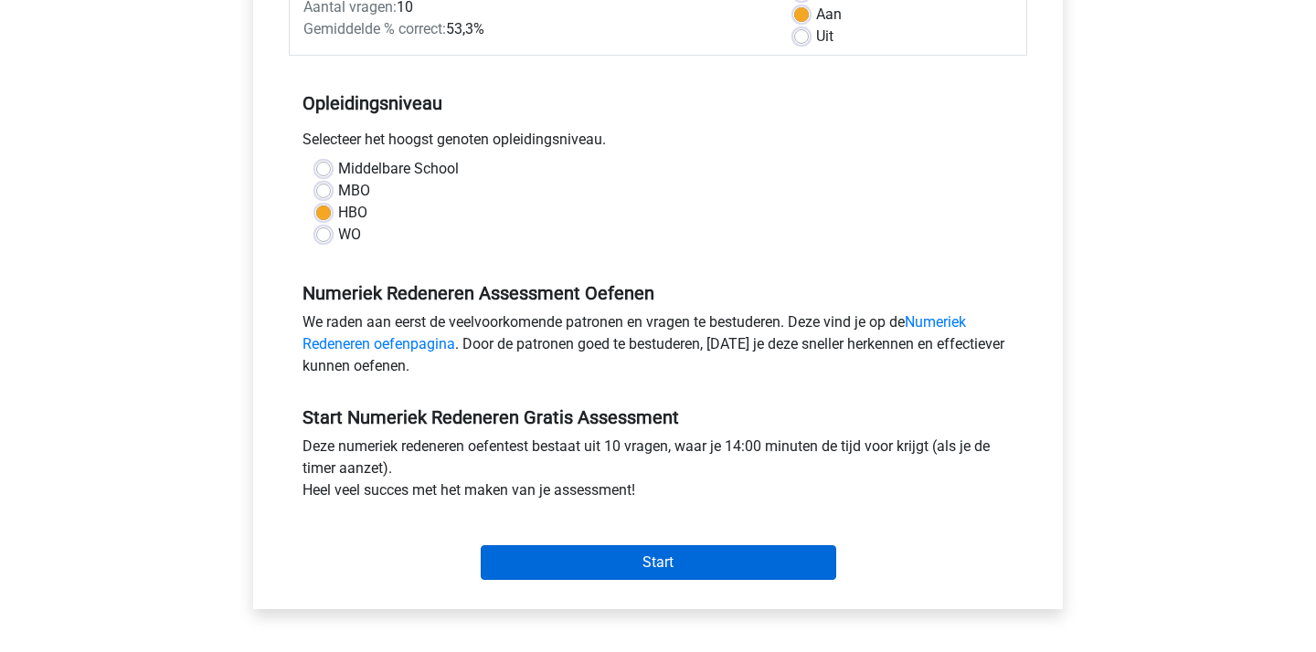
click at [636, 572] on input "Start" at bounding box center [658, 562] width 355 height 35
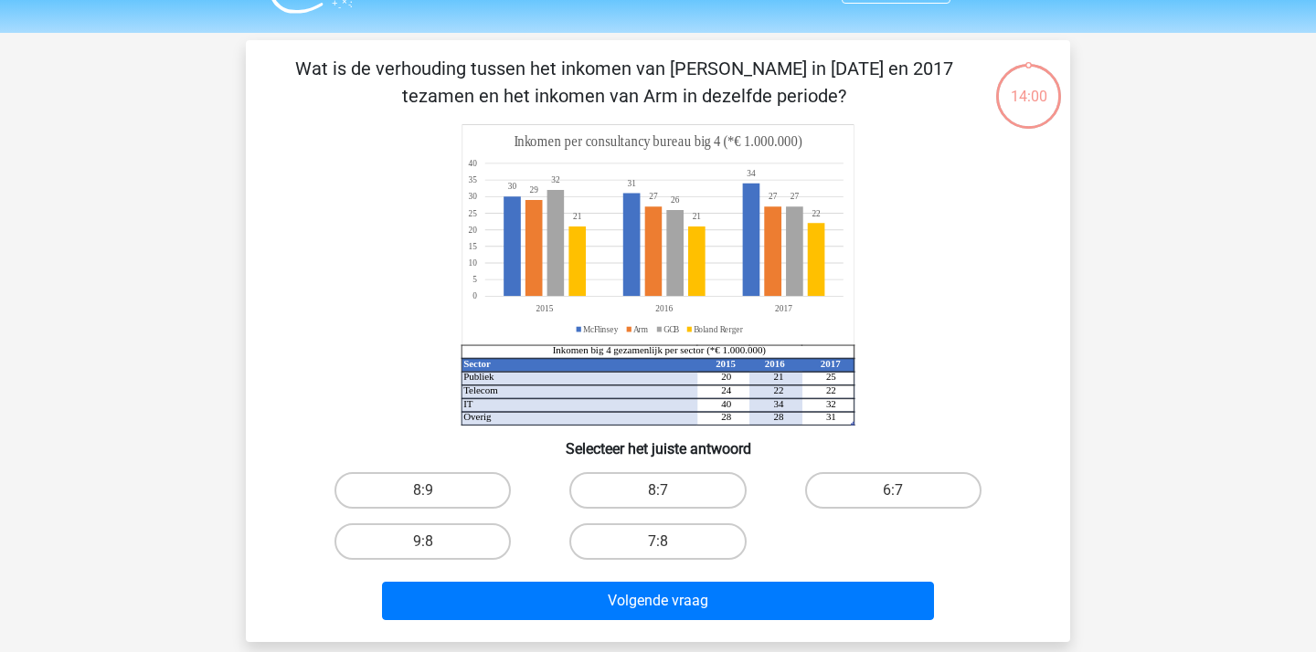
scroll to position [34, 0]
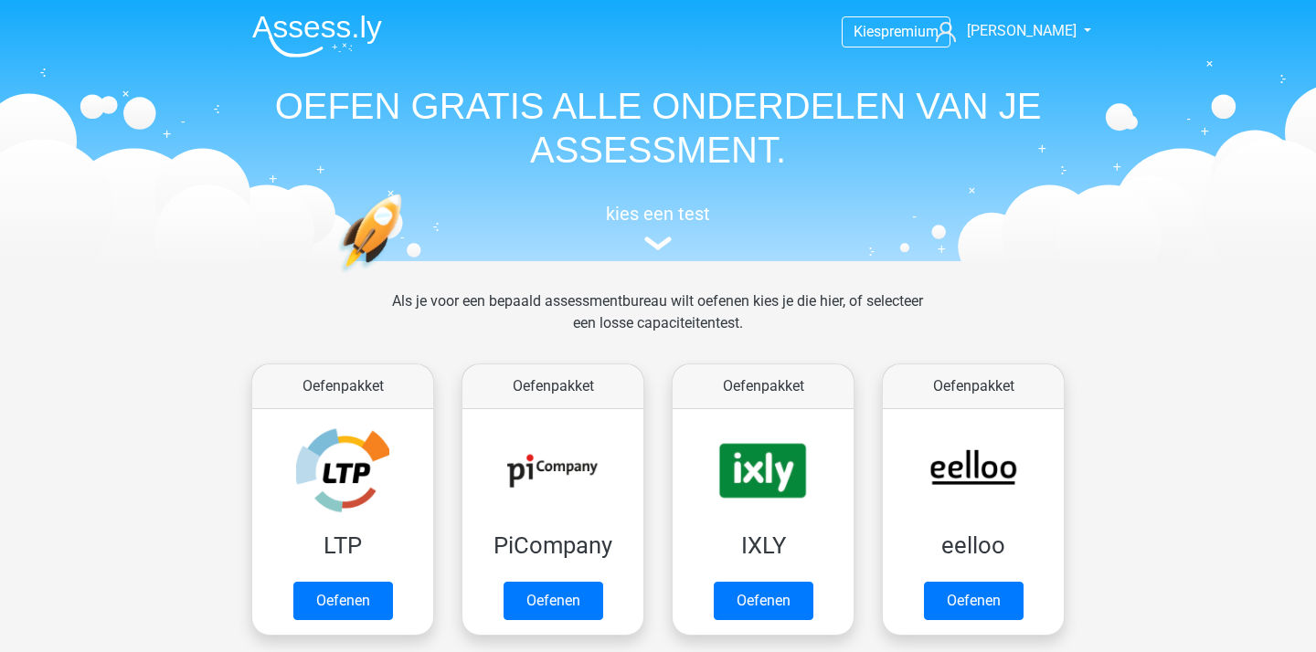
scroll to position [833, 0]
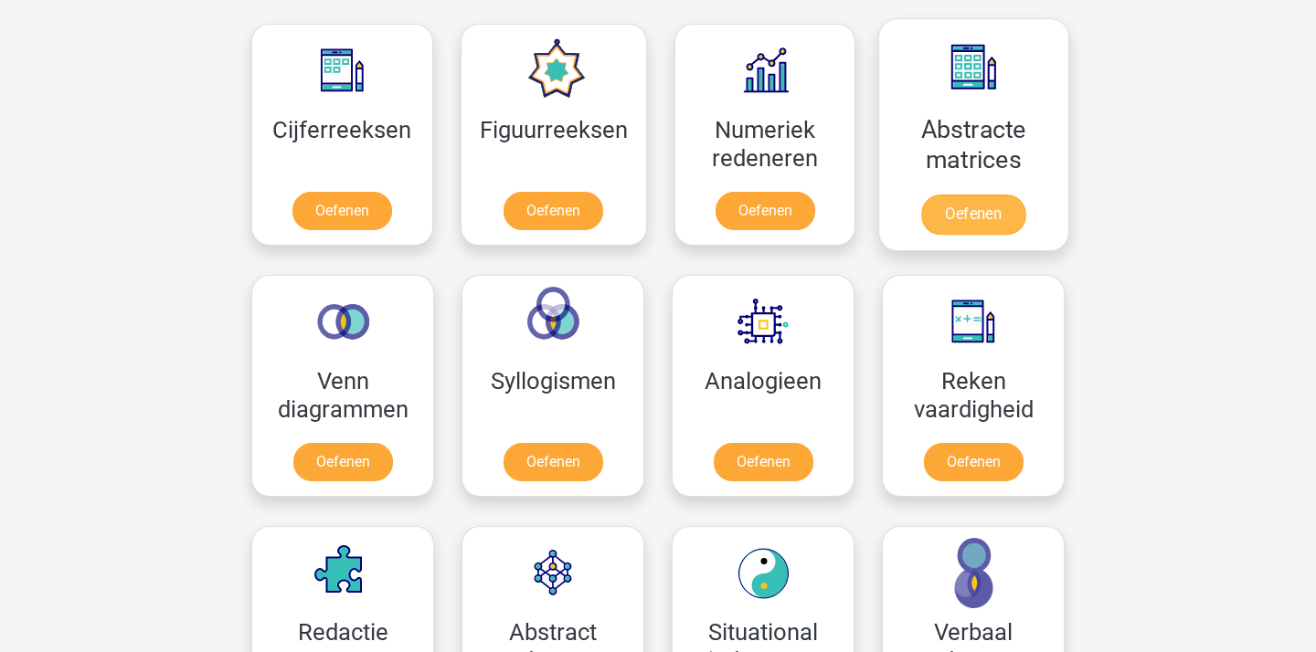
click at [983, 215] on link "Oefenen" at bounding box center [973, 215] width 104 height 40
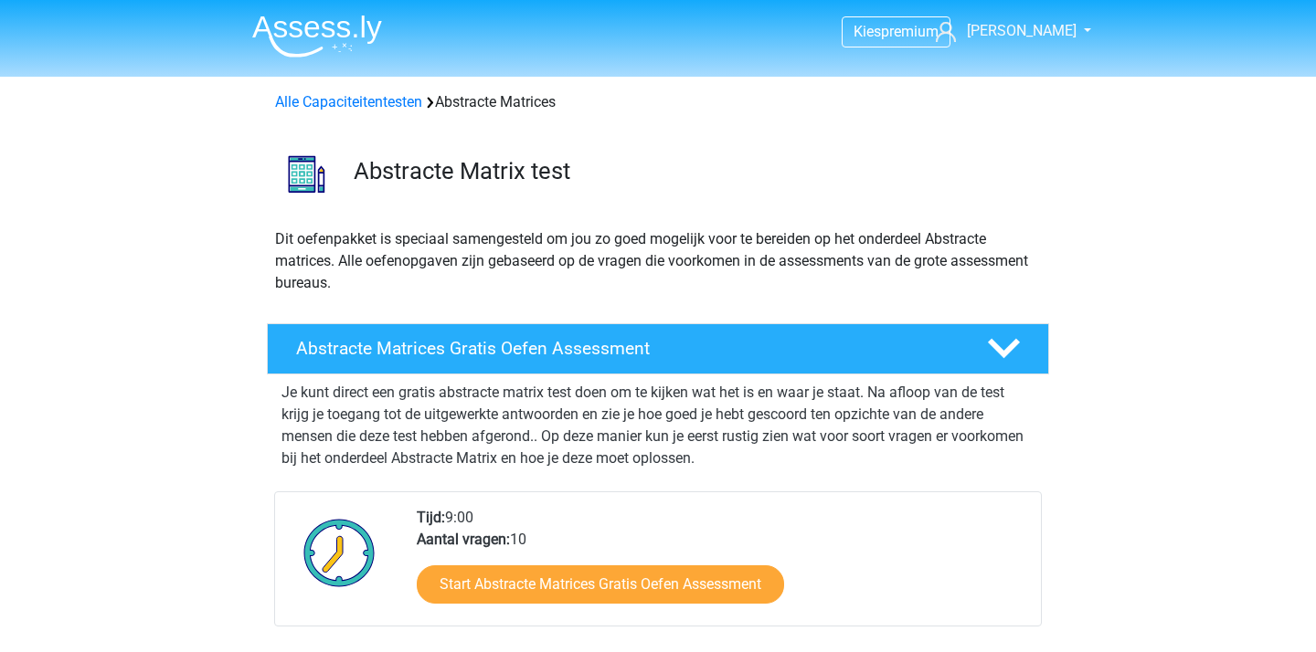
scroll to position [57, 0]
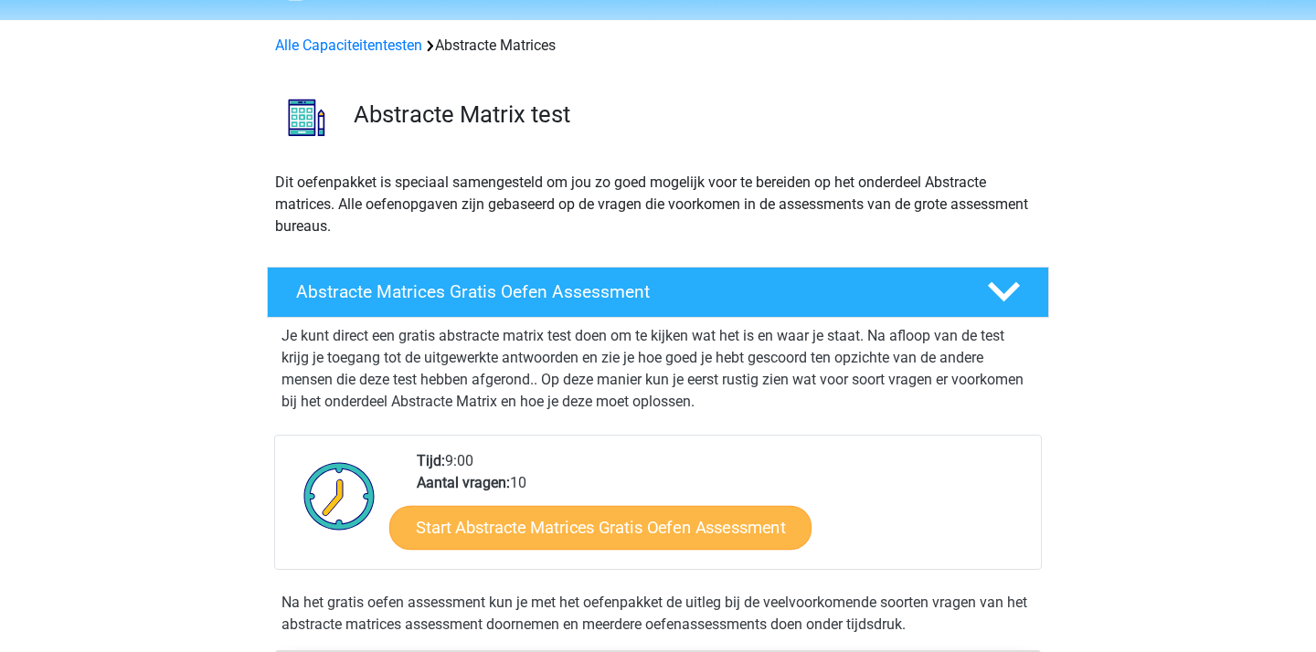
click at [534, 539] on link "Start Abstracte Matrices Gratis Oefen Assessment" at bounding box center [600, 527] width 422 height 44
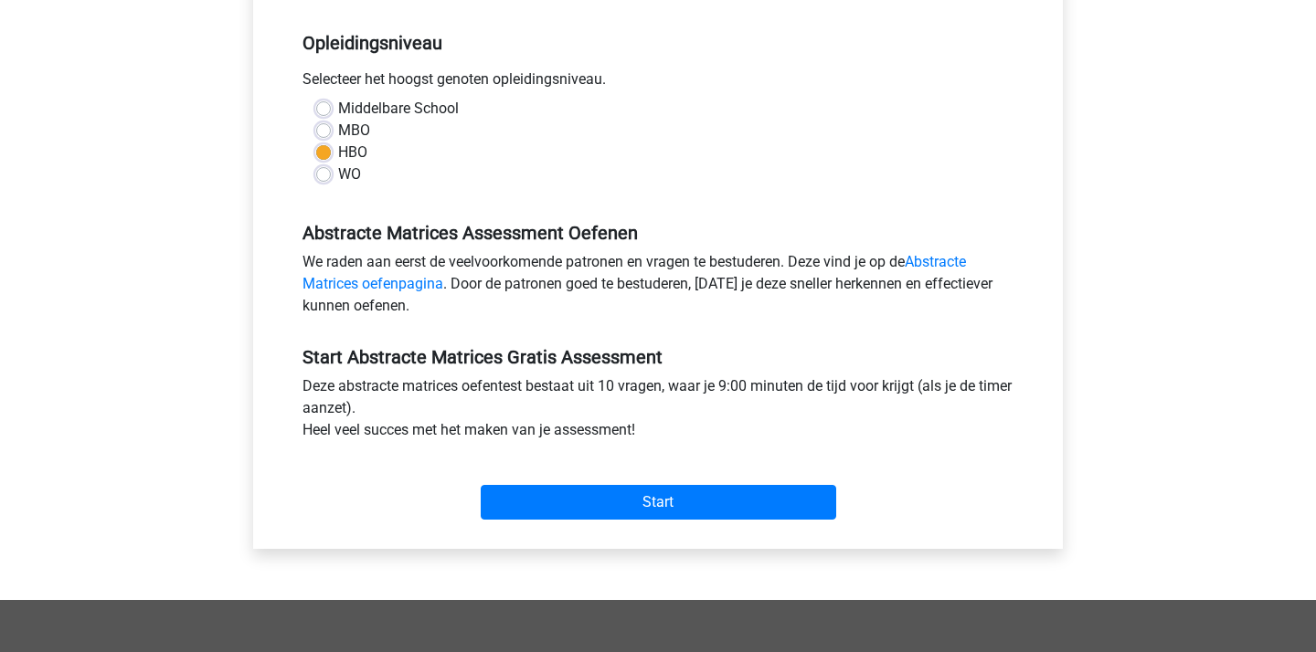
scroll to position [462, 0]
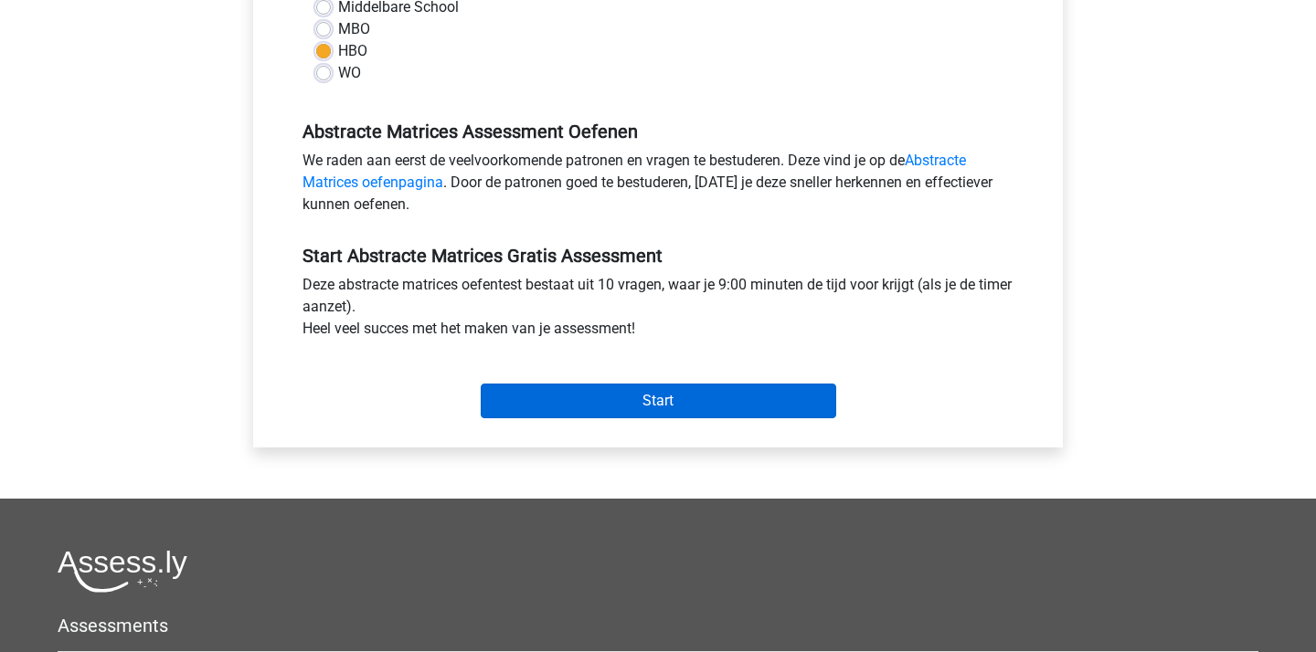
click at [616, 402] on input "Start" at bounding box center [658, 401] width 355 height 35
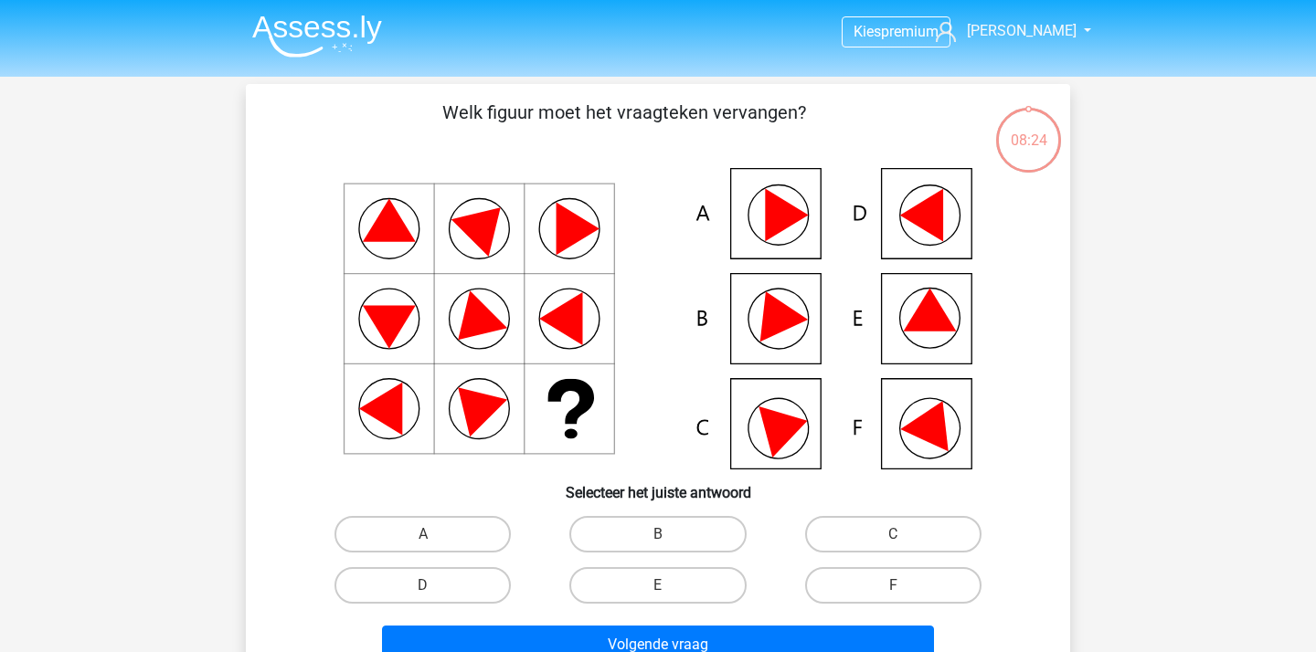
click at [798, 422] on icon at bounding box center [786, 427] width 56 height 62
click at [841, 533] on label "C" at bounding box center [893, 534] width 176 height 37
click at [893, 534] on input "C" at bounding box center [899, 540] width 12 height 12
radio input "true"
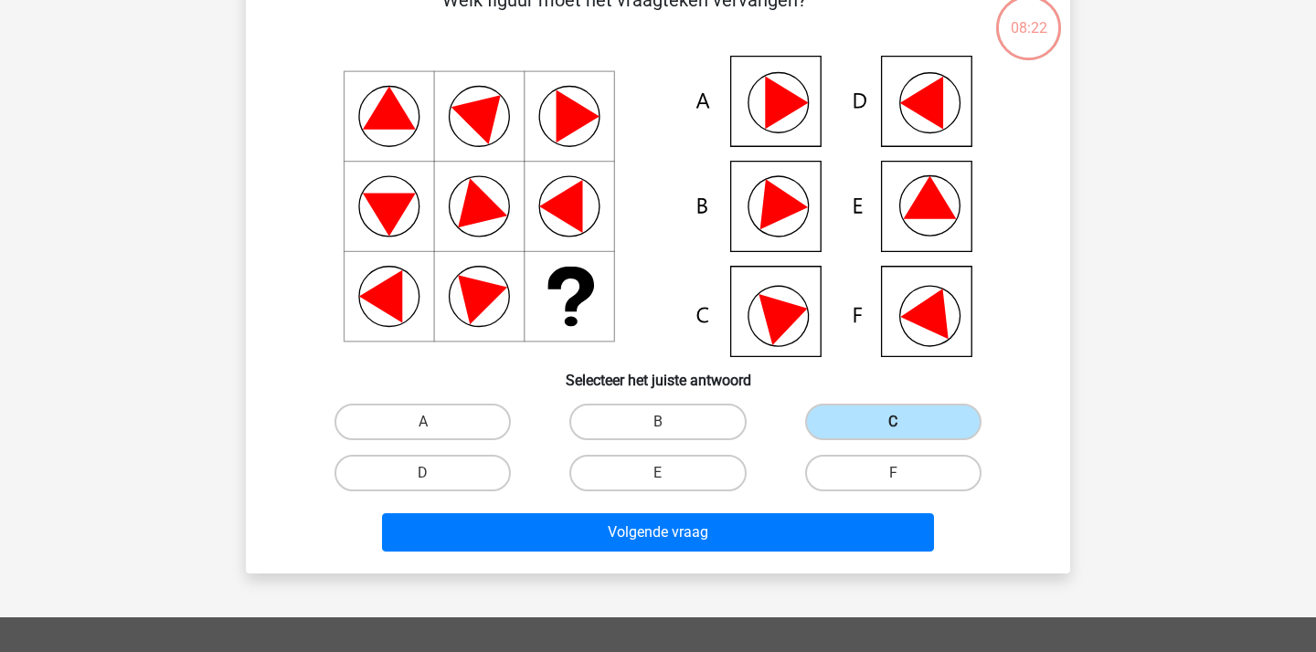
scroll to position [131, 0]
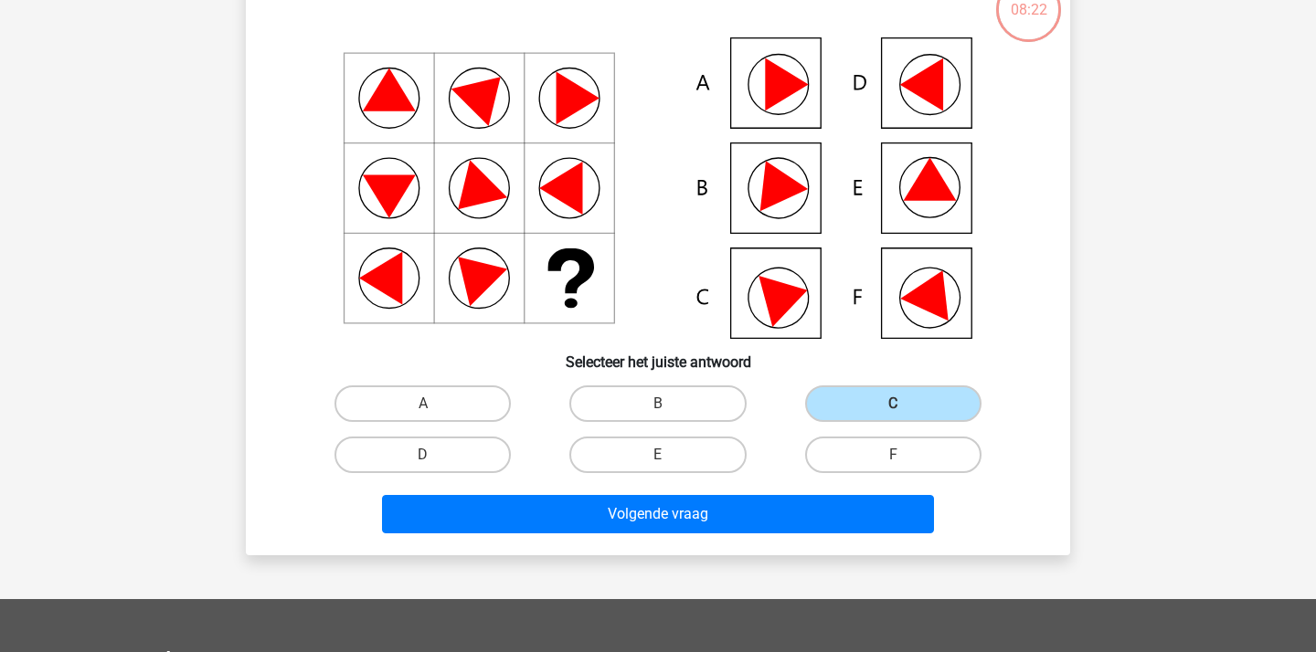
click at [726, 538] on div "Volgende vraag" at bounding box center [657, 518] width 705 height 46
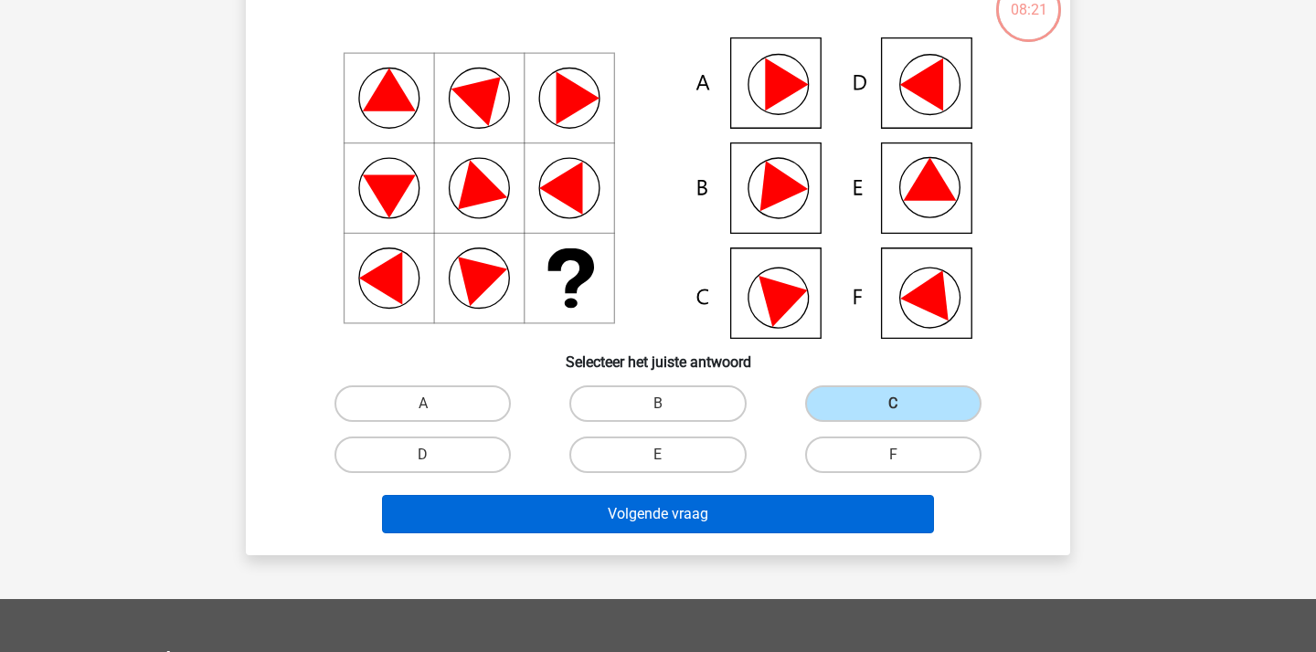
click at [733, 505] on button "Volgende vraag" at bounding box center [658, 514] width 553 height 38
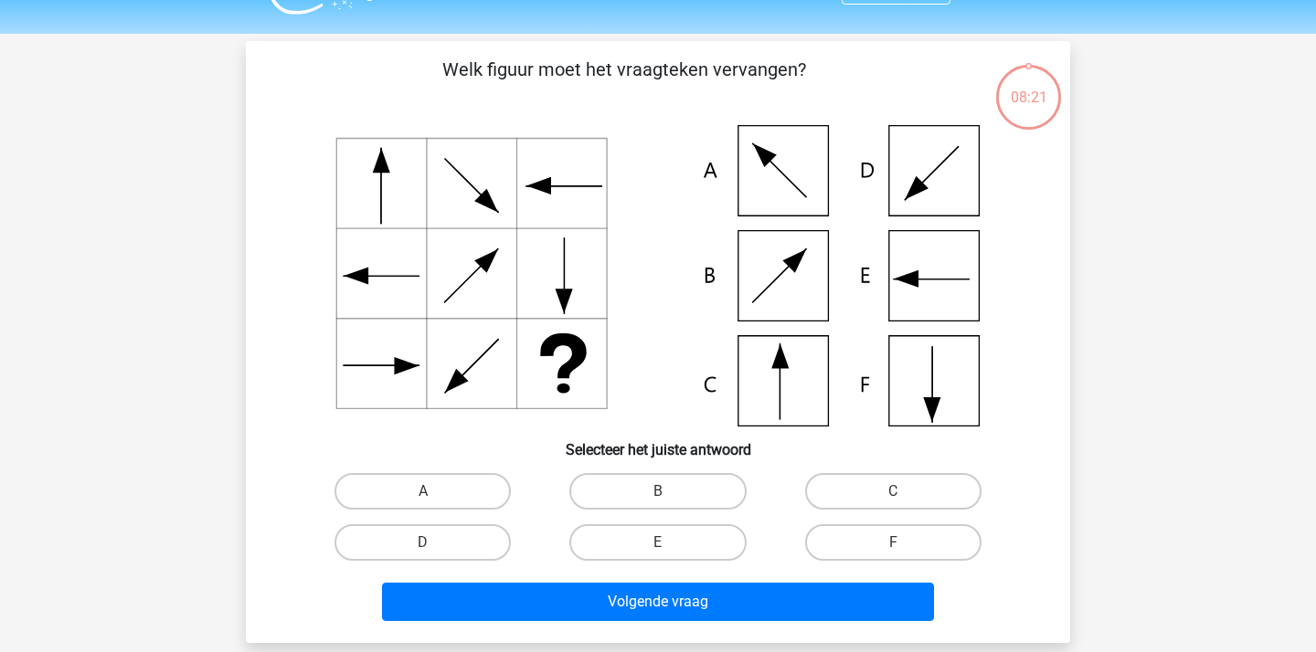
scroll to position [37, 0]
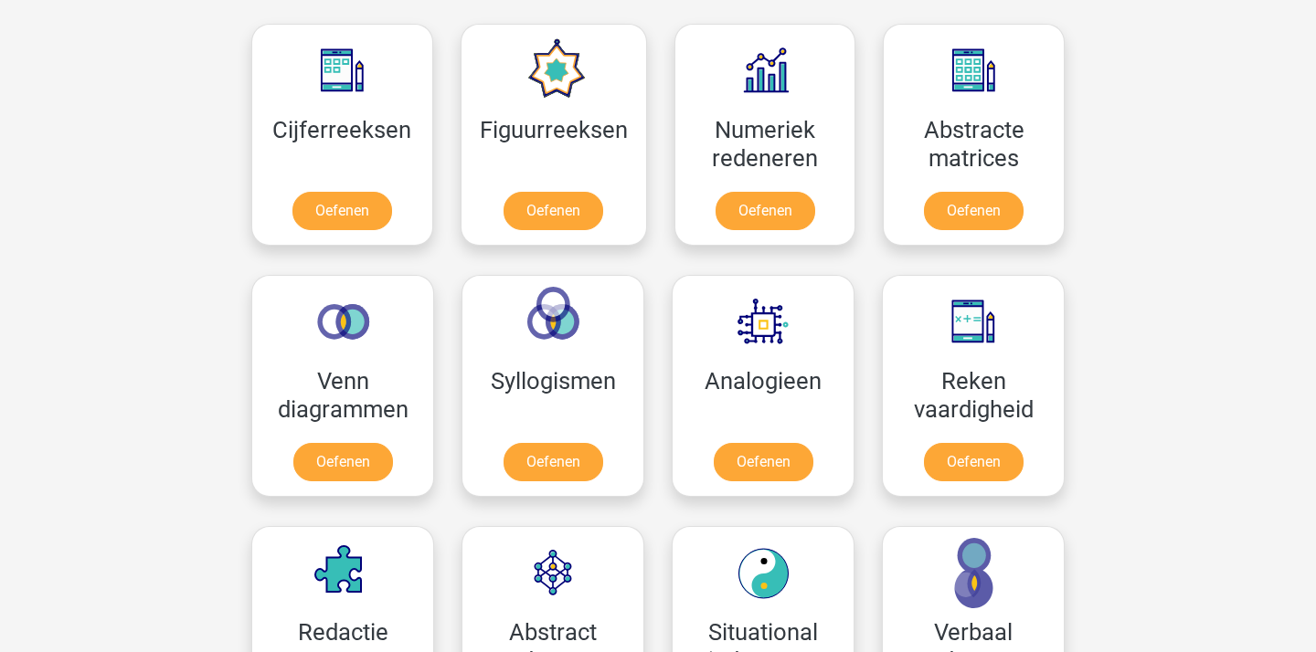
scroll to position [901, 0]
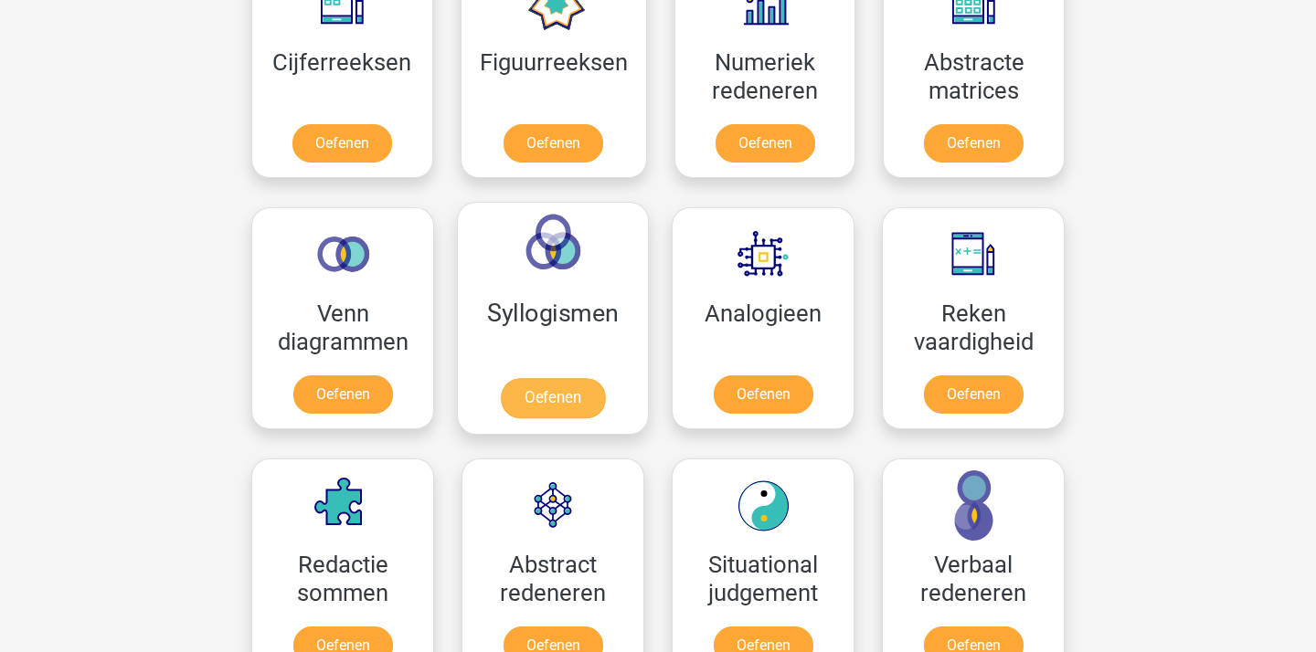
click at [551, 409] on link "Oefenen" at bounding box center [553, 398] width 104 height 40
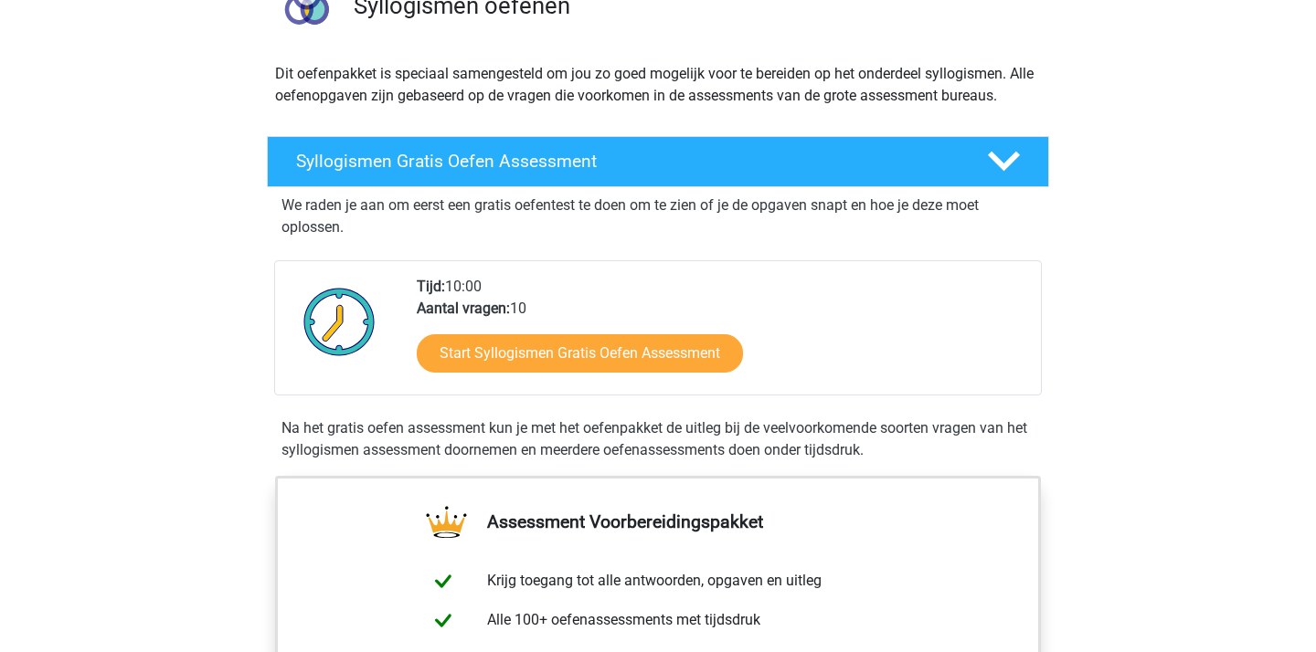
scroll to position [183, 0]
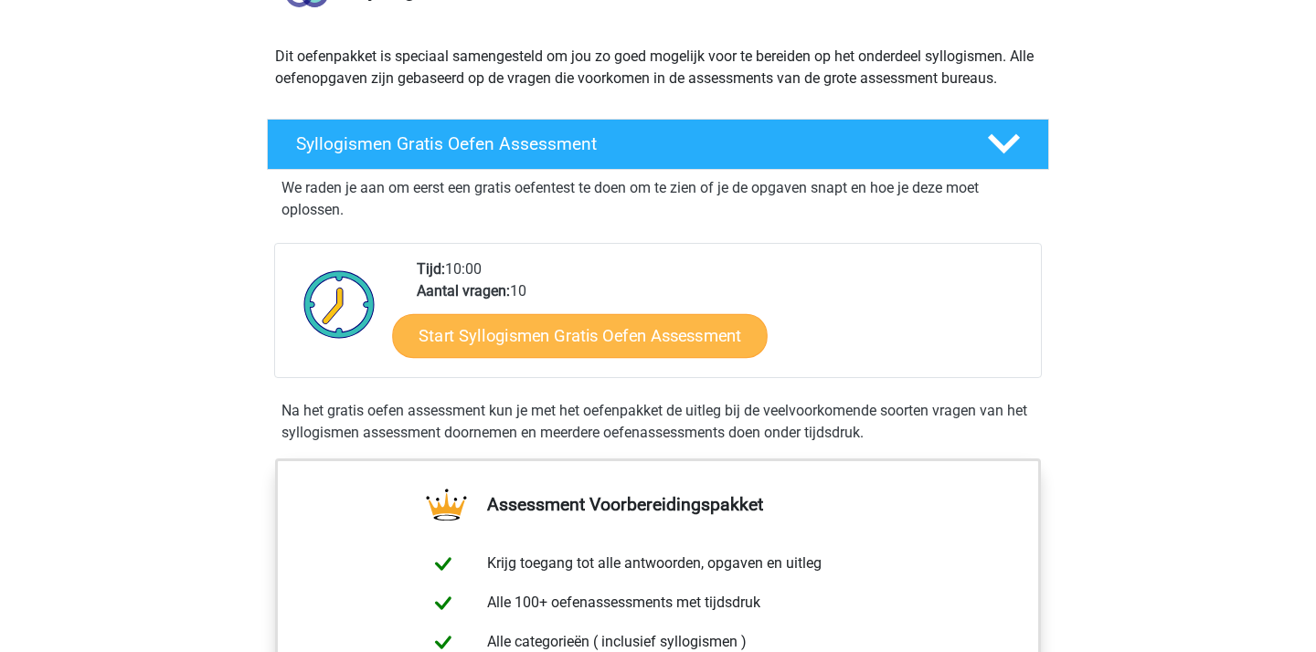
click at [558, 327] on link "Start Syllogismen Gratis Oefen Assessment" at bounding box center [580, 335] width 375 height 44
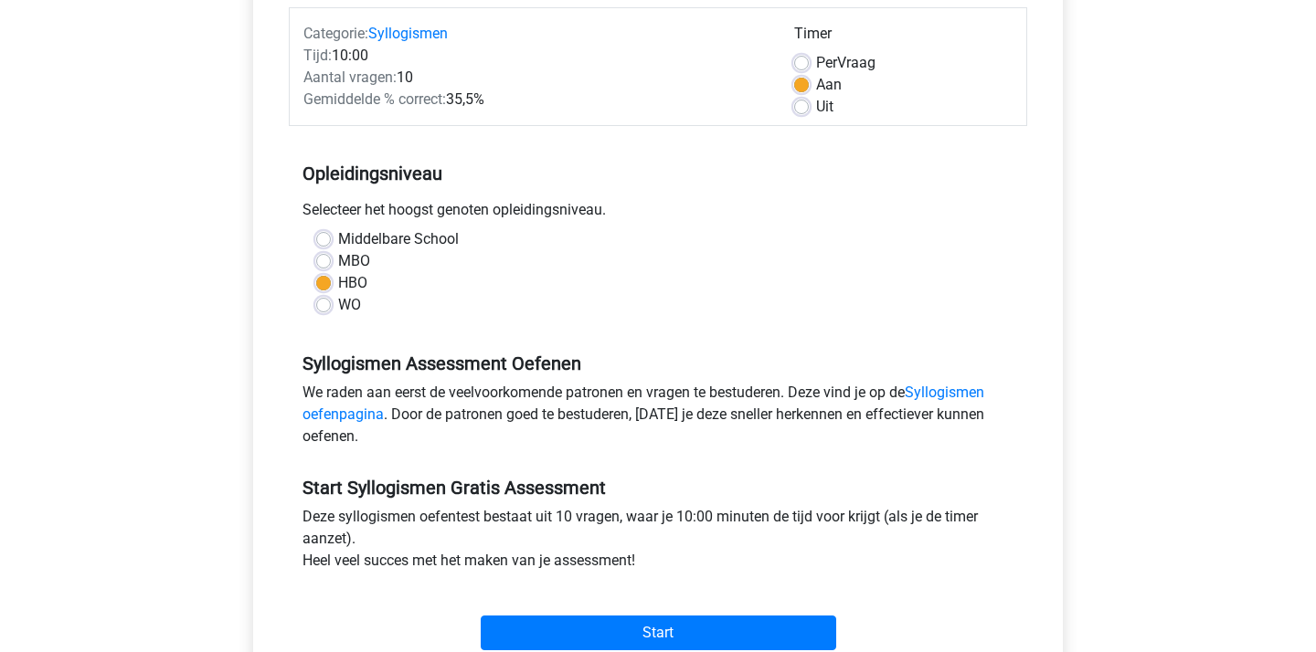
scroll to position [353, 0]
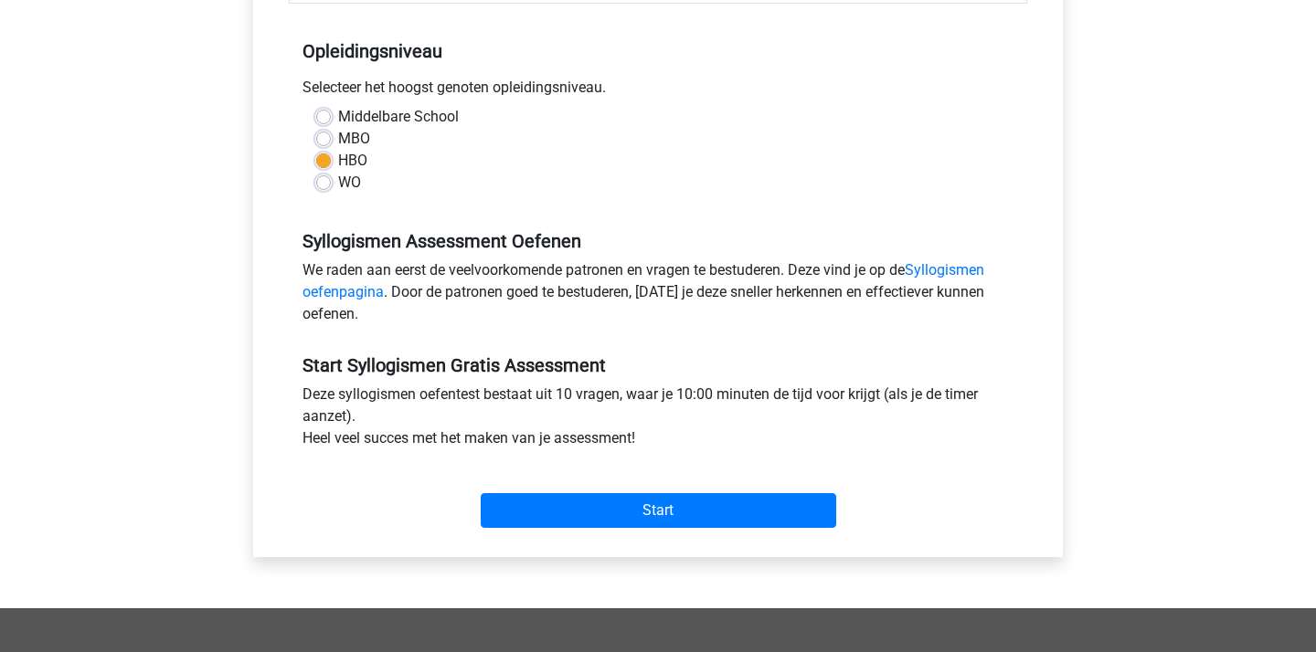
click at [631, 492] on div "Start" at bounding box center [658, 496] width 738 height 64
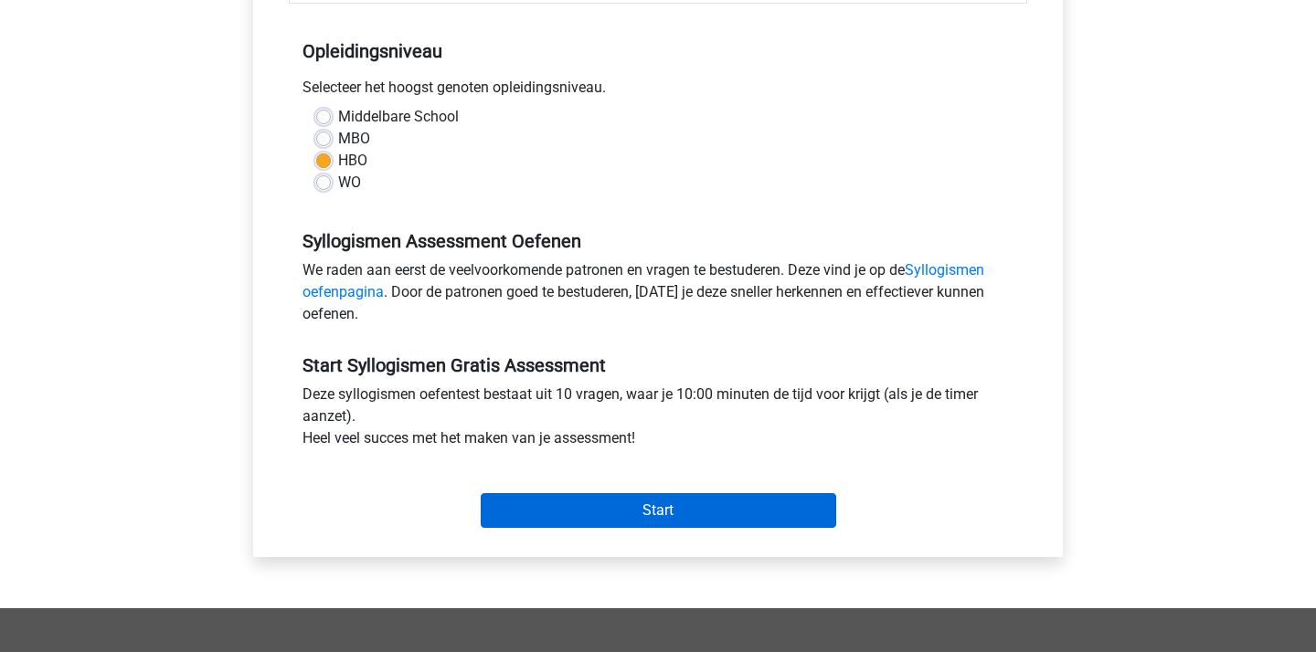
click at [625, 513] on input "Start" at bounding box center [658, 510] width 355 height 35
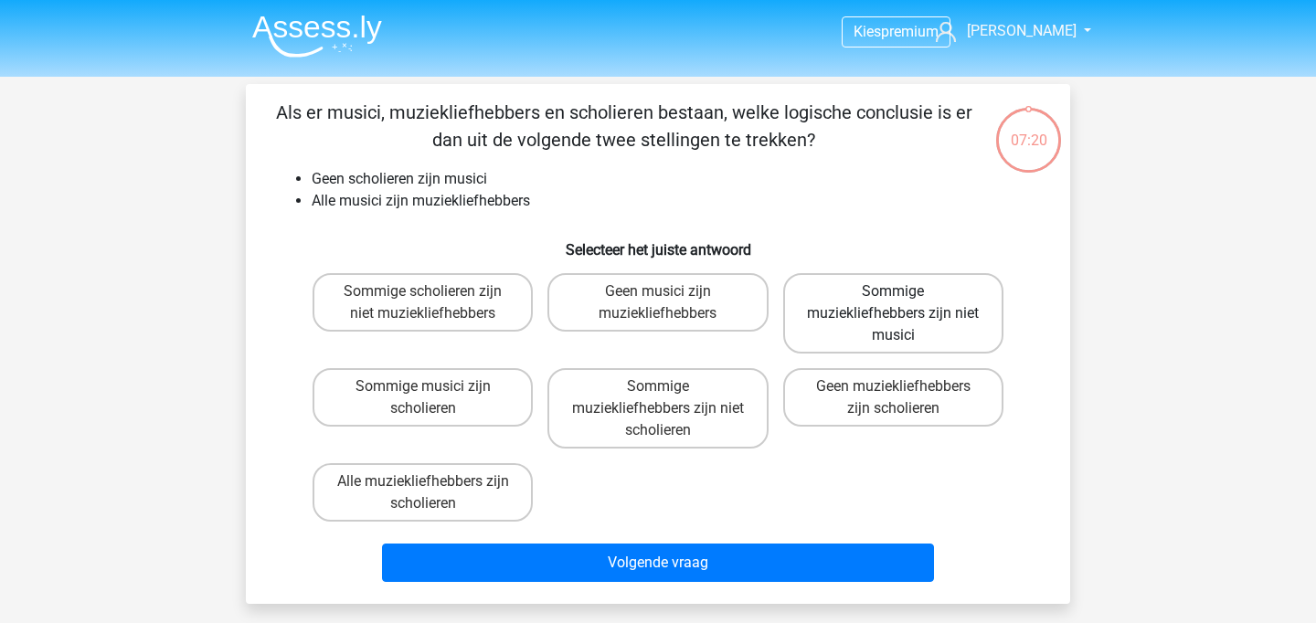
click at [843, 308] on label "Sommige muziekliefhebbers zijn niet musici" at bounding box center [893, 313] width 220 height 80
click at [893, 303] on input "Sommige muziekliefhebbers zijn niet musici" at bounding box center [899, 297] width 12 height 12
radio input "true"
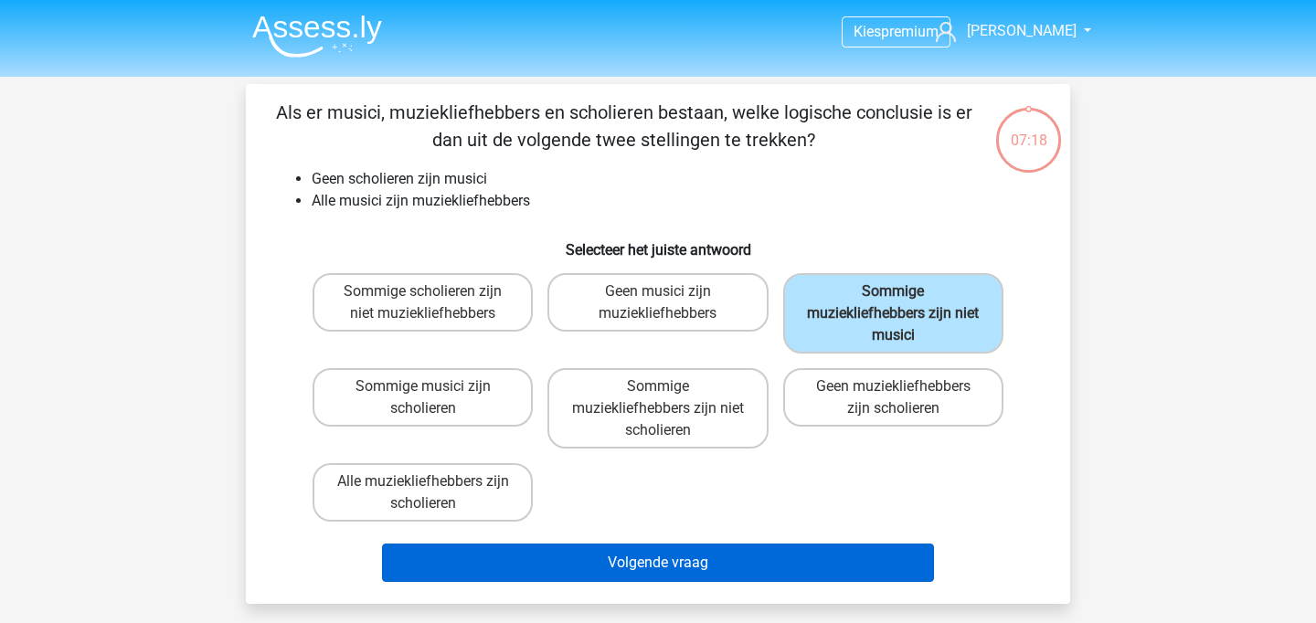
click at [740, 570] on button "Volgende vraag" at bounding box center [658, 563] width 553 height 38
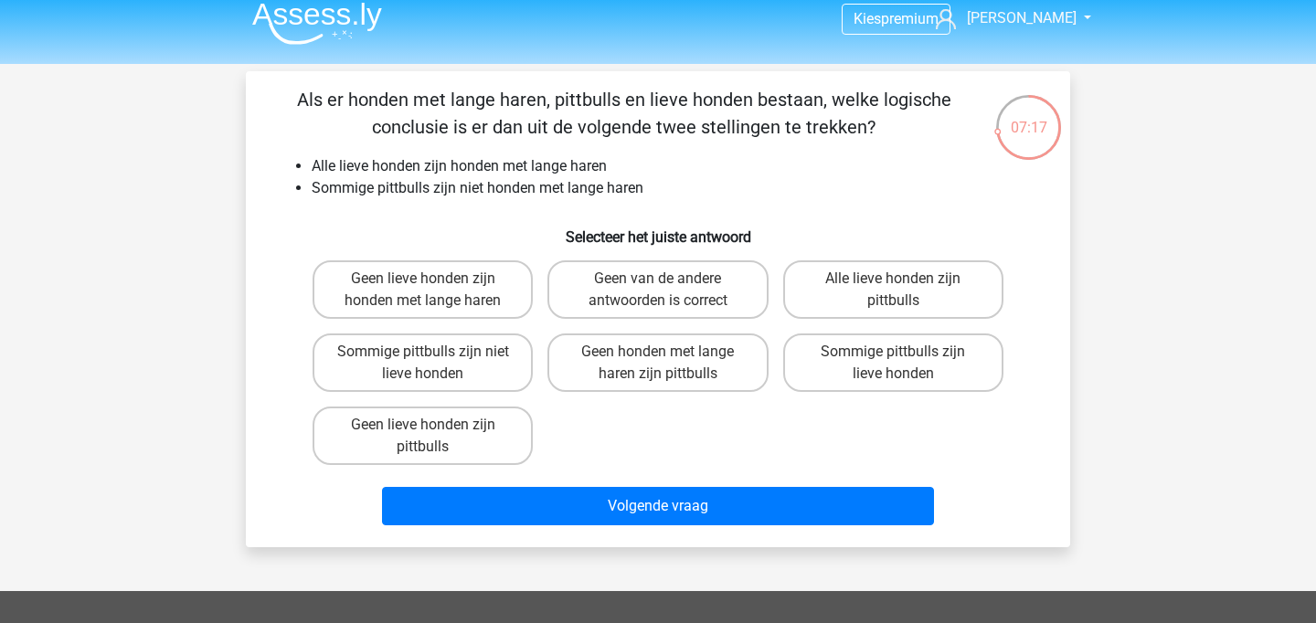
scroll to position [15, 0]
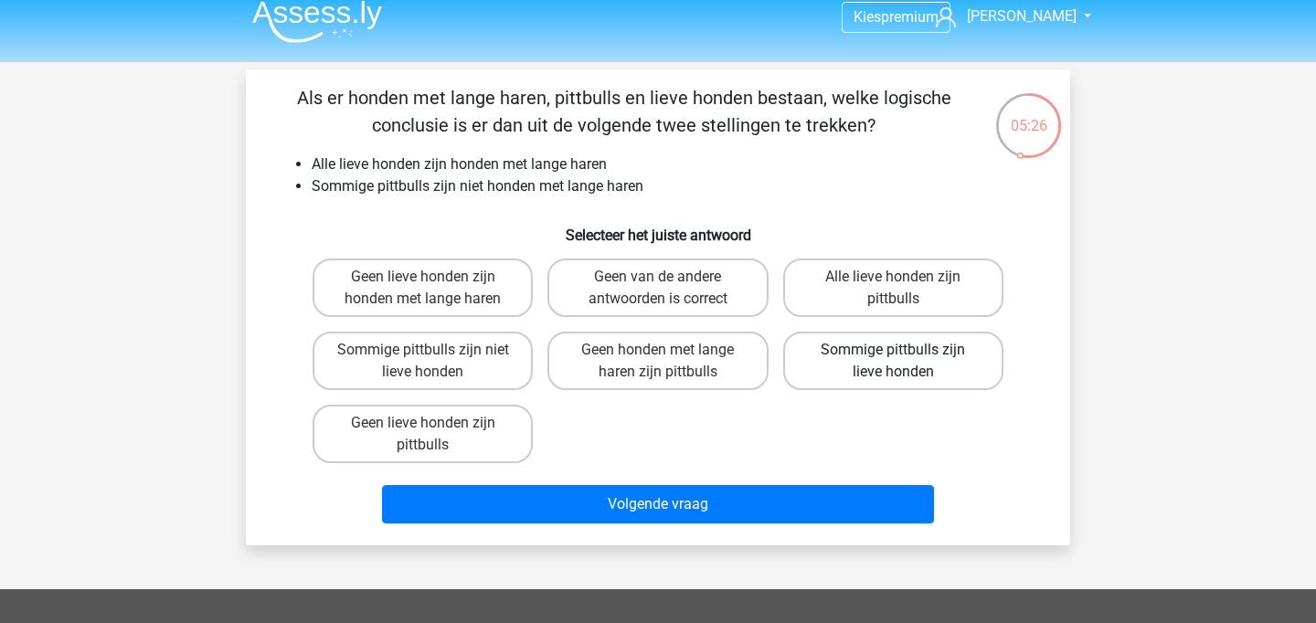
click at [883, 374] on label "Sommige pittbulls zijn lieve honden" at bounding box center [893, 361] width 220 height 58
click at [893, 362] on input "Sommige pittbulls zijn lieve honden" at bounding box center [899, 356] width 12 height 12
radio input "true"
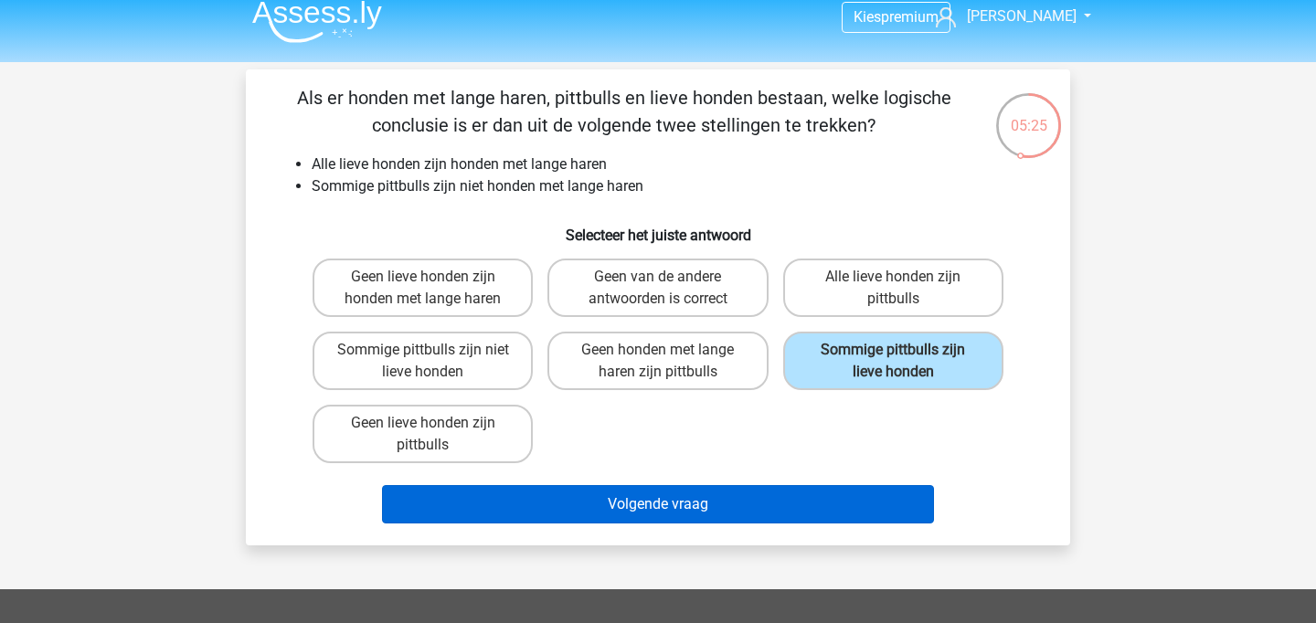
click at [754, 499] on button "Volgende vraag" at bounding box center [658, 504] width 553 height 38
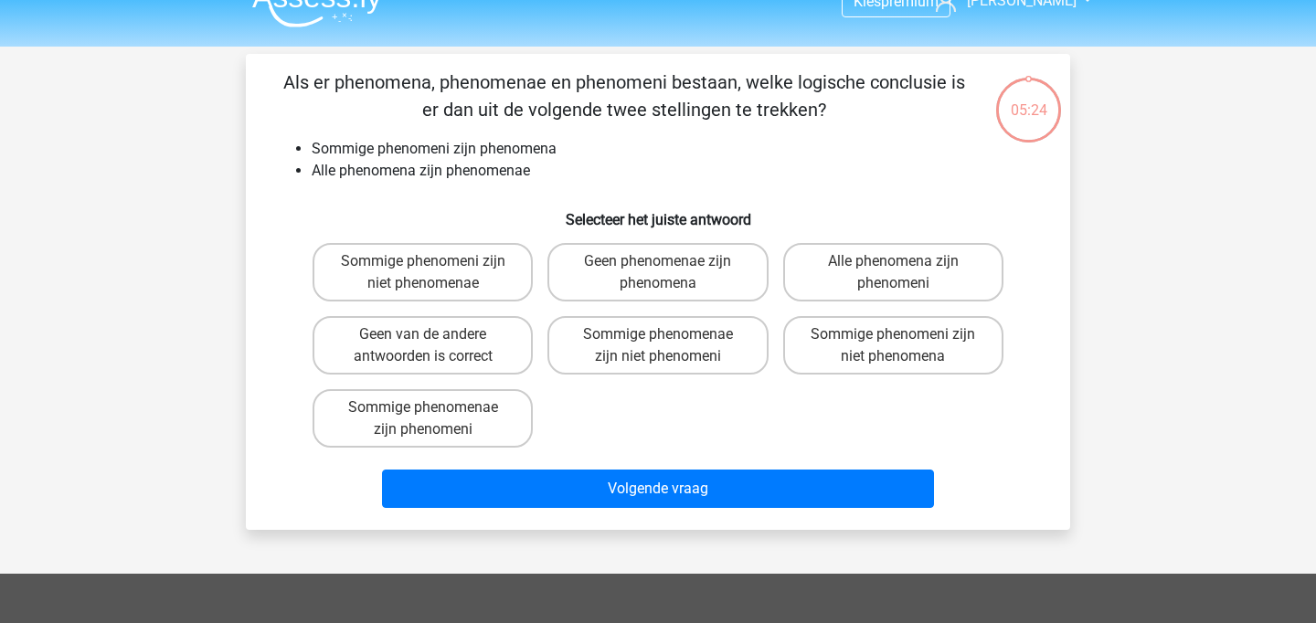
scroll to position [34, 0]
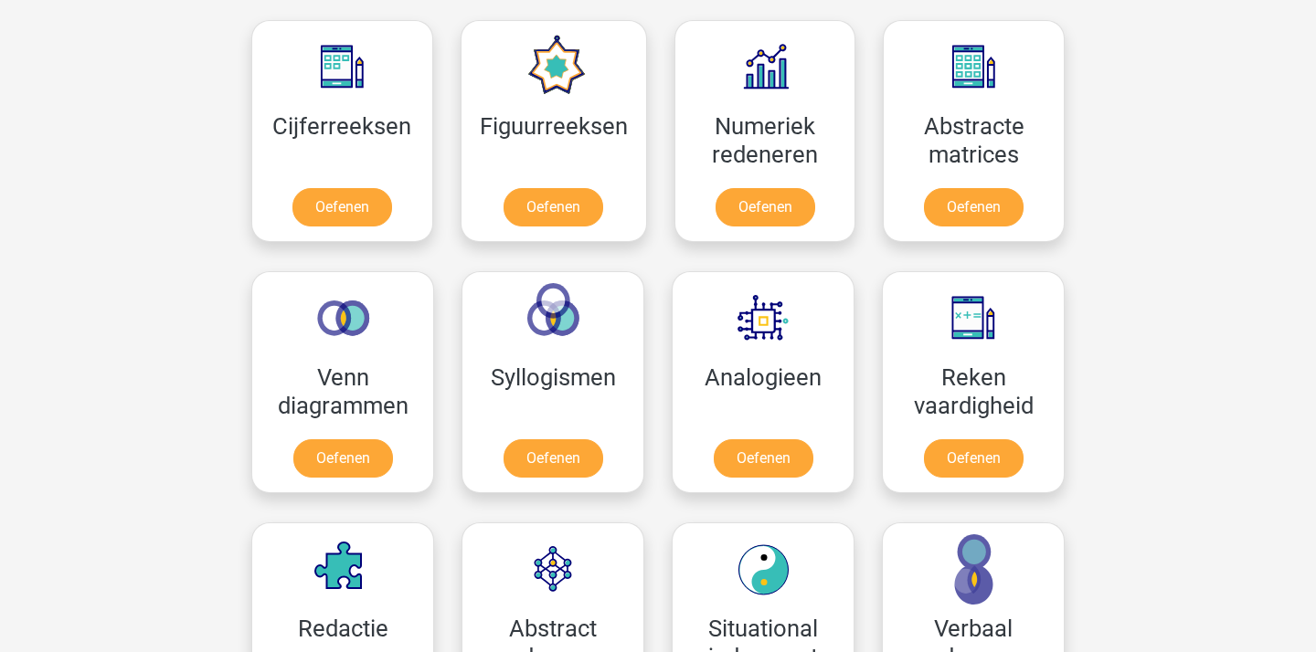
scroll to position [836, 0]
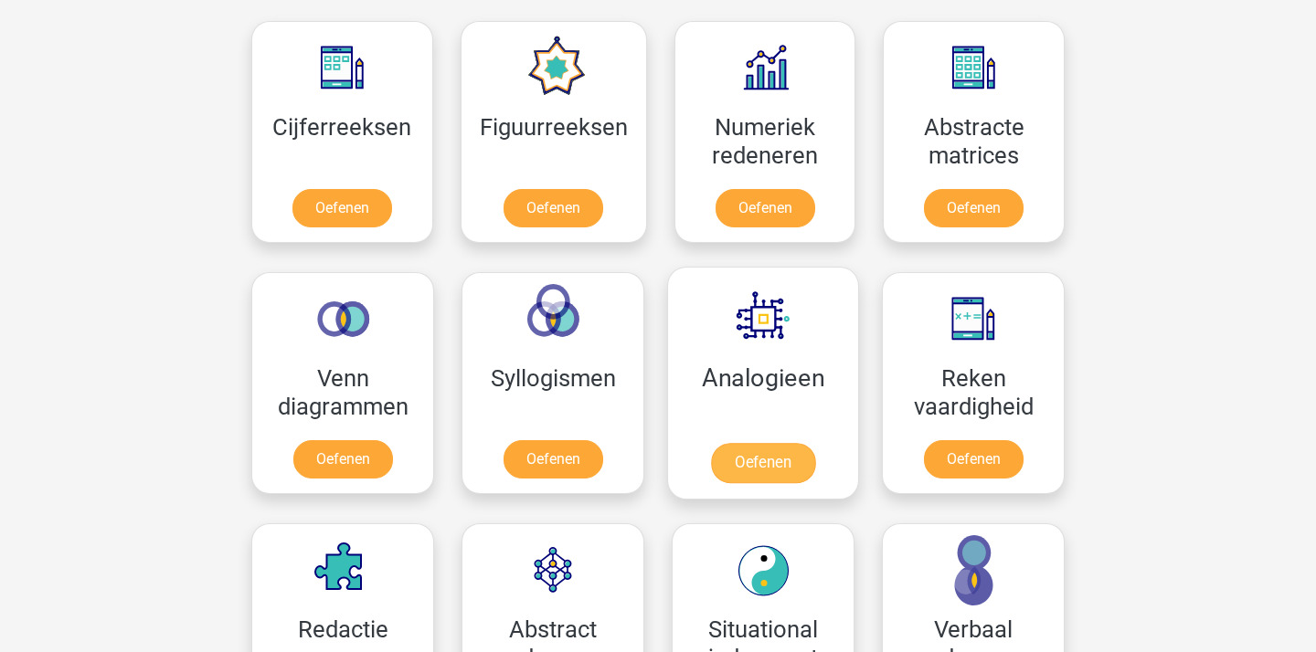
click at [745, 483] on link "Oefenen" at bounding box center [763, 463] width 104 height 40
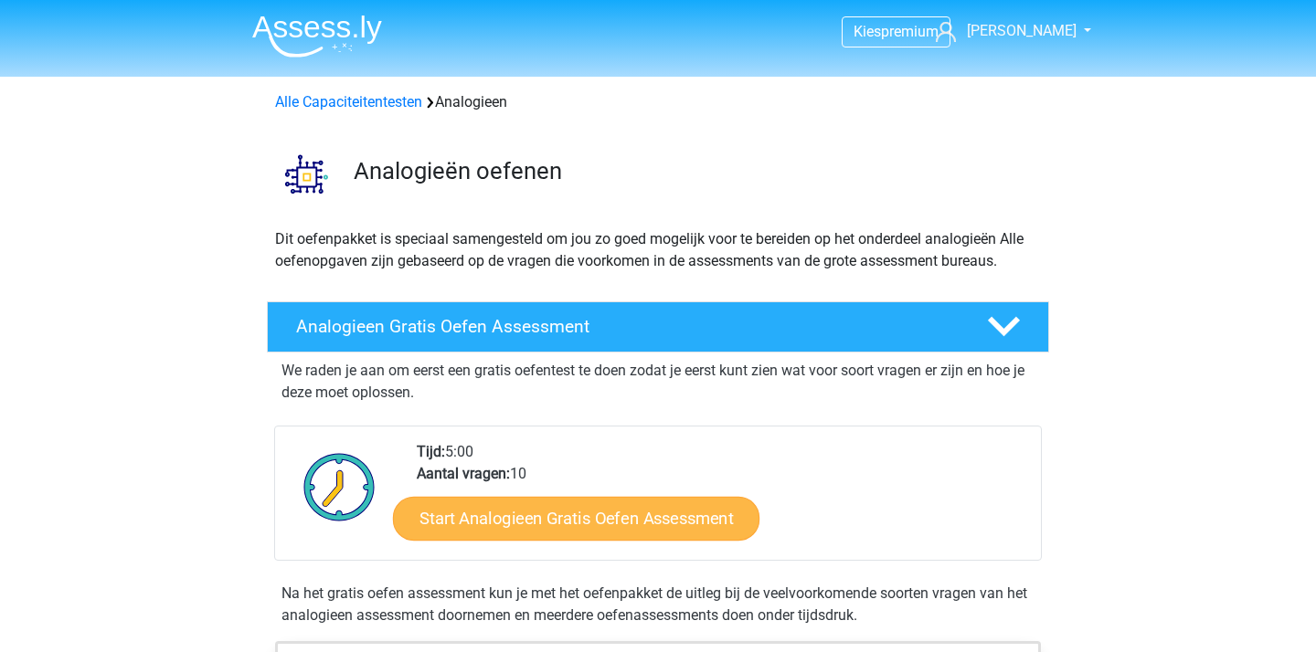
click at [517, 508] on link "Start Analogieen Gratis Oefen Assessment" at bounding box center [576, 518] width 366 height 44
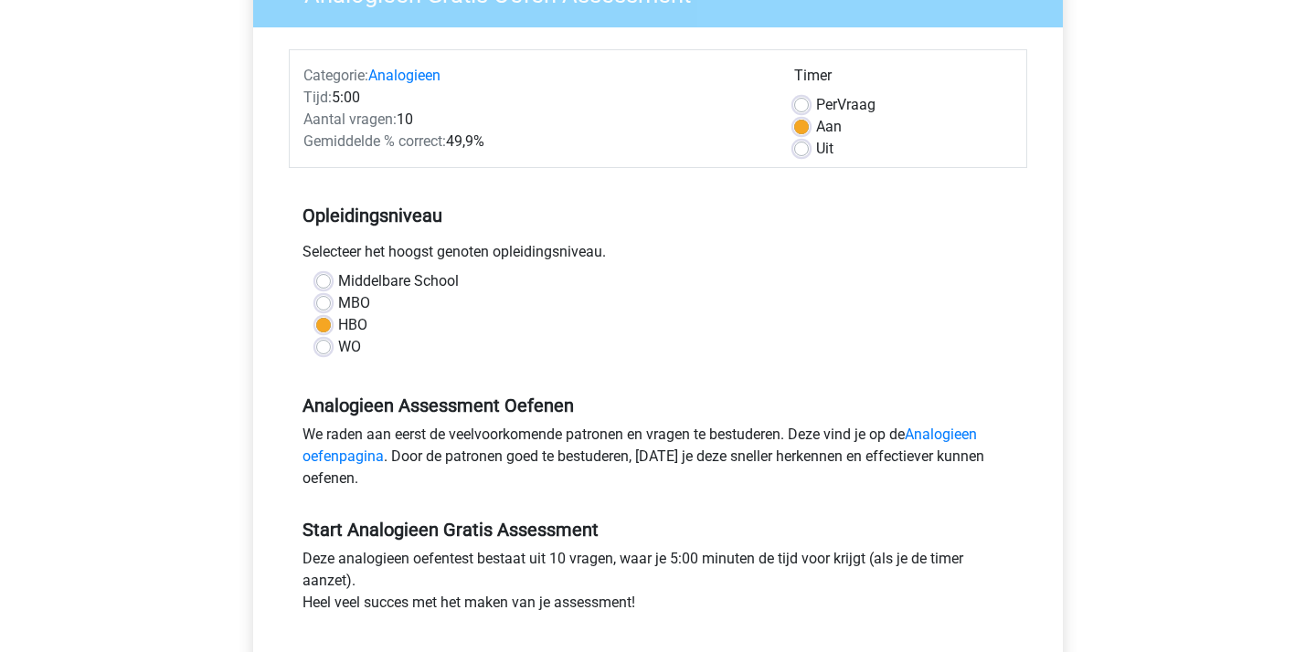
scroll to position [303, 0]
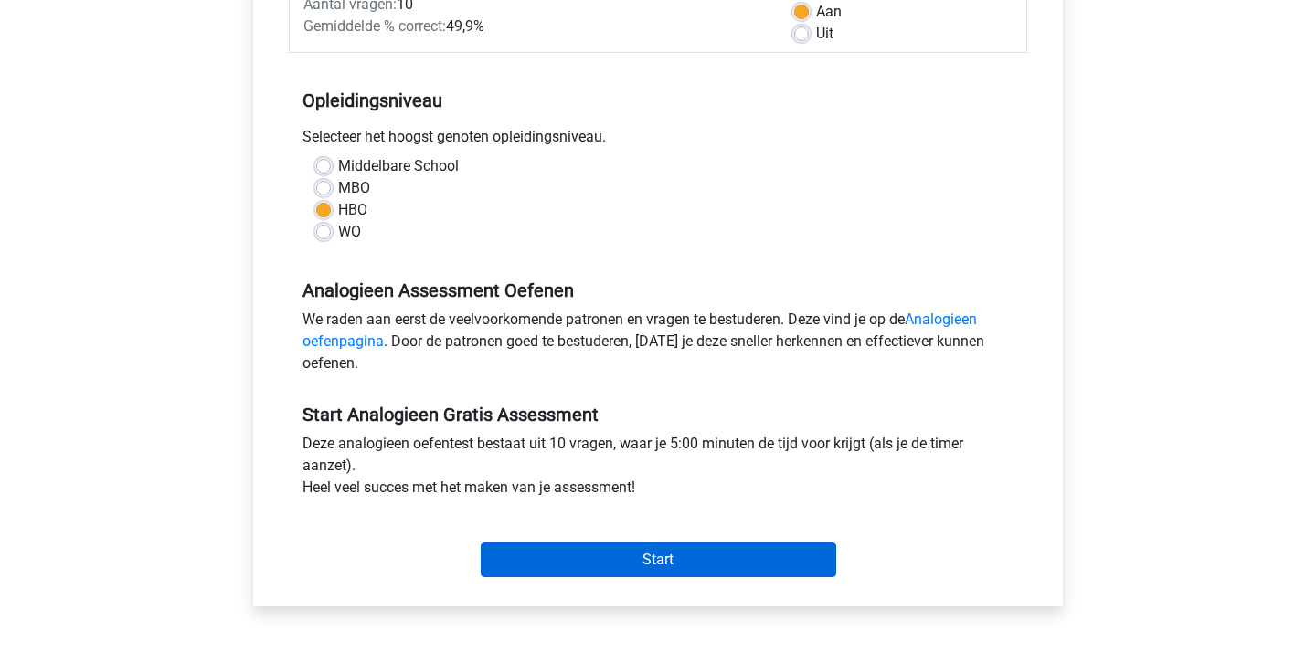
click at [616, 555] on input "Start" at bounding box center [658, 560] width 355 height 35
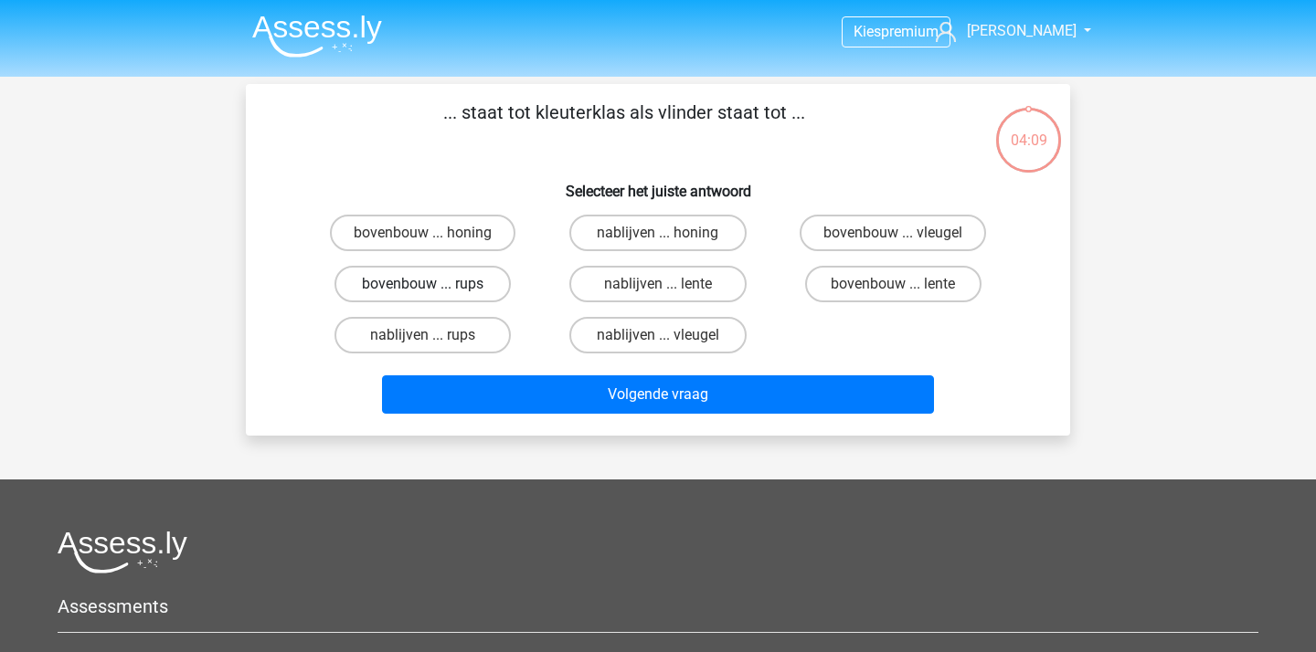
click at [404, 294] on label "bovenbouw ... rups" at bounding box center [422, 284] width 176 height 37
click at [423, 294] on input "bovenbouw ... rups" at bounding box center [429, 290] width 12 height 12
radio input "true"
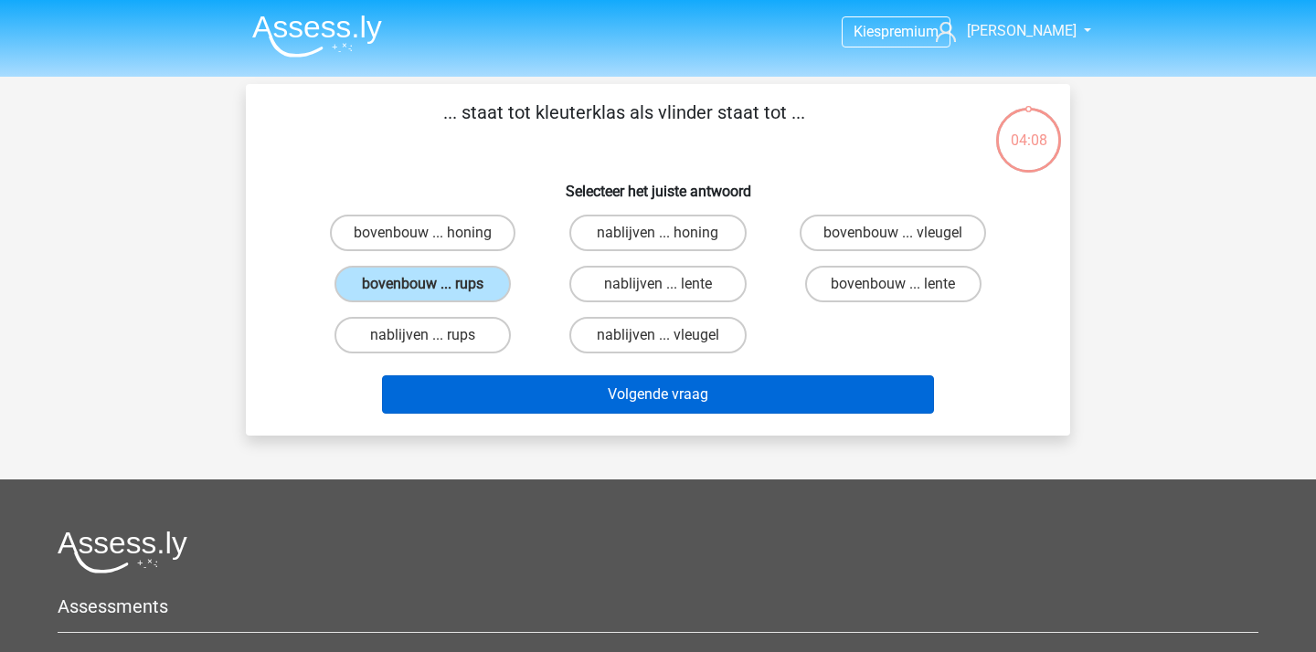
click at [591, 385] on button "Volgende vraag" at bounding box center [658, 394] width 553 height 38
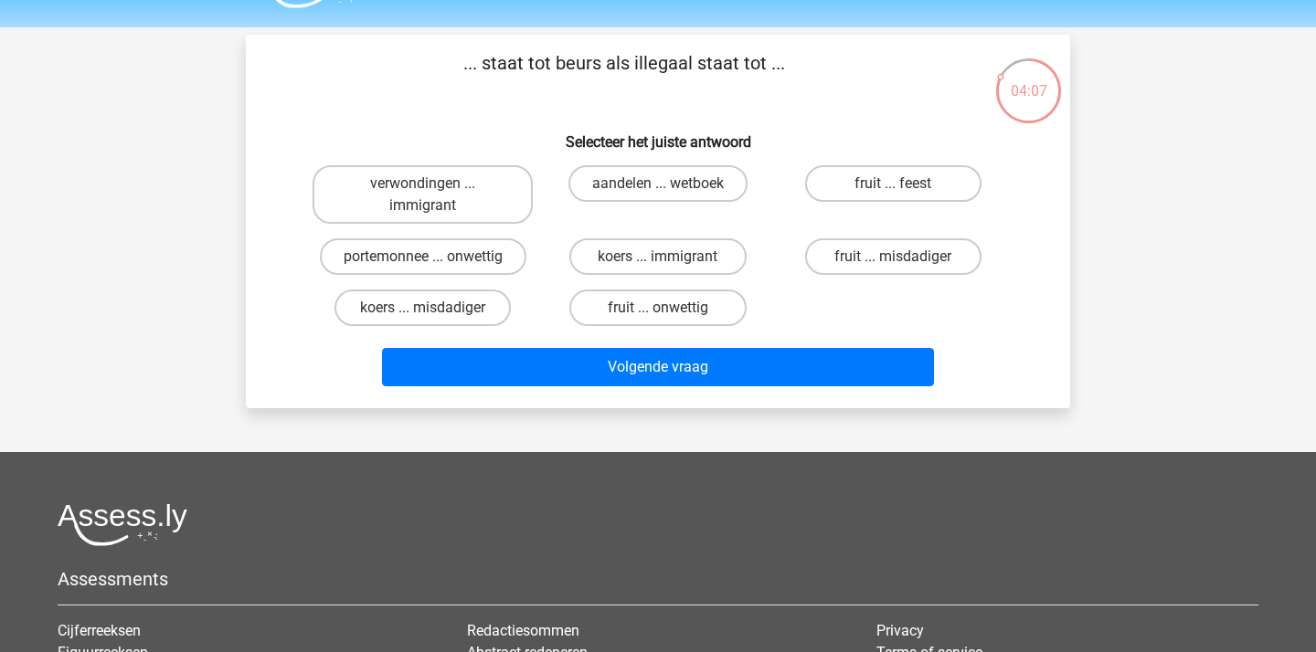
scroll to position [31, 0]
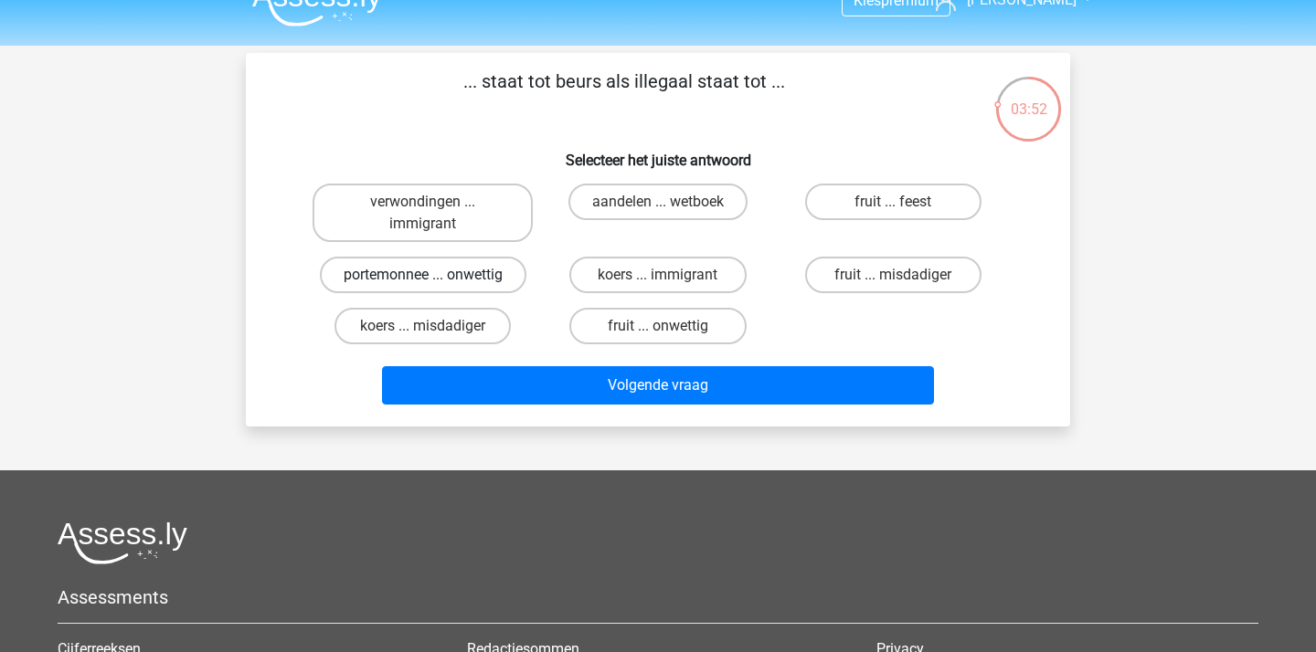
click at [436, 276] on label "portemonnee ... onwettig" at bounding box center [423, 275] width 206 height 37
click at [435, 276] on input "portemonnee ... onwettig" at bounding box center [429, 281] width 12 height 12
radio input "true"
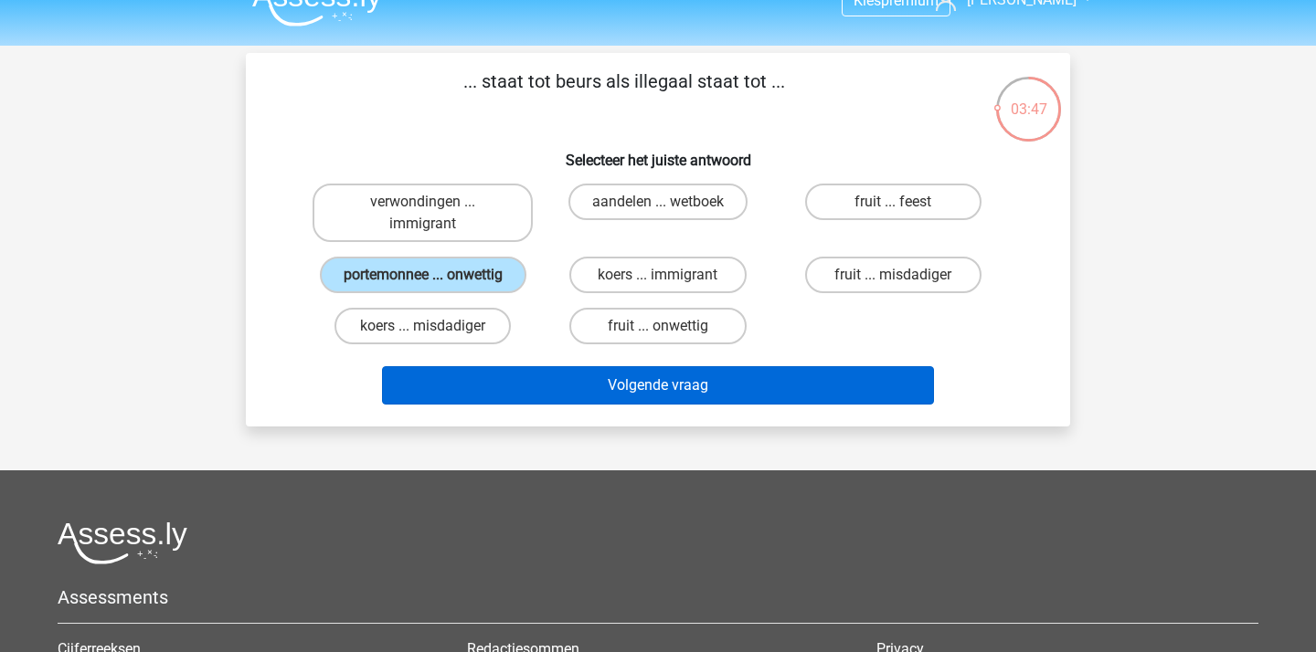
click at [777, 405] on button "Volgende vraag" at bounding box center [658, 385] width 553 height 38
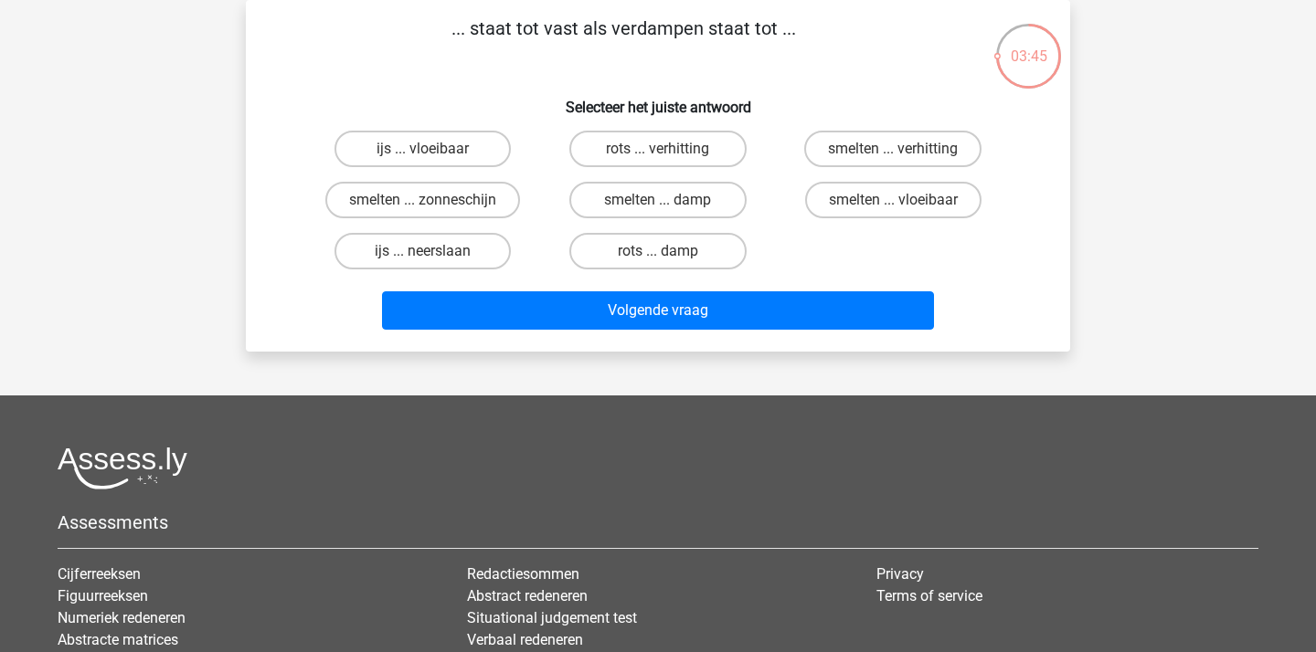
scroll to position [37, 0]
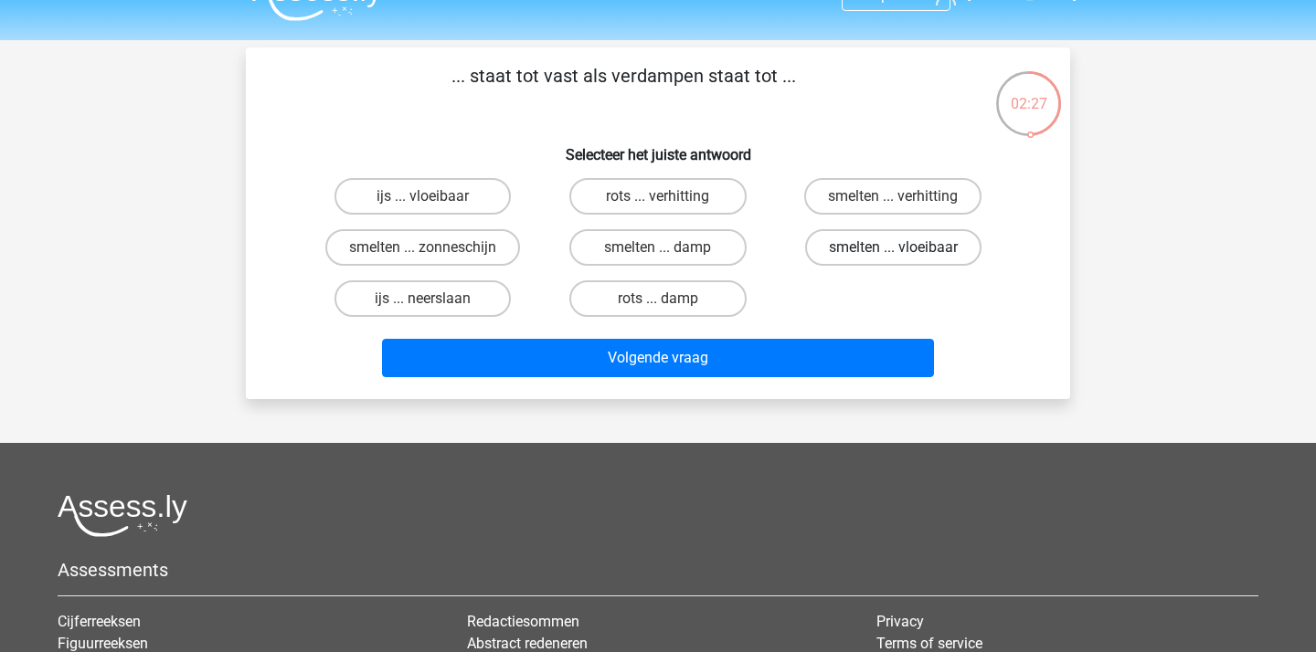
click at [856, 254] on label "smelten ... vloeibaar" at bounding box center [893, 247] width 176 height 37
click at [893, 254] on input "smelten ... vloeibaar" at bounding box center [899, 254] width 12 height 12
radio input "true"
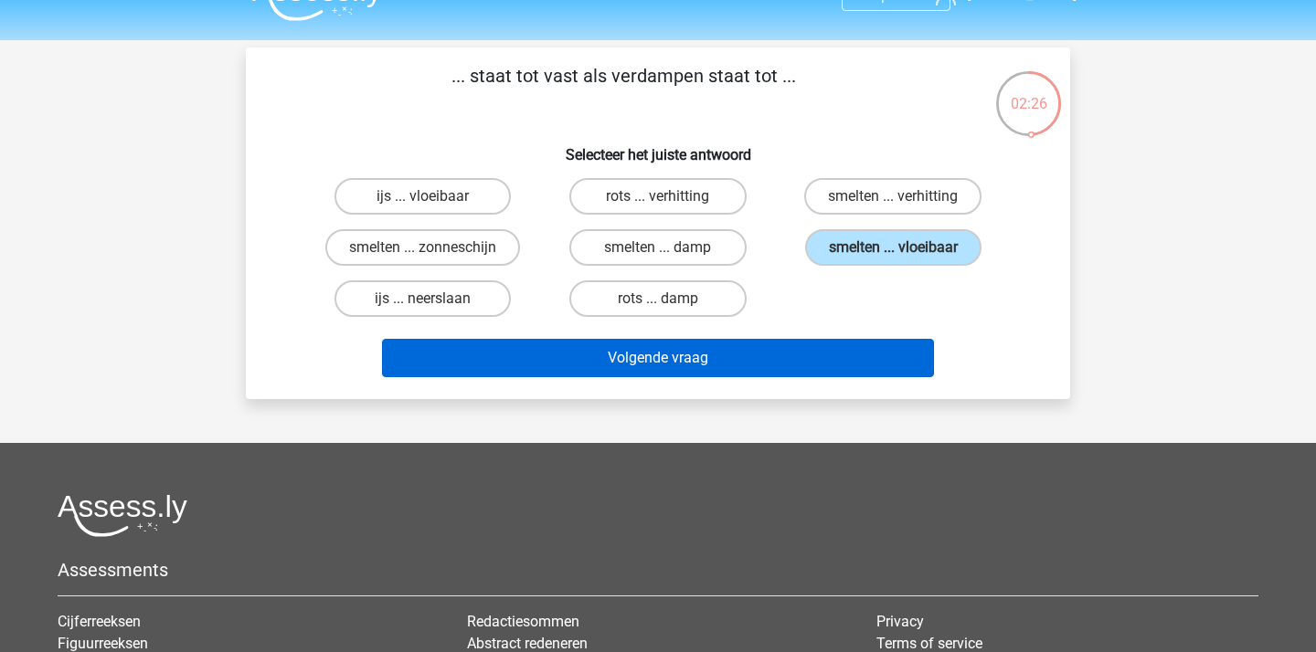
click at [712, 369] on button "Volgende vraag" at bounding box center [658, 358] width 553 height 38
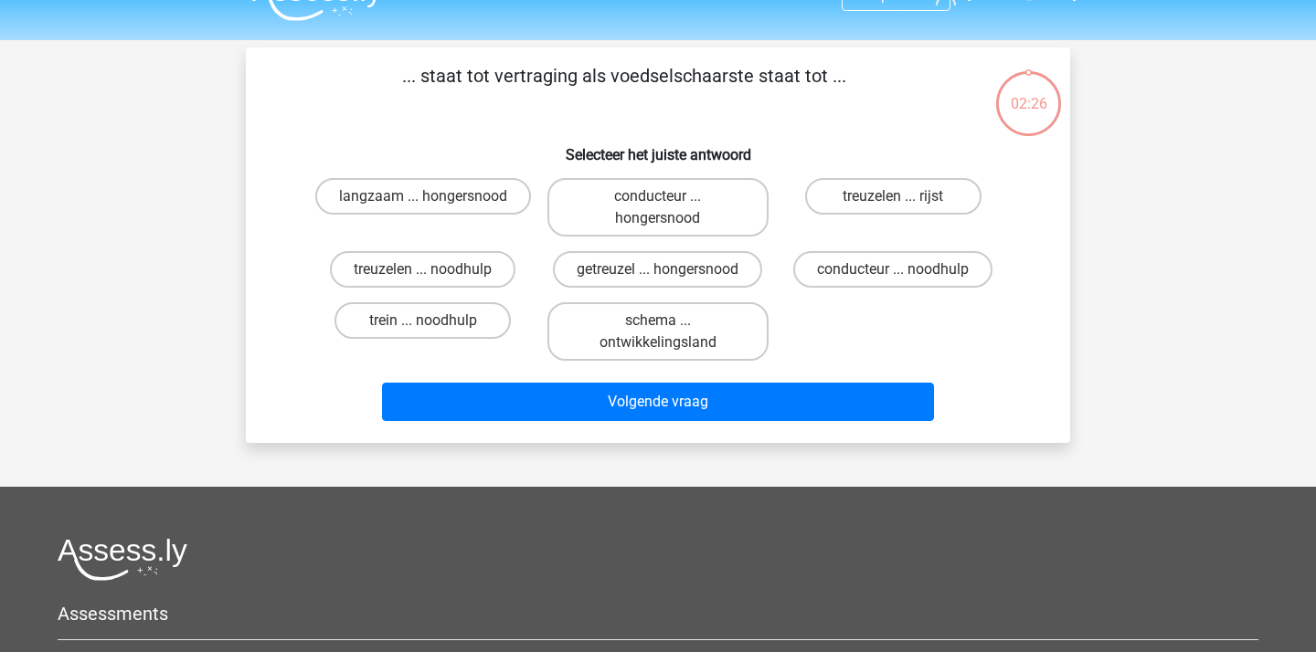
scroll to position [84, 0]
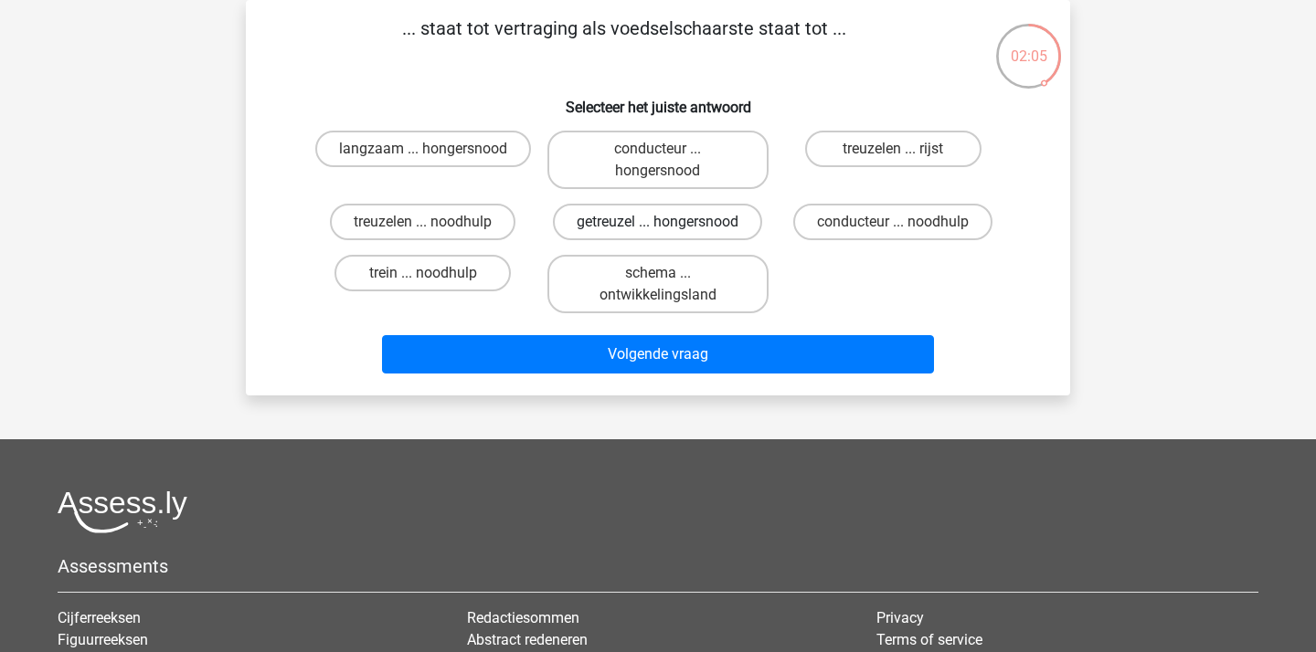
click at [682, 230] on label "getreuzel ... hongersnood" at bounding box center [657, 222] width 209 height 37
click at [670, 230] on input "getreuzel ... hongersnood" at bounding box center [664, 228] width 12 height 12
radio input "true"
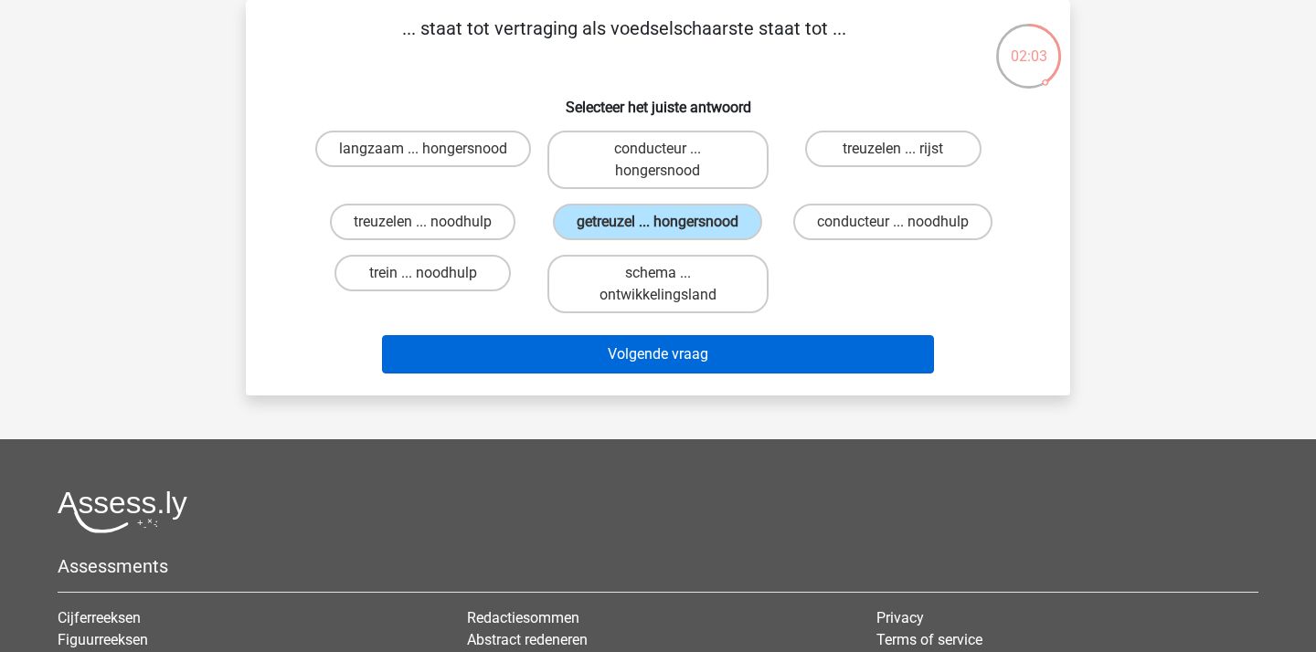
click at [727, 372] on button "Volgende vraag" at bounding box center [658, 354] width 553 height 38
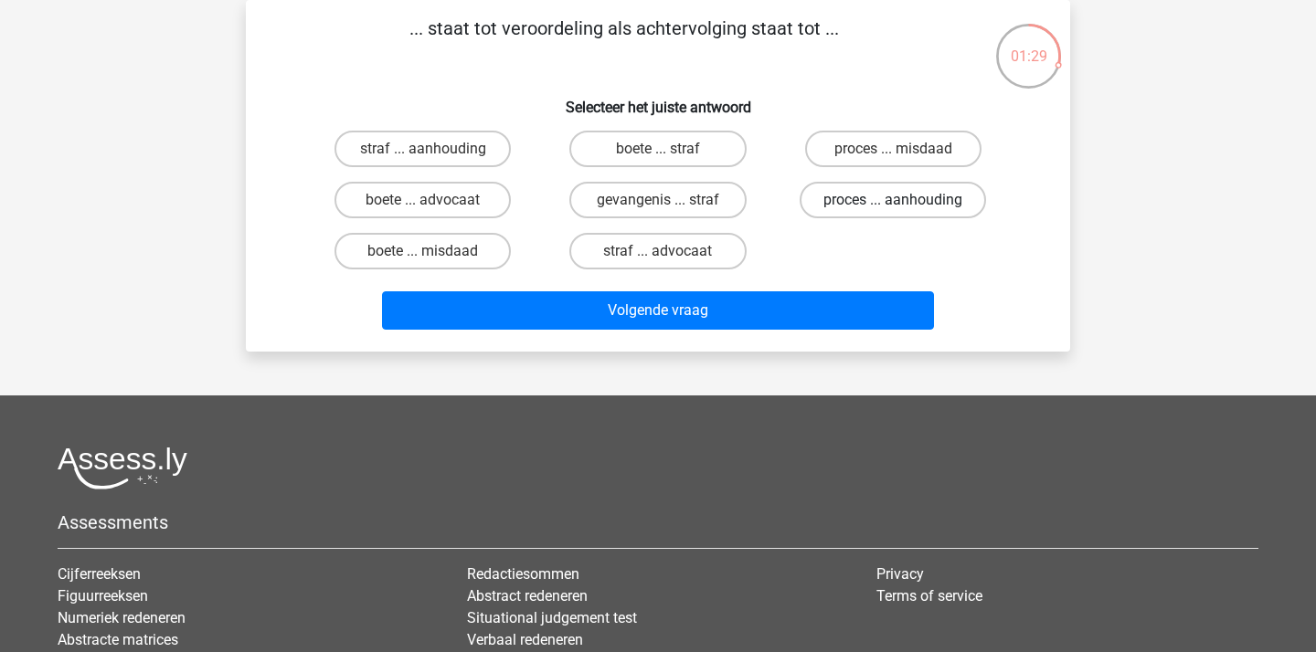
click at [891, 196] on label "proces ... aanhouding" at bounding box center [892, 200] width 186 height 37
click at [893, 200] on input "proces ... aanhouding" at bounding box center [899, 206] width 12 height 12
radio input "true"
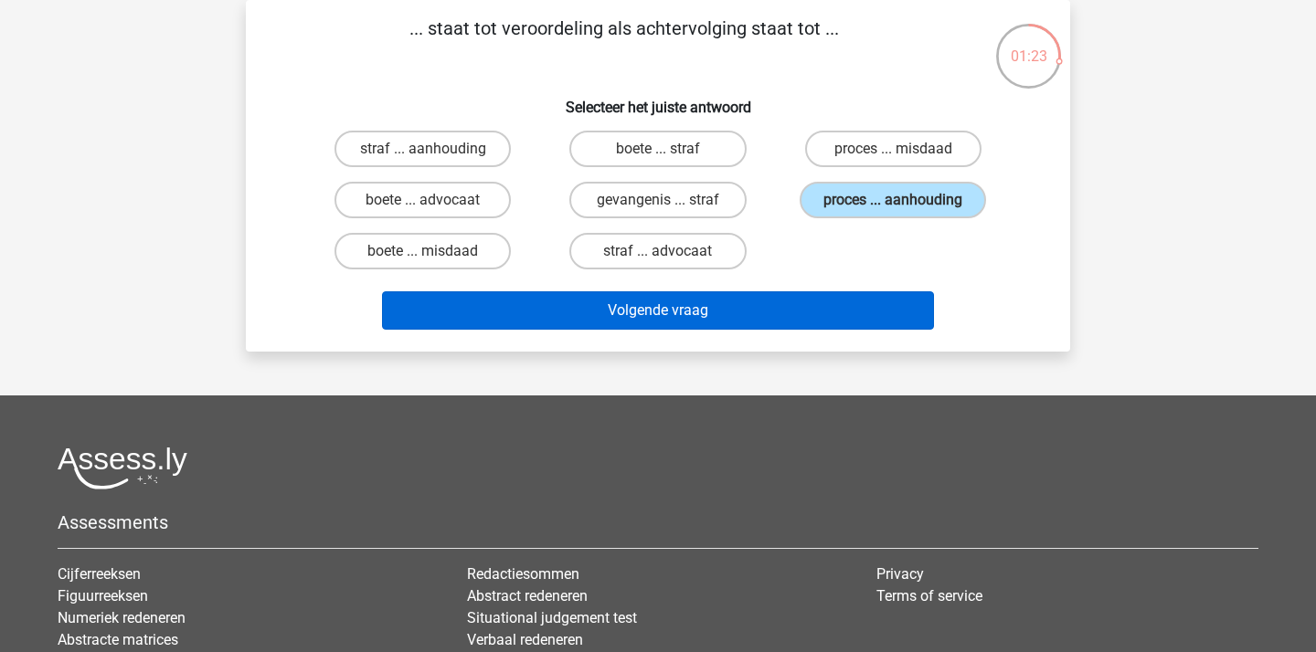
click at [721, 313] on button "Volgende vraag" at bounding box center [658, 310] width 553 height 38
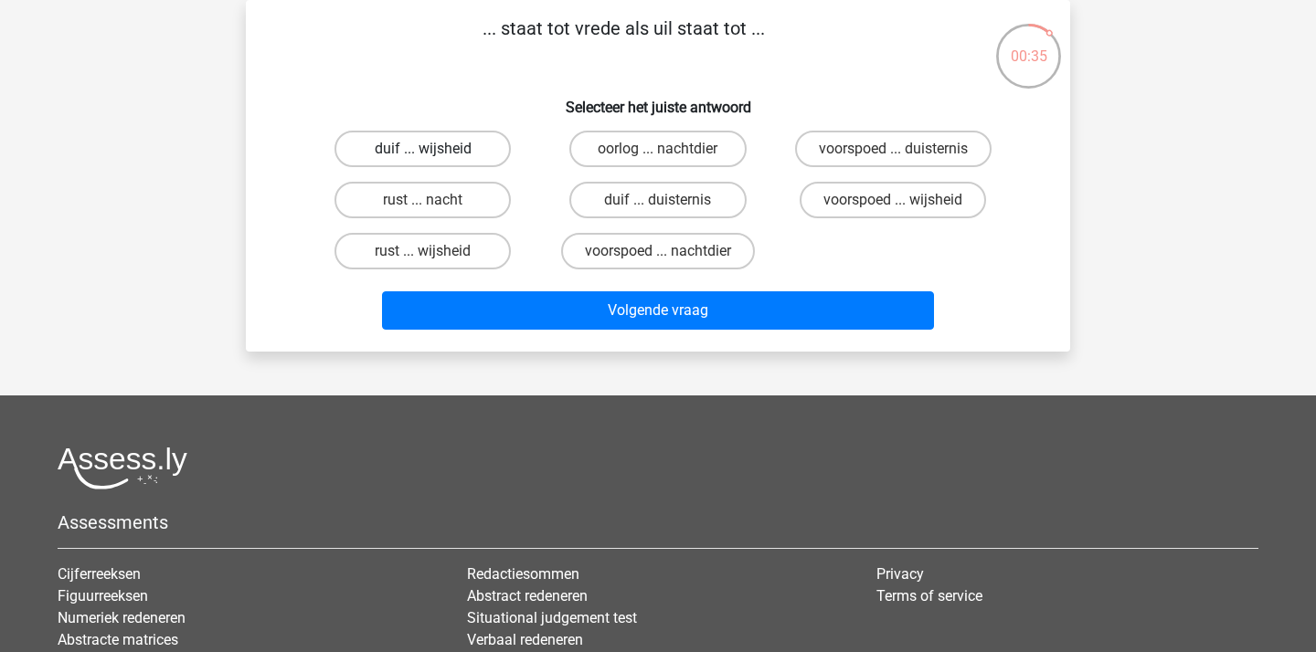
click at [414, 150] on label "duif ... wijsheid" at bounding box center [422, 149] width 176 height 37
click at [423, 150] on input "duif ... wijsheid" at bounding box center [429, 155] width 12 height 12
radio input "true"
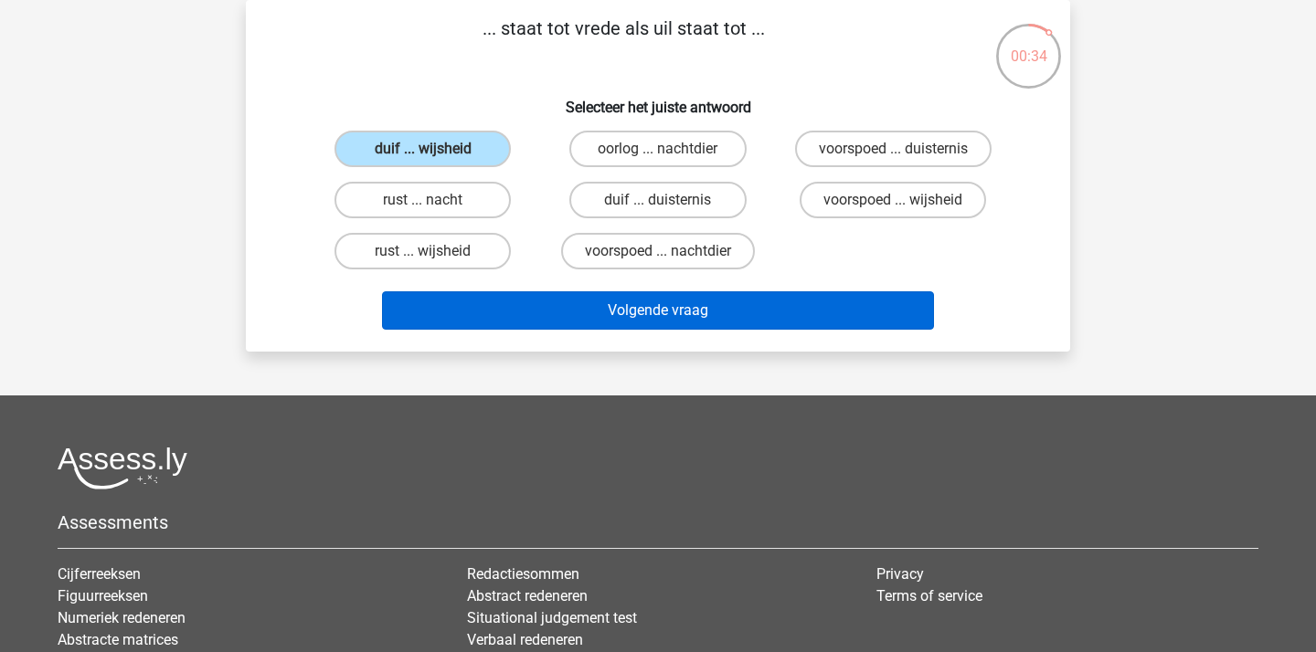
click at [675, 313] on button "Volgende vraag" at bounding box center [658, 310] width 553 height 38
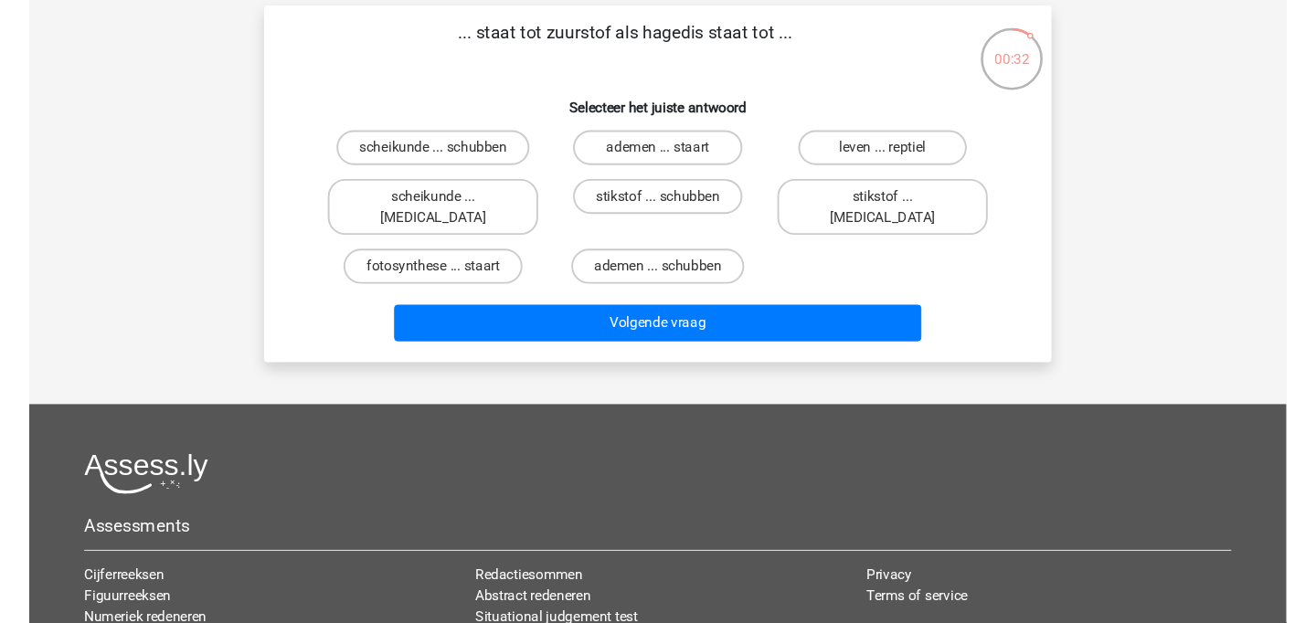
scroll to position [82, 0]
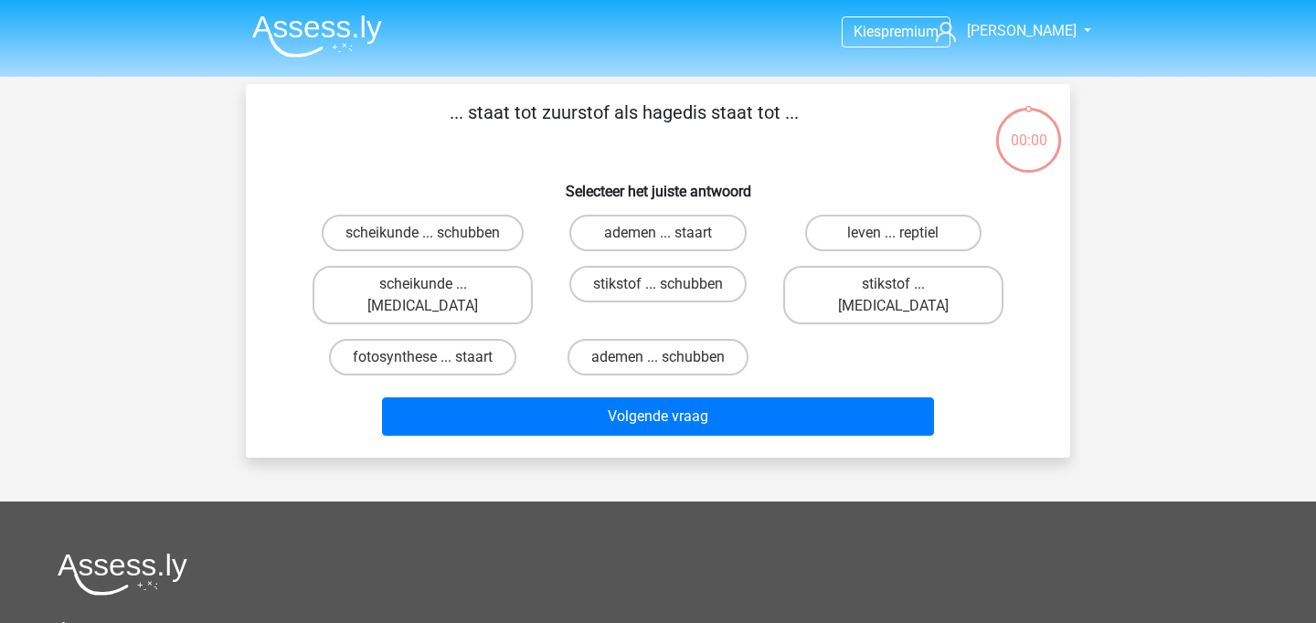
scroll to position [82, 0]
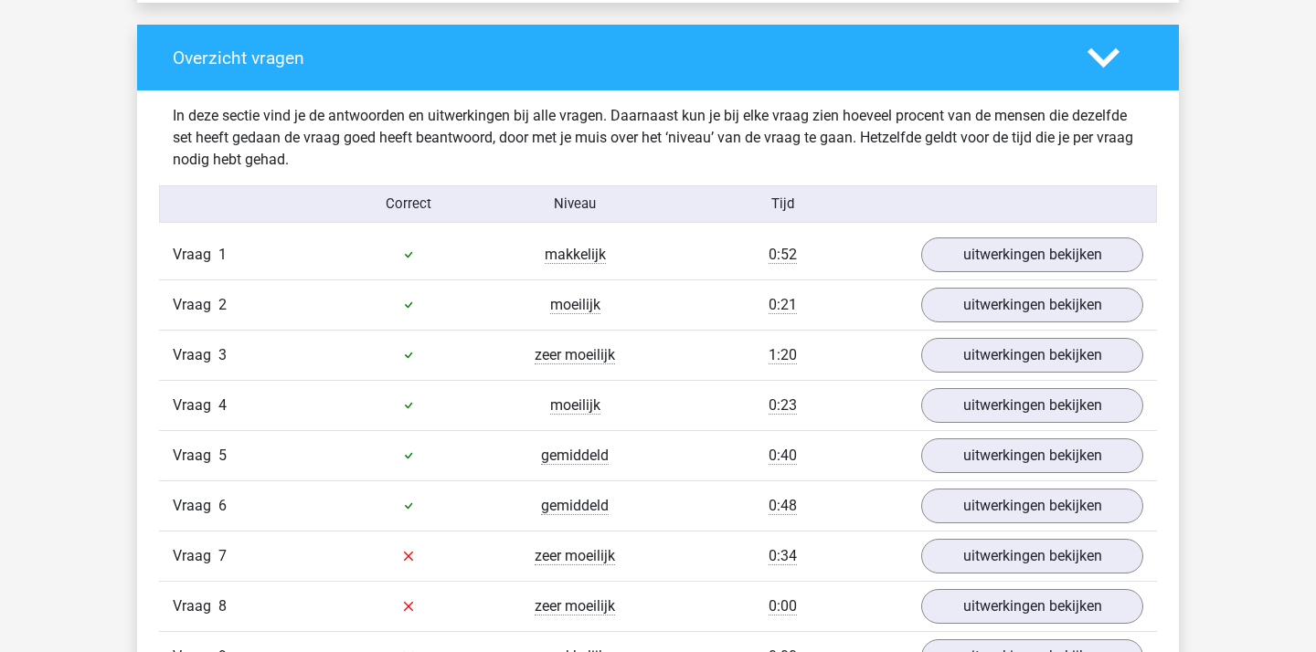
scroll to position [1517, 0]
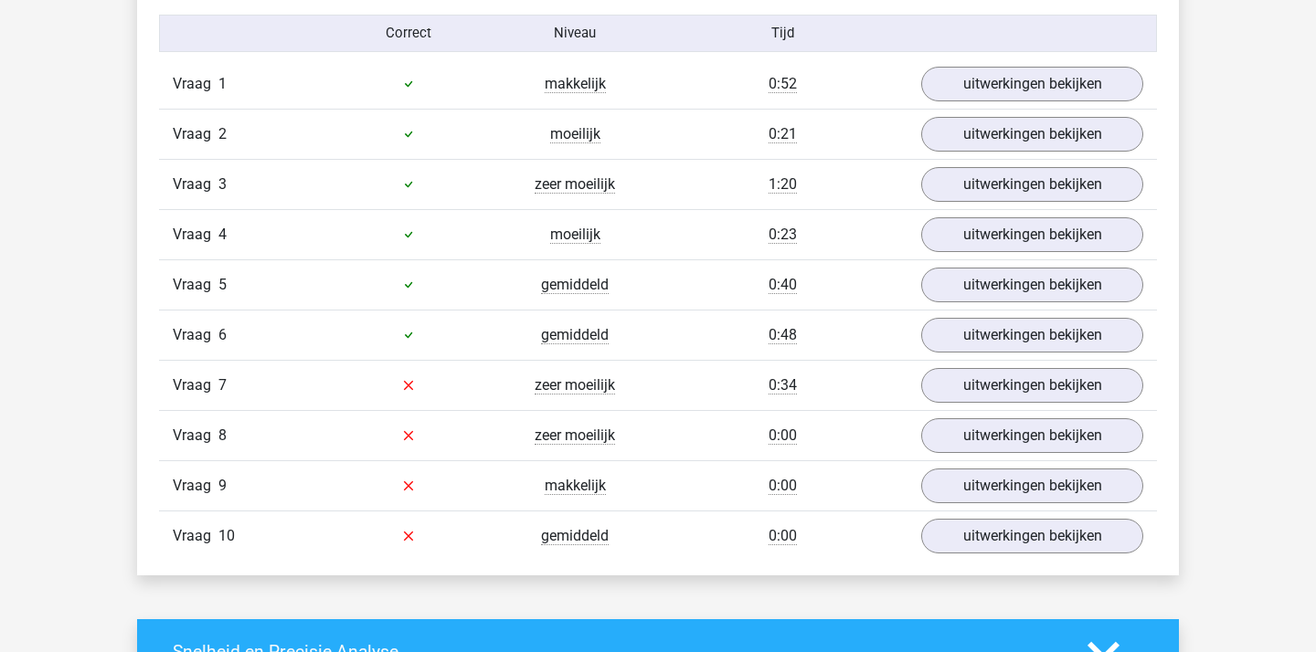
click at [1052, 65] on div "Vraag 1 makkelijk 0:52 uitwerkingen bekijken" at bounding box center [658, 83] width 998 height 49
click at [1052, 83] on link "uitwerkingen bekijken" at bounding box center [1031, 84] width 255 height 40
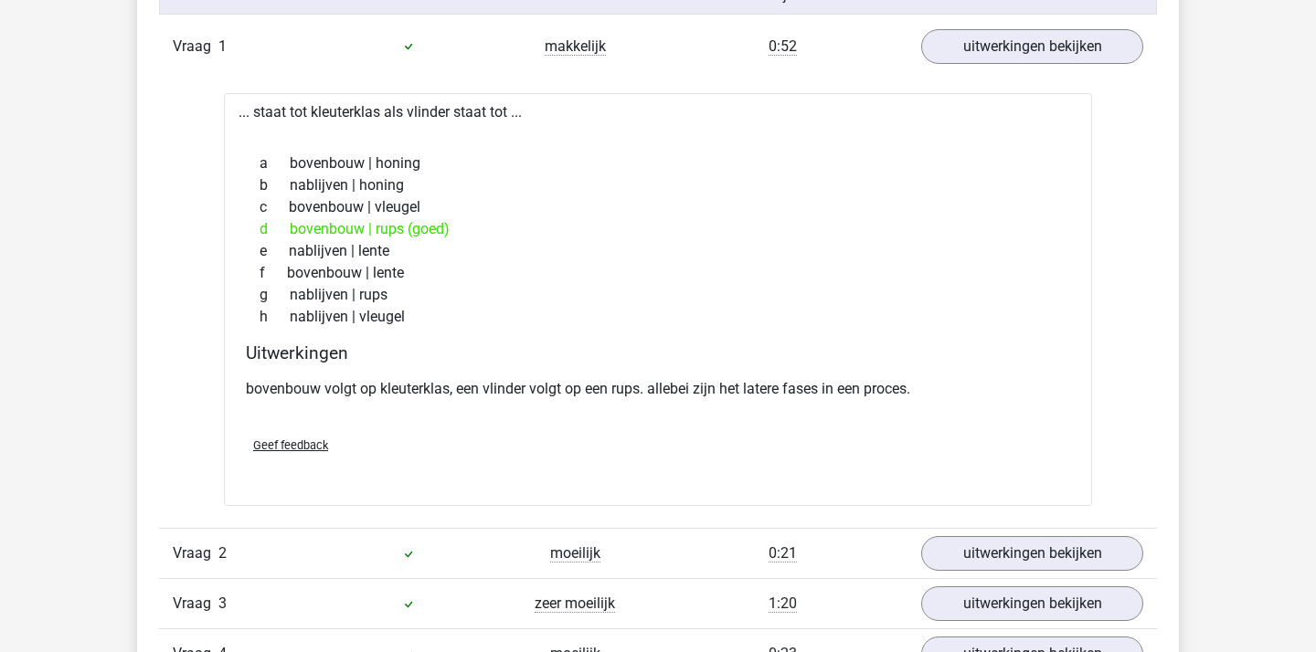
scroll to position [1561, 0]
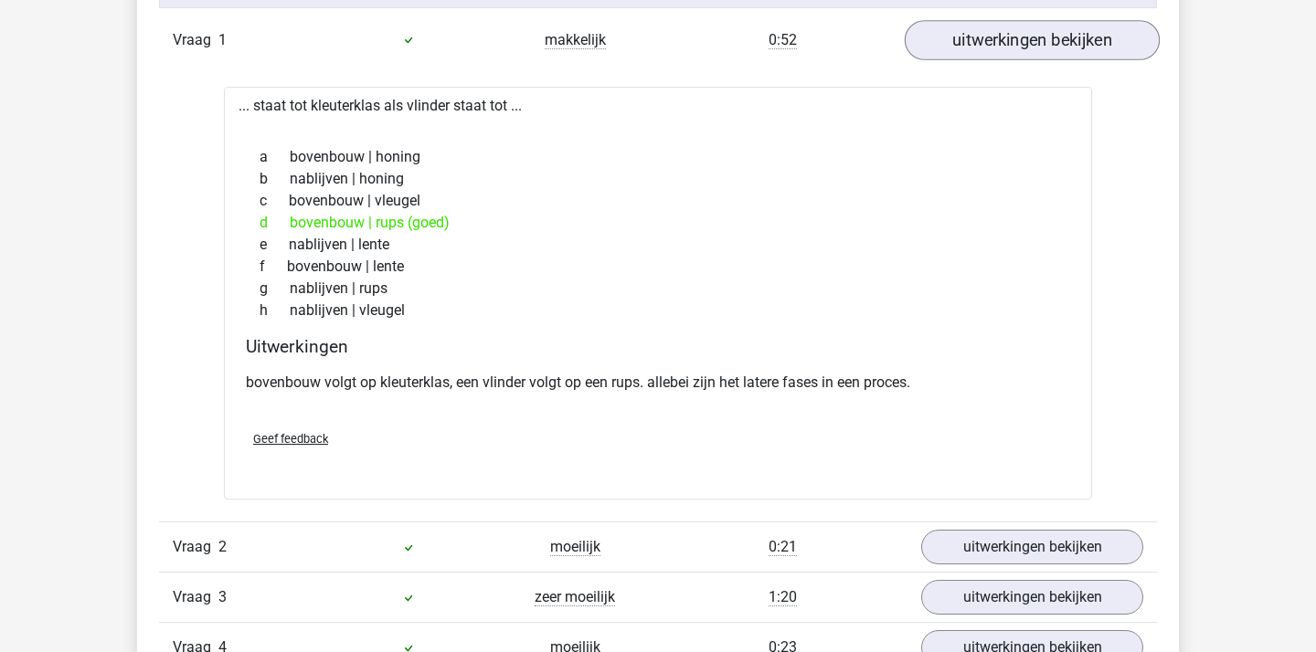
click at [1108, 45] on link "uitwerkingen bekijken" at bounding box center [1031, 40] width 255 height 40
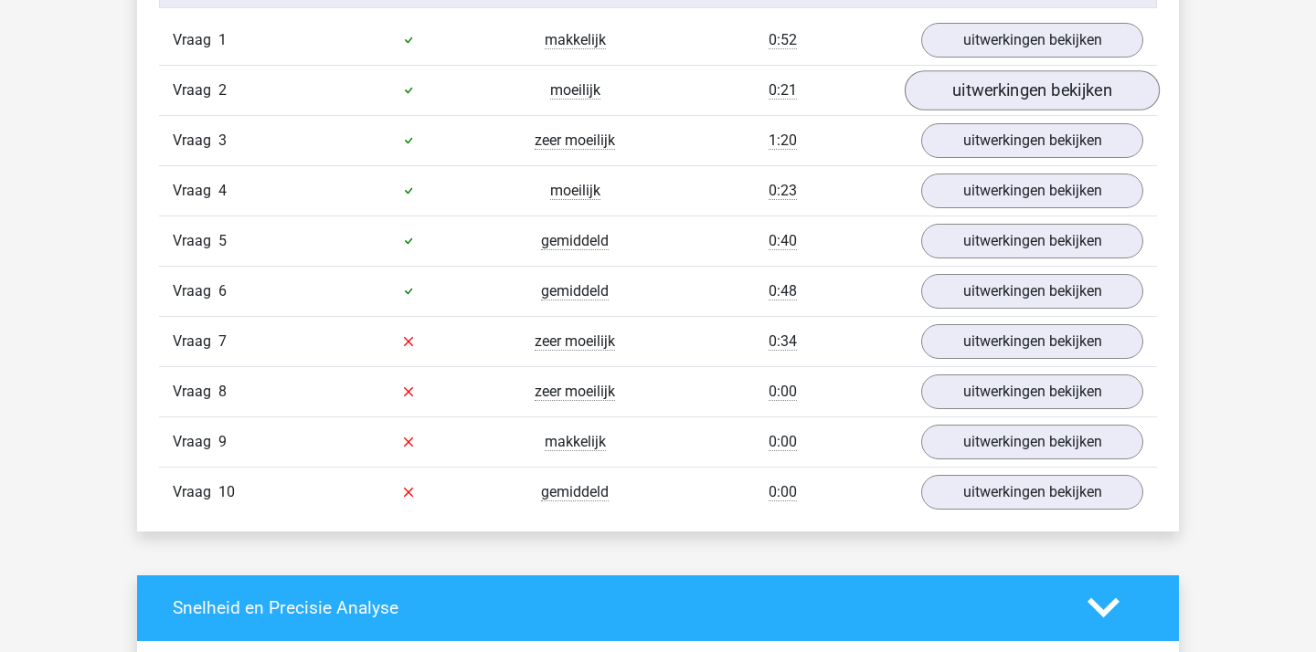
click at [1026, 93] on link "uitwerkingen bekijken" at bounding box center [1031, 90] width 255 height 40
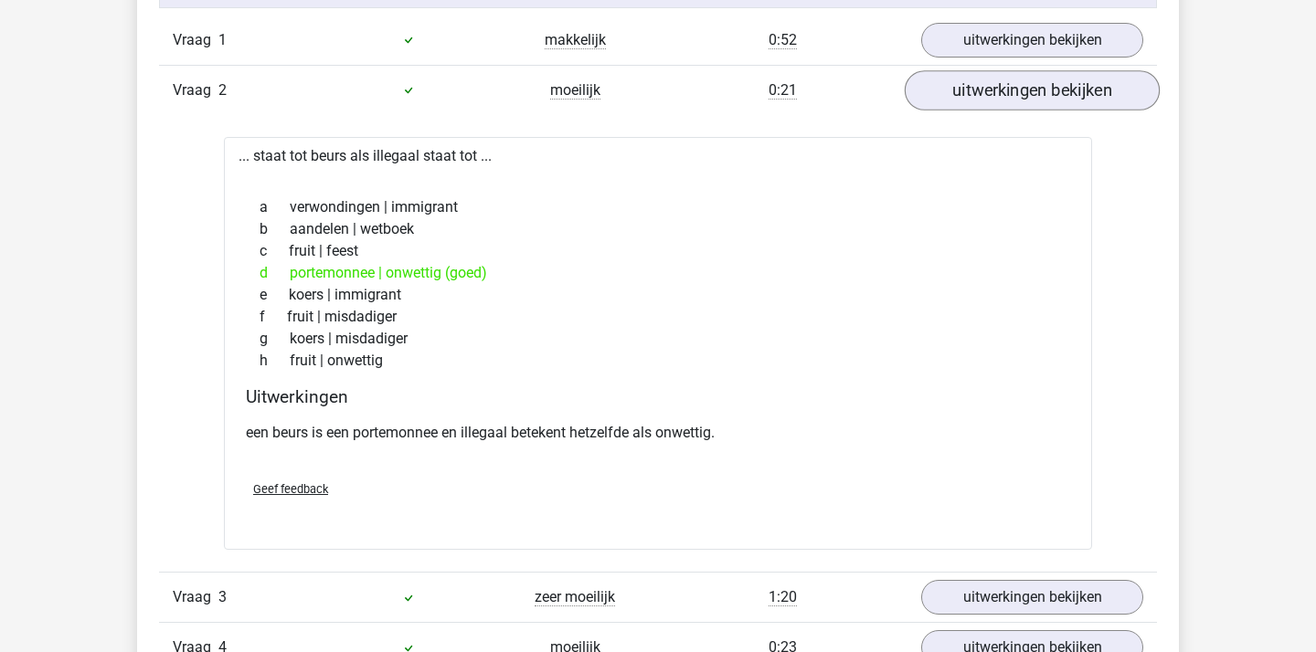
click at [1024, 97] on link "uitwerkingen bekijken" at bounding box center [1031, 90] width 255 height 40
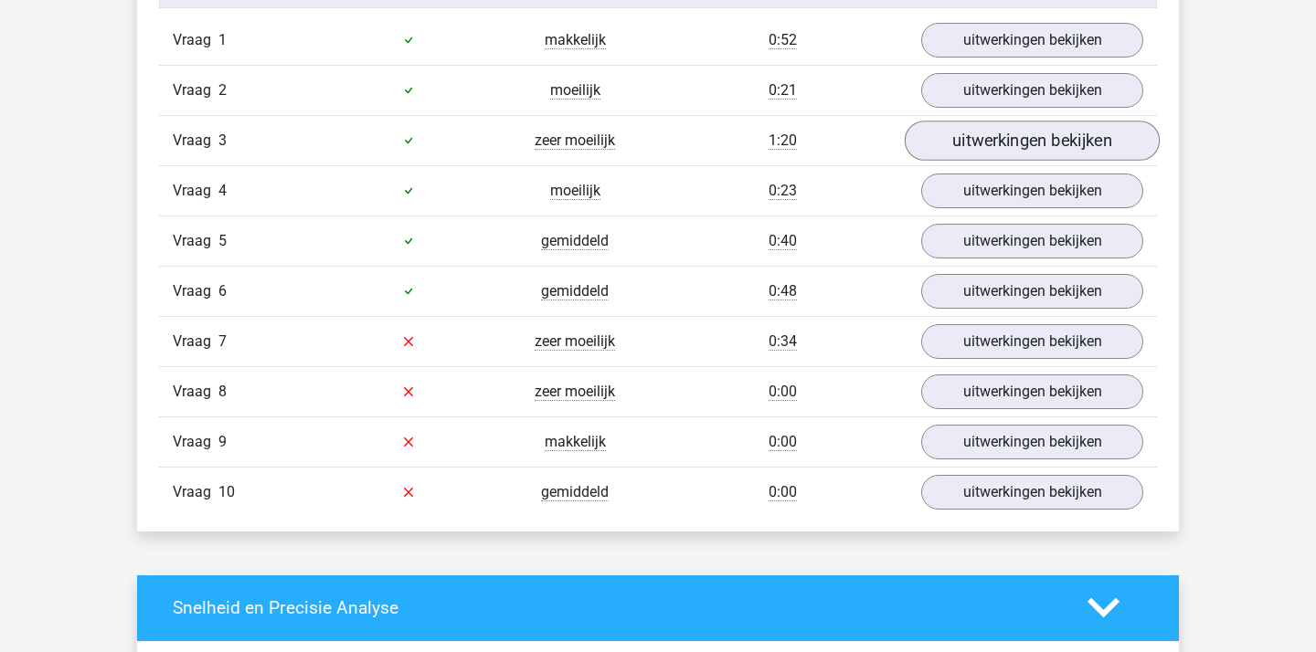
click at [1020, 135] on link "uitwerkingen bekijken" at bounding box center [1031, 141] width 255 height 40
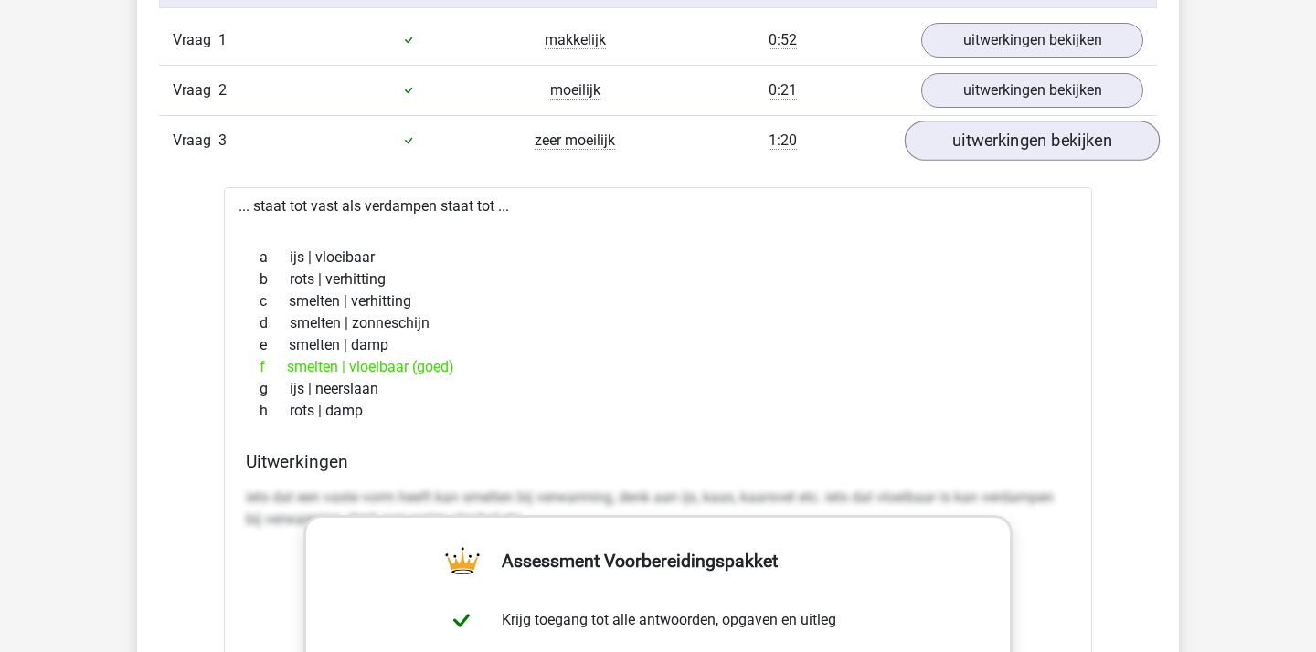
click at [1020, 135] on link "uitwerkingen bekijken" at bounding box center [1031, 141] width 255 height 40
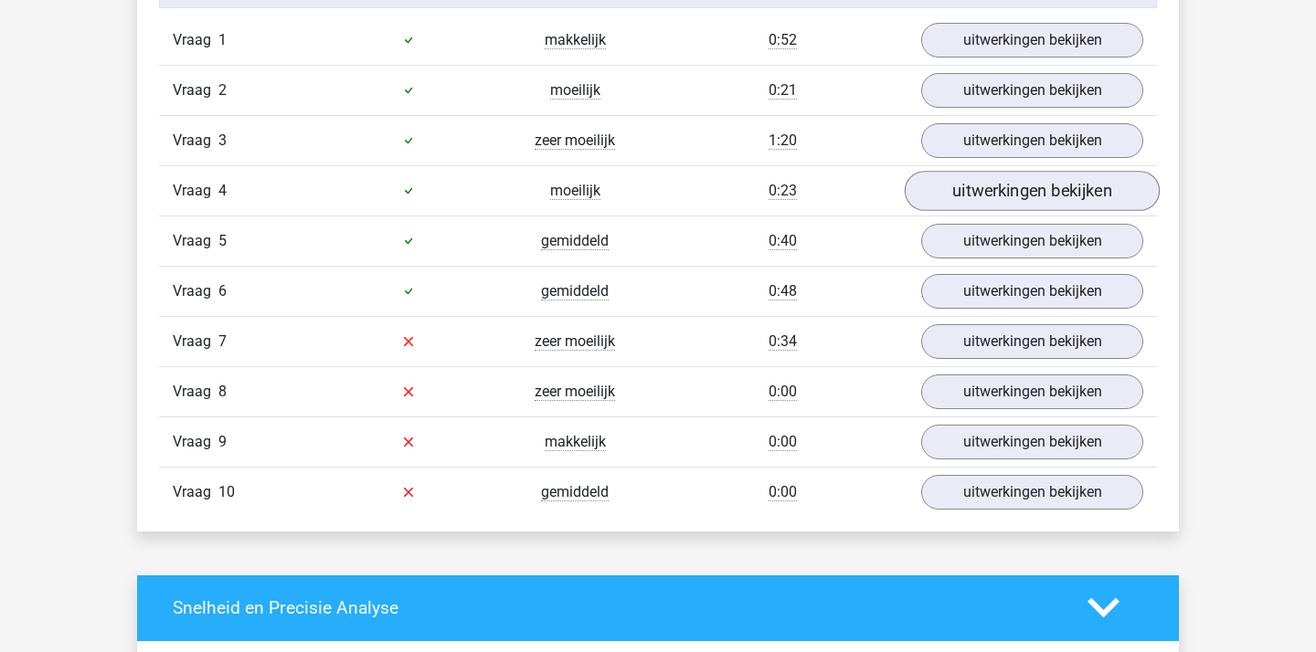
click at [998, 193] on link "uitwerkingen bekijken" at bounding box center [1031, 191] width 255 height 40
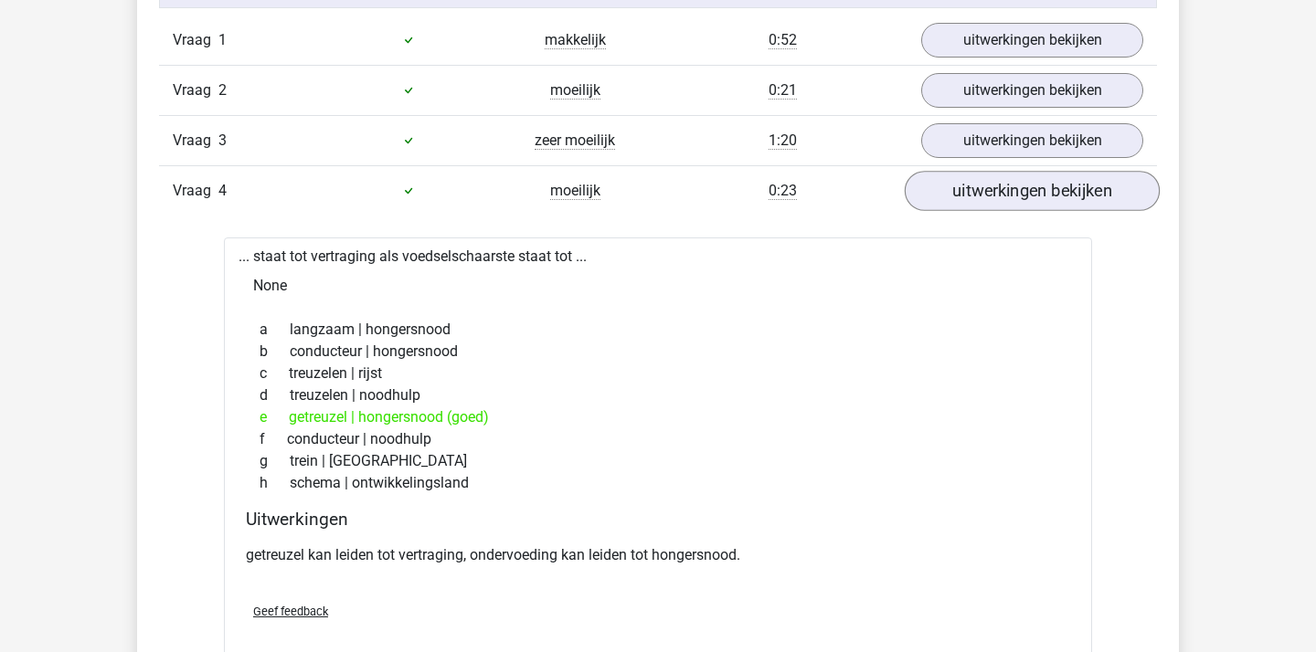
click at [998, 193] on link "uitwerkingen bekijken" at bounding box center [1031, 191] width 255 height 40
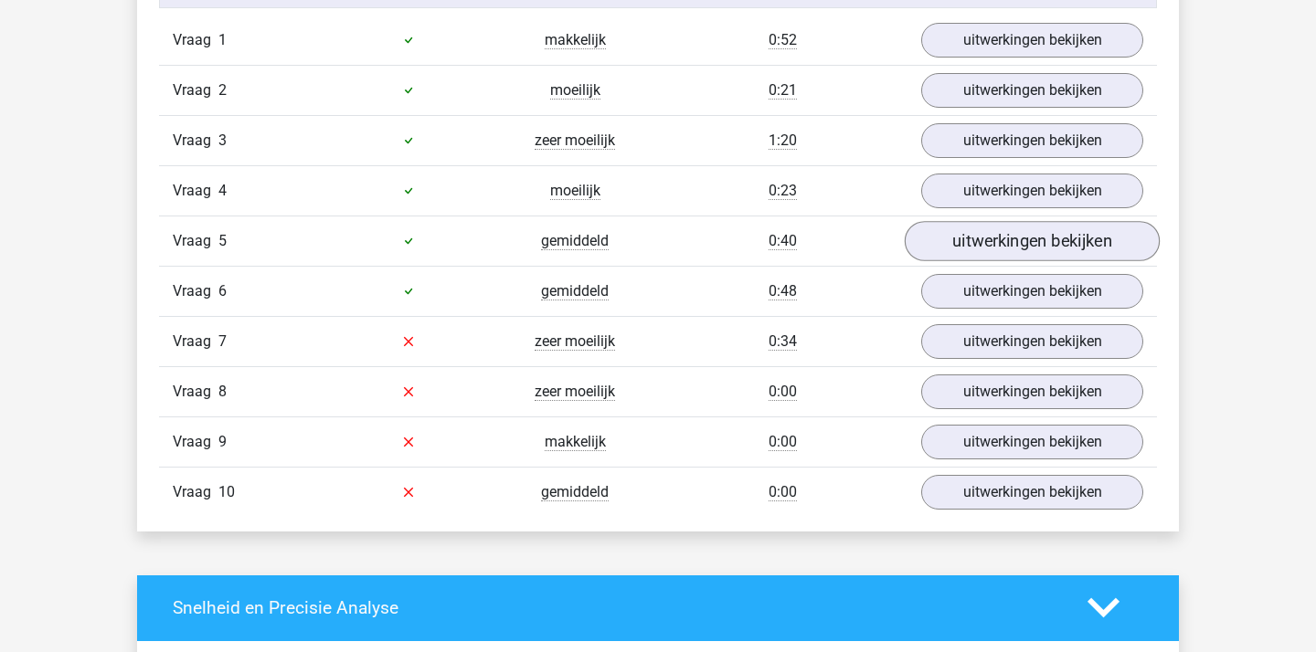
click at [988, 228] on link "uitwerkingen bekijken" at bounding box center [1031, 241] width 255 height 40
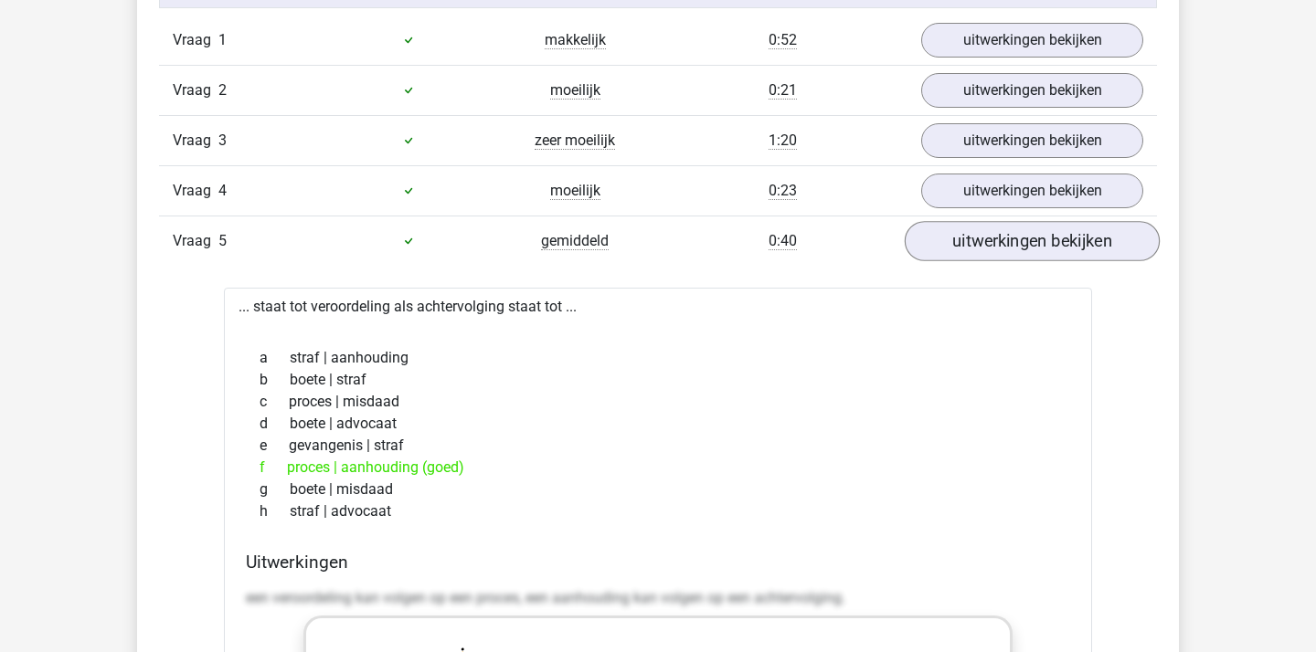
click at [1043, 242] on link "uitwerkingen bekijken" at bounding box center [1031, 241] width 255 height 40
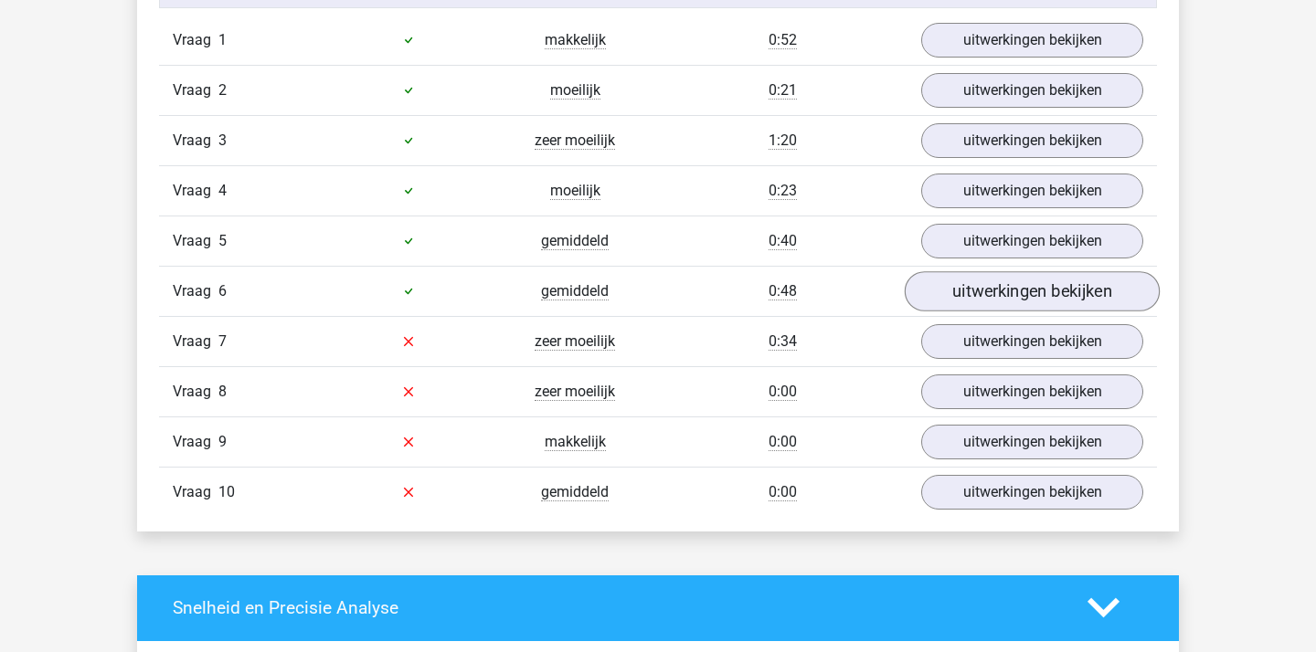
click at [1012, 288] on link "uitwerkingen bekijken" at bounding box center [1031, 291] width 255 height 40
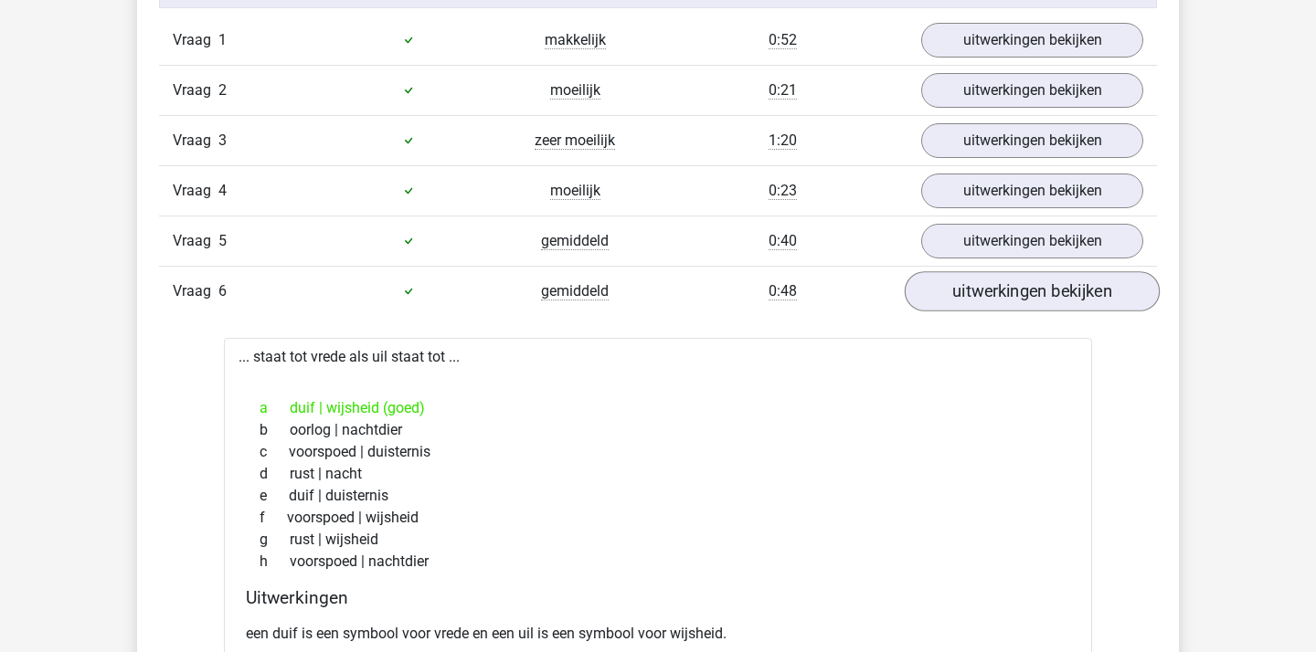
click at [1012, 288] on link "uitwerkingen bekijken" at bounding box center [1031, 291] width 255 height 40
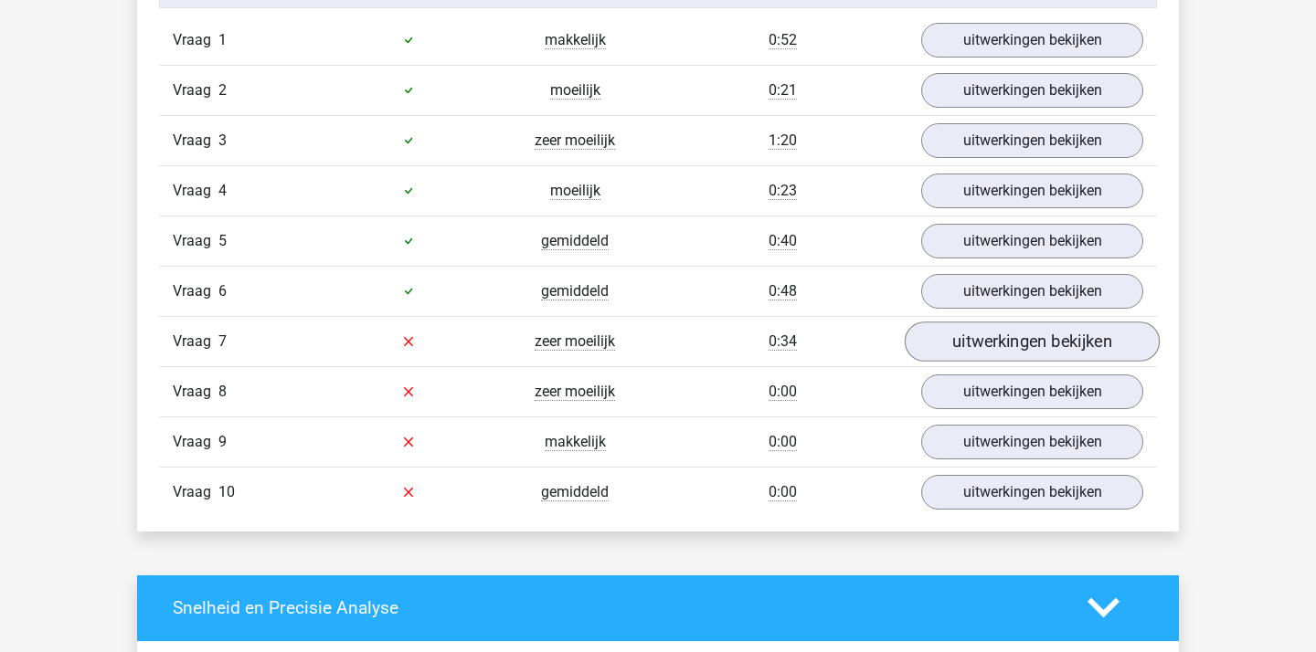
click at [1010, 338] on link "uitwerkingen bekijken" at bounding box center [1031, 342] width 255 height 40
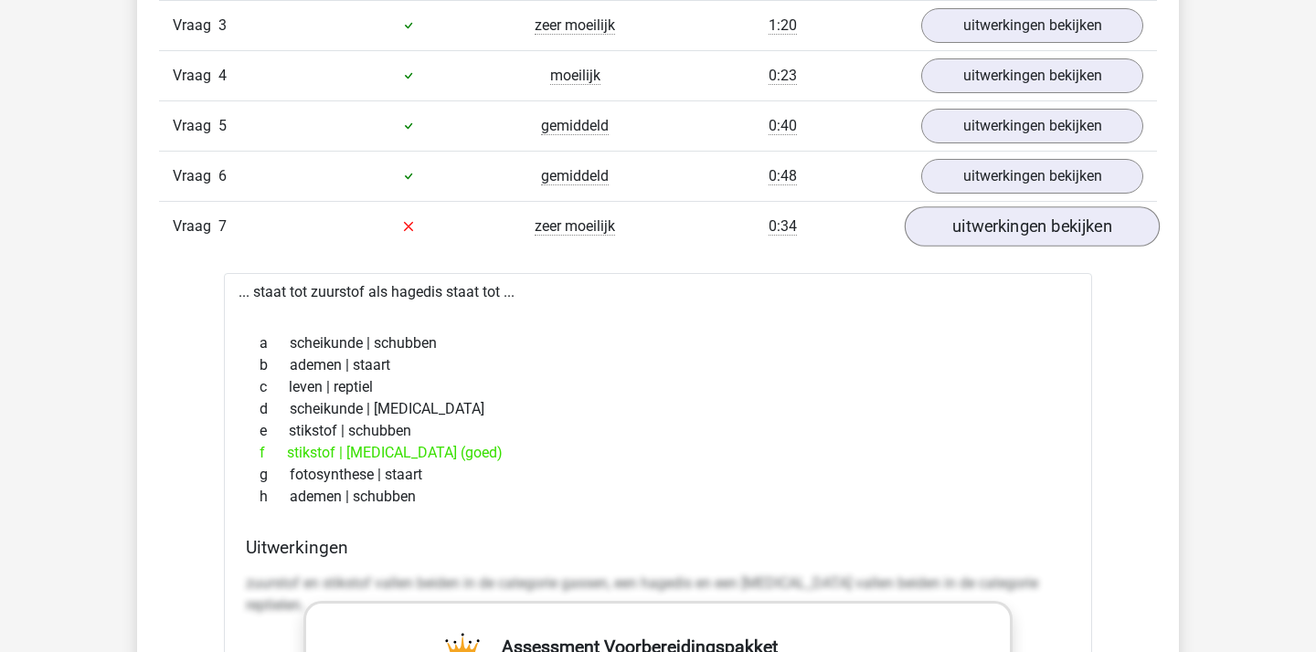
scroll to position [1677, 0]
click at [1035, 235] on link "uitwerkingen bekijken" at bounding box center [1031, 226] width 255 height 40
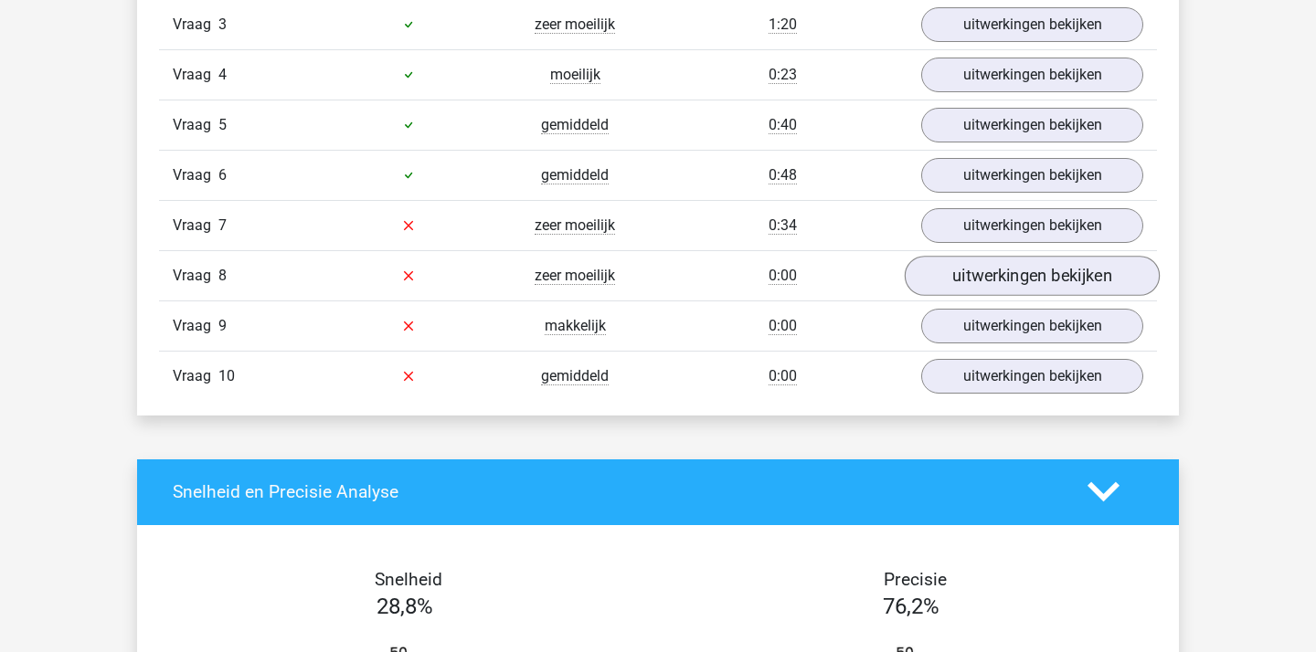
click at [1012, 284] on link "uitwerkingen bekijken" at bounding box center [1031, 276] width 255 height 40
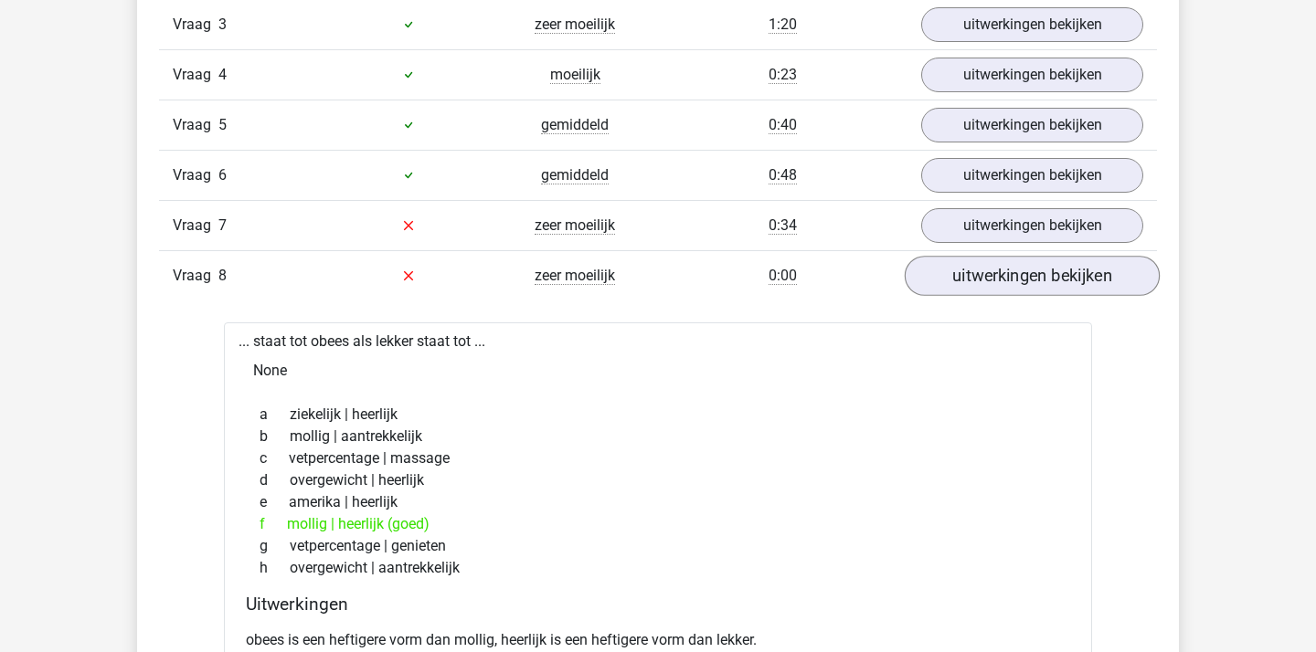
click at [1011, 282] on link "uitwerkingen bekijken" at bounding box center [1031, 276] width 255 height 40
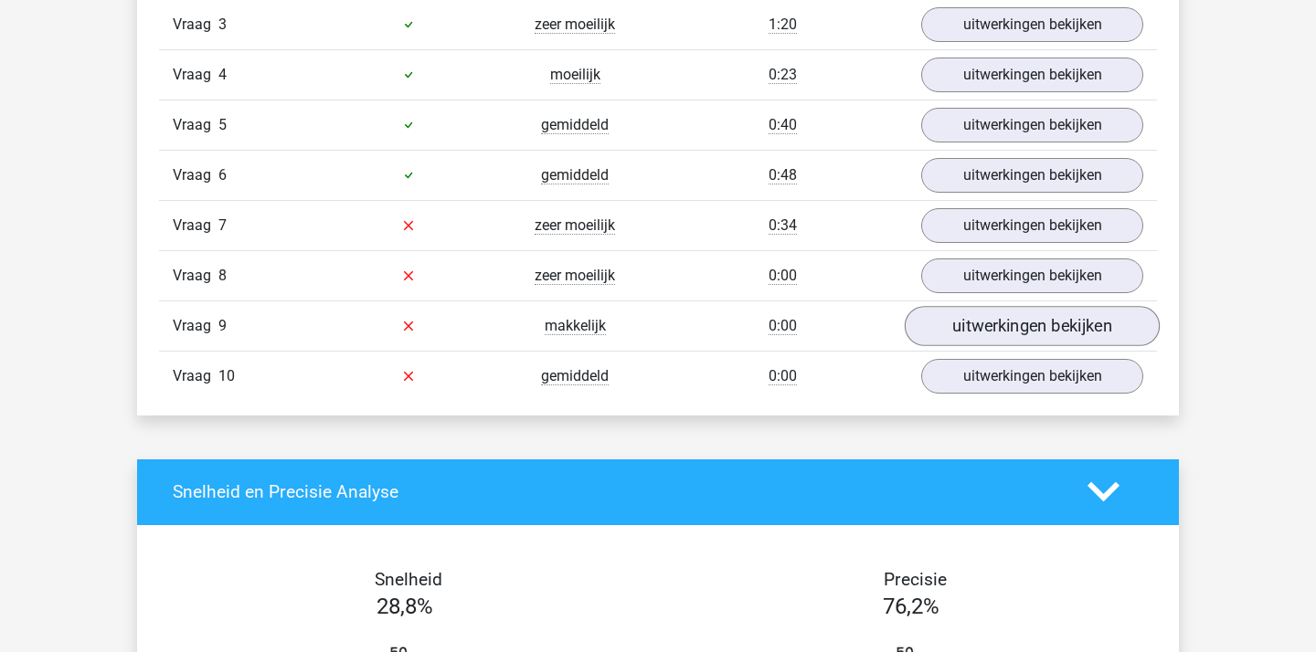
click at [1011, 311] on link "uitwerkingen bekijken" at bounding box center [1031, 326] width 255 height 40
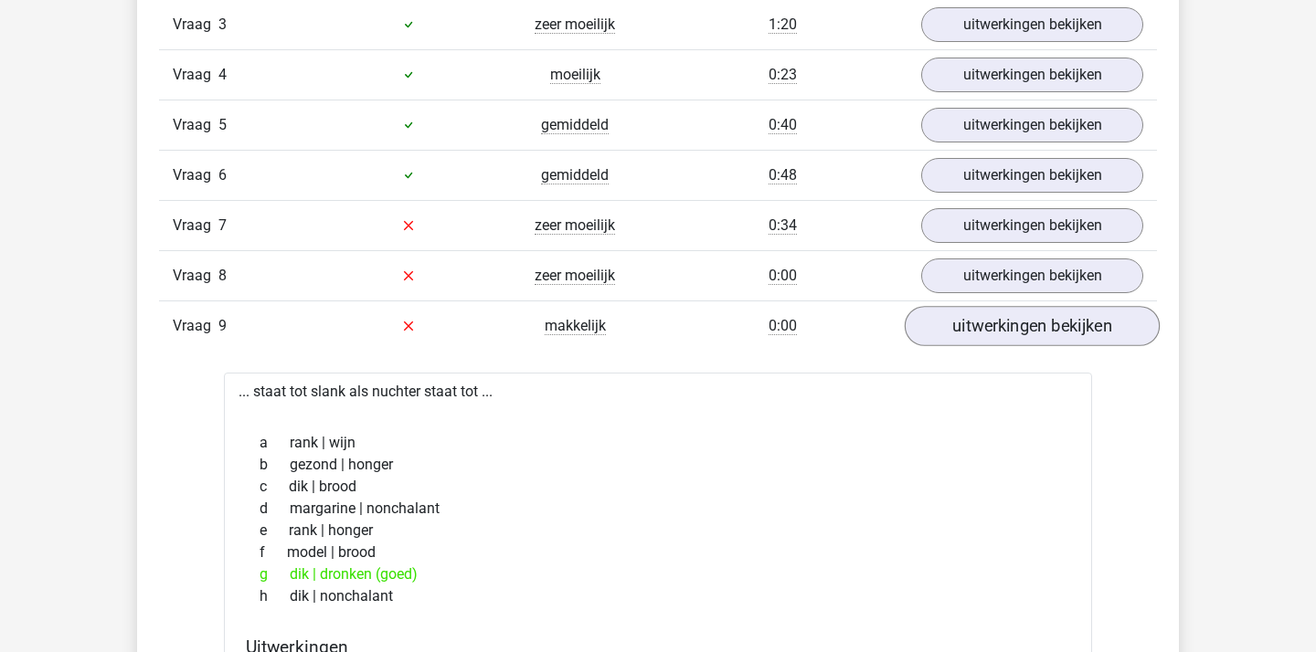
click at [1011, 310] on link "uitwerkingen bekijken" at bounding box center [1031, 326] width 255 height 40
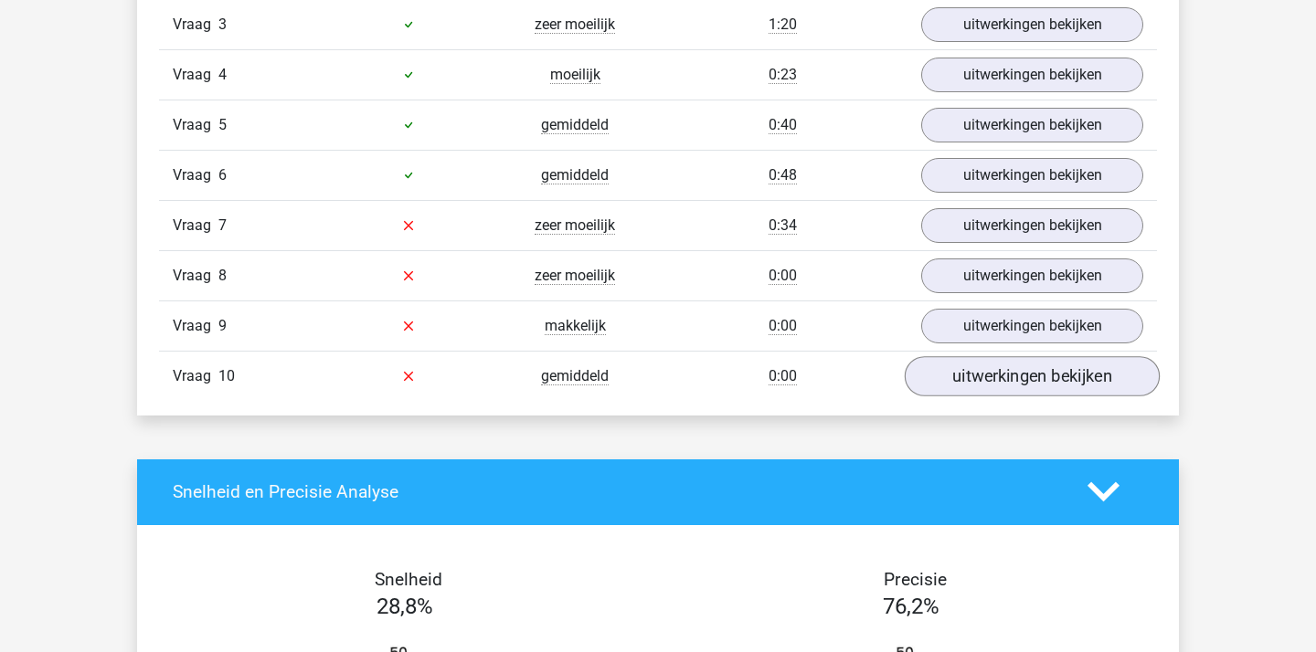
click at [999, 367] on link "uitwerkingen bekijken" at bounding box center [1031, 376] width 255 height 40
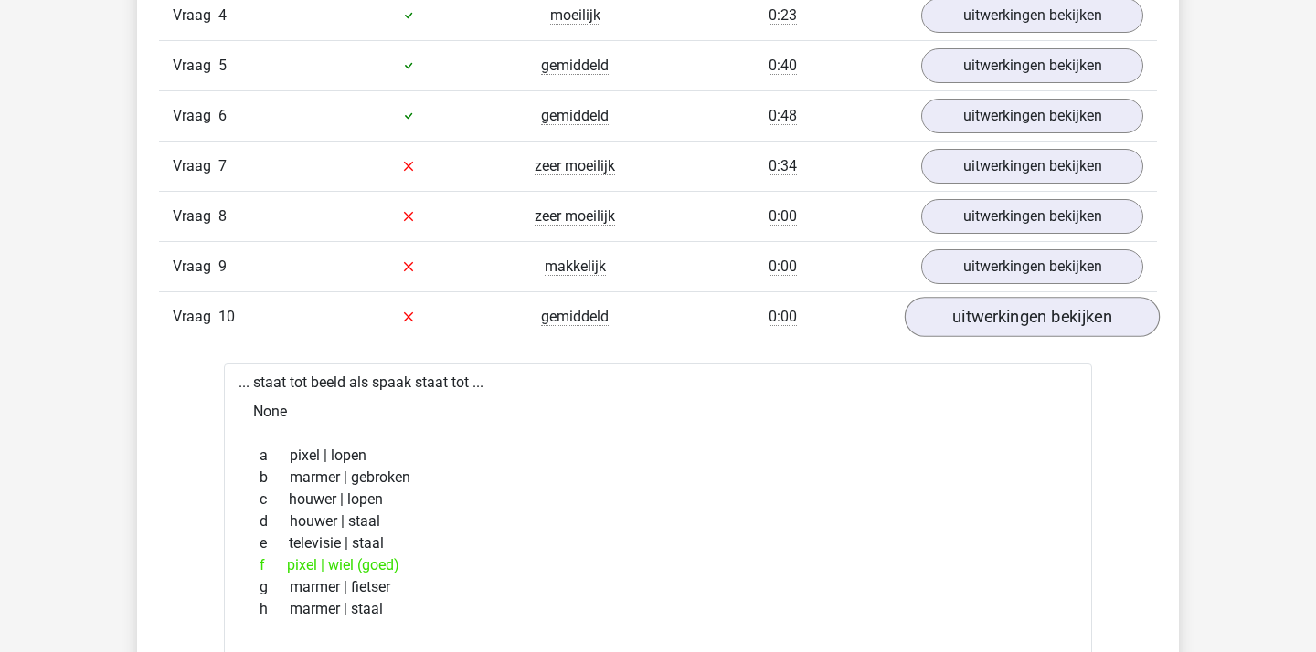
scroll to position [1755, 0]
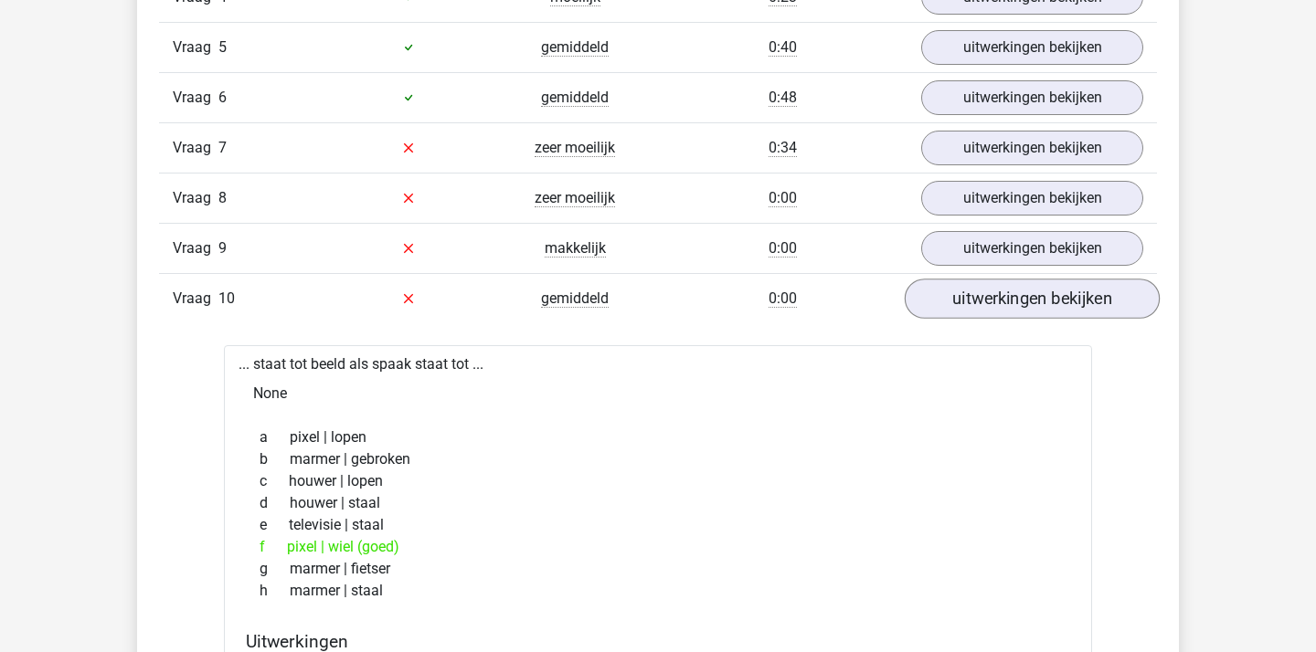
click at [1052, 304] on link "uitwerkingen bekijken" at bounding box center [1031, 299] width 255 height 40
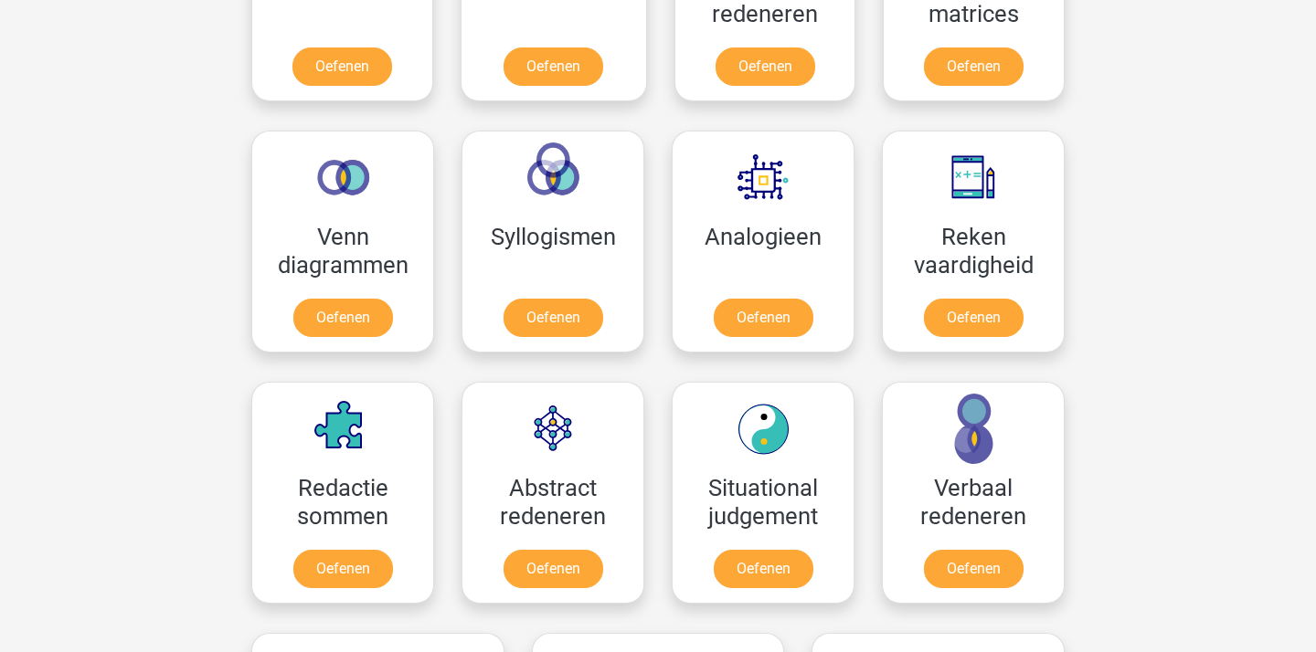
scroll to position [964, 0]
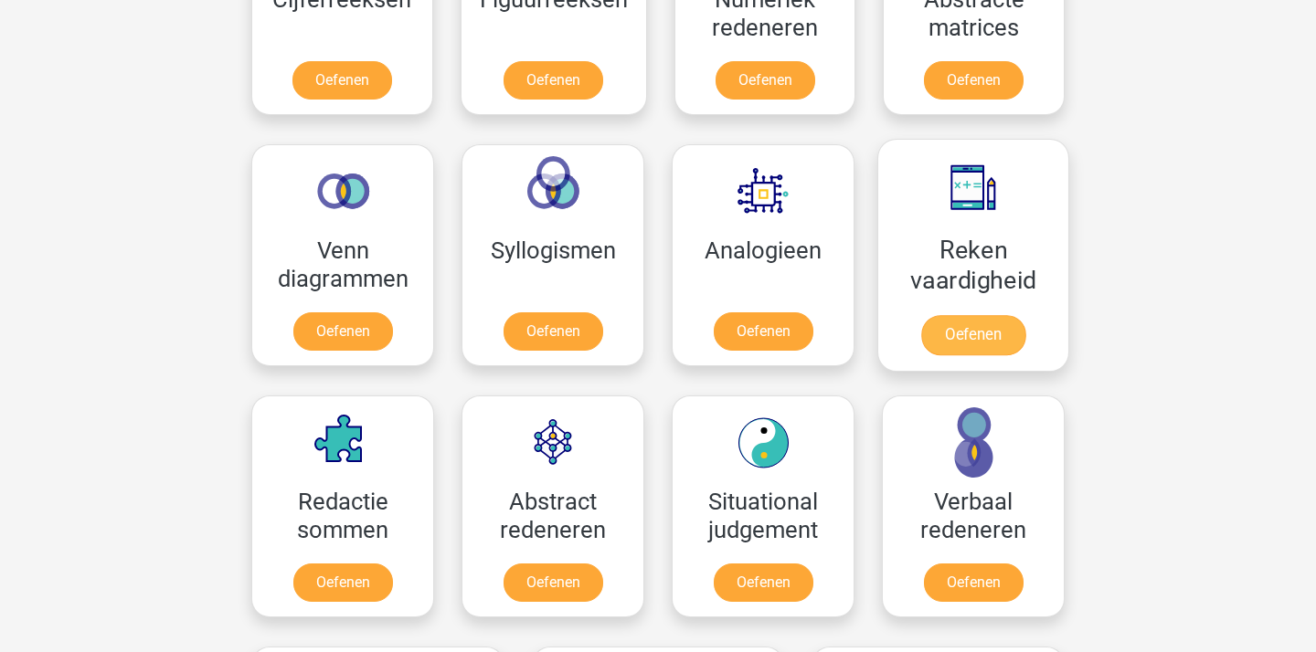
click at [967, 340] on link "Oefenen" at bounding box center [973, 335] width 104 height 40
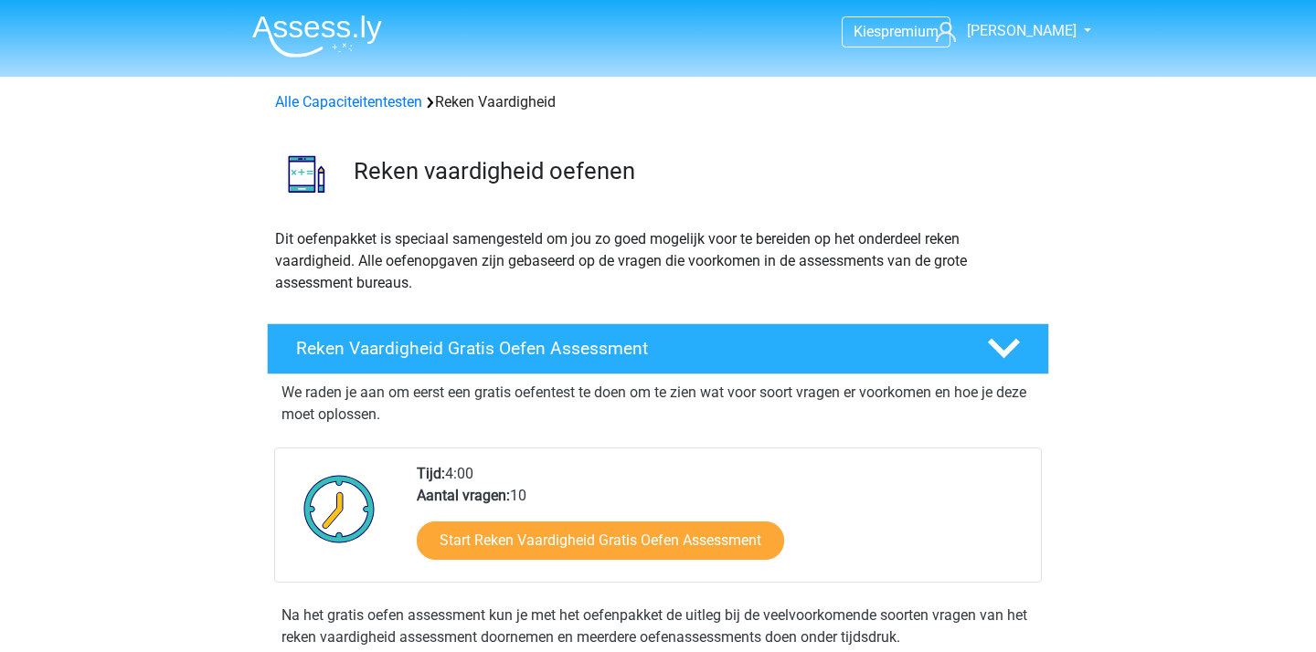
scroll to position [82, 0]
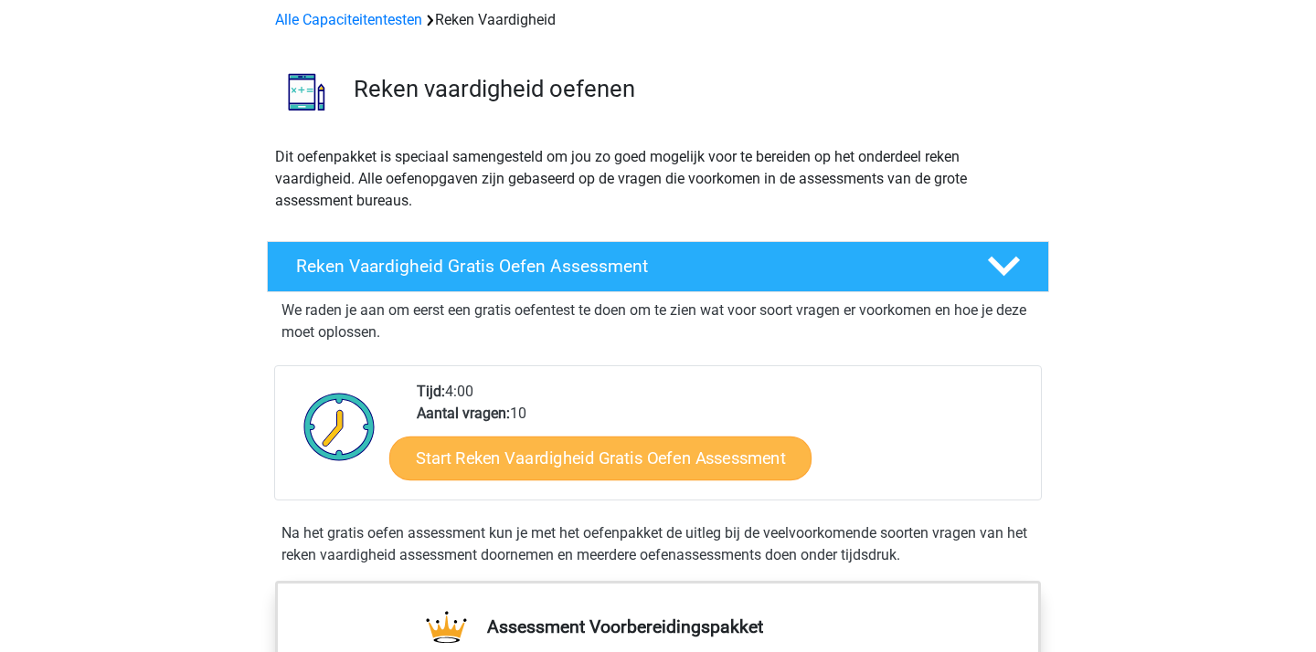
click at [674, 456] on link "Start Reken Vaardigheid Gratis Oefen Assessment" at bounding box center [600, 458] width 422 height 44
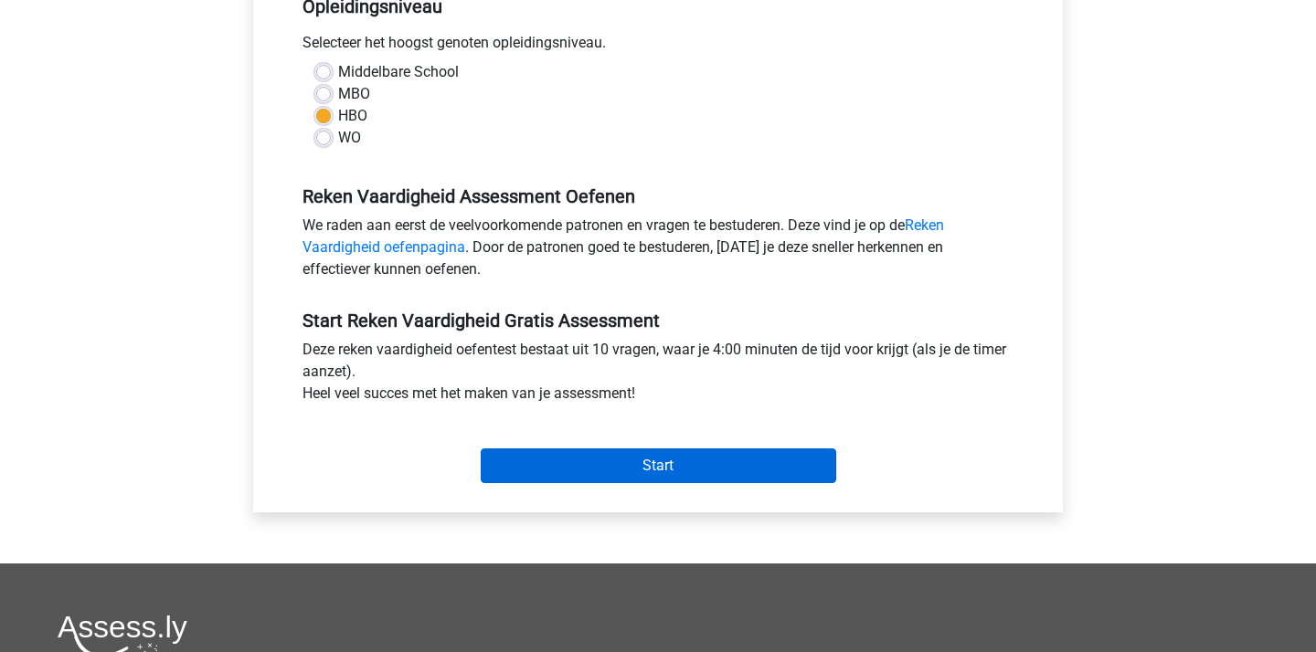
scroll to position [405, 0]
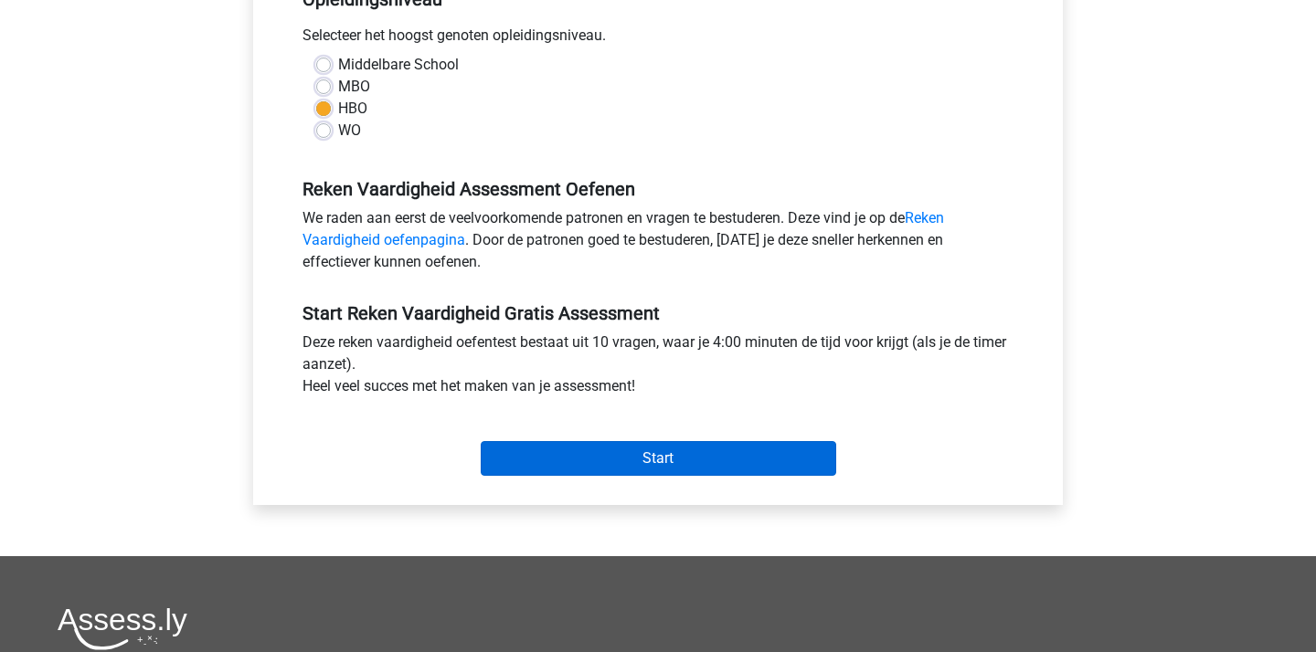
click at [678, 453] on input "Start" at bounding box center [658, 458] width 355 height 35
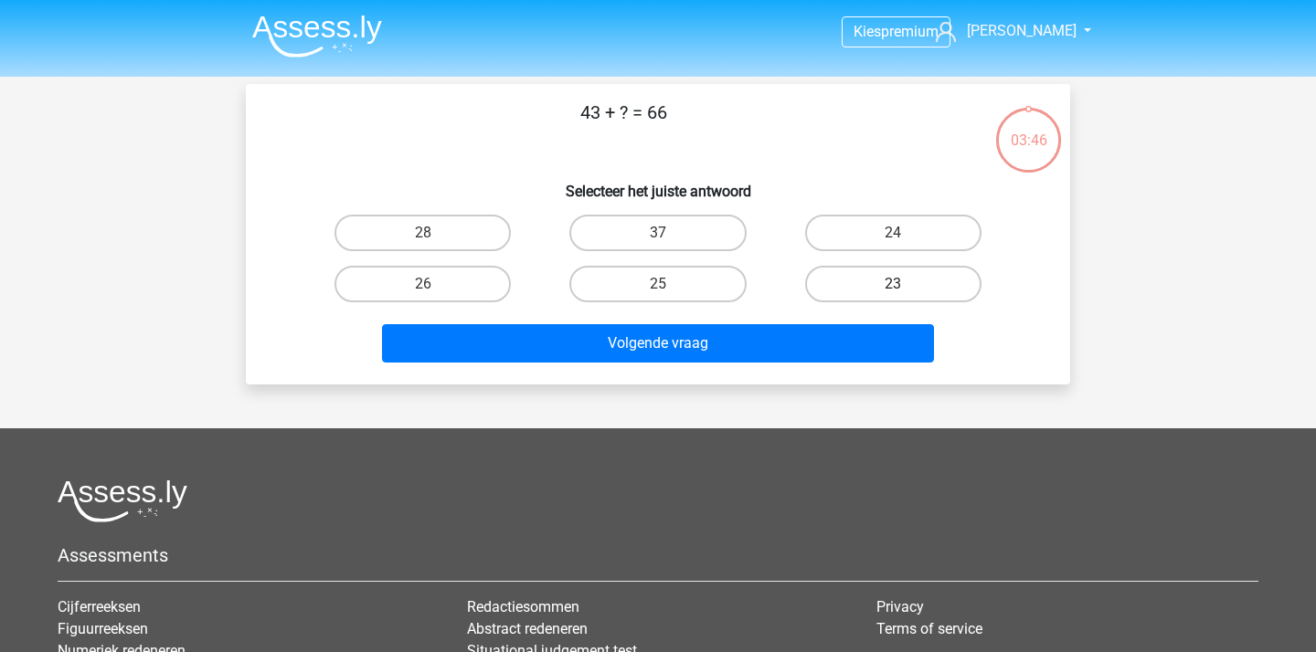
click at [876, 296] on label "23" at bounding box center [893, 284] width 176 height 37
click at [893, 296] on input "23" at bounding box center [899, 290] width 12 height 12
radio input "true"
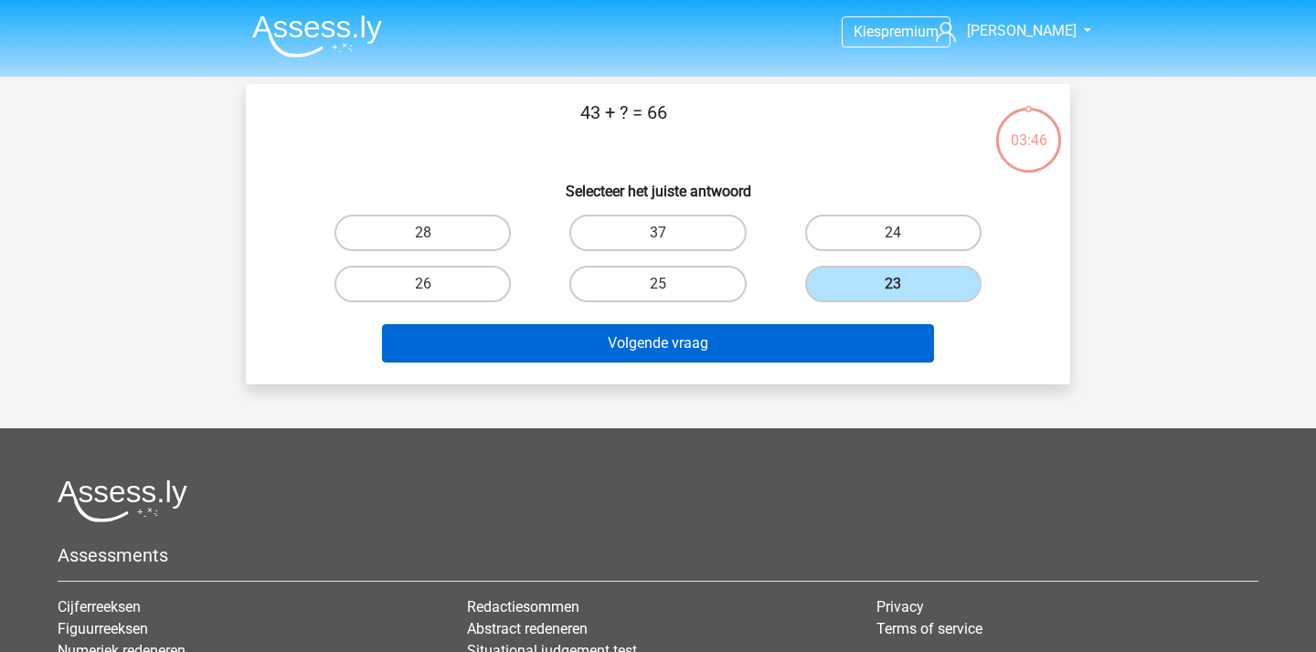
click at [624, 342] on button "Volgende vraag" at bounding box center [658, 343] width 553 height 38
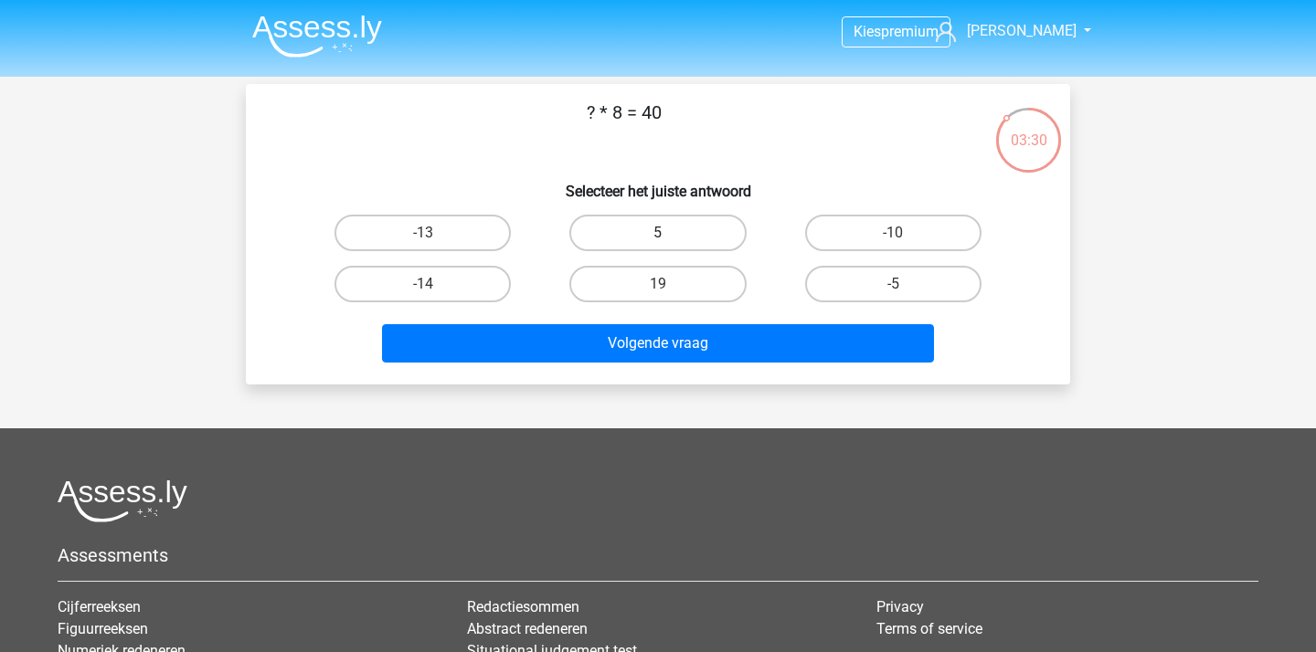
click at [713, 225] on label "5" at bounding box center [657, 233] width 176 height 37
click at [670, 233] on input "5" at bounding box center [664, 239] width 12 height 12
radio input "true"
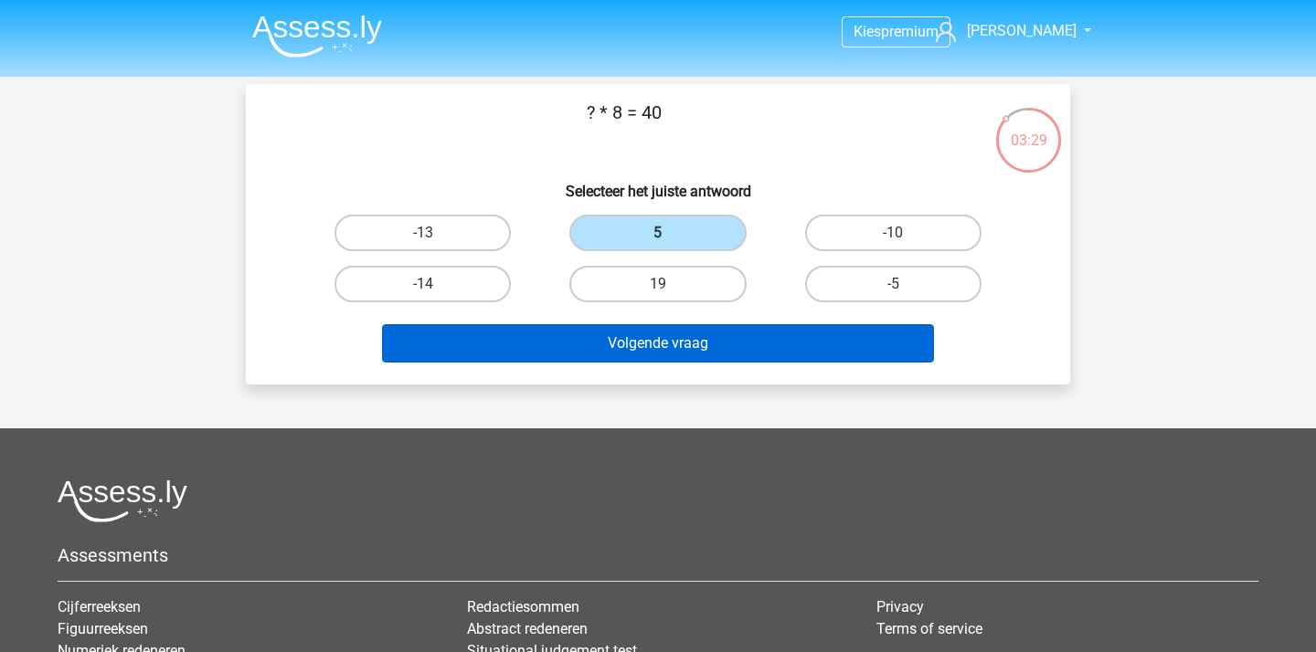
click at [737, 348] on button "Volgende vraag" at bounding box center [658, 343] width 553 height 38
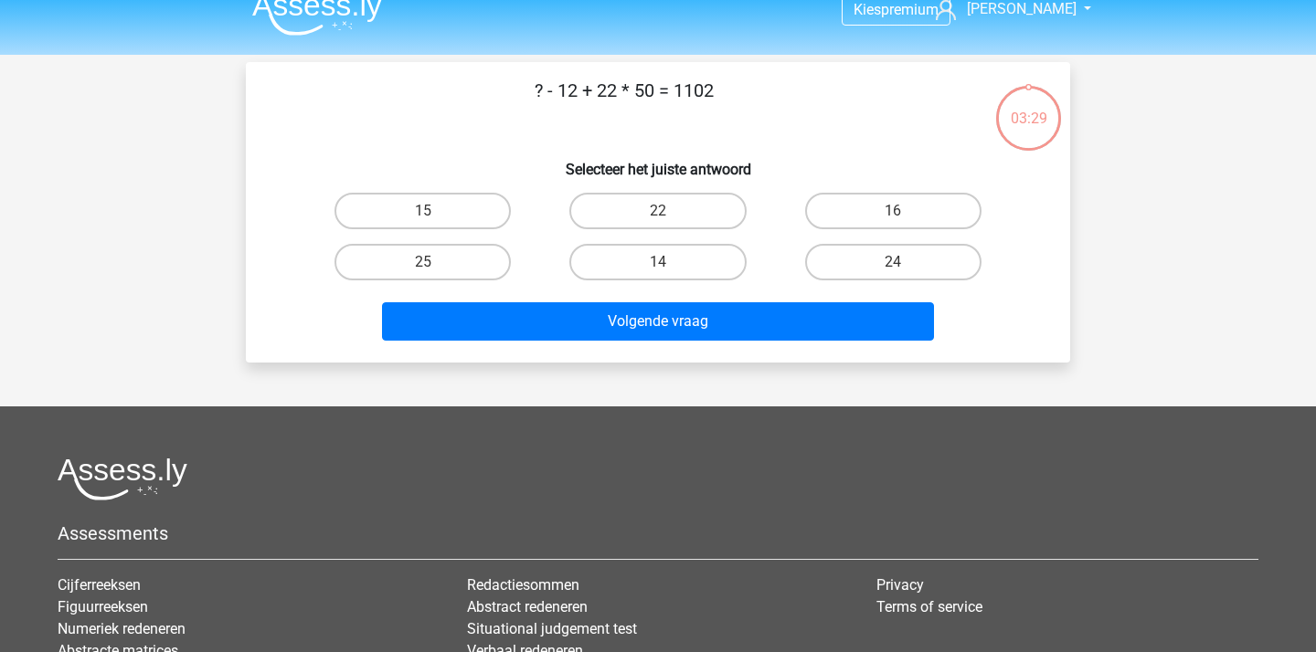
scroll to position [10, 0]
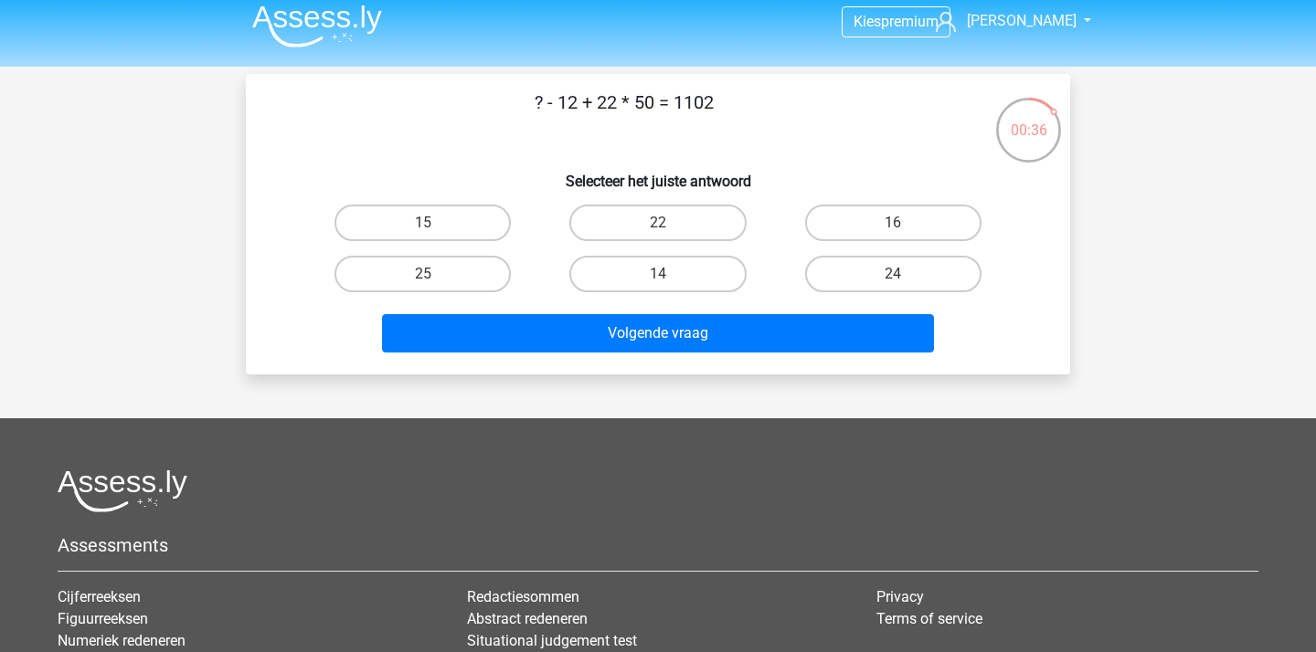
click at [894, 279] on input "24" at bounding box center [899, 280] width 12 height 12
radio input "true"
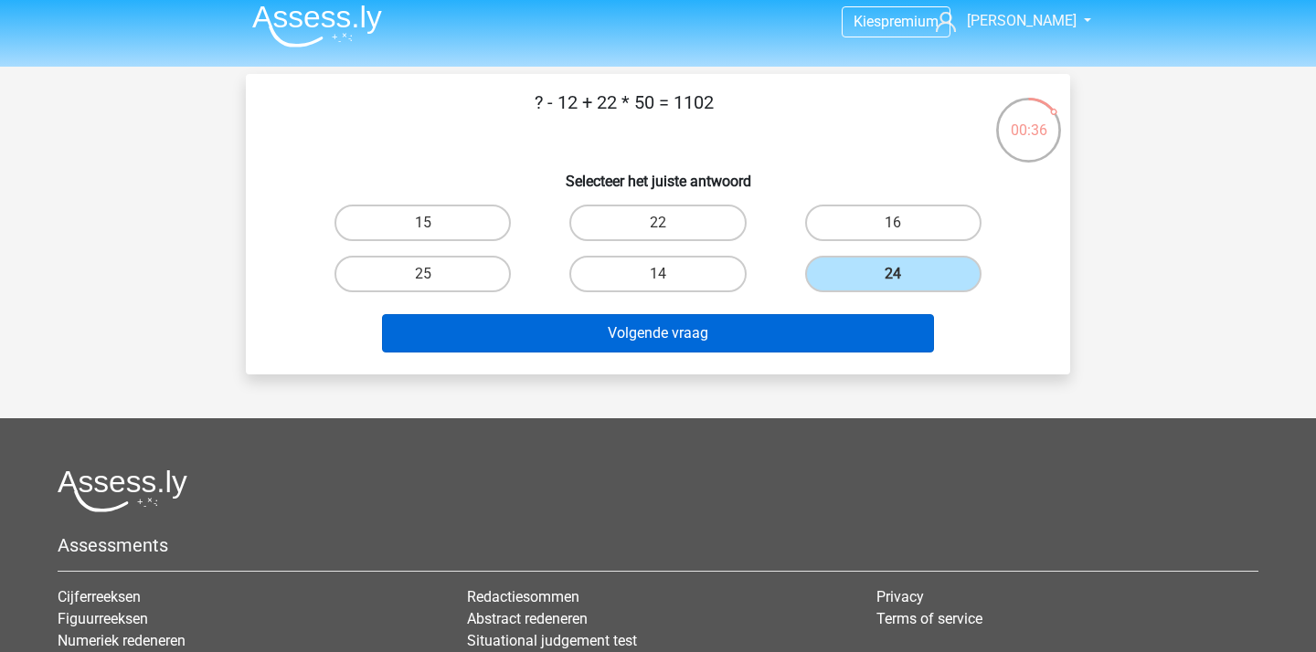
click at [657, 333] on button "Volgende vraag" at bounding box center [658, 333] width 553 height 38
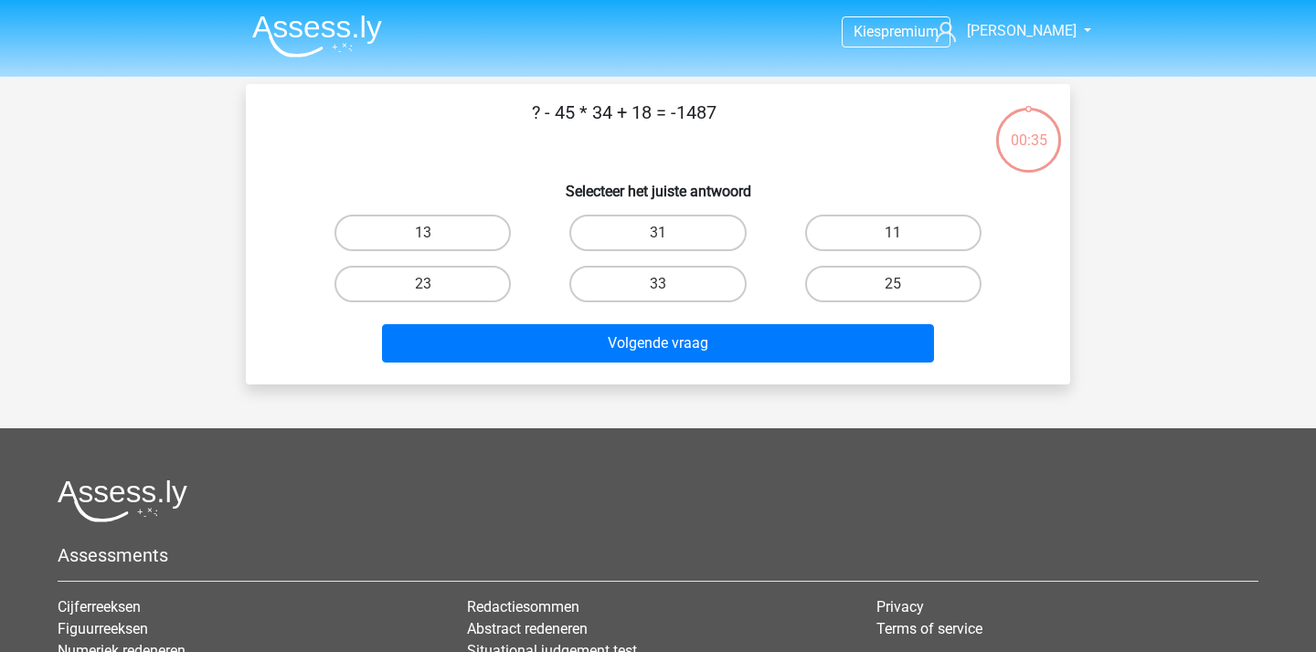
scroll to position [0, 0]
click at [886, 284] on label "25" at bounding box center [893, 284] width 176 height 37
click at [893, 284] on input "25" at bounding box center [899, 290] width 12 height 12
radio input "true"
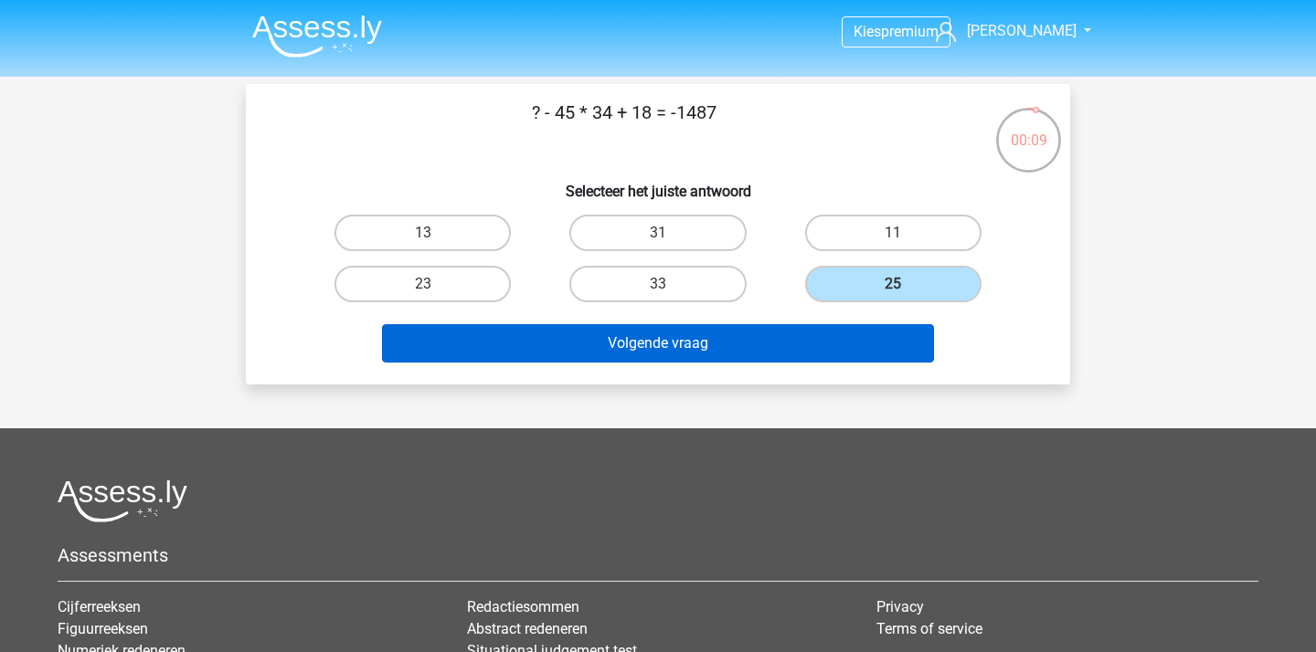
click at [767, 345] on button "Volgende vraag" at bounding box center [658, 343] width 553 height 38
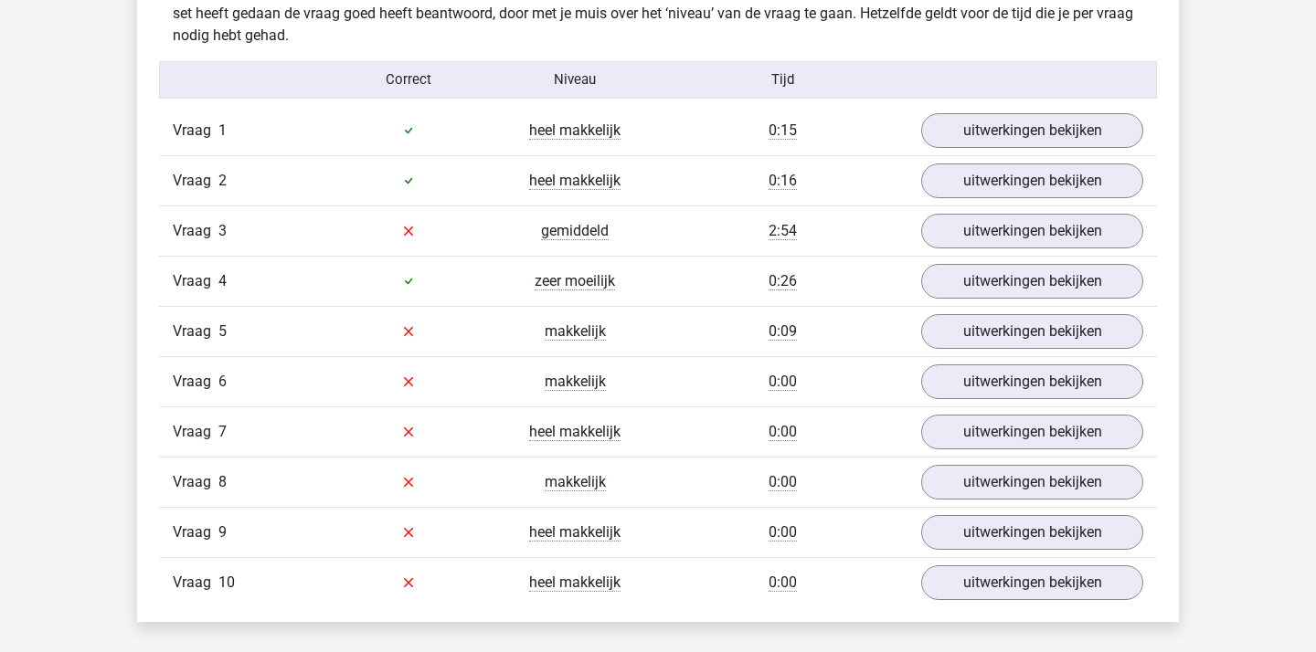
scroll to position [1475, 0]
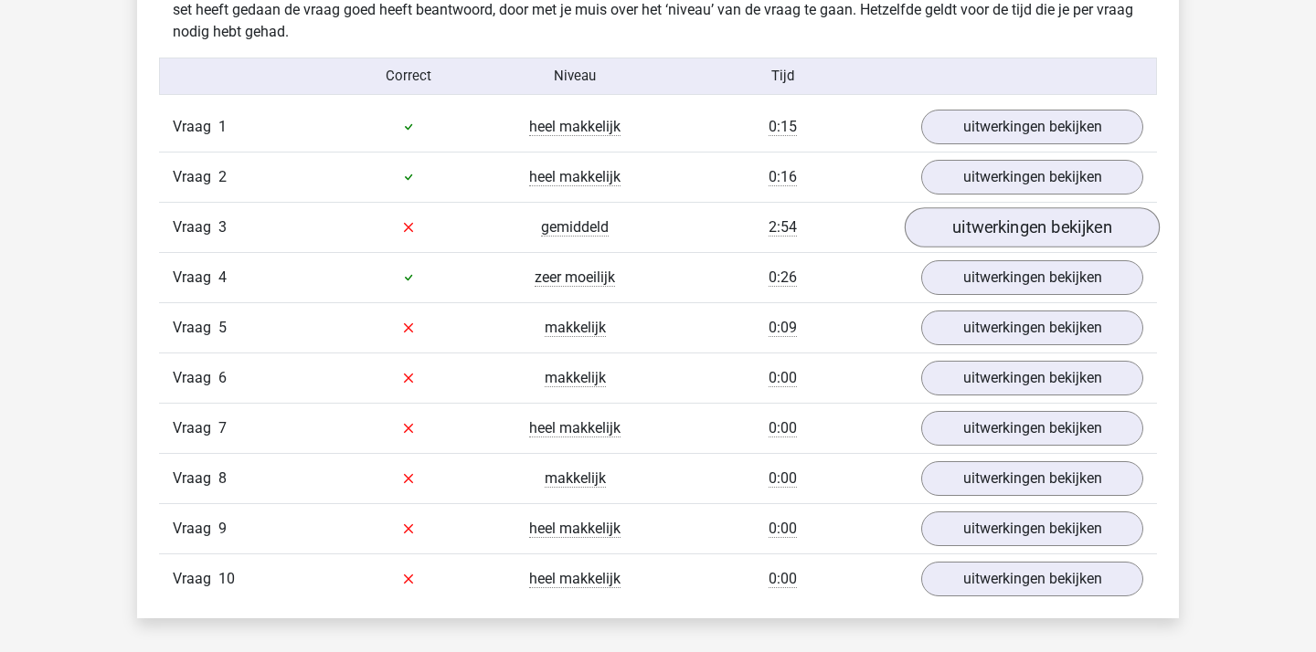
click at [1006, 227] on link "uitwerkingen bekijken" at bounding box center [1031, 227] width 255 height 40
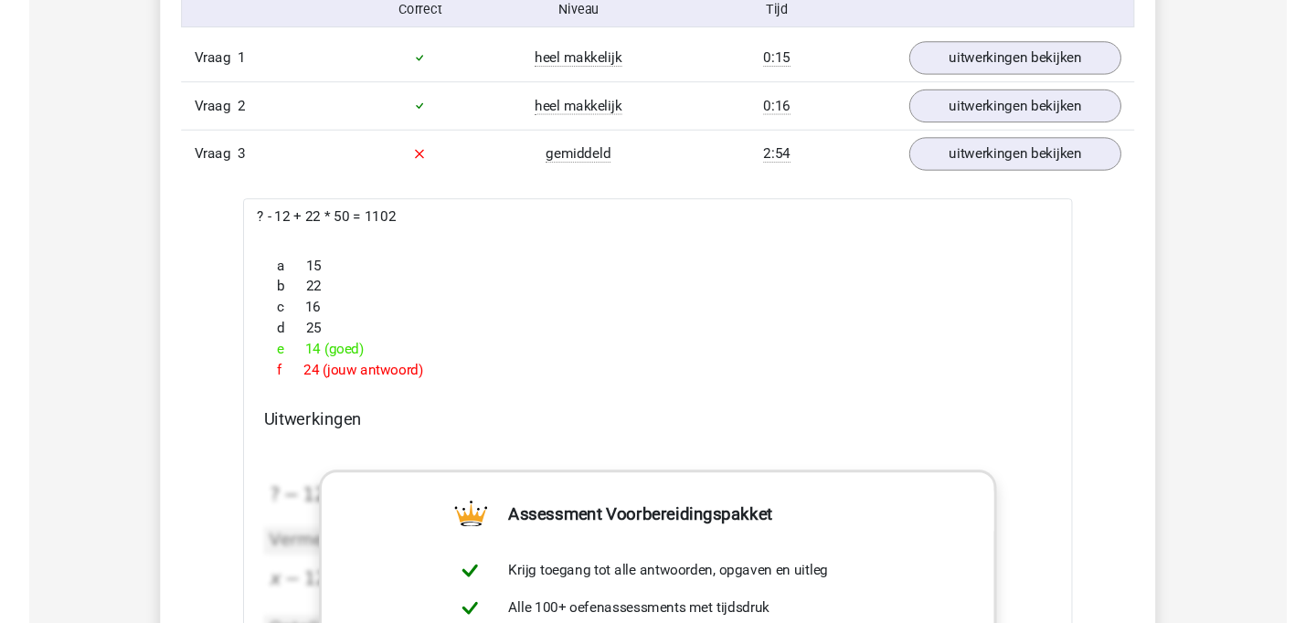
scroll to position [1541, 0]
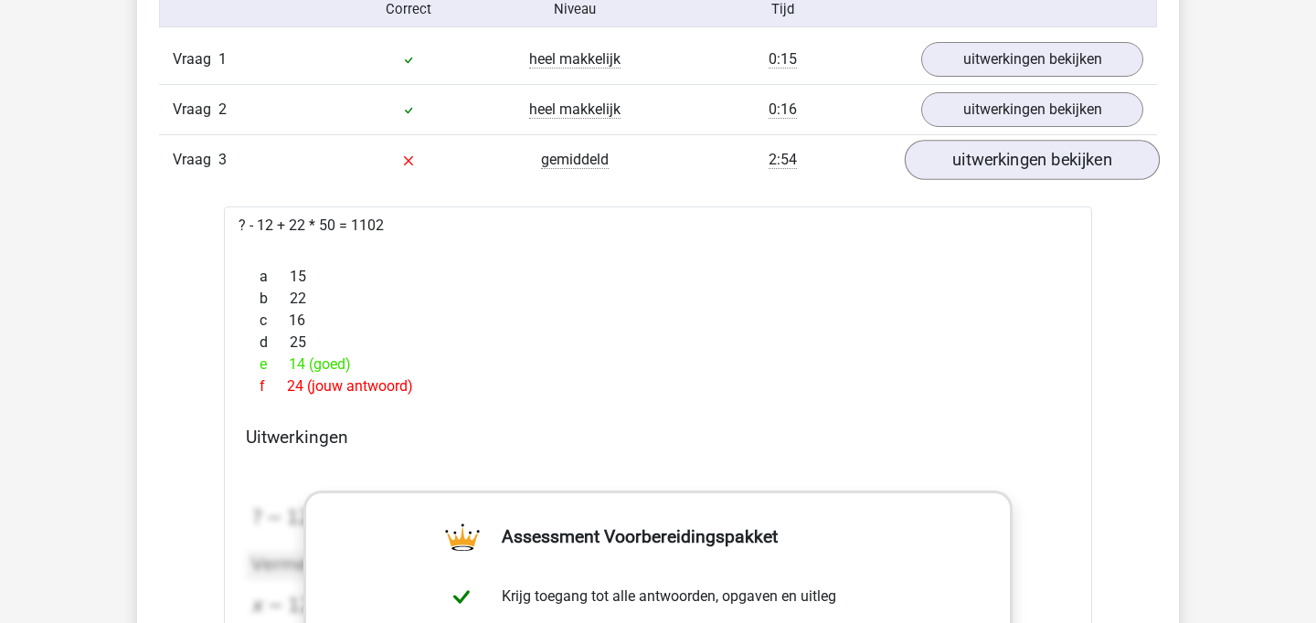
click at [981, 173] on link "uitwerkingen bekijken" at bounding box center [1031, 161] width 255 height 40
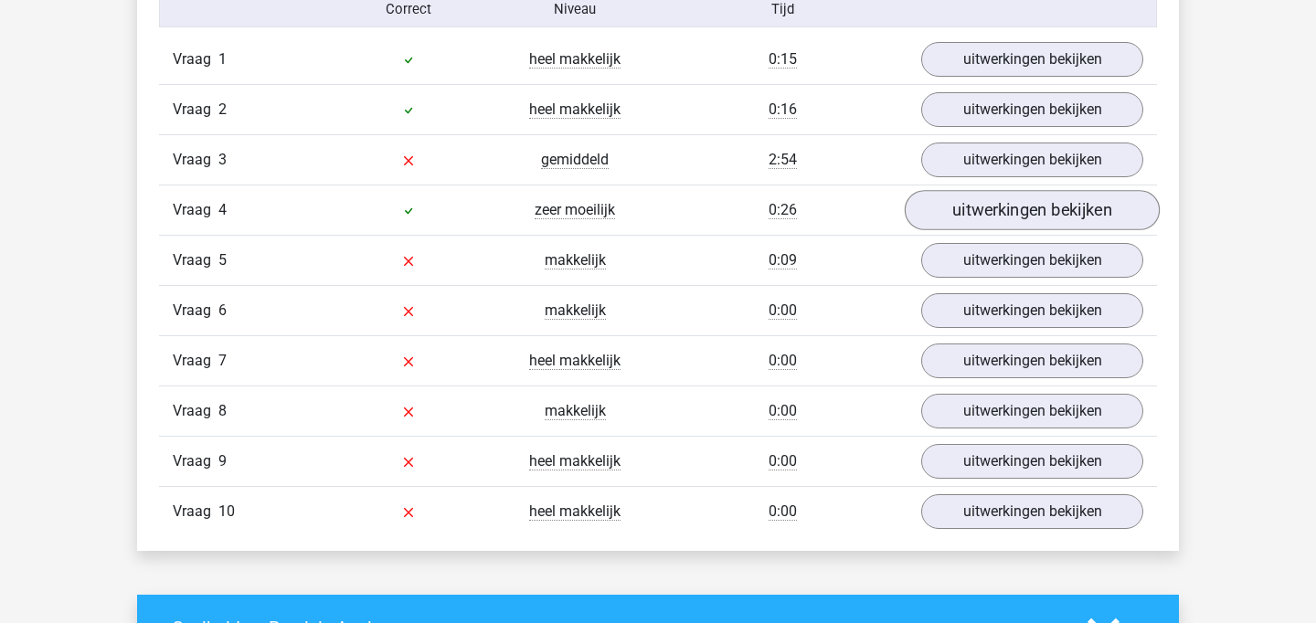
click at [1001, 205] on link "uitwerkingen bekijken" at bounding box center [1031, 211] width 255 height 40
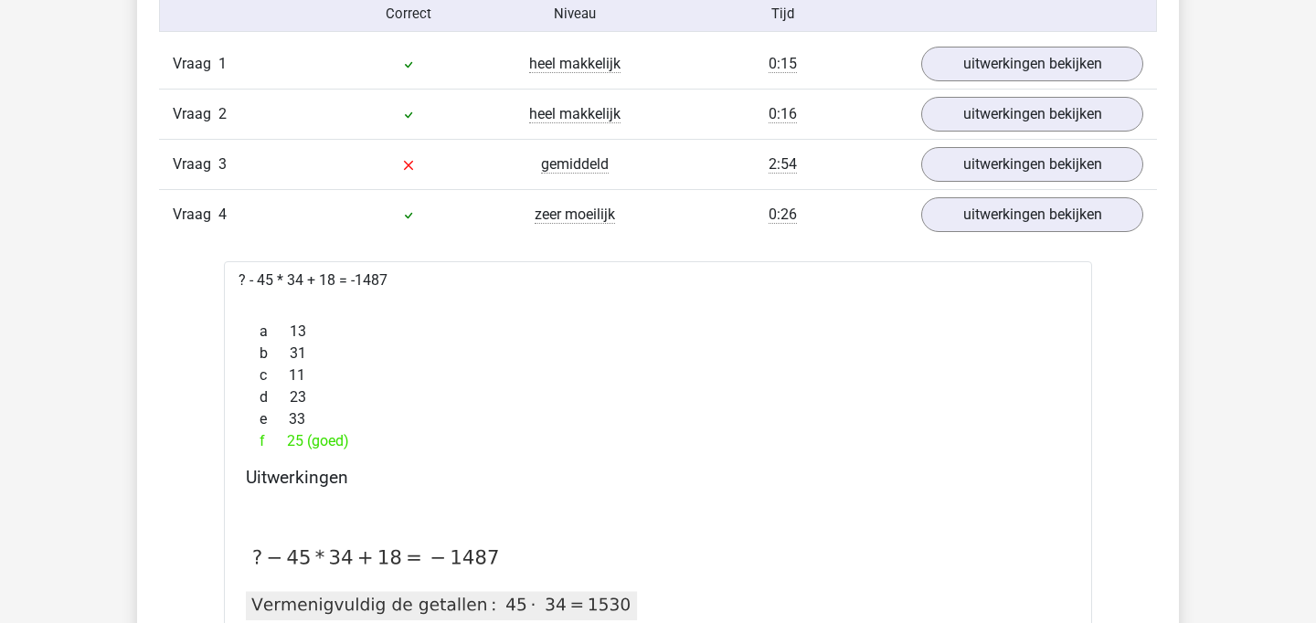
scroll to position [1357, 0]
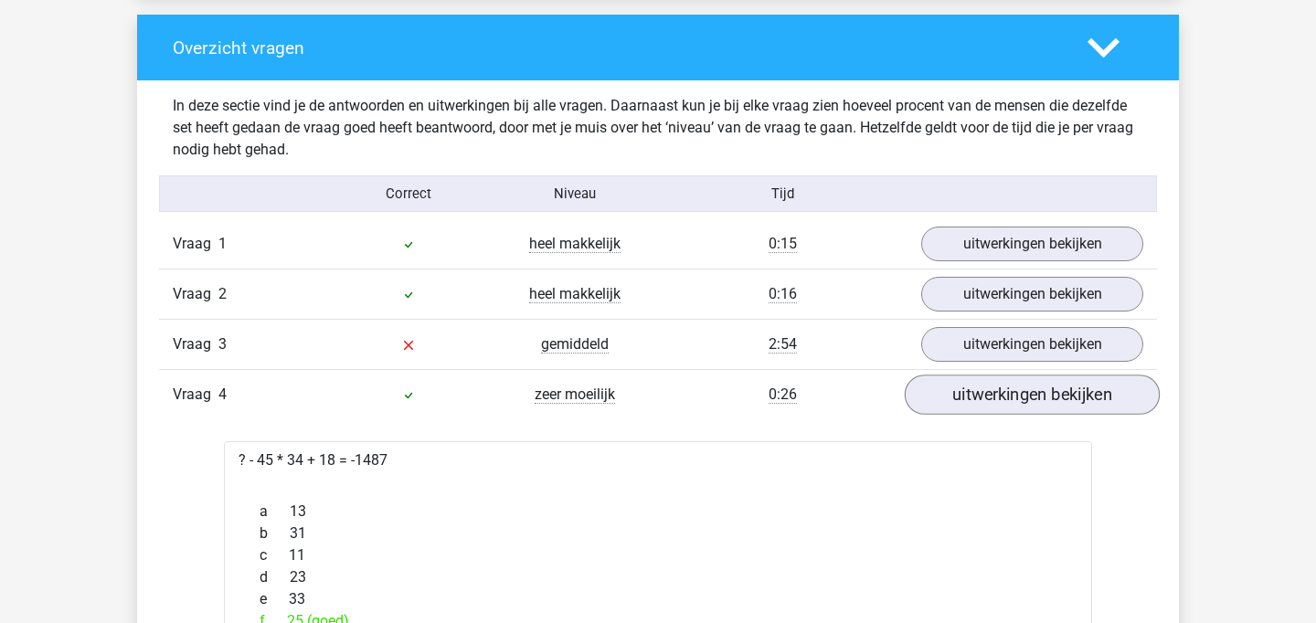
click at [978, 407] on link "uitwerkingen bekijken" at bounding box center [1031, 395] width 255 height 40
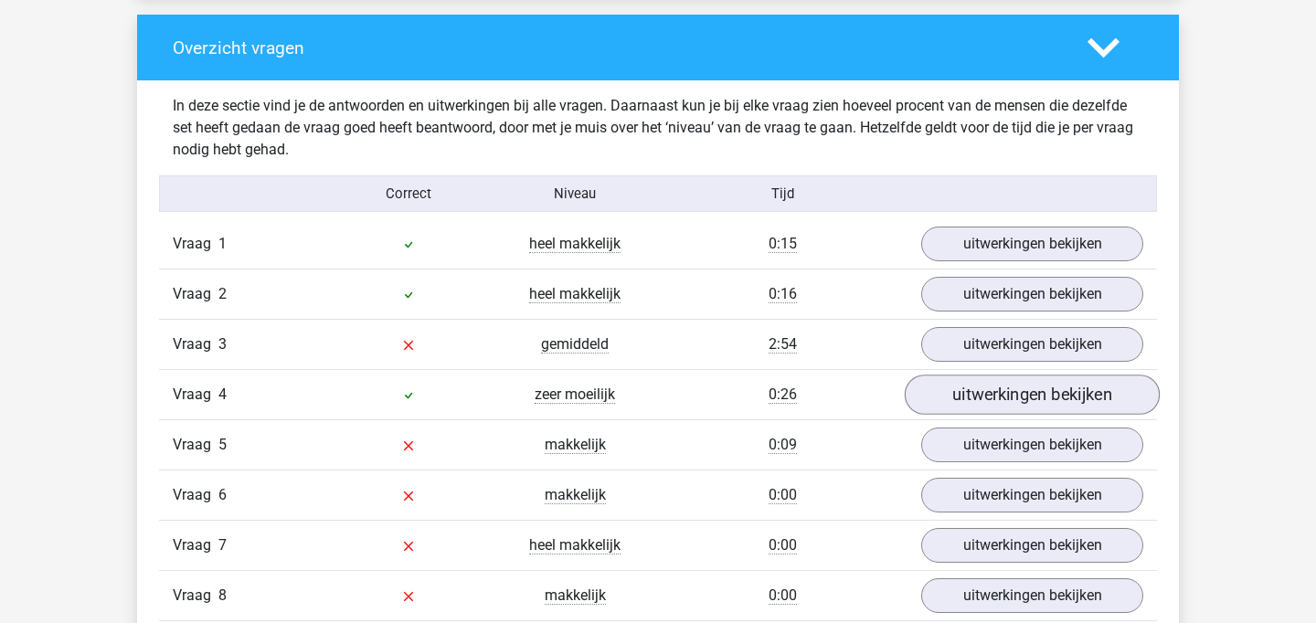
scroll to position [1449, 0]
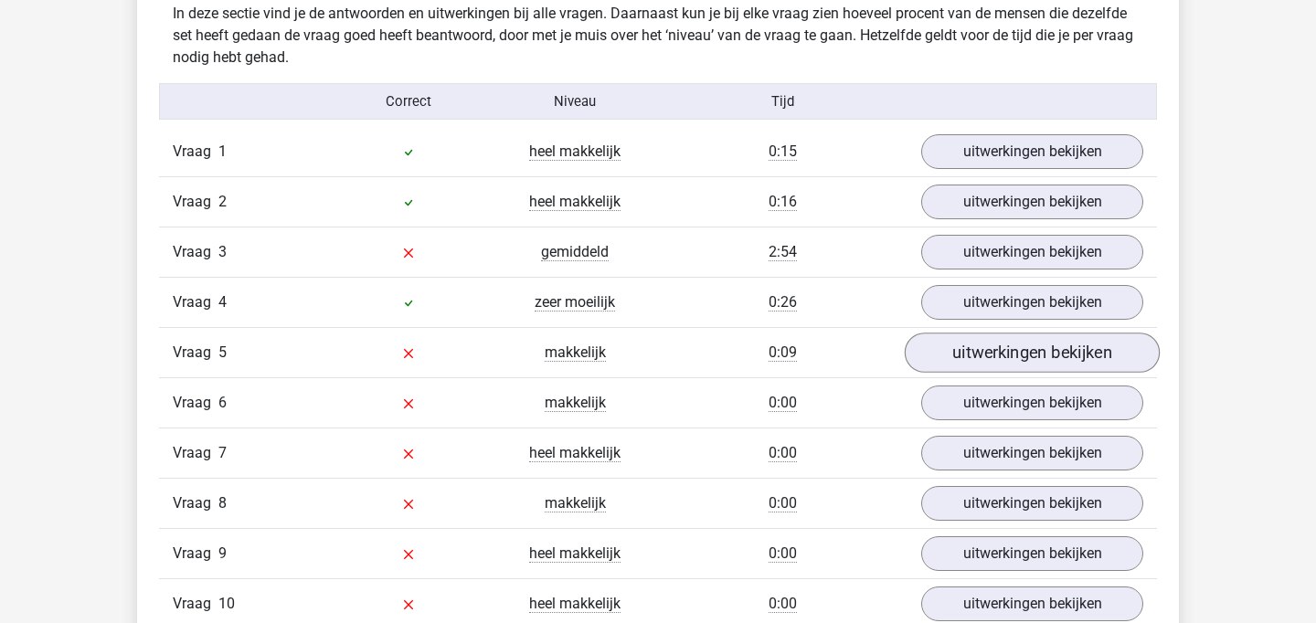
click at [1001, 343] on link "uitwerkingen bekijken" at bounding box center [1031, 353] width 255 height 40
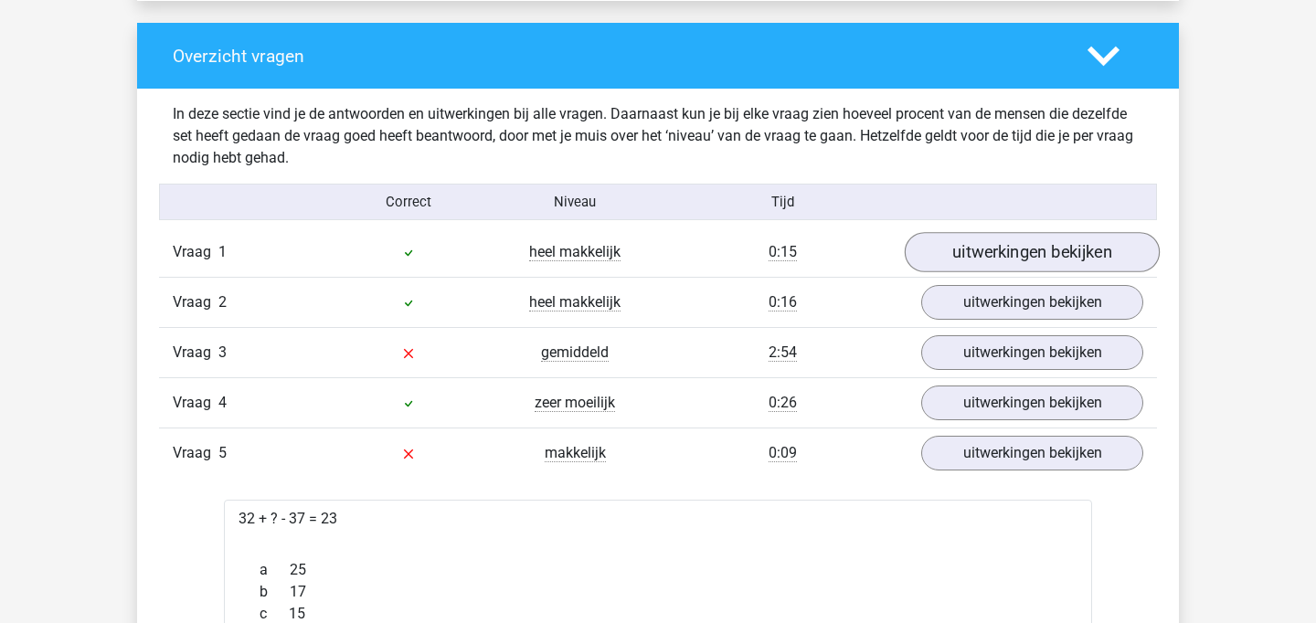
scroll to position [1365, 0]
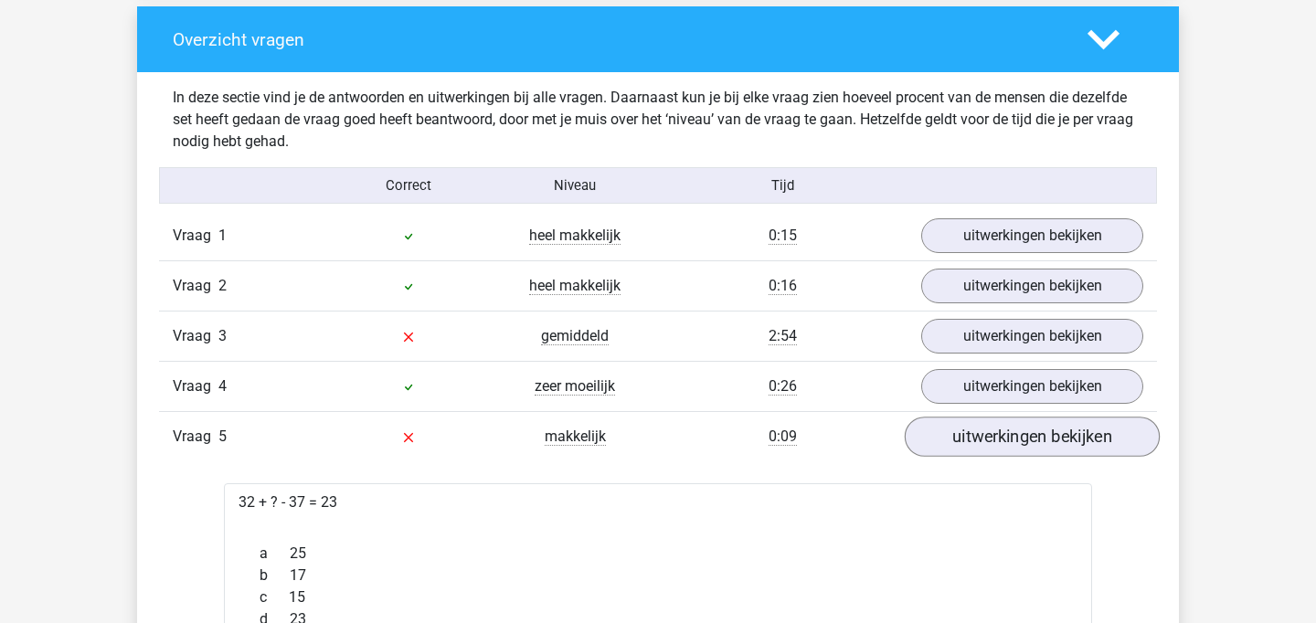
click at [1058, 442] on link "uitwerkingen bekijken" at bounding box center [1031, 438] width 255 height 40
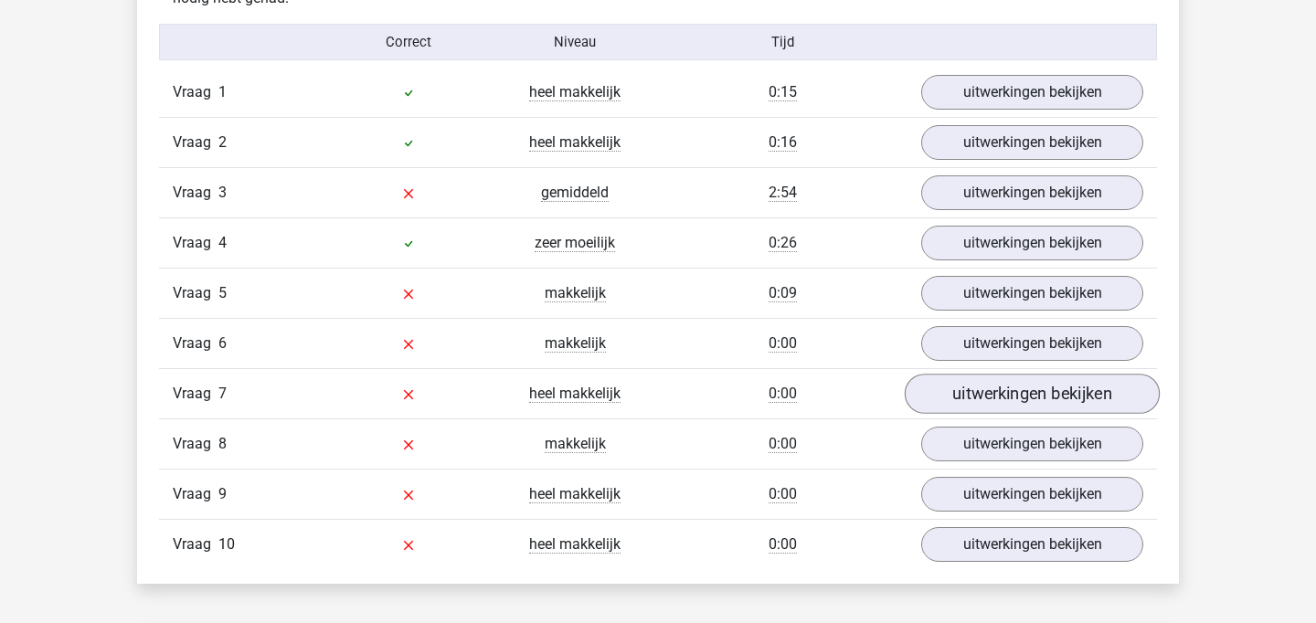
scroll to position [1513, 0]
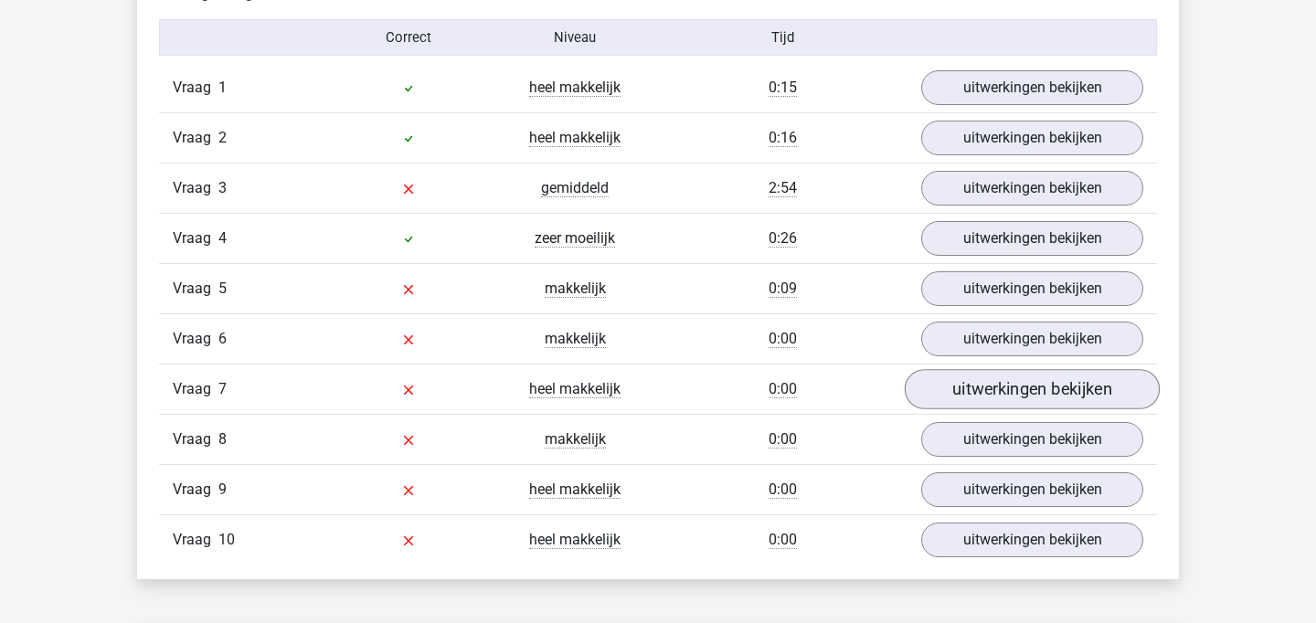
click at [1056, 396] on link "uitwerkingen bekijken" at bounding box center [1031, 390] width 255 height 40
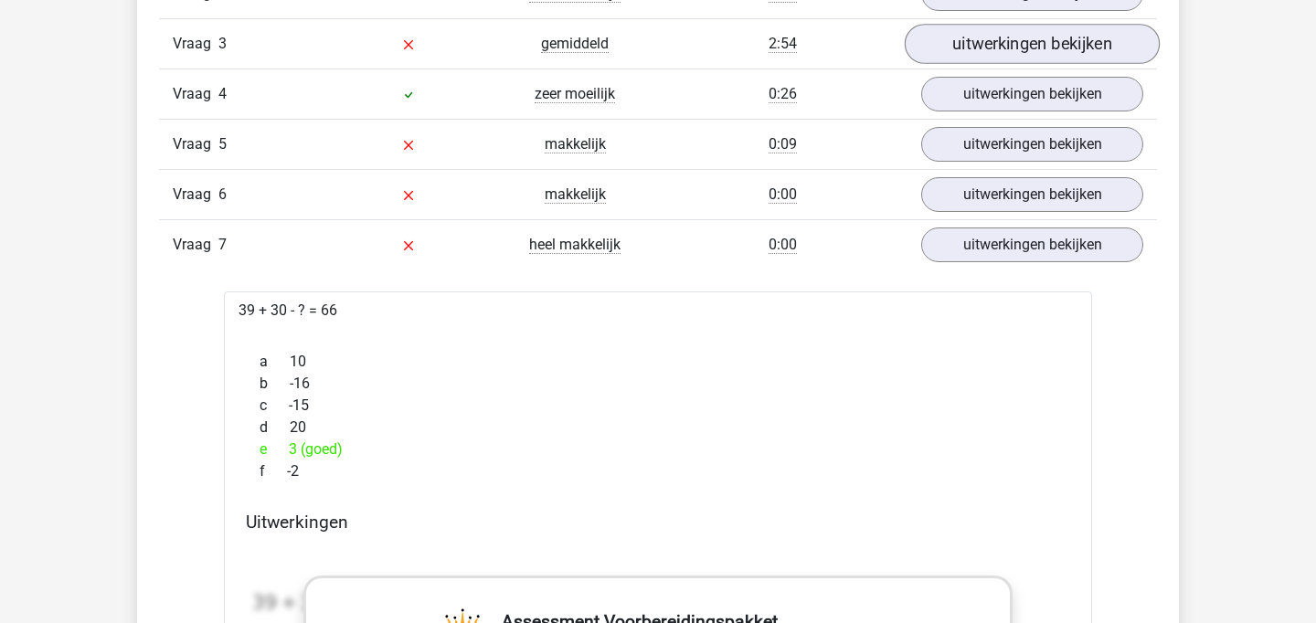
scroll to position [1655, 0]
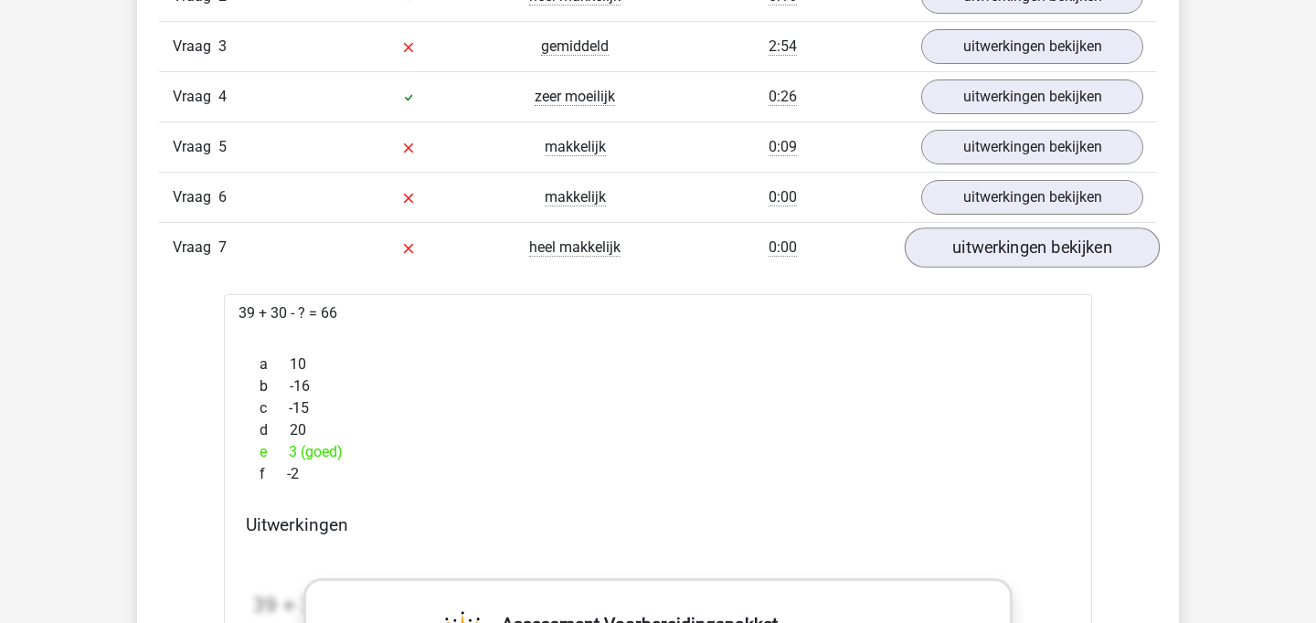
click at [1073, 253] on link "uitwerkingen bekijken" at bounding box center [1031, 248] width 255 height 40
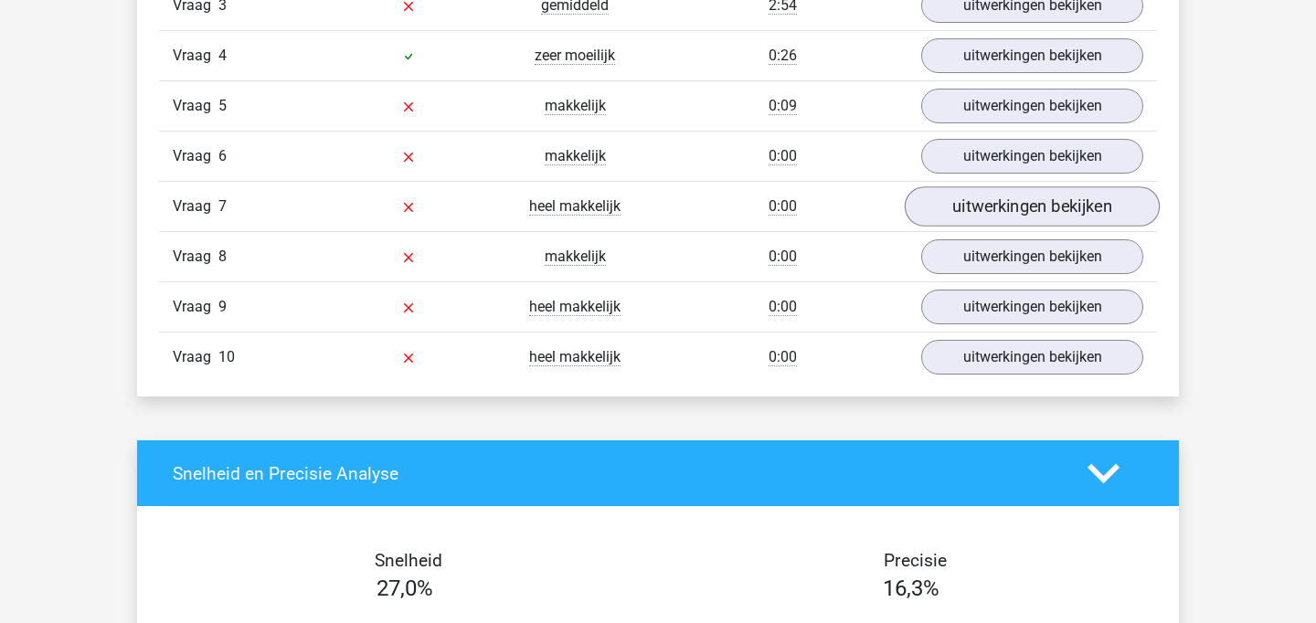
scroll to position [1679, 0]
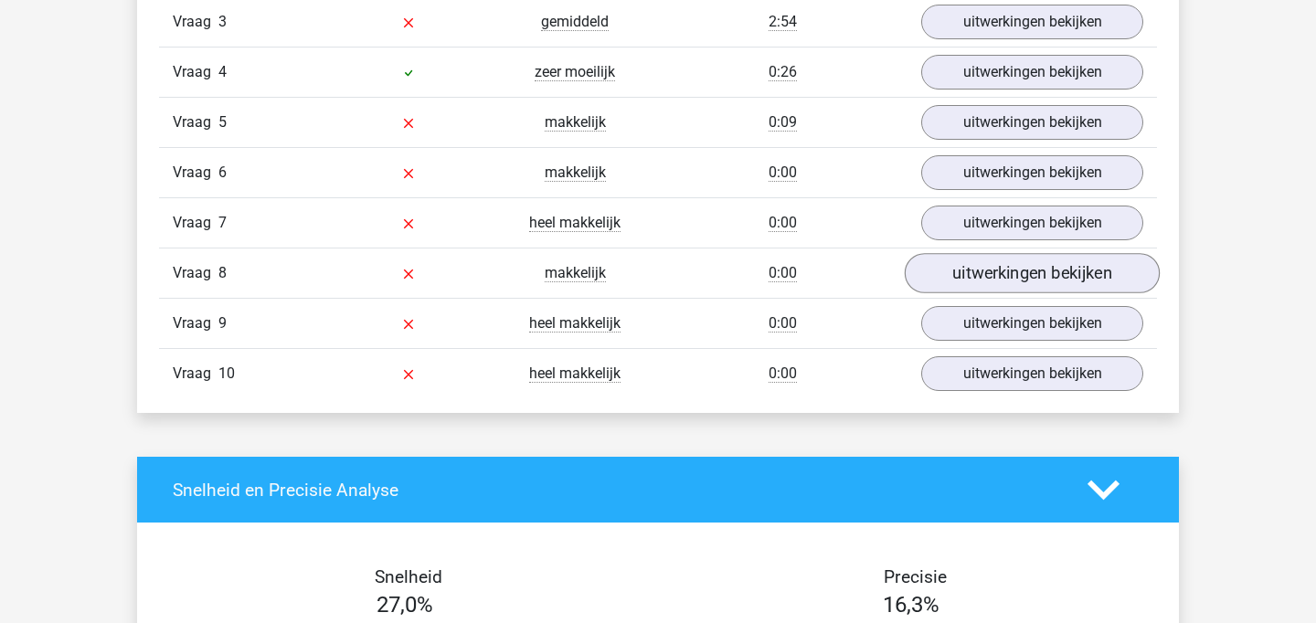
click at [1032, 287] on link "uitwerkingen bekijken" at bounding box center [1031, 274] width 255 height 40
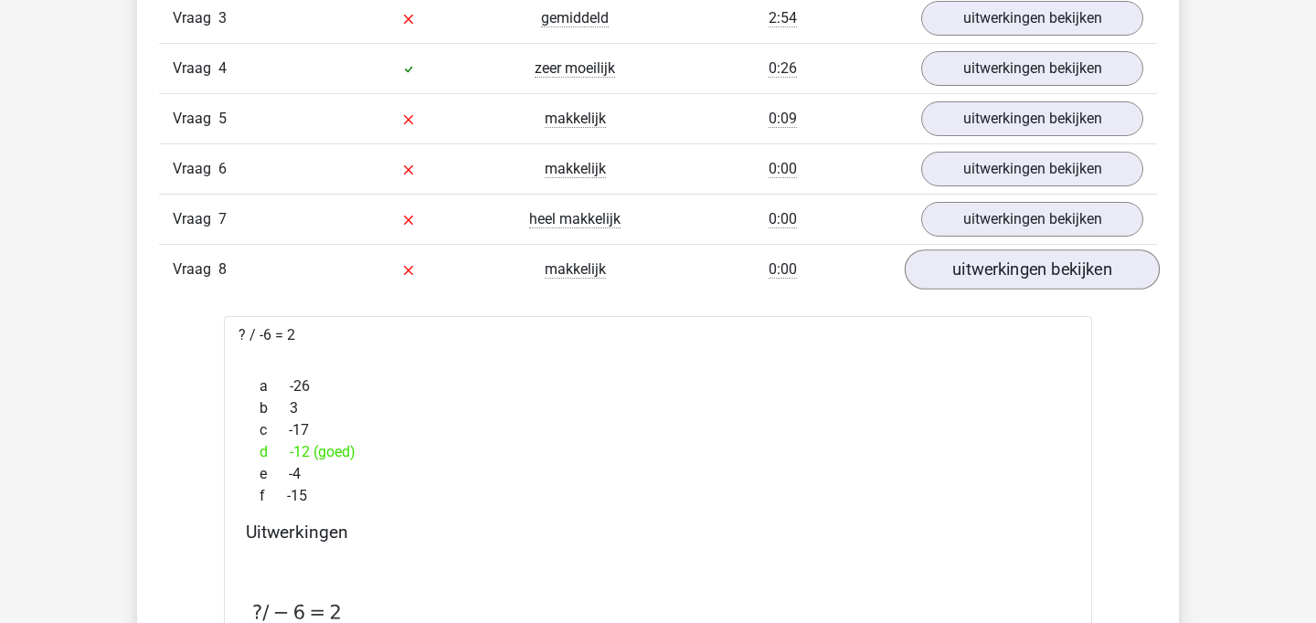
scroll to position [1699, 0]
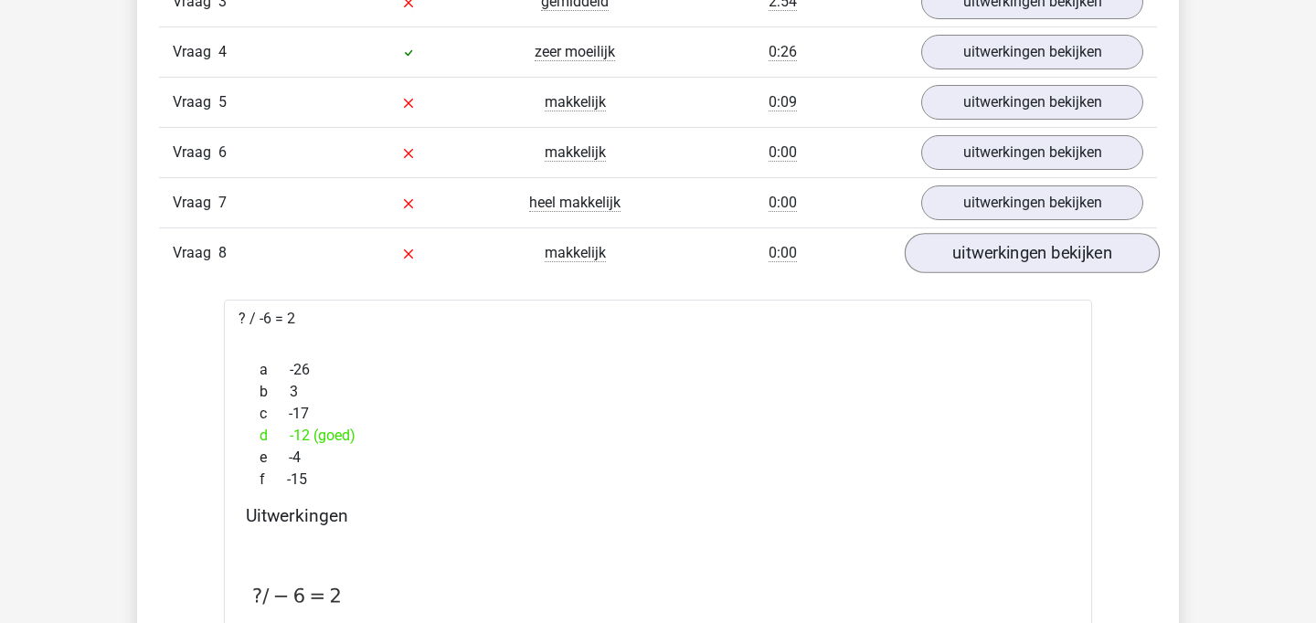
click at [1039, 267] on link "uitwerkingen bekijken" at bounding box center [1031, 254] width 255 height 40
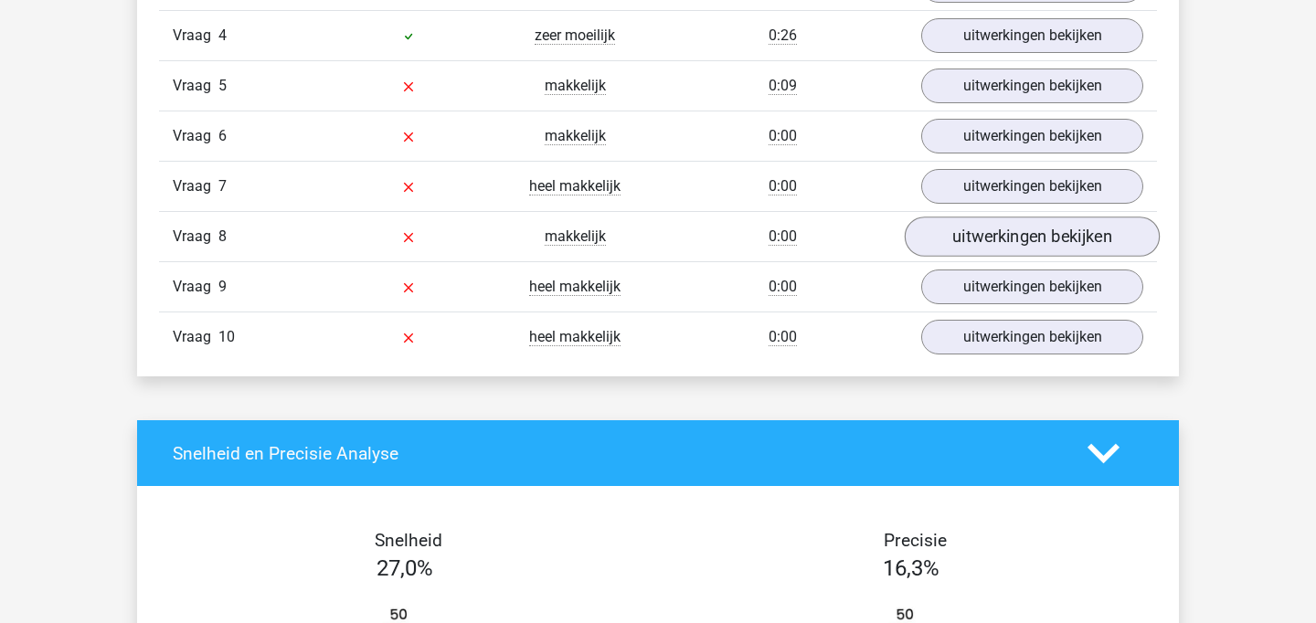
scroll to position [1711, 0]
